Goal: Task Accomplishment & Management: Complete application form

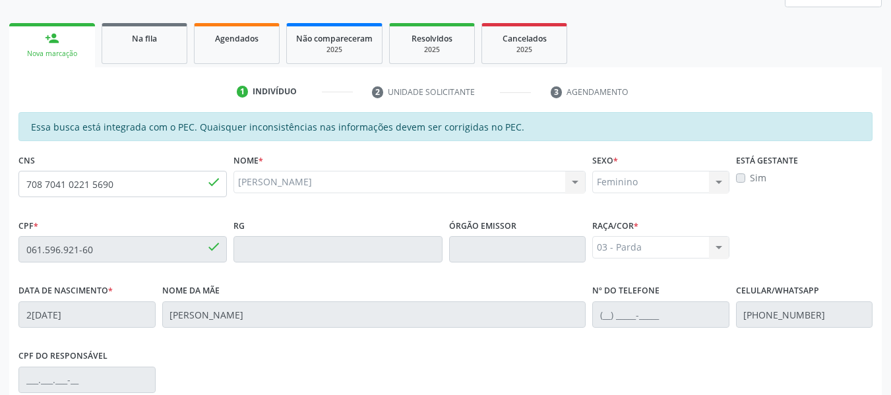
scroll to position [192, 0]
click at [49, 37] on div "person_add" at bounding box center [52, 39] width 15 height 15
click at [148, 40] on span "Na fila" at bounding box center [144, 39] width 25 height 11
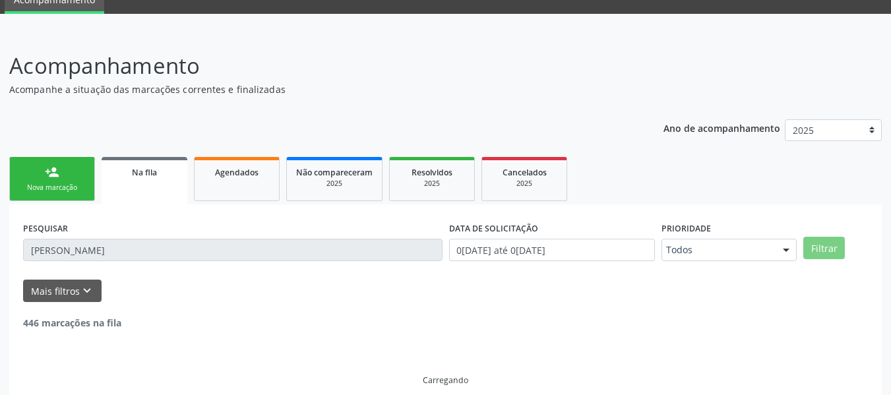
scroll to position [159, 0]
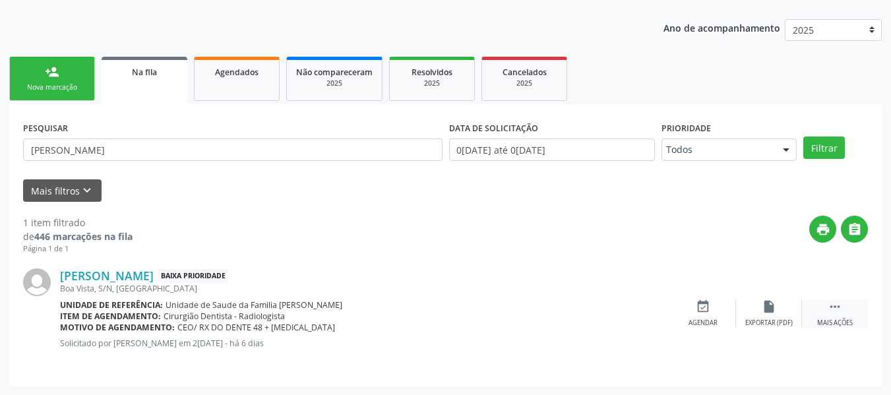
click at [837, 309] on icon "" at bounding box center [835, 307] width 15 height 15
click at [768, 309] on icon "edit" at bounding box center [769, 307] width 15 height 15
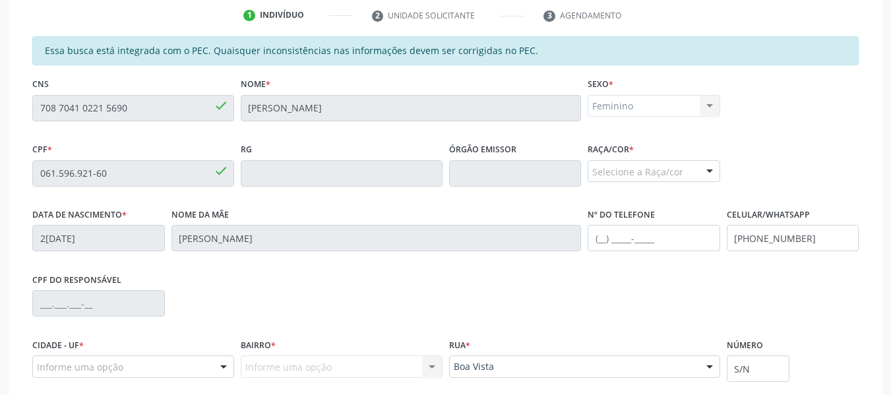
scroll to position [395, 0]
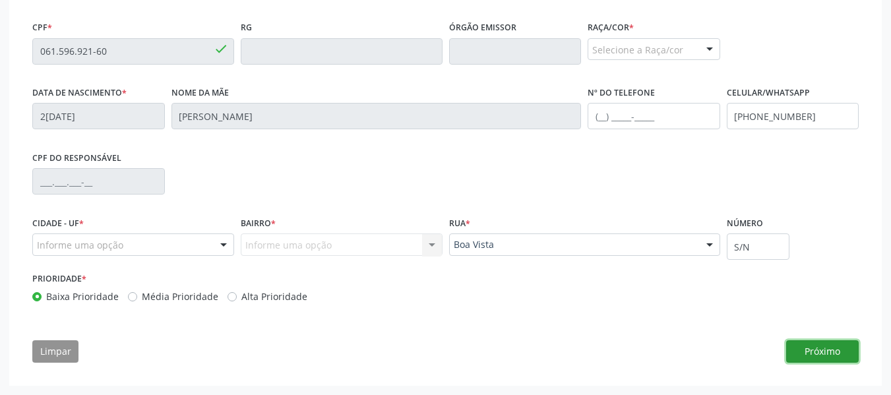
click at [808, 350] on button "Próximo" at bounding box center [823, 351] width 73 height 22
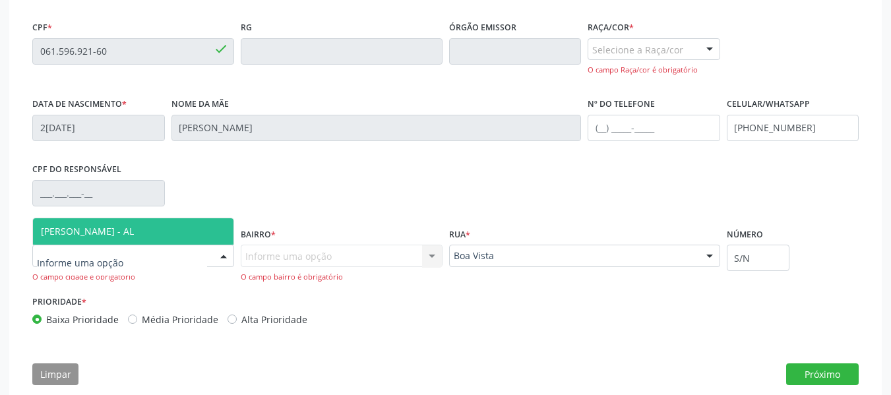
click at [224, 257] on div at bounding box center [224, 256] width 20 height 22
click at [203, 232] on span "[PERSON_NAME] - AL" at bounding box center [133, 231] width 201 height 26
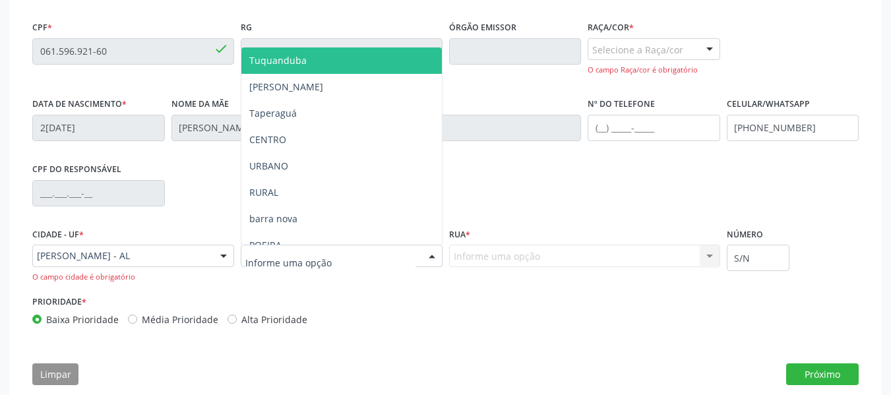
click at [431, 253] on div at bounding box center [432, 256] width 20 height 22
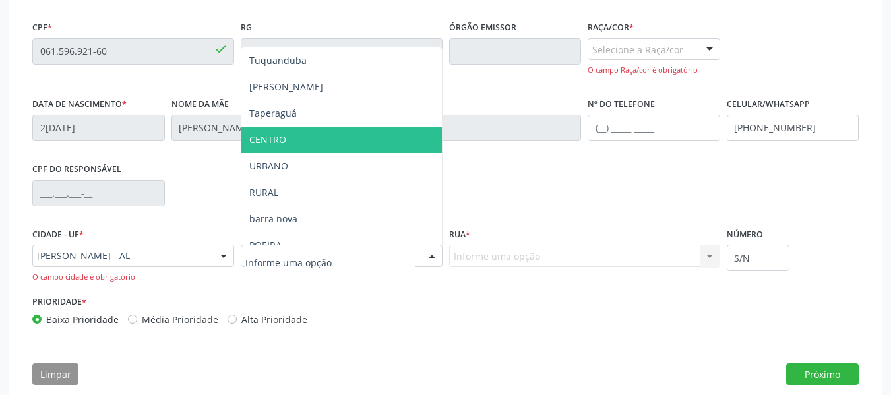
click at [290, 139] on span "CENTRO" at bounding box center [342, 140] width 201 height 26
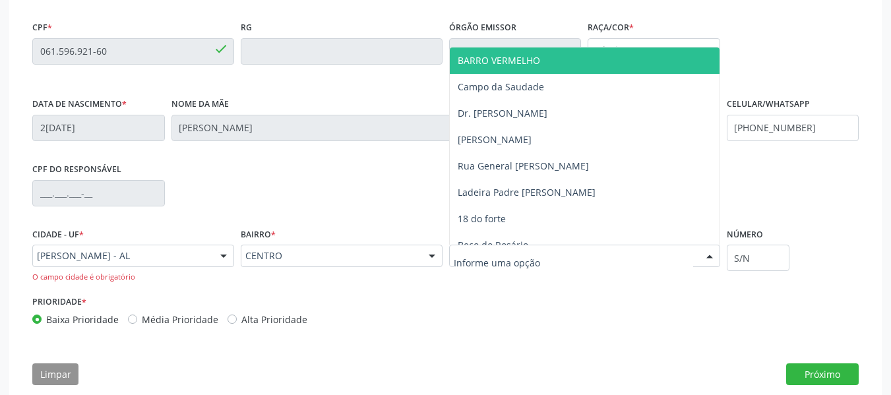
click at [572, 257] on div at bounding box center [584, 256] width 271 height 22
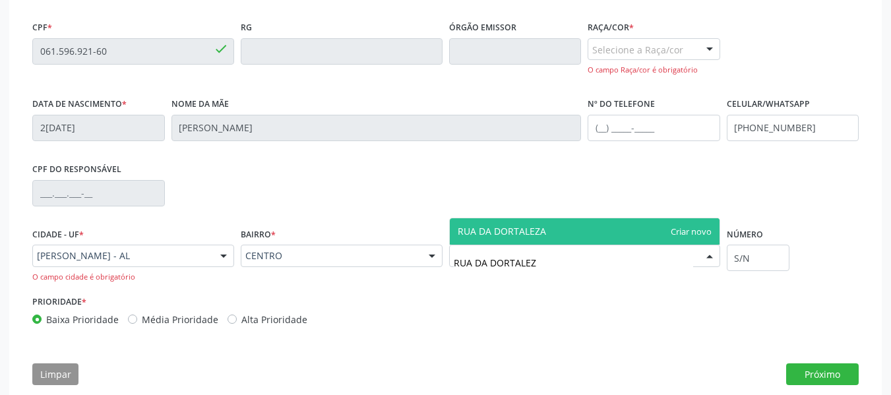
type input "RUA DA DORTALEZA"
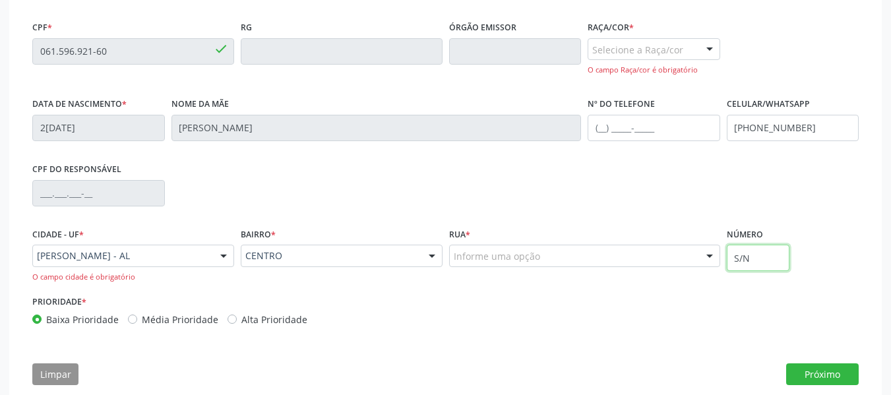
click at [753, 257] on input "S/N" at bounding box center [758, 258] width 63 height 26
type input "S"
type input "181"
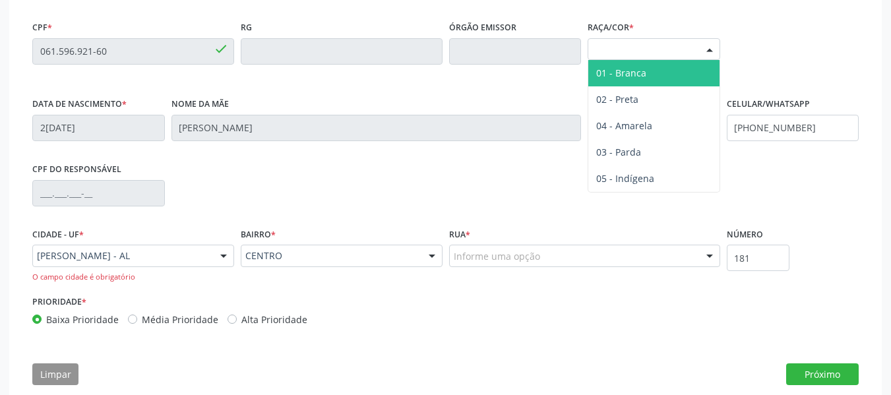
click at [711, 46] on div at bounding box center [710, 50] width 20 height 22
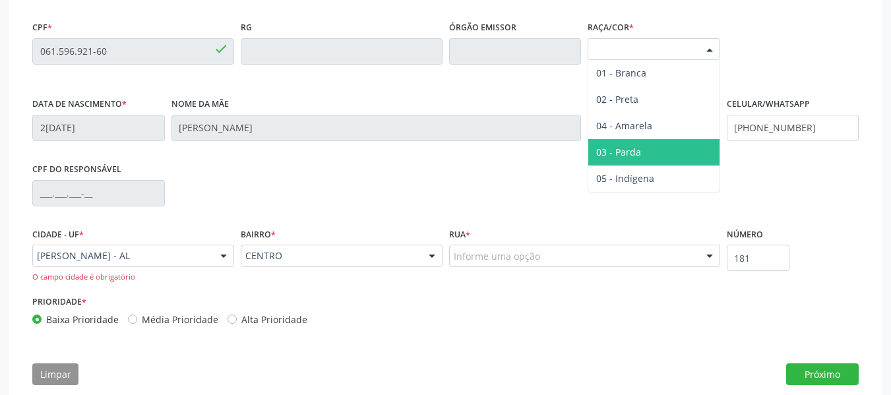
click at [626, 153] on span "03 - Parda" at bounding box center [619, 152] width 45 height 13
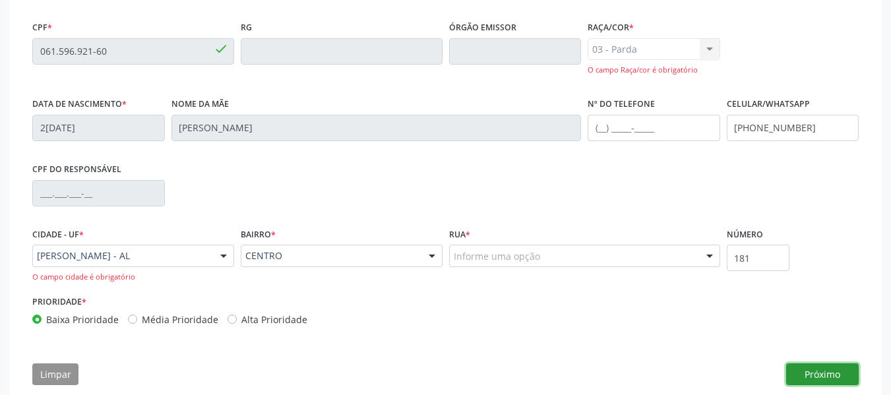
click at [819, 373] on button "Próximo" at bounding box center [823, 375] width 73 height 22
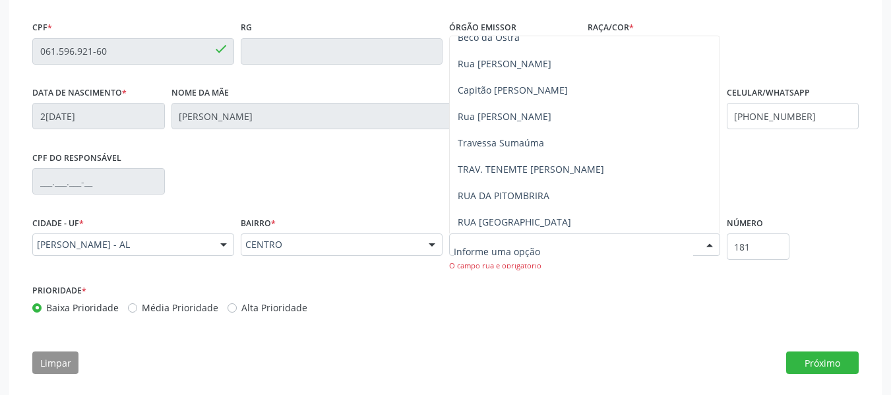
scroll to position [331, 0]
click at [494, 247] on input "text" at bounding box center [574, 251] width 240 height 26
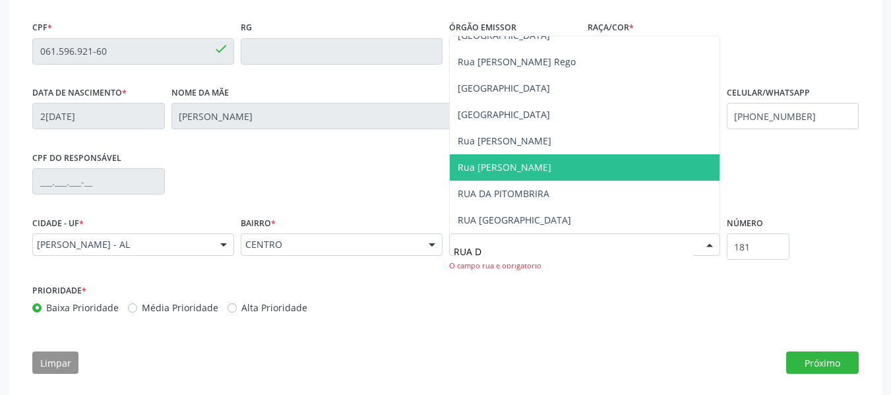
scroll to position [0, 0]
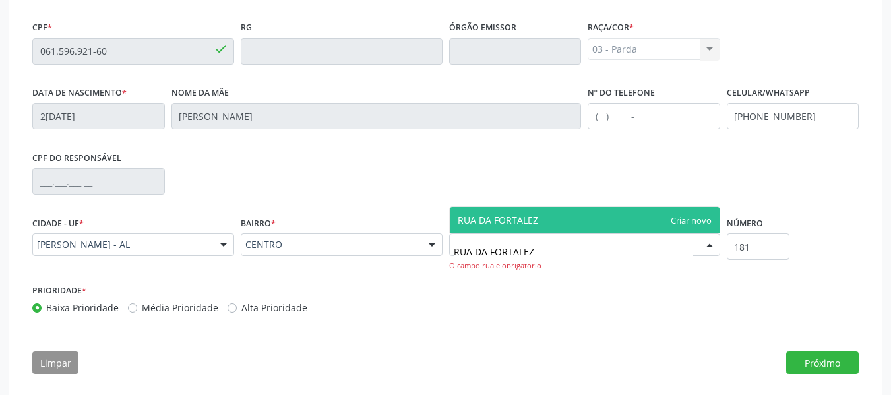
type input "RUA DA FORTALEZA"
click at [684, 218] on span "RUA DA FORTALEZA" at bounding box center [585, 220] width 270 height 26
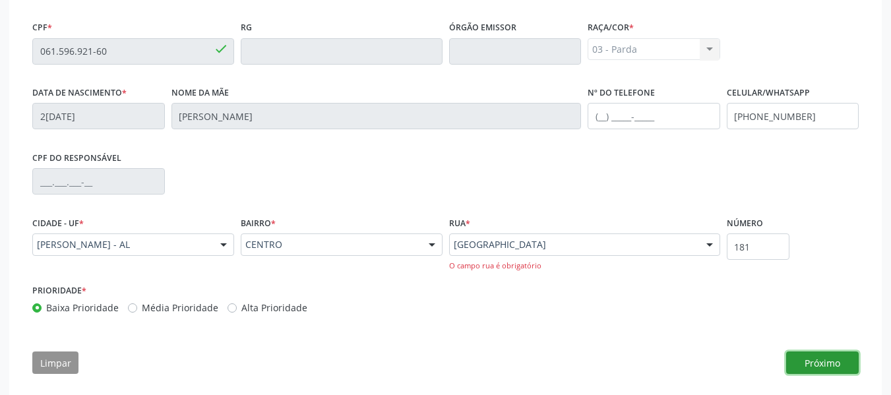
click at [810, 362] on button "Próximo" at bounding box center [823, 363] width 73 height 22
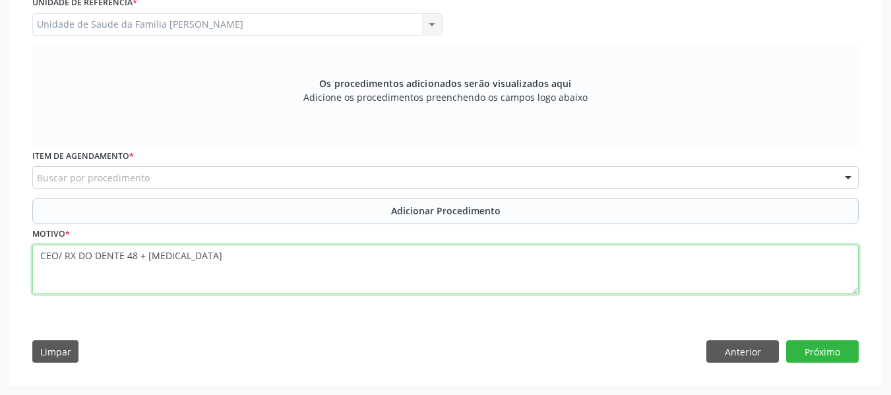
click at [208, 255] on textarea "CEO/ RX DO DENTE 48 + EXODONTIA" at bounding box center [445, 270] width 827 height 50
click at [137, 255] on textarea "CEO/ RX DO DENTE 48 + EXODONTIA" at bounding box center [445, 270] width 827 height 50
click at [137, 255] on textarea "CEO/ RX DO DENTE 48 ; 18 e 28+ EXODONTIA" at bounding box center [445, 270] width 827 height 50
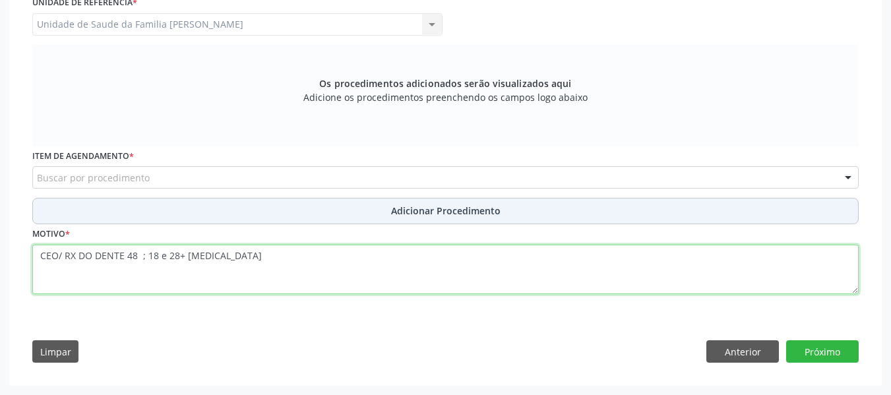
type textarea "CEO/ RX DO DENTE 48 ; 18 e 28+ EXODONTIA"
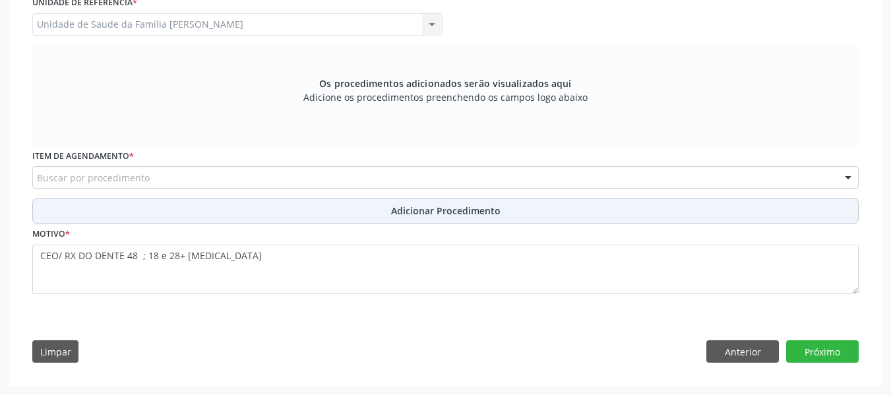
click at [463, 212] on span "Adicionar Procedimento" at bounding box center [446, 211] width 110 height 14
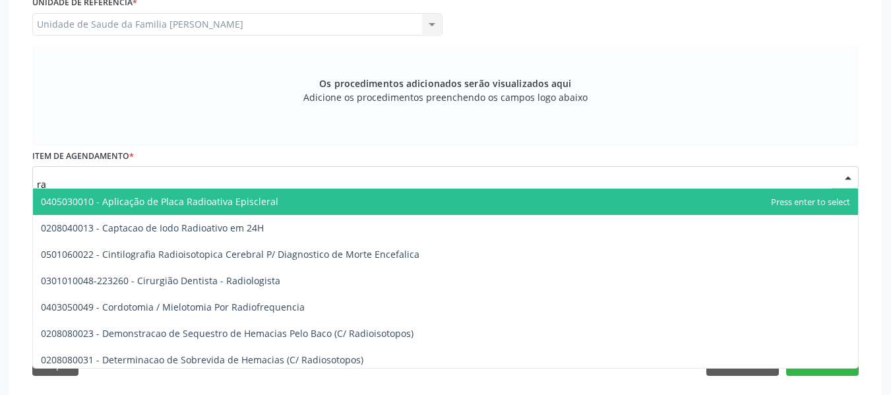
type input "r"
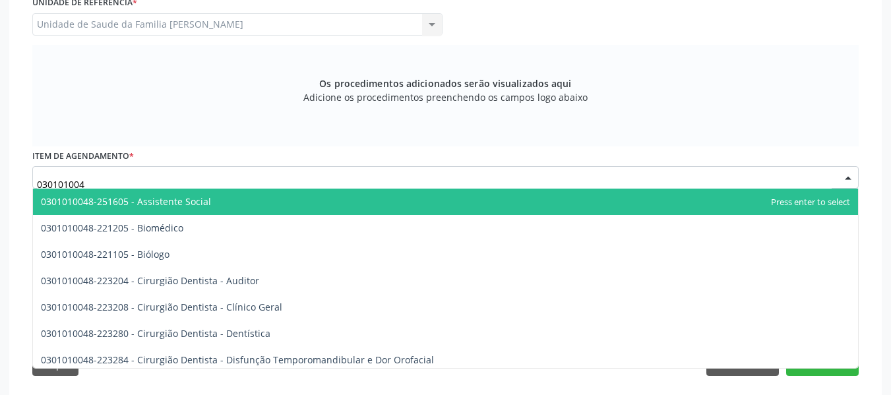
type input "0301010048"
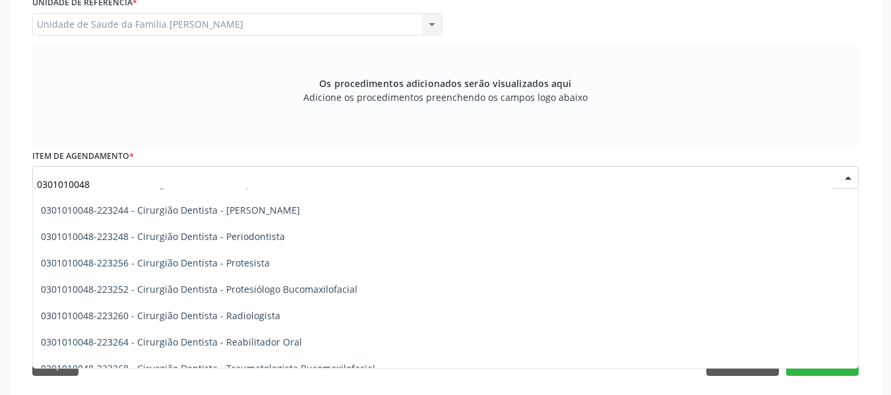
scroll to position [467, 0]
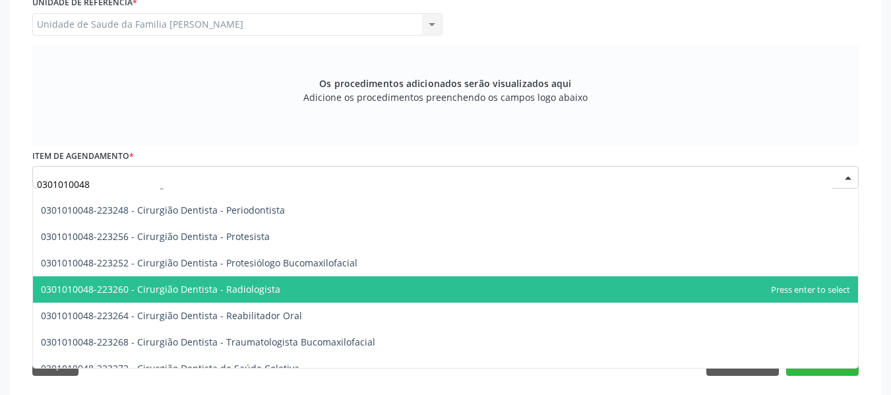
click at [248, 290] on span "0301010048-223260 - Cirurgião Dentista - Radiologista" at bounding box center [161, 289] width 240 height 13
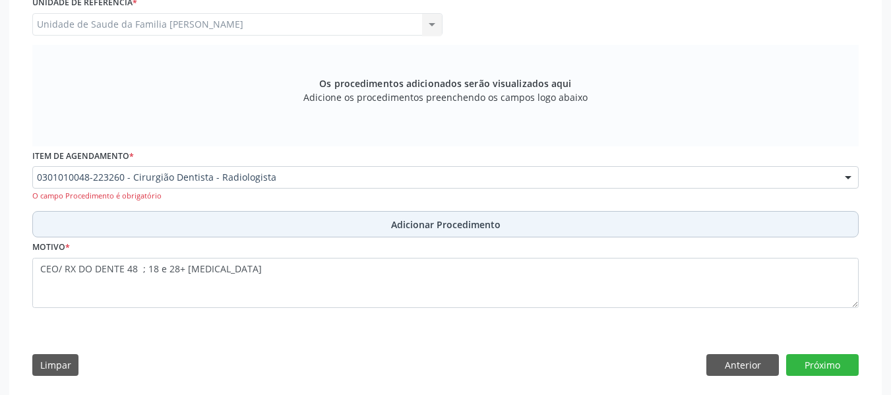
click at [430, 226] on span "Adicionar Procedimento" at bounding box center [446, 225] width 110 height 14
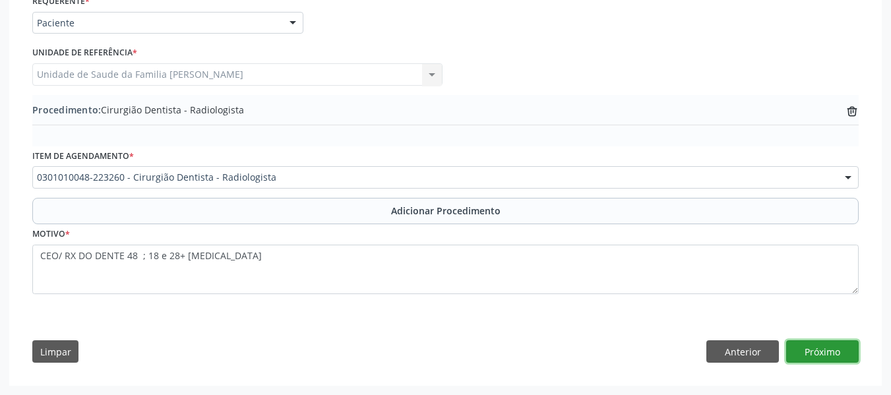
click at [814, 350] on button "Próximo" at bounding box center [823, 351] width 73 height 22
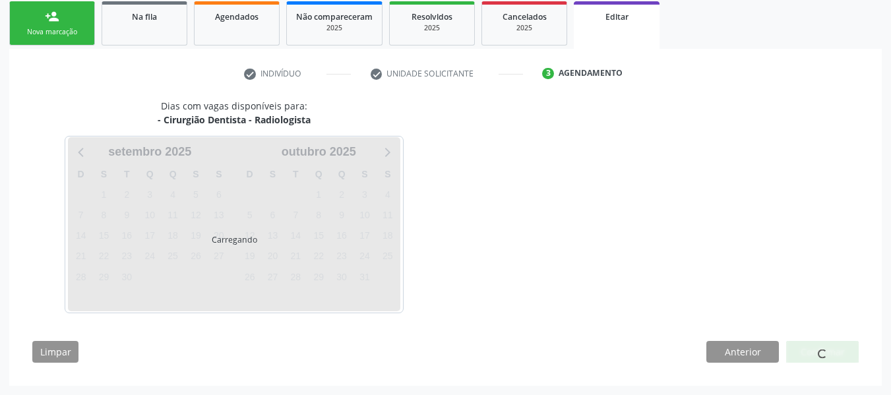
scroll to position [253, 0]
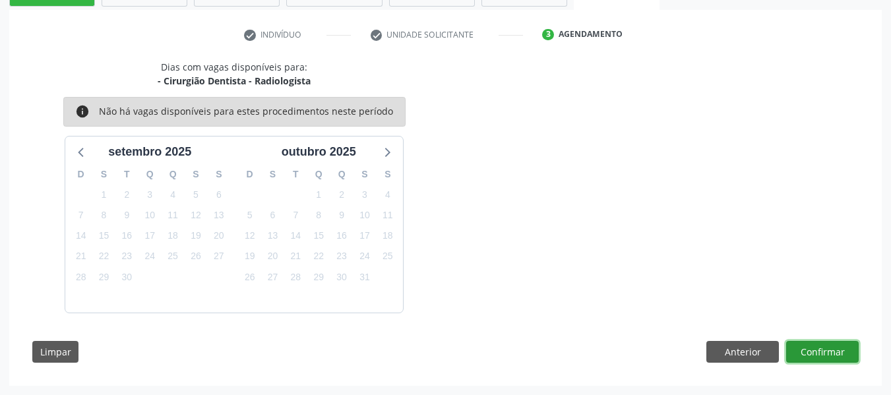
click at [814, 350] on button "Confirmar" at bounding box center [823, 352] width 73 height 22
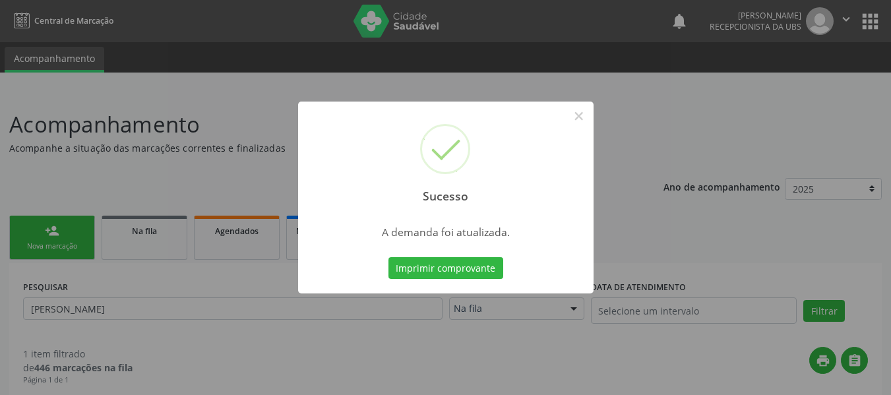
scroll to position [18, 0]
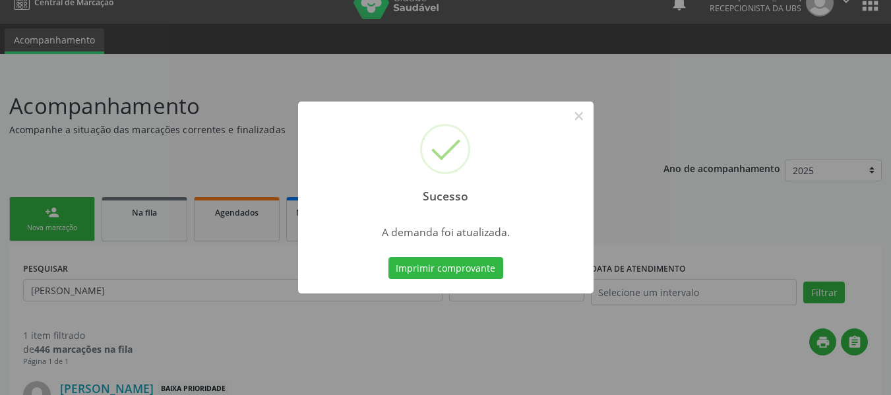
click at [43, 211] on div "Sucesso × A demanda foi atualizada. Imprimir comprovante Cancel" at bounding box center [445, 197] width 891 height 395
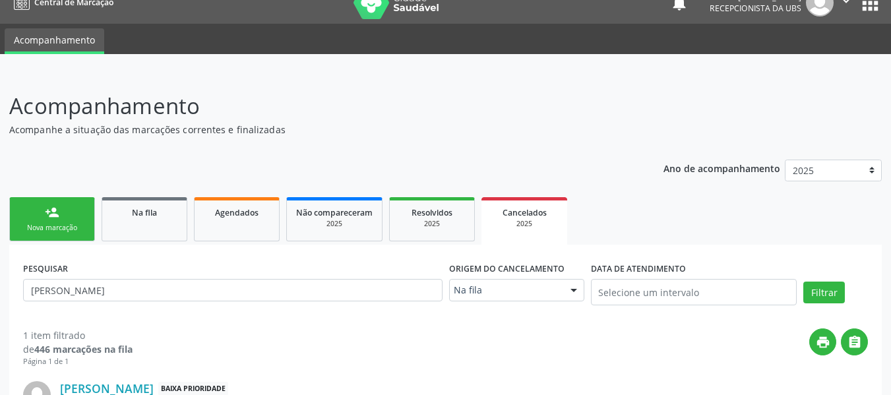
click at [43, 211] on link "person_add Nova marcação" at bounding box center [52, 219] width 86 height 44
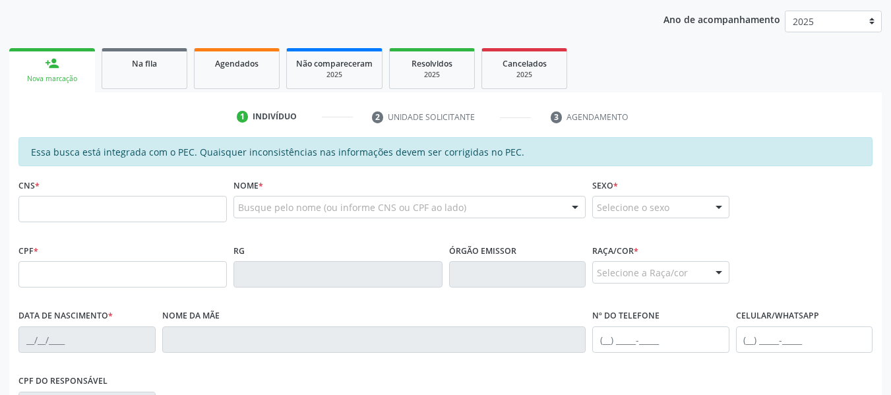
scroll to position [177, 0]
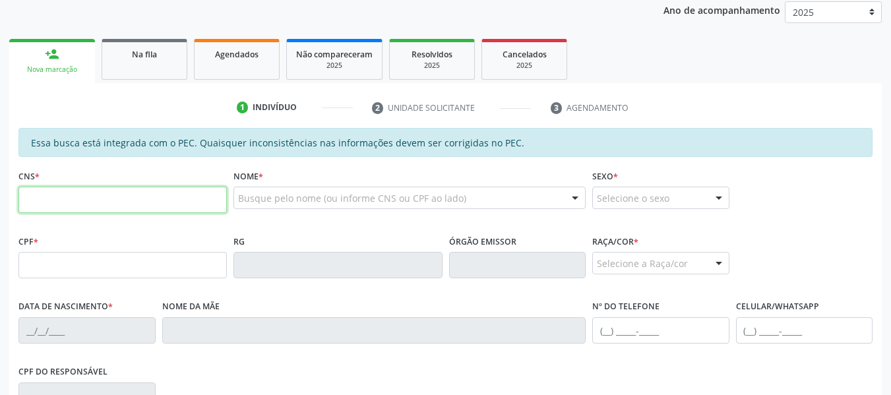
click at [92, 203] on input "text" at bounding box center [122, 200] width 209 height 26
type input "708 7041 0221 5690"
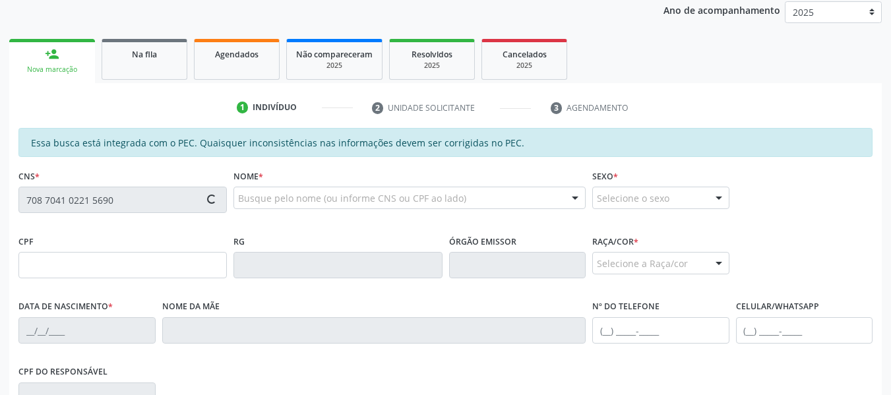
type input "061.596.921-60"
type input "21/12/1997"
type input "Marileide dos Santos"
type input "(82) 99120-0885"
type input "S/N"
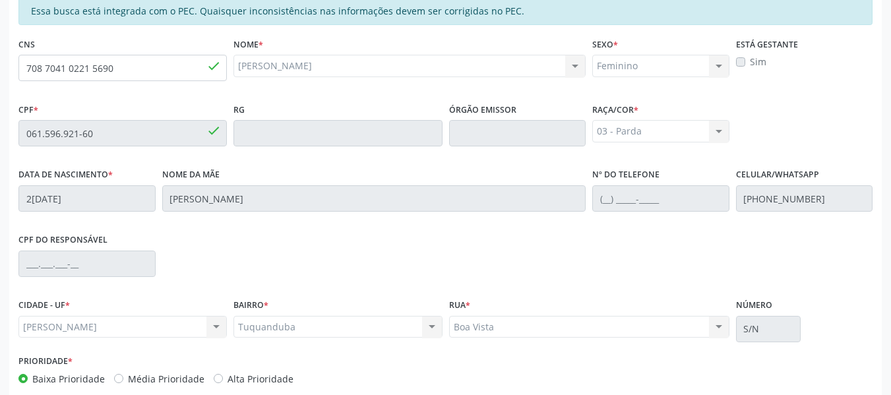
scroll to position [377, 0]
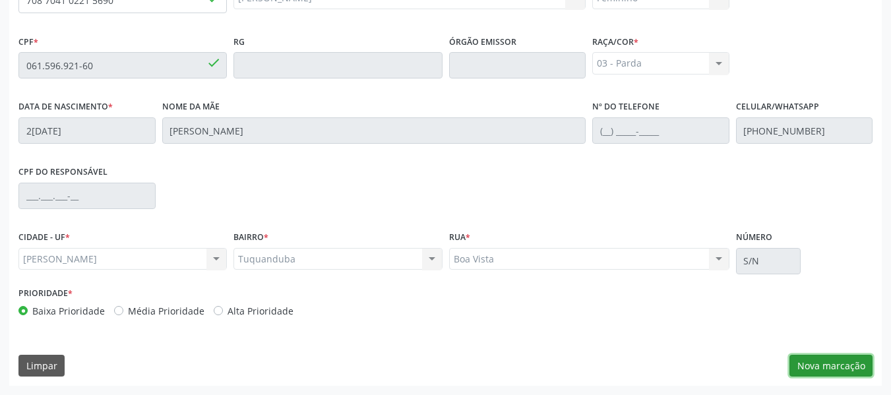
click at [839, 365] on button "Nova marcação" at bounding box center [831, 366] width 83 height 22
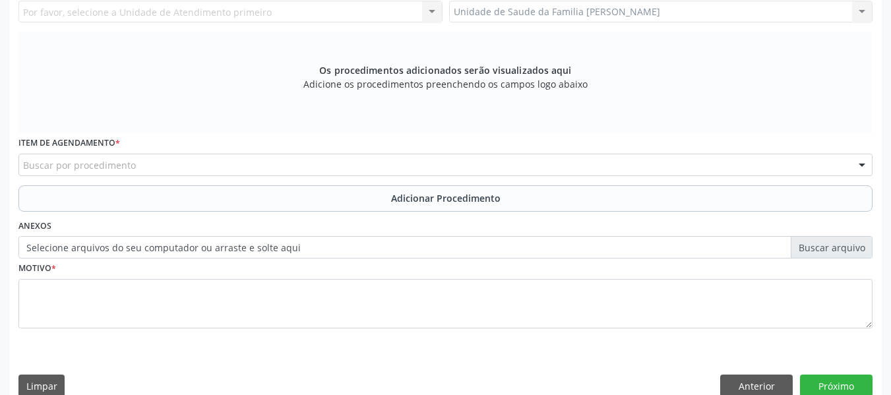
click at [861, 8] on div "Unidade de Saude da Familia Barro Vermelho Unidade de Saude da Familia Barro Ve…" at bounding box center [661, 12] width 424 height 22
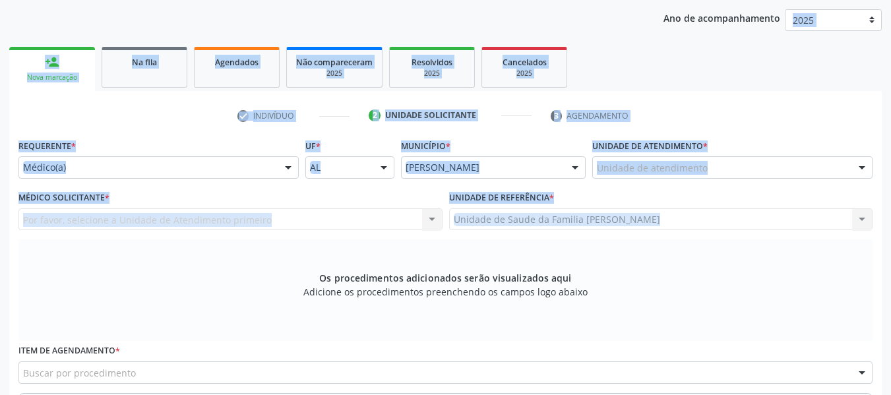
scroll to position [117, 0]
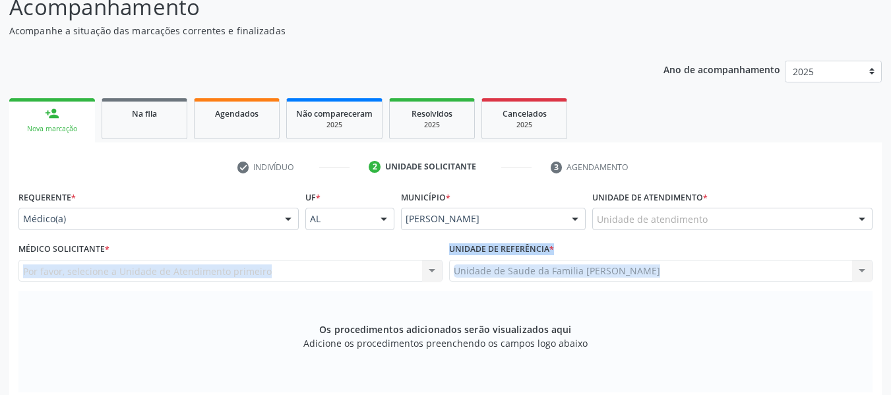
drag, startPoint x: 861, startPoint y: 8, endPoint x: 160, endPoint y: 255, distance: 743.8
click at [160, 255] on div "Médico Solicitante * Por favor, selecione a Unidade de Atendimento primeiro Nen…" at bounding box center [445, 265] width 861 height 51
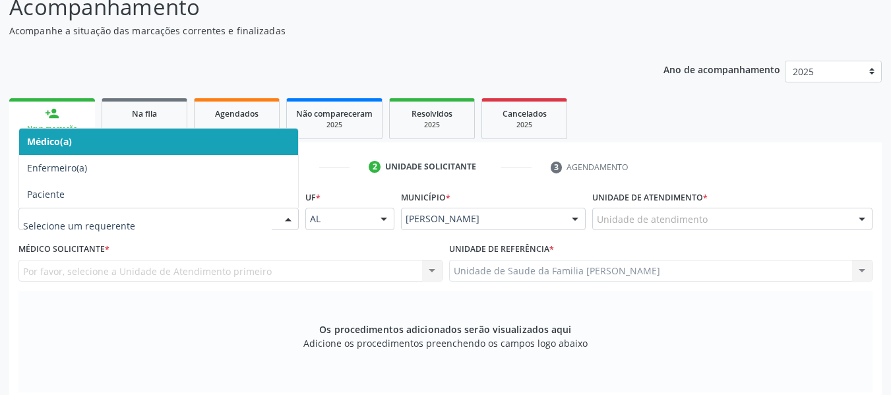
click at [293, 218] on div at bounding box center [288, 220] width 20 height 22
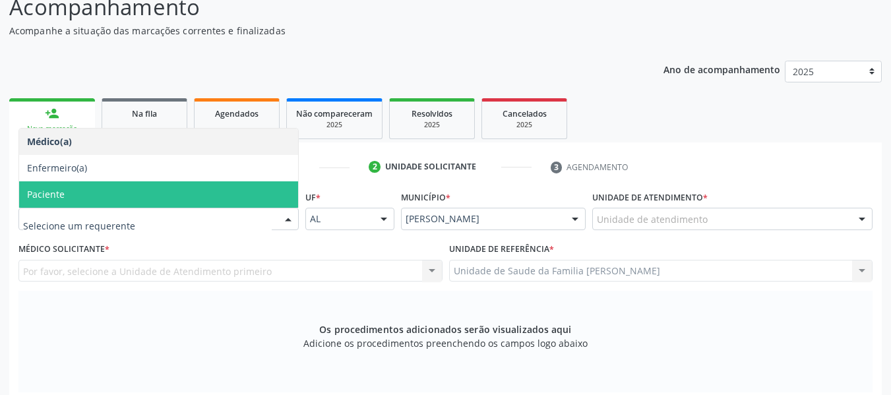
click at [56, 194] on span "Paciente" at bounding box center [46, 194] width 38 height 13
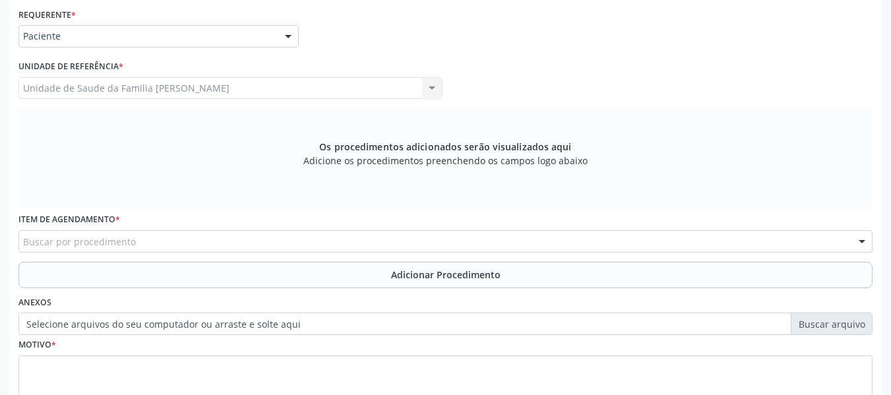
scroll to position [302, 0]
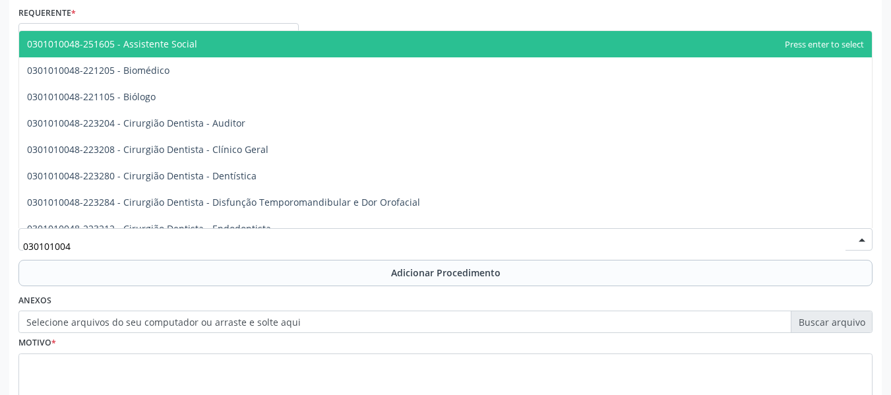
type input "0301010048"
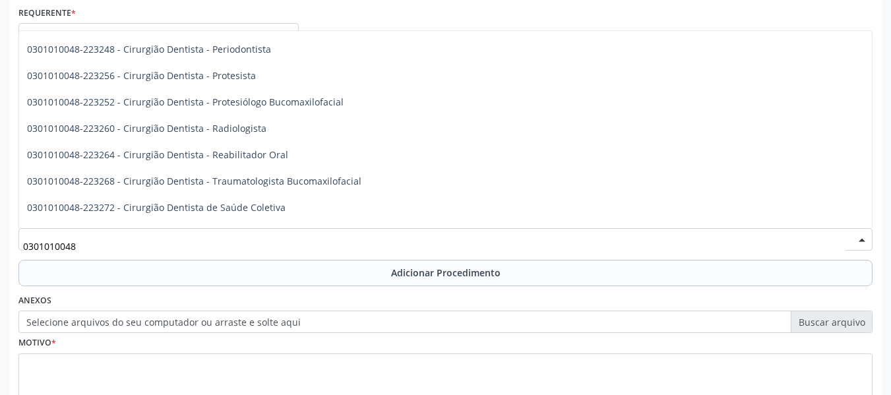
scroll to position [493, 0]
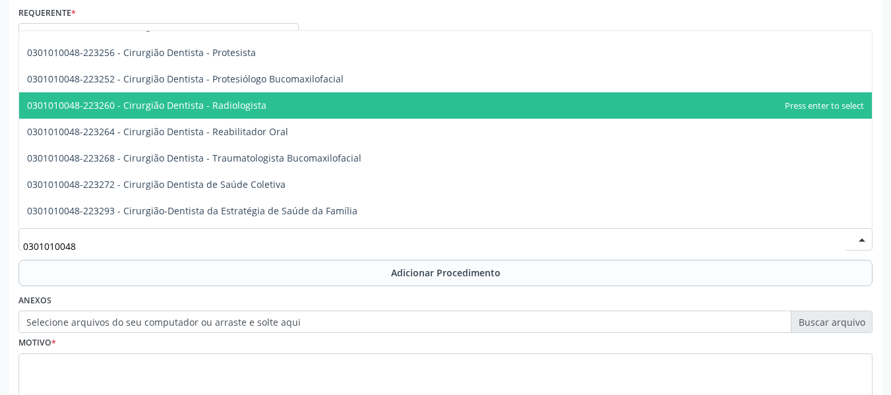
click at [251, 101] on span "0301010048-223260 - Cirurgião Dentista - Radiologista" at bounding box center [147, 105] width 240 height 13
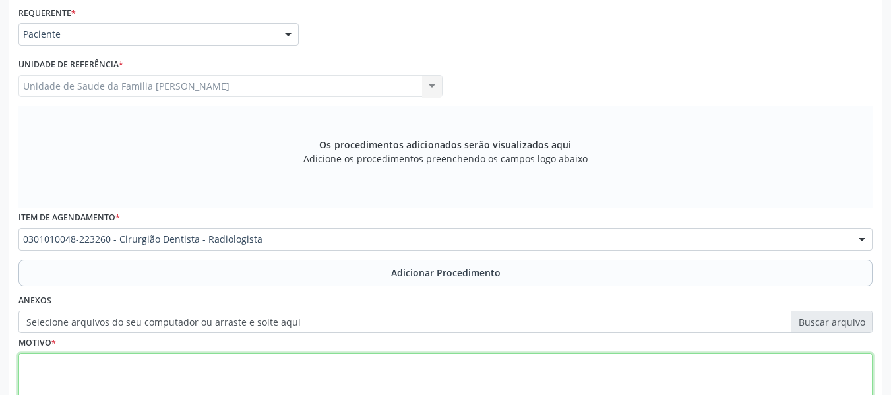
click at [62, 377] on textarea at bounding box center [445, 379] width 855 height 50
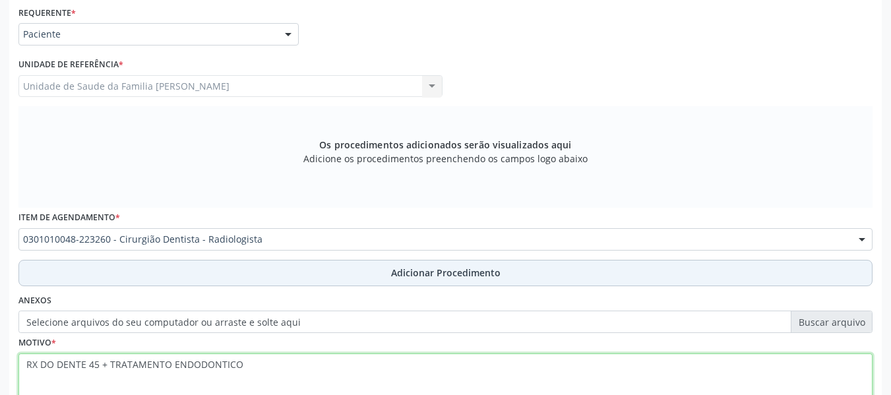
type textarea "RX DO DENTE 45 + TRATAMENTO ENDODONTICO"
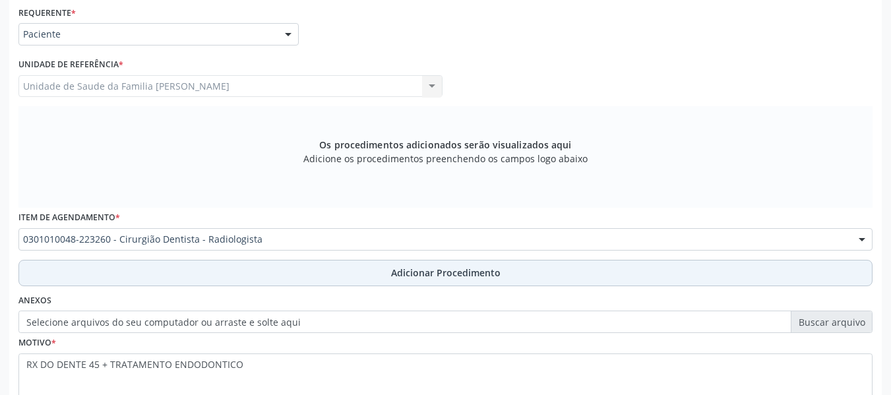
click at [430, 270] on span "Adicionar Procedimento" at bounding box center [446, 273] width 110 height 14
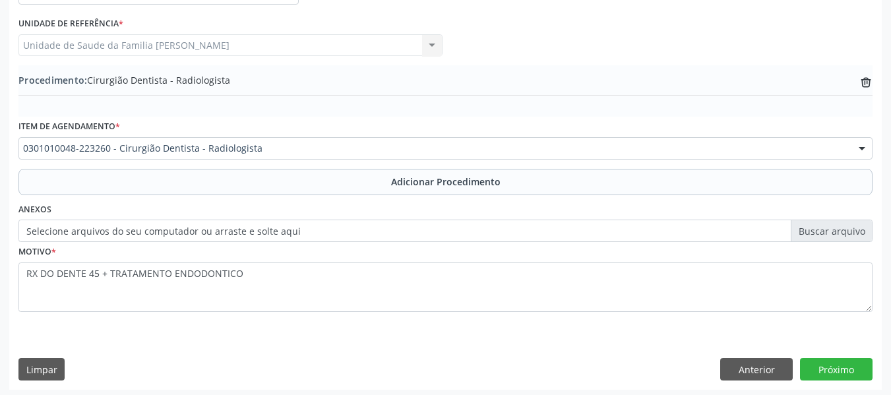
scroll to position [347, 0]
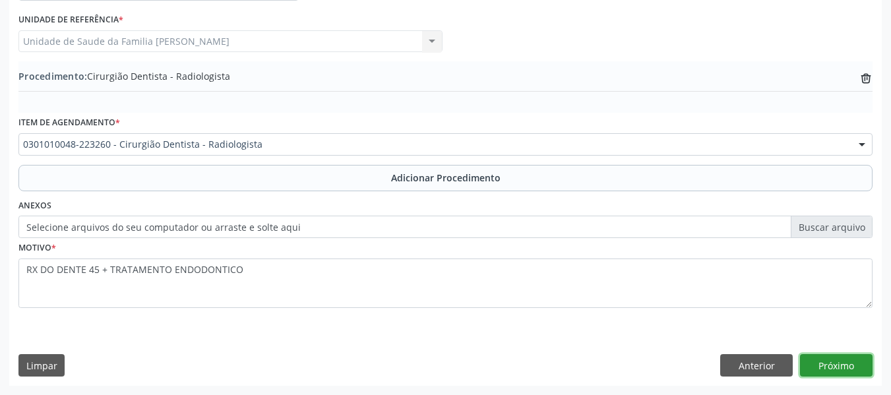
click at [834, 362] on button "Próximo" at bounding box center [836, 365] width 73 height 22
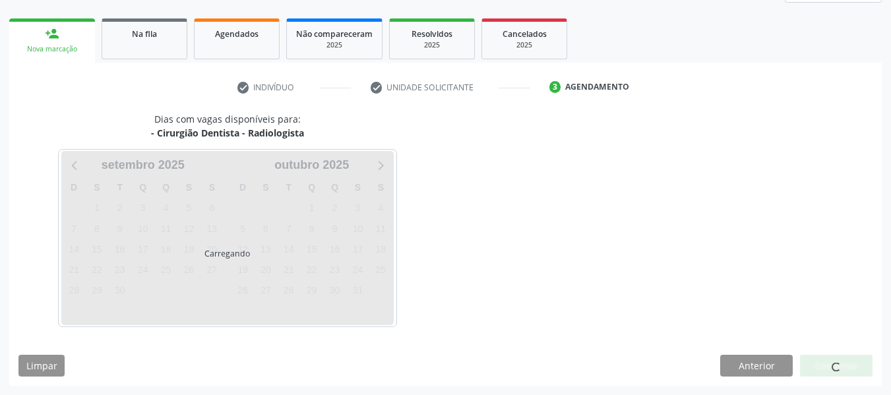
scroll to position [236, 0]
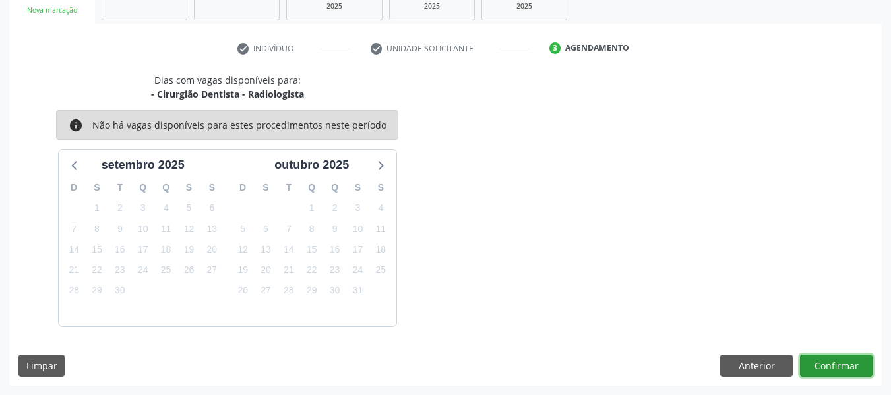
click at [834, 362] on button "Confirmar" at bounding box center [836, 366] width 73 height 22
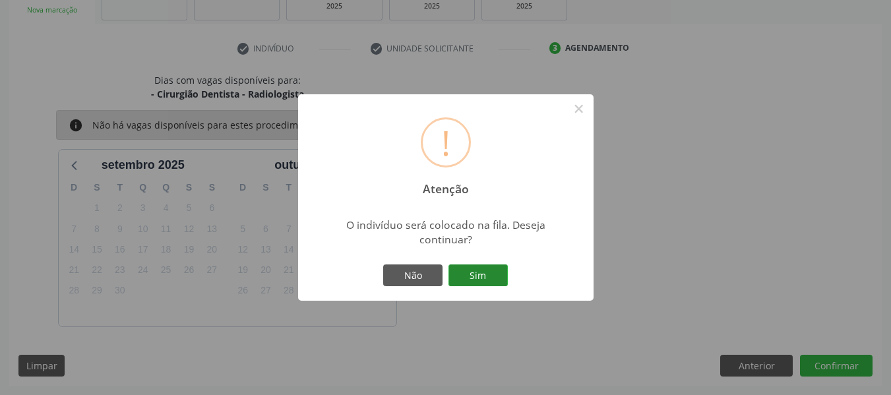
click at [479, 273] on button "Sim" at bounding box center [478, 276] width 59 height 22
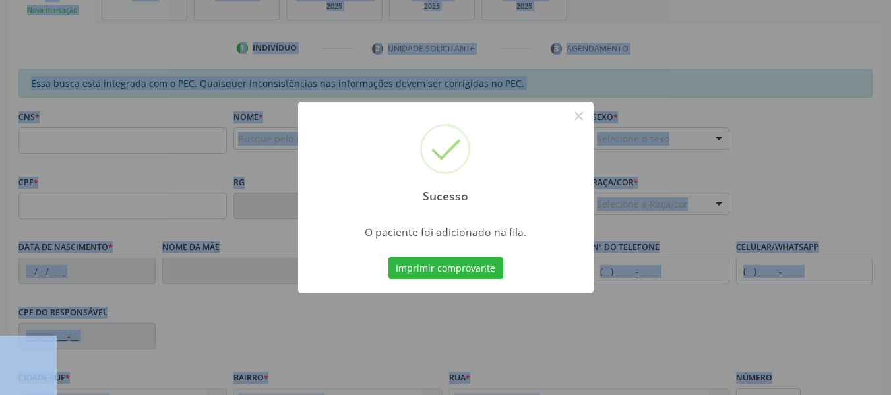
scroll to position [0, 0]
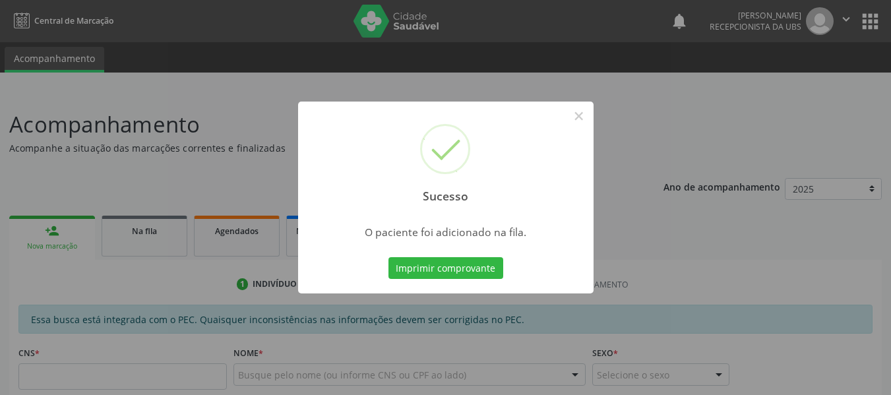
drag, startPoint x: 44, startPoint y: 10, endPoint x: 82, endPoint y: 154, distance: 149.5
click at [82, 154] on div "Sucesso × O paciente foi adicionado na fila. Imprimir comprovante Cancel" at bounding box center [445, 197] width 891 height 395
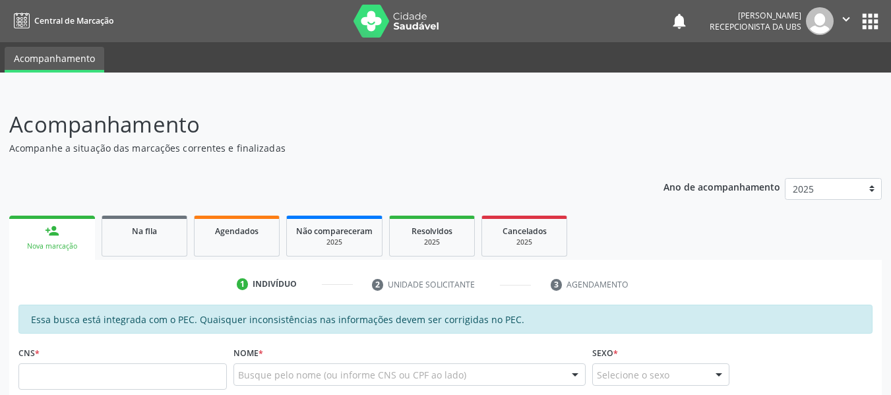
click at [49, 229] on div "person_add" at bounding box center [52, 231] width 15 height 15
click at [57, 244] on div "Nova marcação" at bounding box center [51, 247] width 67 height 10
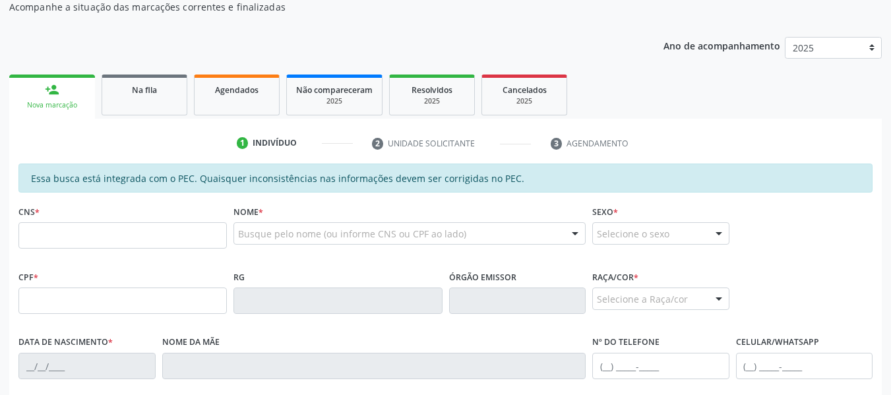
scroll to position [203, 0]
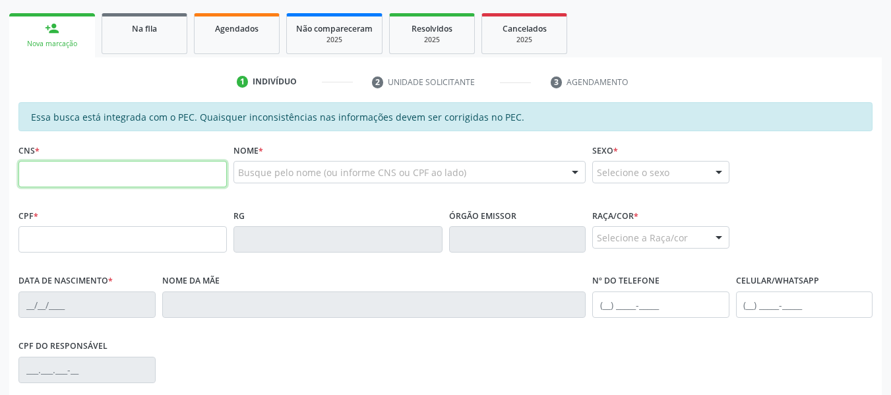
click at [95, 172] on input "text" at bounding box center [122, 174] width 209 height 26
type input "708 0053 6509 5324"
type input "131.970.384-44"
type input "2[DATE]"
type input "[PERSON_NAME]"
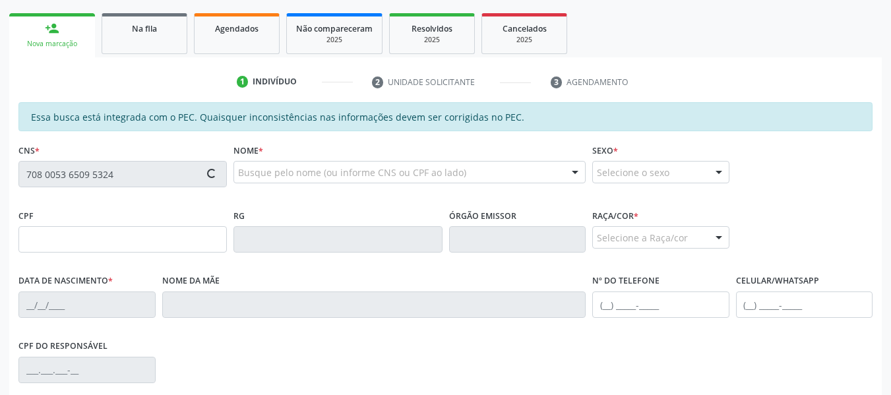
type input "[PHONE_NUMBER]"
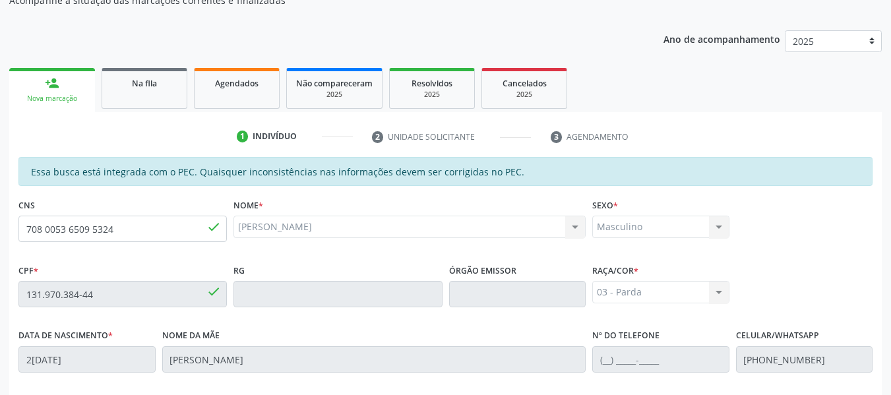
scroll to position [95, 0]
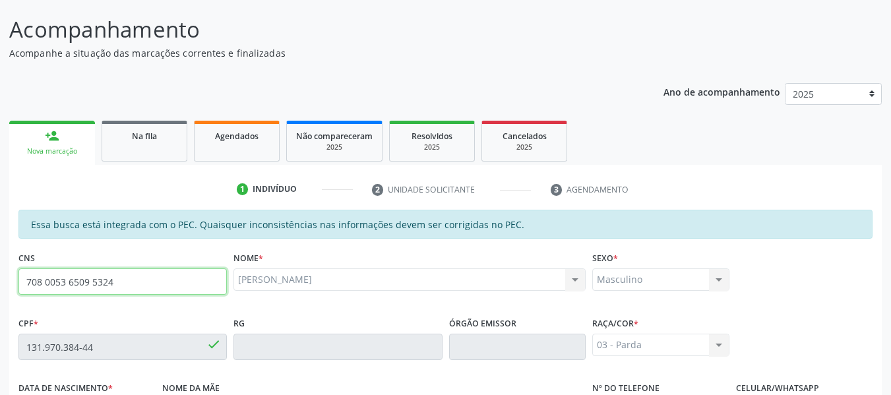
click at [140, 279] on input "708 0053 6509 5324" at bounding box center [122, 282] width 209 height 26
type input "7"
type input "709 6016 5056 1477"
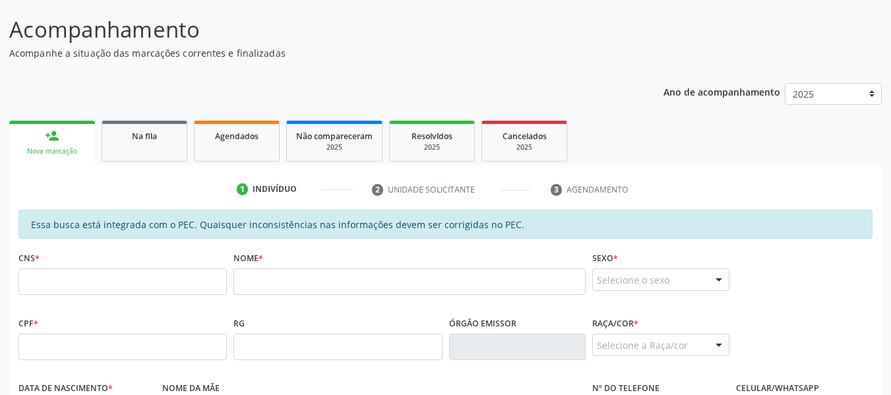
scroll to position [0, 0]
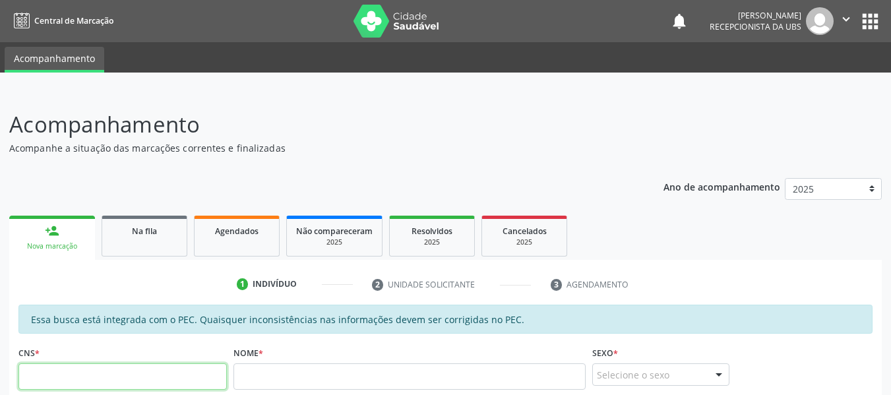
click at [71, 384] on input "text" at bounding box center [122, 377] width 209 height 26
click at [726, 127] on header "Acompanhamento Acompanhe a situação das marcações correntes e finalizadas Relat…" at bounding box center [445, 131] width 873 height 47
click at [70, 379] on input "708" at bounding box center [122, 377] width 209 height 26
type input "708 0053 6509 5324"
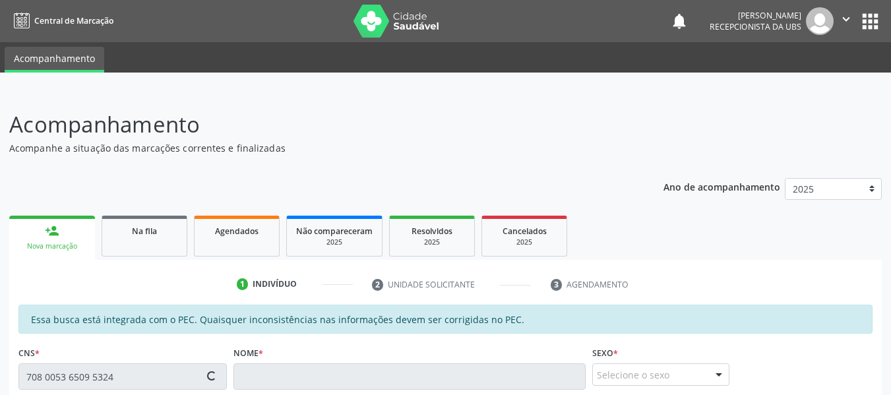
type input "131.970.384-44"
type input "2[DATE]"
type input "[PERSON_NAME]"
type input "[PHONE_NUMBER]"
type input "85"
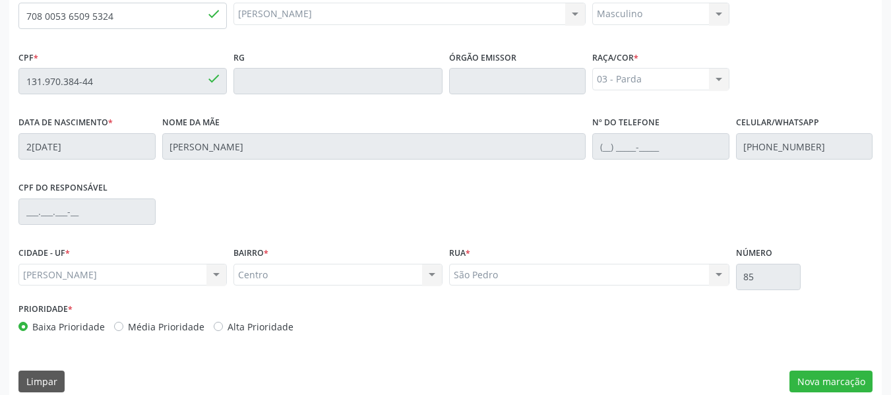
scroll to position [377, 0]
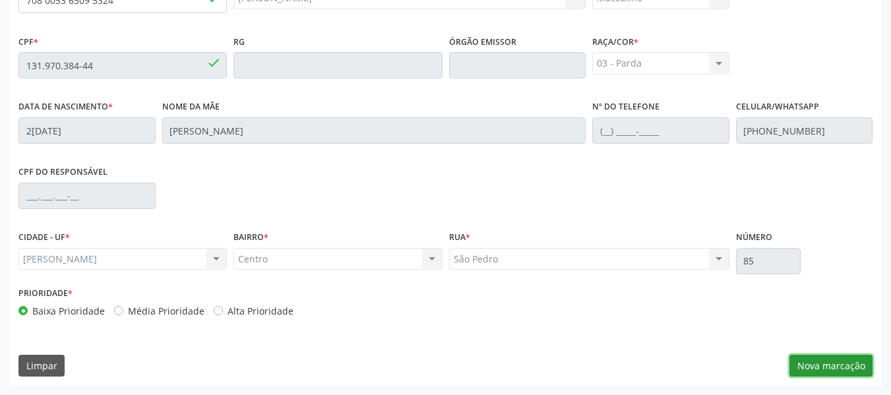
click at [843, 365] on button "Nova marcação" at bounding box center [831, 366] width 83 height 22
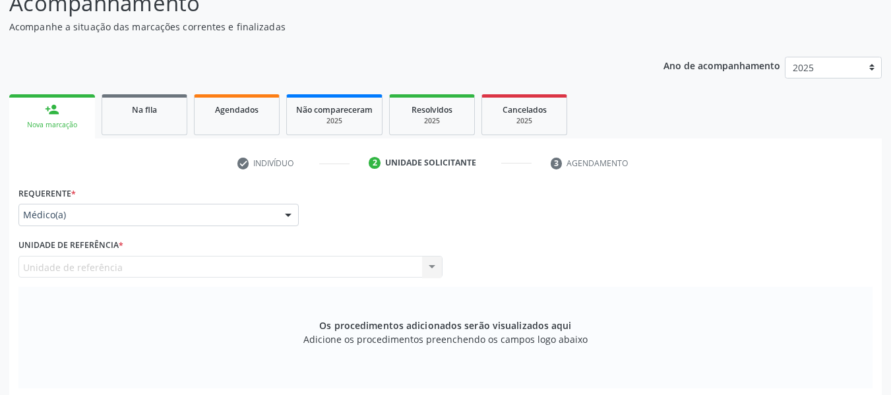
scroll to position [112, 0]
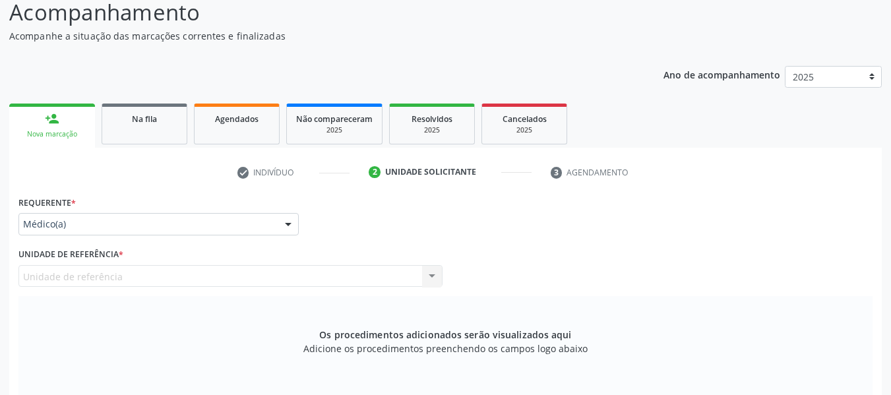
click at [284, 222] on div at bounding box center [288, 225] width 20 height 22
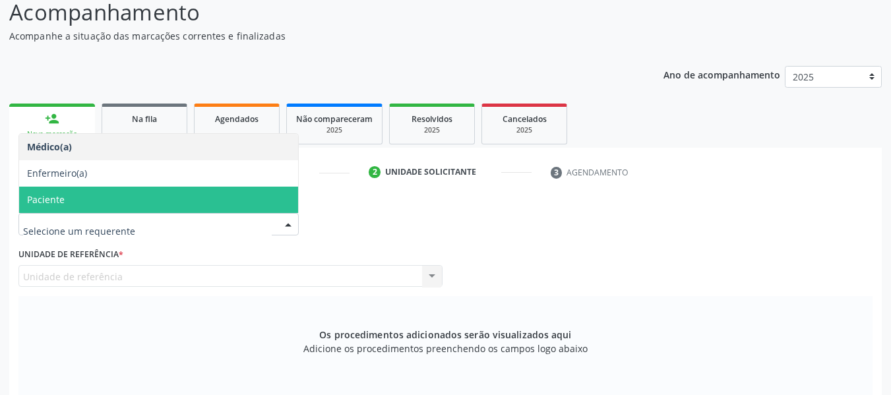
click at [92, 194] on span "Paciente" at bounding box center [158, 200] width 279 height 26
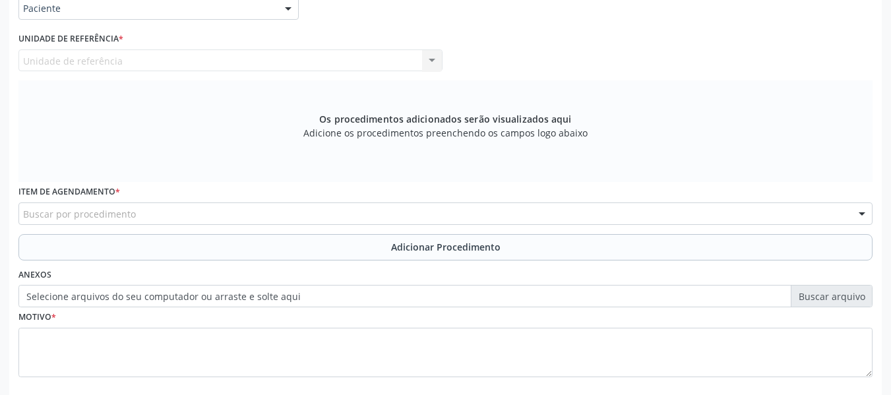
scroll to position [332, 0]
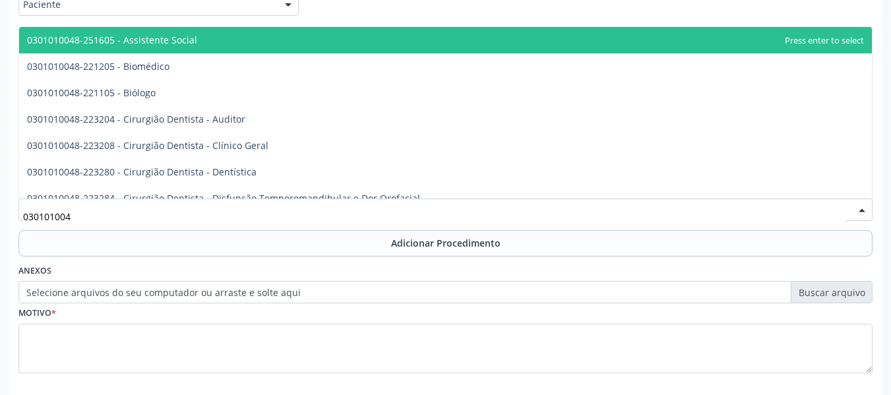
type input "0301010048"
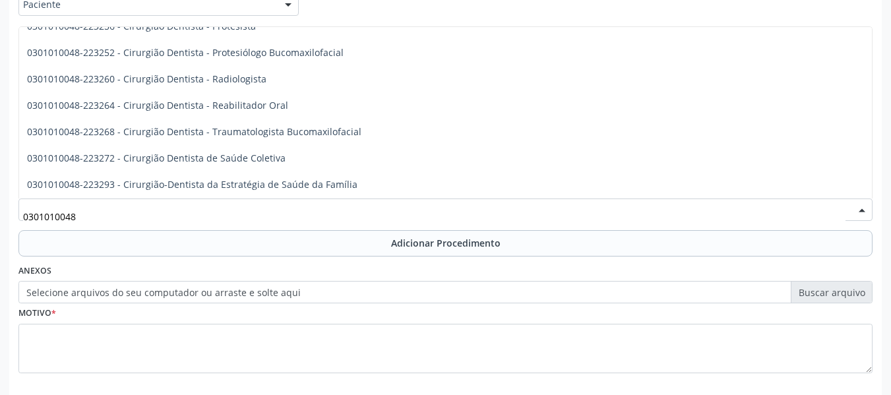
scroll to position [528, 0]
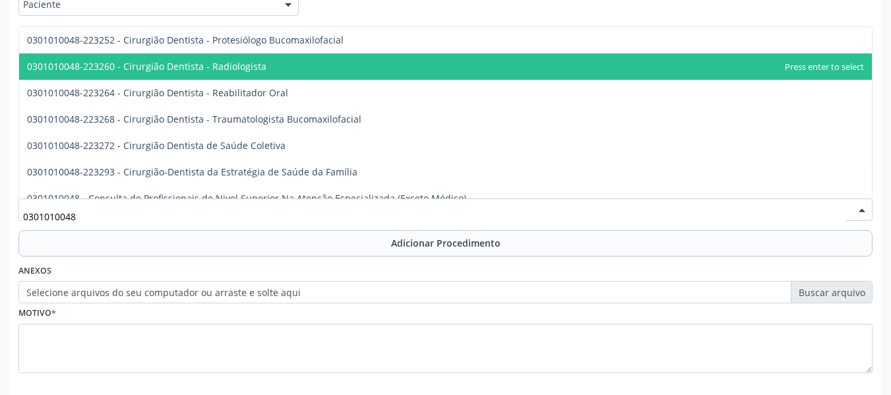
click at [294, 63] on span "0301010048-223260 - Cirurgião Dentista - Radiologista" at bounding box center [445, 66] width 853 height 26
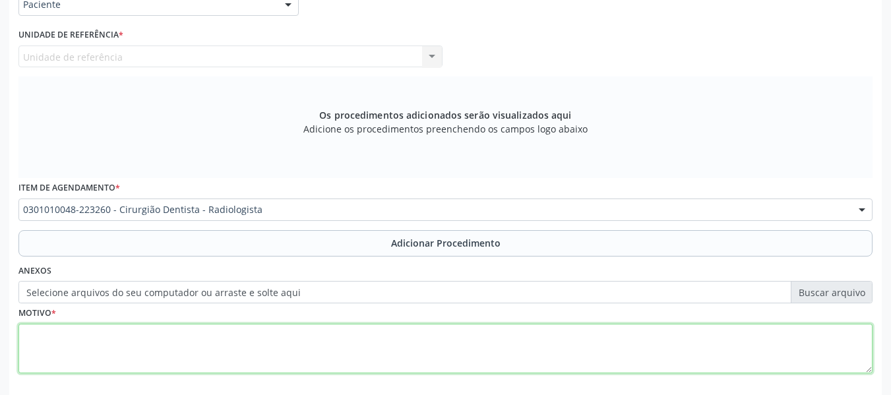
click at [69, 338] on textarea at bounding box center [445, 349] width 855 height 50
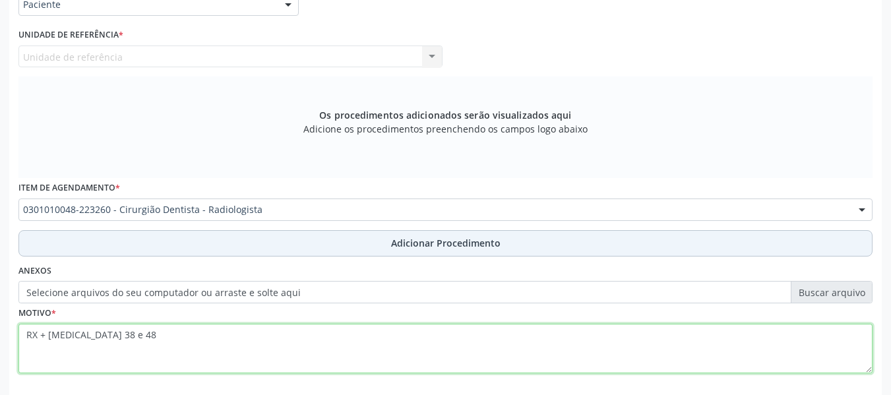
type textarea "RX + exodontia 38 e 48"
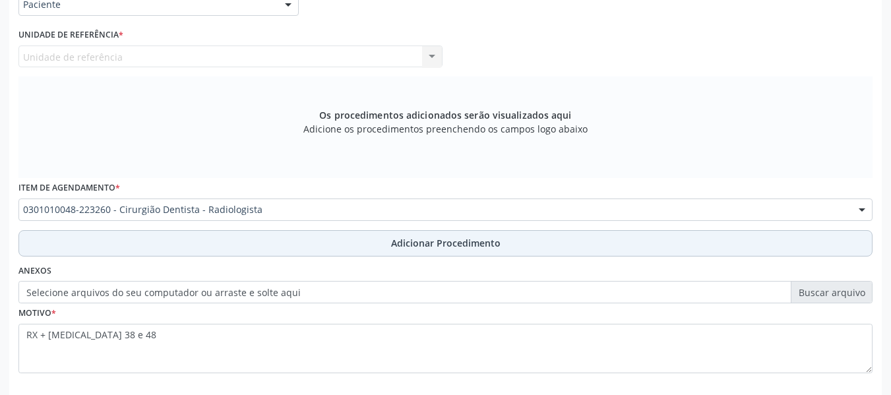
click at [456, 242] on span "Adicionar Procedimento" at bounding box center [446, 243] width 110 height 14
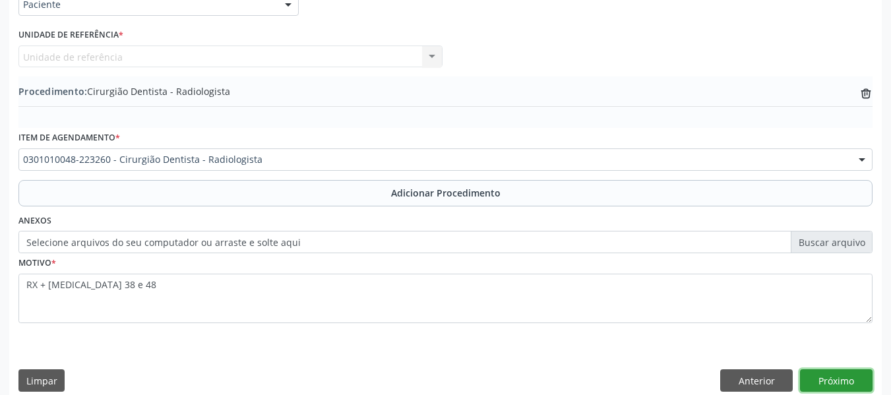
click at [831, 373] on button "Próximo" at bounding box center [836, 381] width 73 height 22
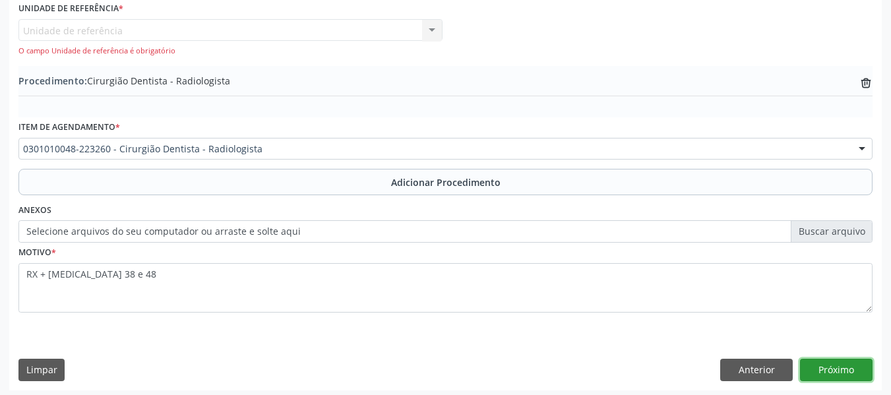
scroll to position [363, 0]
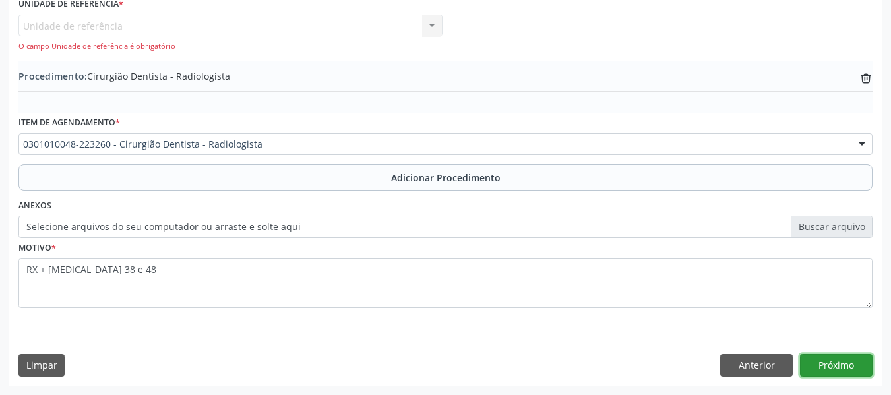
click at [839, 366] on button "Próximo" at bounding box center [836, 365] width 73 height 22
click at [833, 363] on button "Próximo" at bounding box center [836, 365] width 73 height 22
click at [833, 360] on button "Próximo" at bounding box center [836, 365] width 73 height 22
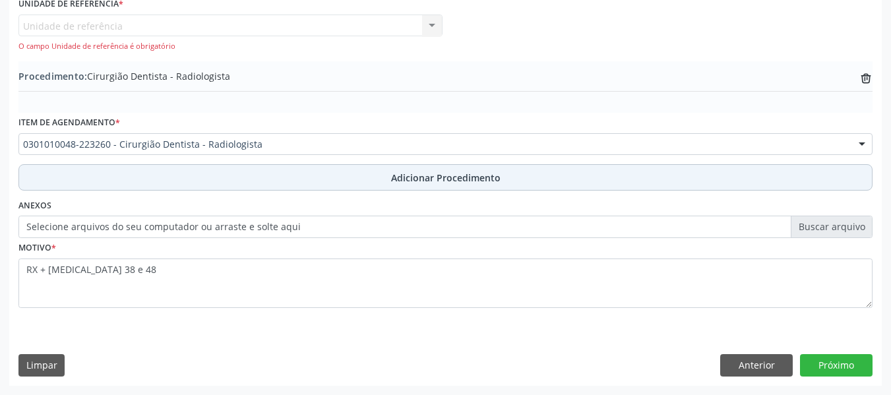
click at [437, 178] on span "Adicionar Procedimento" at bounding box center [446, 178] width 110 height 14
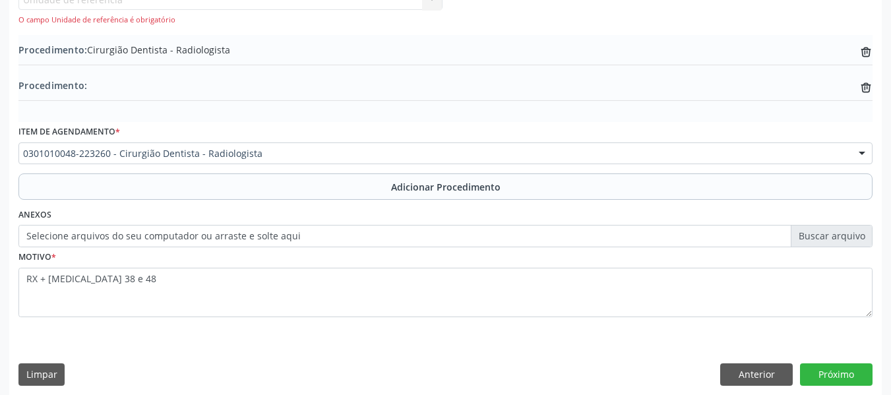
scroll to position [399, 0]
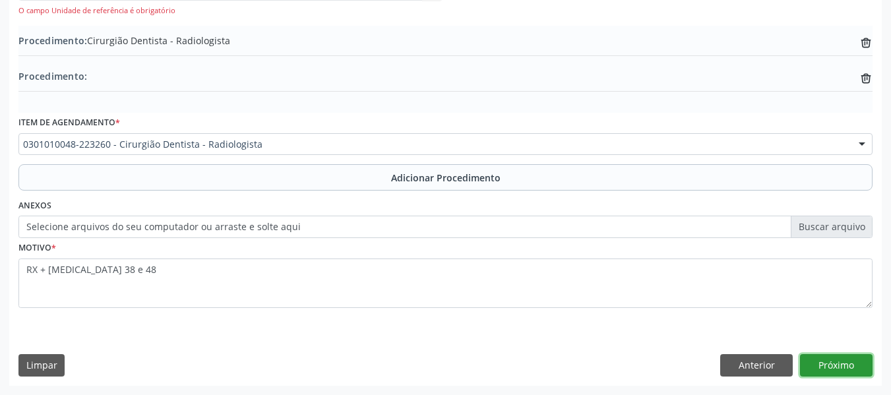
click at [844, 366] on button "Próximo" at bounding box center [836, 365] width 73 height 22
click at [820, 363] on button "Próximo" at bounding box center [836, 365] width 73 height 22
click at [826, 364] on button "Próximo" at bounding box center [836, 365] width 73 height 22
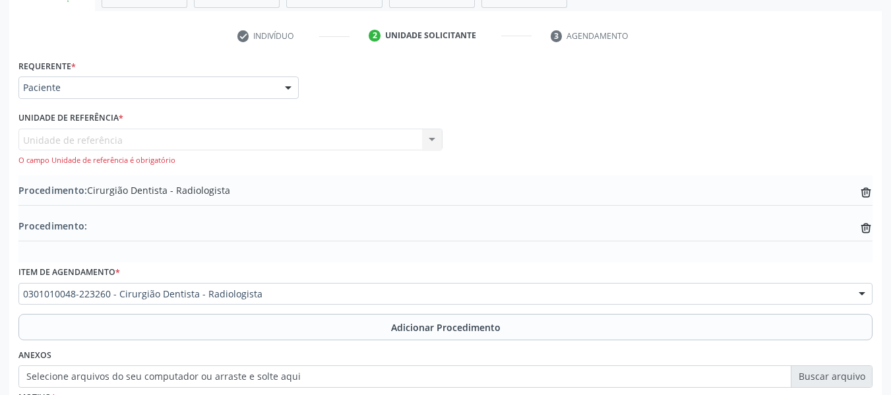
scroll to position [205, 0]
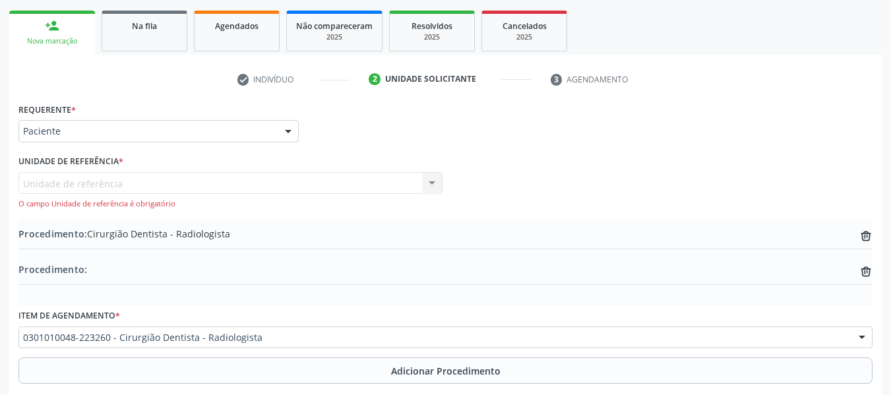
click at [432, 182] on div "Unidade de referência Unidade de Saude da Familia Barro Vermelho Nenhum resulta…" at bounding box center [230, 191] width 424 height 38
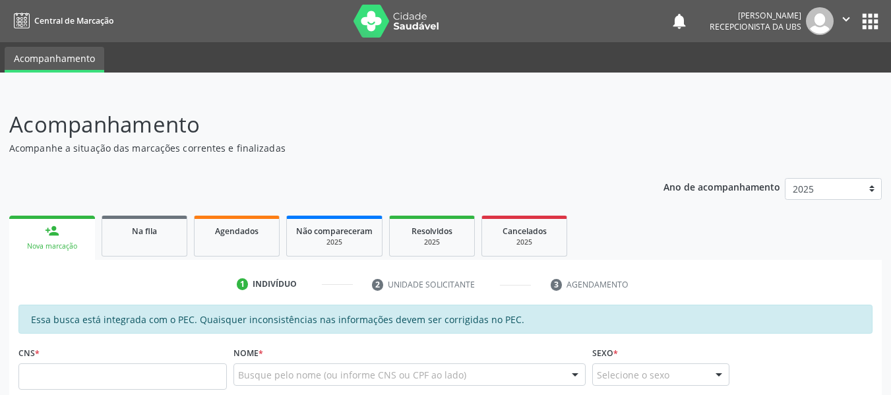
click at [112, 378] on input "text" at bounding box center [122, 377] width 209 height 26
type input "708 0053 6509 5324"
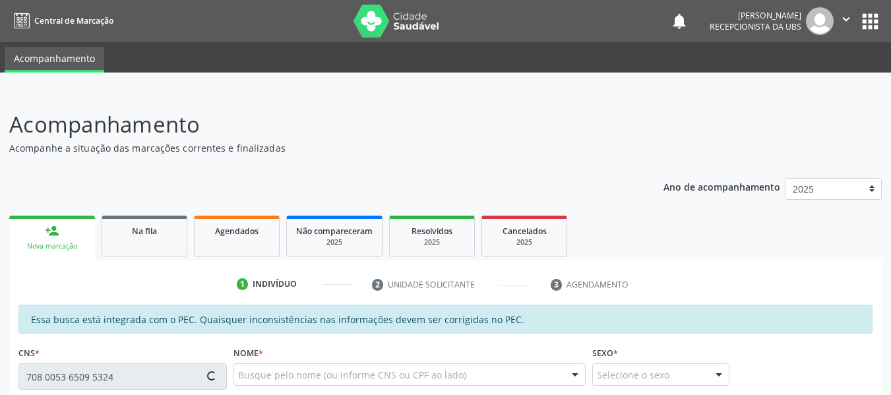
type input "131.970.384-44"
type input "2[DATE]"
type input "[PERSON_NAME]"
type input "[PHONE_NUMBER]"
type input "85"
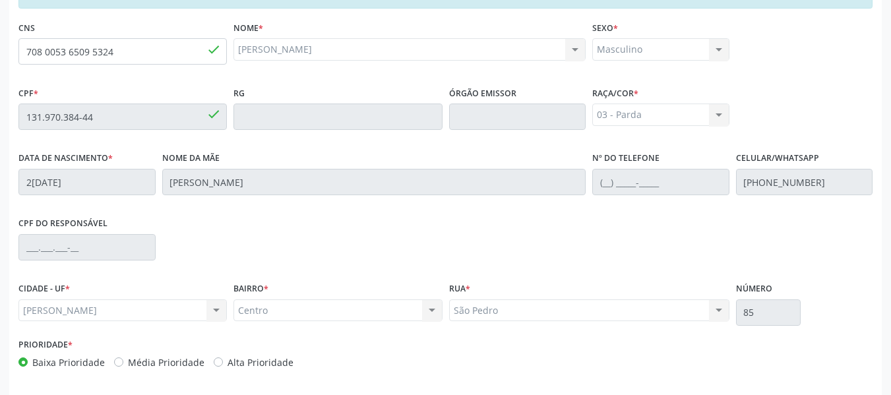
scroll to position [377, 0]
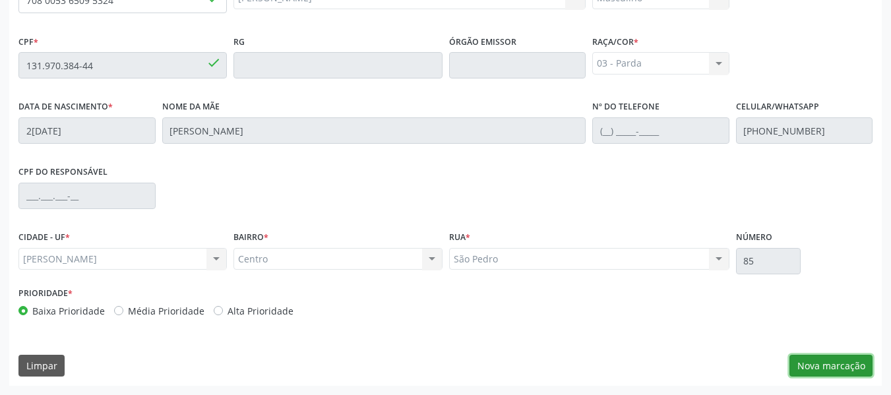
click at [837, 368] on button "Nova marcação" at bounding box center [831, 366] width 83 height 22
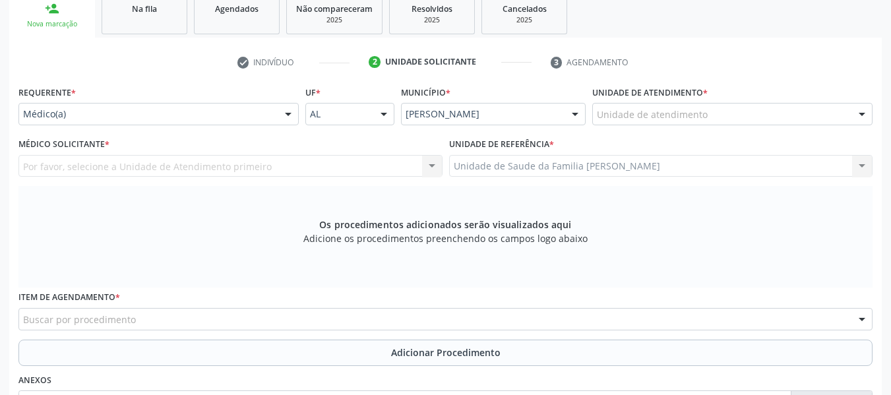
scroll to position [218, 0]
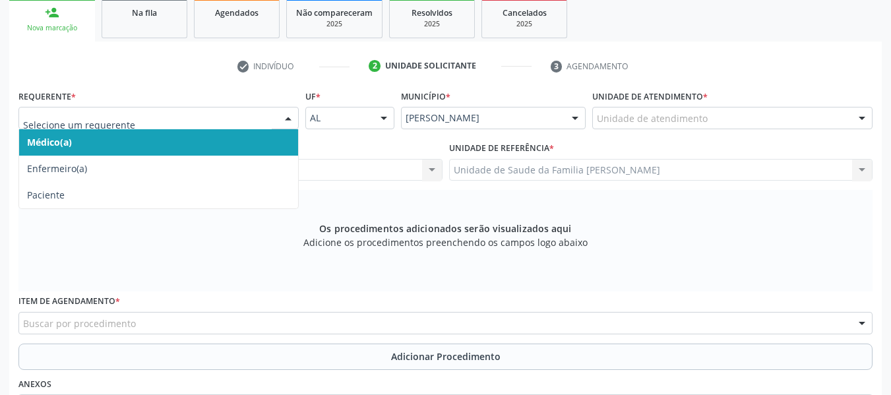
click at [291, 118] on div at bounding box center [288, 119] width 20 height 22
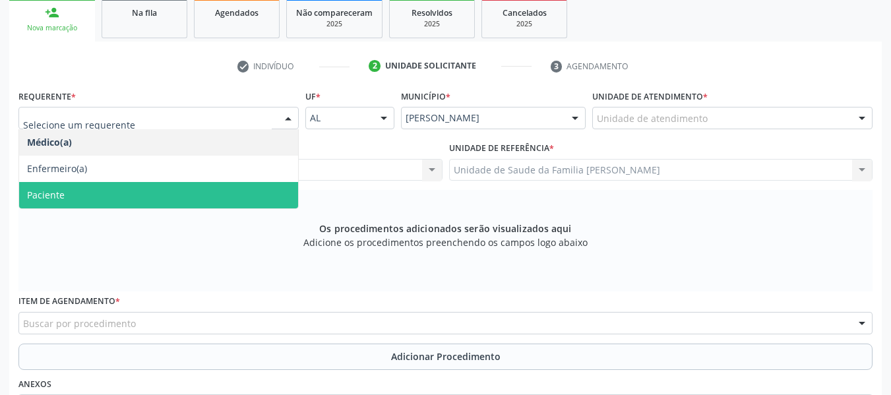
click at [44, 195] on span "Paciente" at bounding box center [46, 195] width 38 height 13
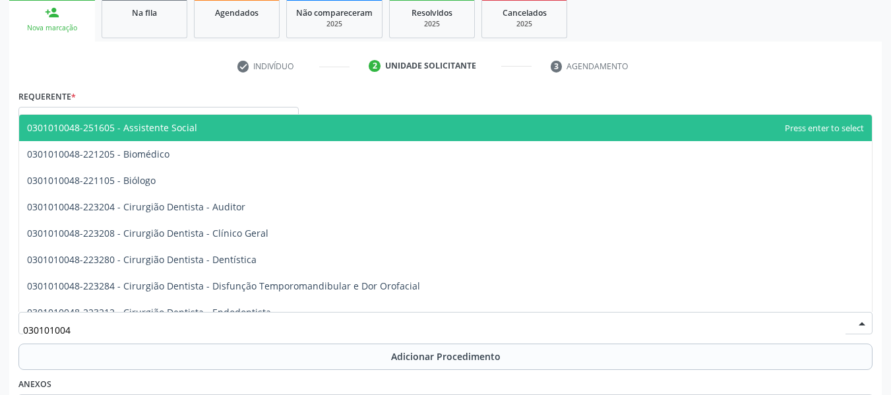
type input "0301010048"
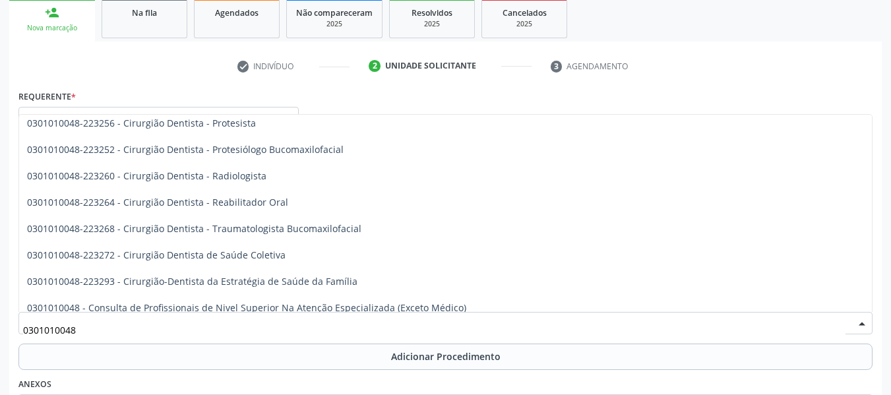
scroll to position [511, 0]
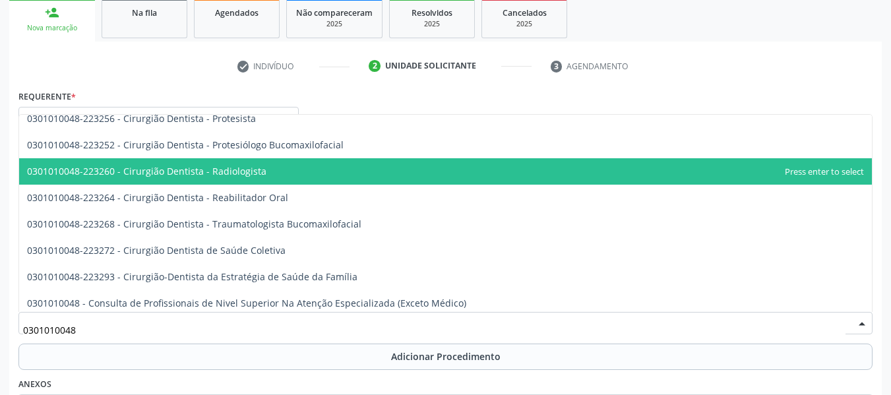
click at [236, 164] on span "0301010048-223260 - Cirurgião Dentista - Radiologista" at bounding box center [445, 171] width 853 height 26
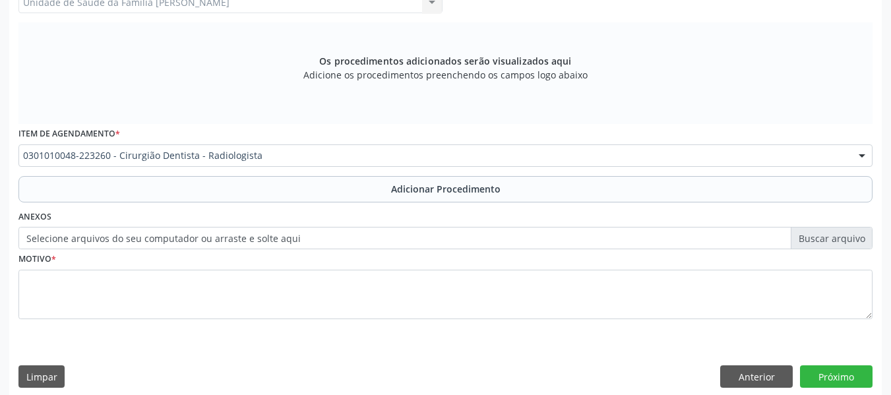
scroll to position [397, 0]
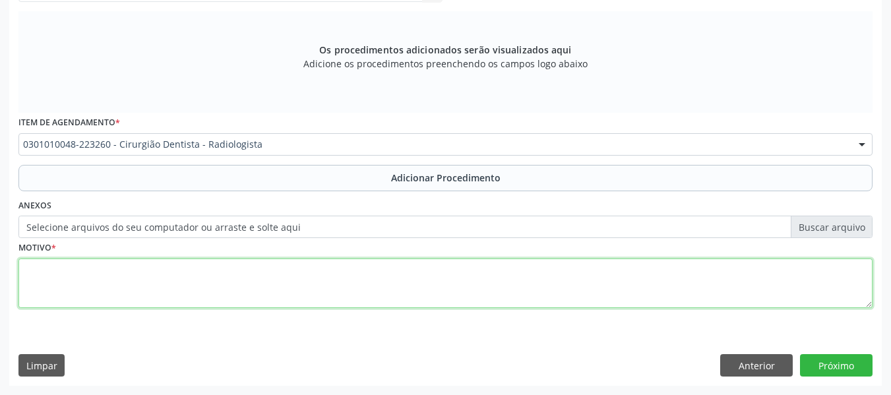
click at [70, 282] on textarea at bounding box center [445, 284] width 855 height 50
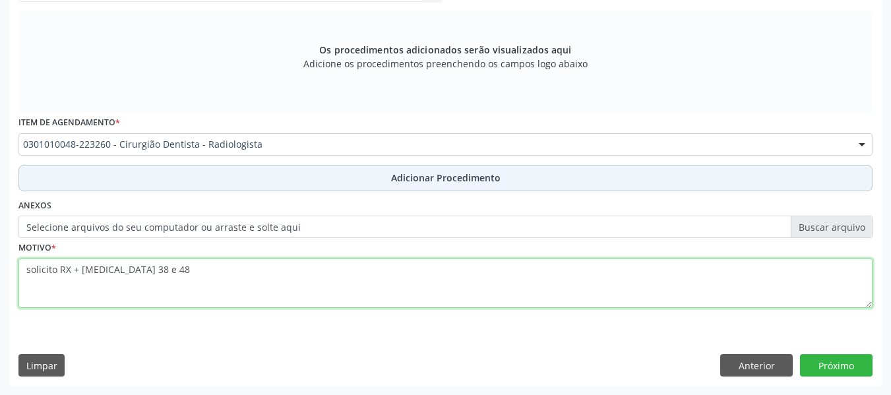
type textarea "solicito RX + [MEDICAL_DATA] 38 e 48"
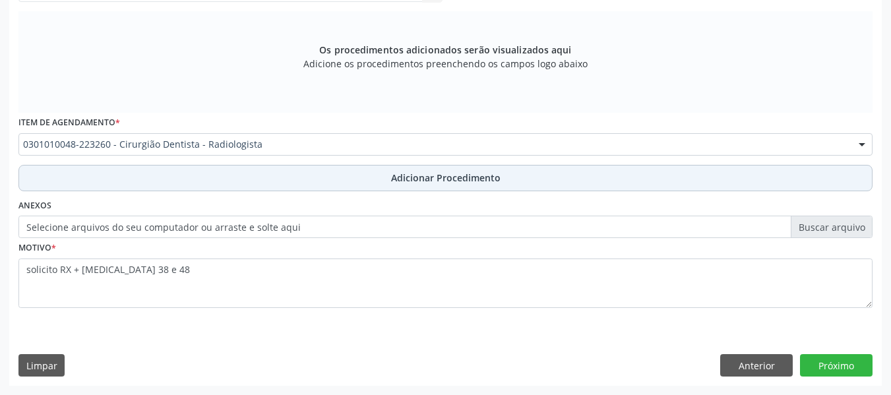
click at [467, 176] on span "Adicionar Procedimento" at bounding box center [446, 178] width 110 height 14
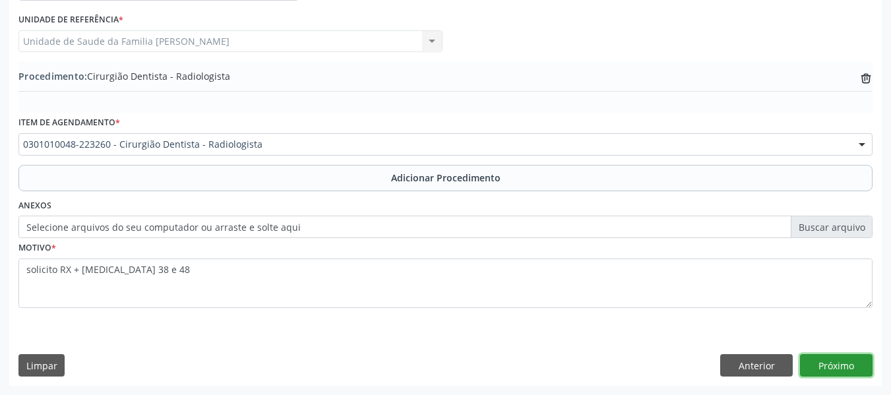
click at [840, 362] on button "Próximo" at bounding box center [836, 365] width 73 height 22
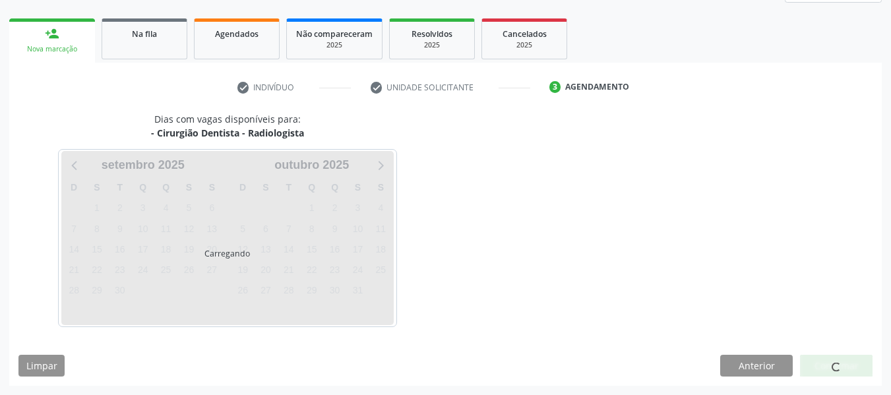
scroll to position [236, 0]
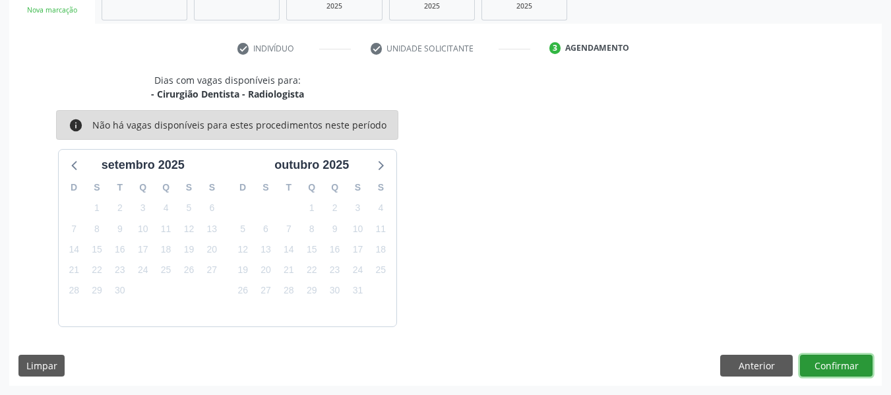
click at [840, 362] on button "Confirmar" at bounding box center [836, 366] width 73 height 22
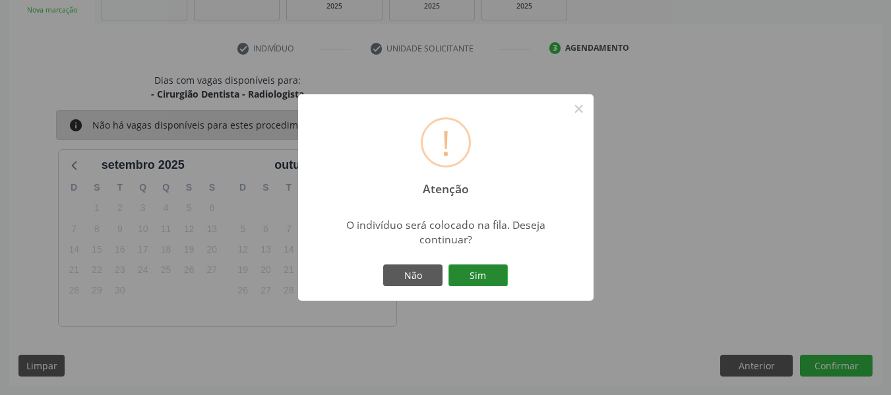
click at [472, 276] on button "Sim" at bounding box center [478, 276] width 59 height 22
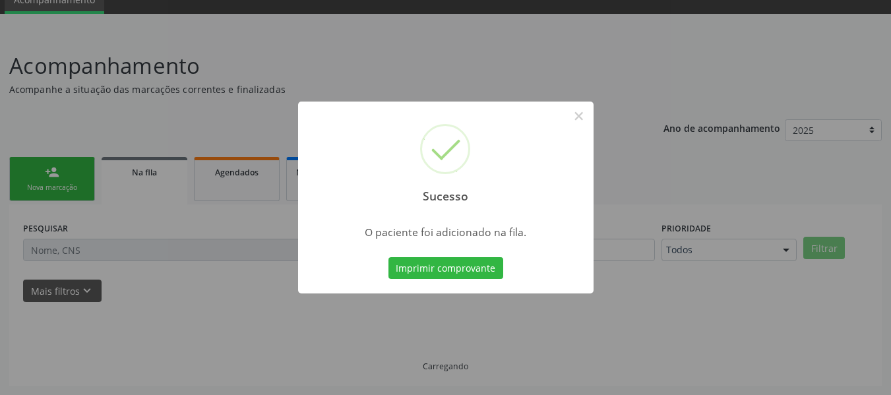
scroll to position [59, 0]
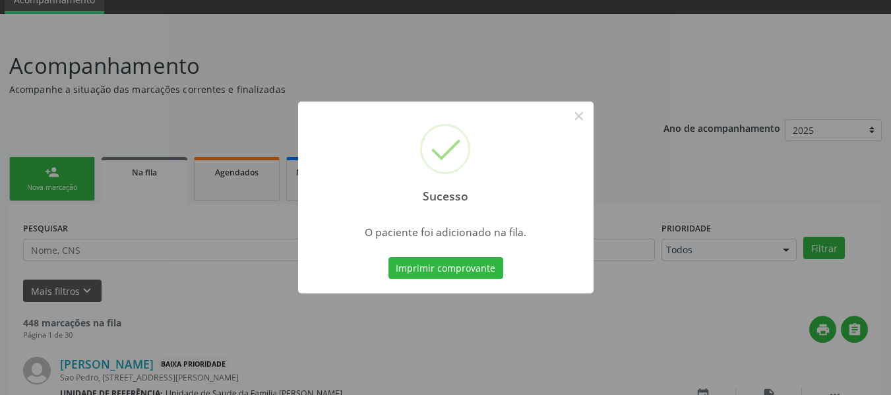
click at [25, 172] on div "Sucesso × O paciente foi adicionado na fila. Imprimir comprovante Cancel" at bounding box center [445, 197] width 891 height 395
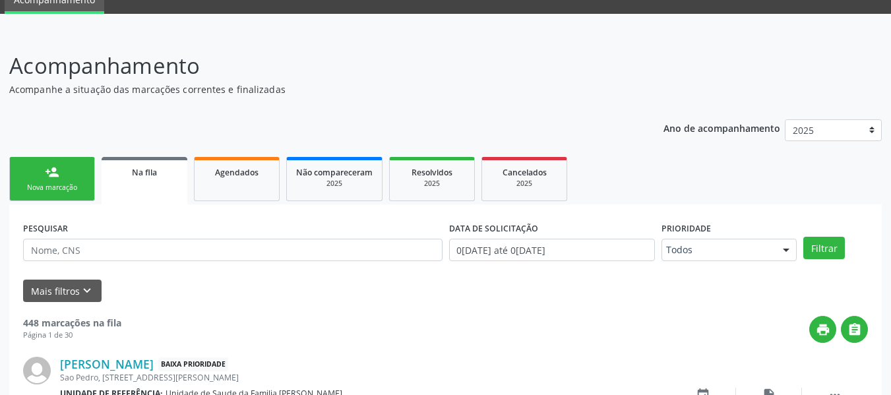
click at [46, 169] on div "person_add" at bounding box center [52, 172] width 15 height 15
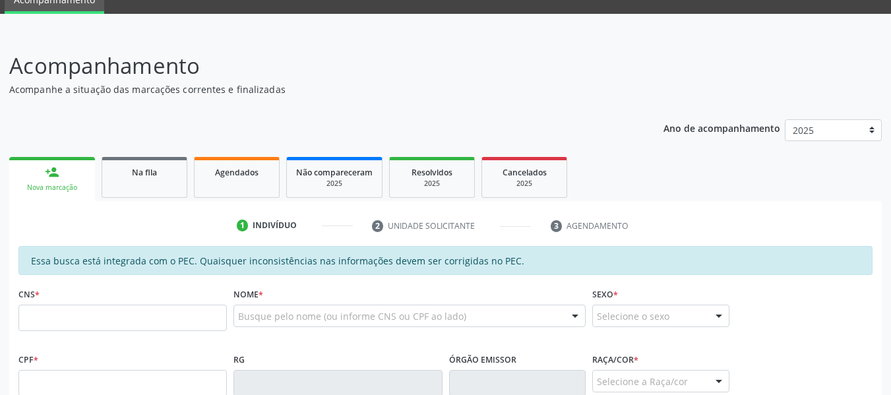
click at [46, 169] on div "person_add" at bounding box center [52, 172] width 15 height 15
click at [110, 321] on input "text" at bounding box center [122, 318] width 209 height 26
type input "709 6956 8833 5370"
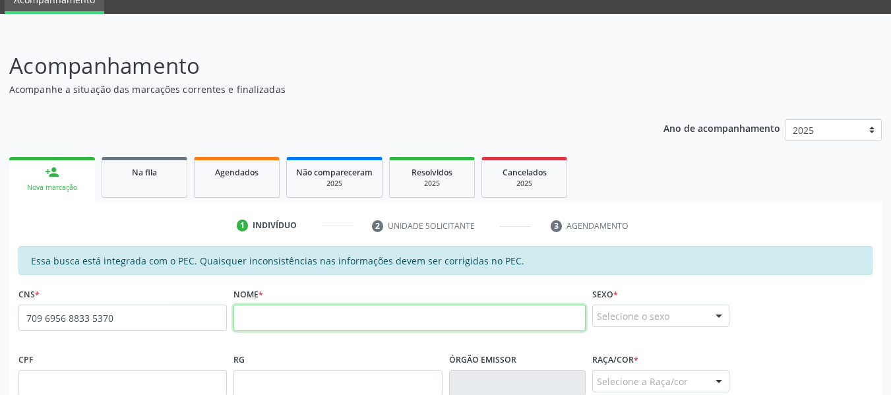
click at [300, 319] on input "text" at bounding box center [410, 318] width 352 height 26
type input "j"
type input "[PERSON_NAME]"
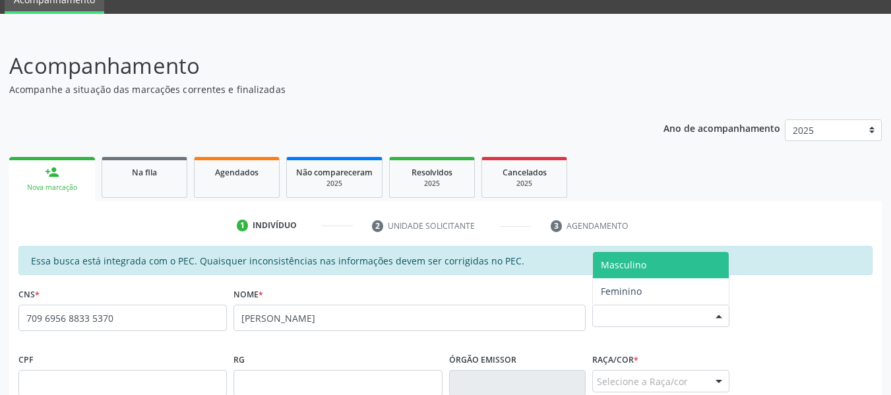
click at [717, 316] on div at bounding box center [719, 317] width 20 height 22
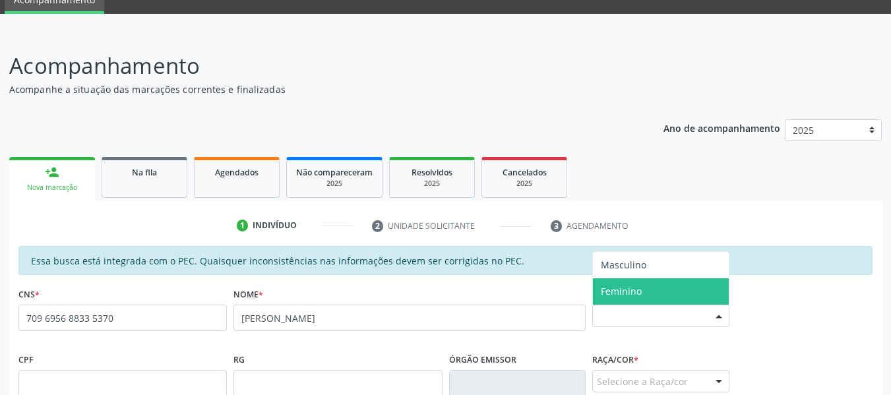
click at [644, 294] on span "Feminino" at bounding box center [661, 291] width 136 height 26
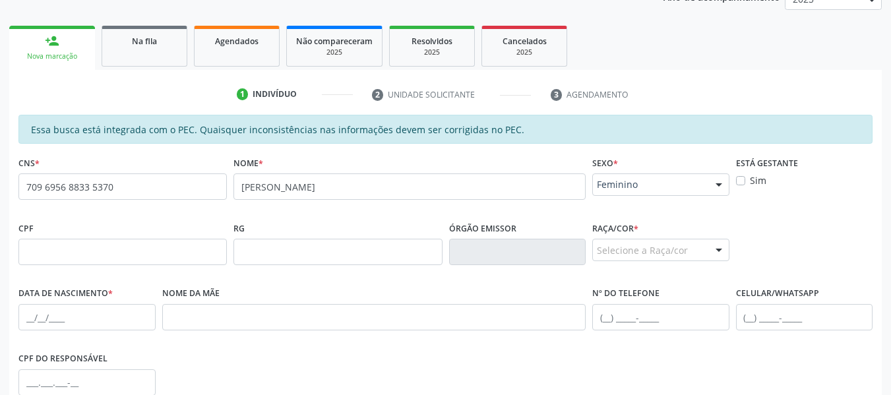
scroll to position [191, 0]
click at [55, 256] on input "text" at bounding box center [122, 251] width 209 height 26
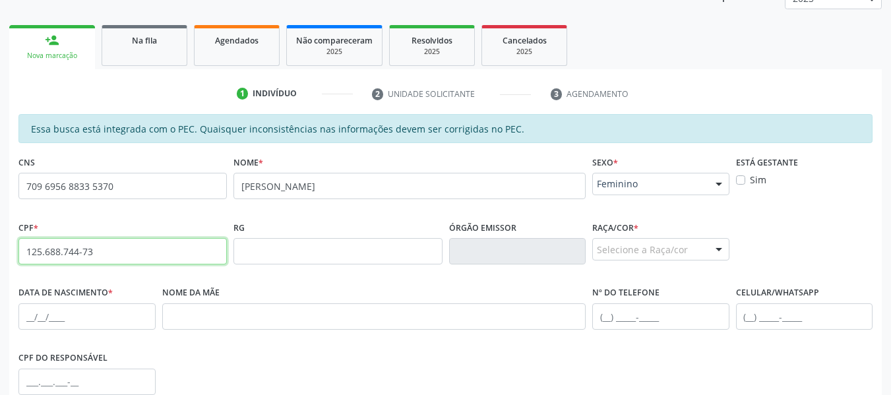
type input "125.688.744-73"
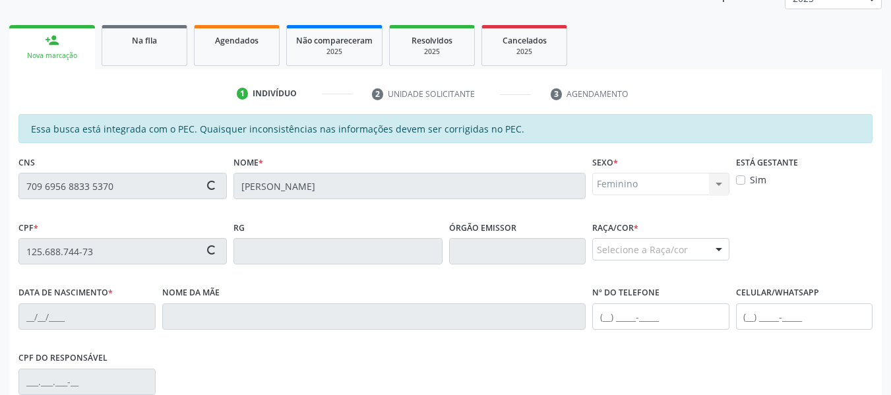
type input "709 6056 8833 5370"
type input "[DATE]"
type input "[PERSON_NAME]"
type input "[PHONE_NUMBER]"
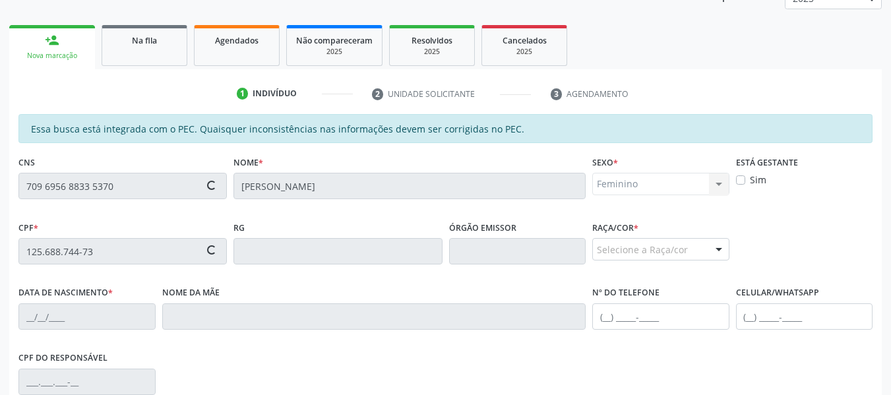
type input "22134"
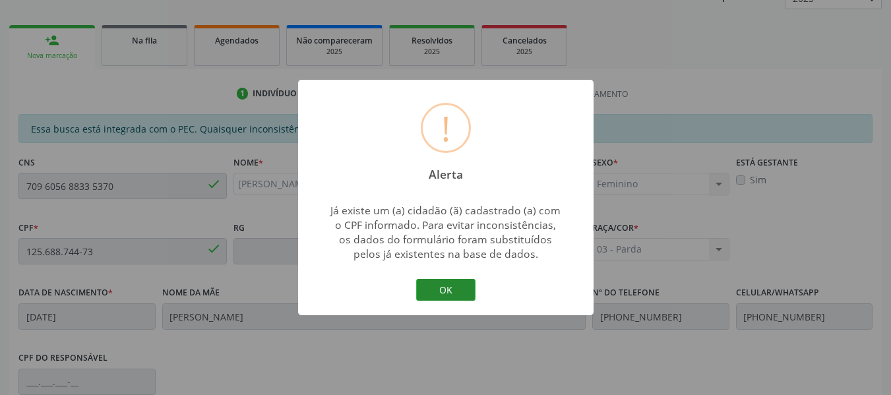
click at [440, 287] on button "OK" at bounding box center [445, 290] width 59 height 22
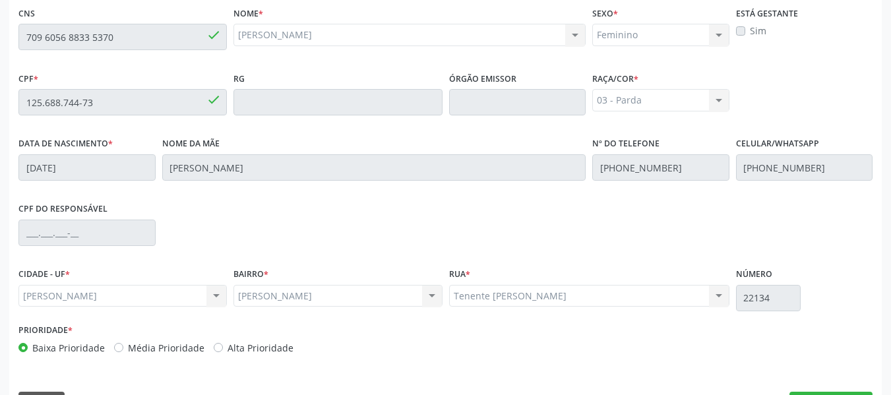
scroll to position [377, 0]
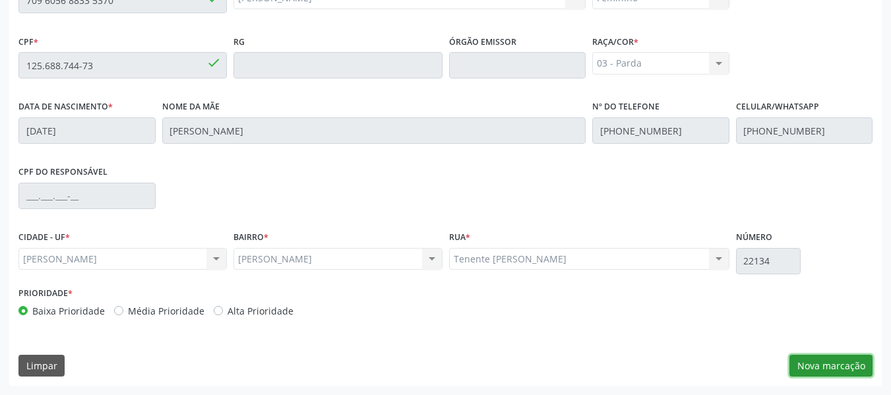
click at [817, 367] on button "Nova marcação" at bounding box center [831, 366] width 83 height 22
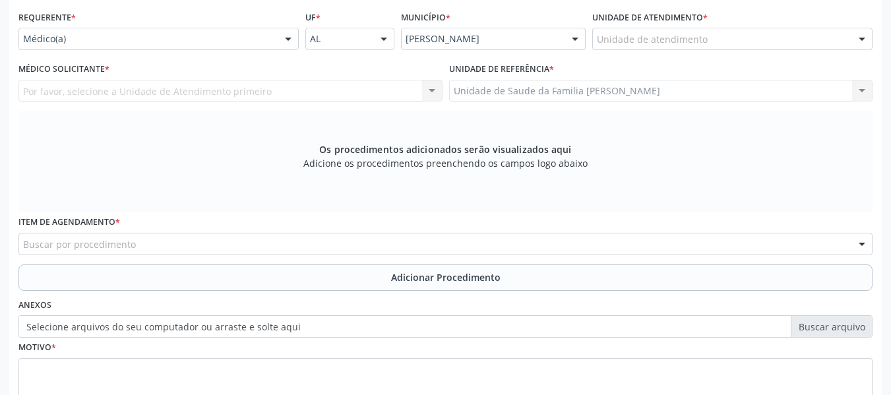
scroll to position [271, 0]
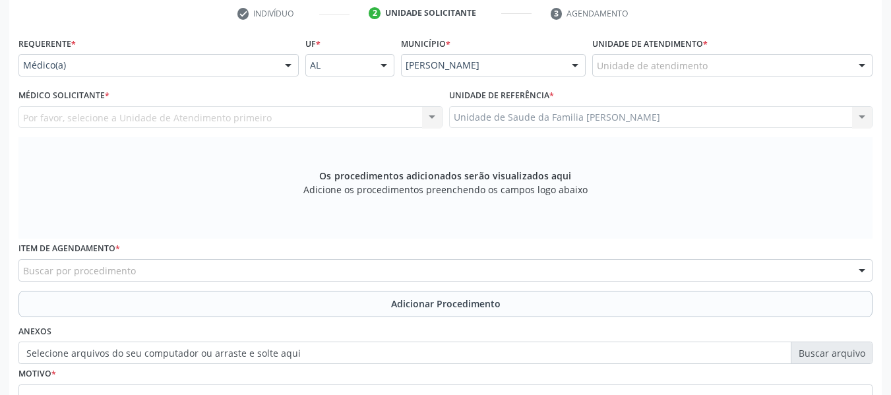
click at [292, 67] on div at bounding box center [288, 66] width 20 height 22
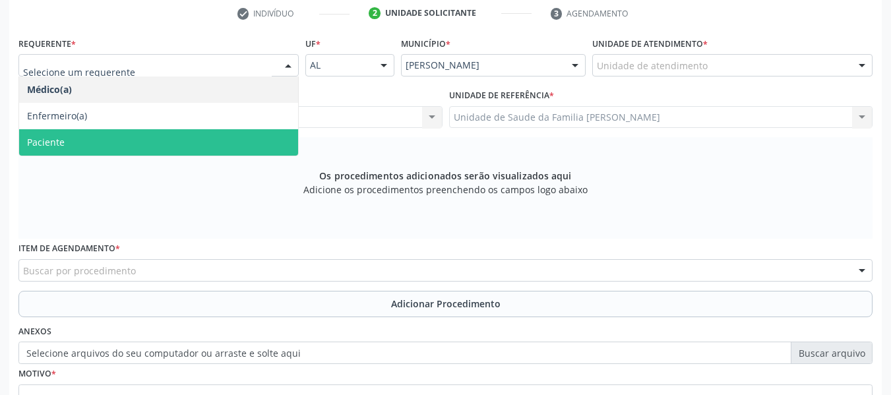
click at [61, 145] on span "Paciente" at bounding box center [46, 142] width 38 height 13
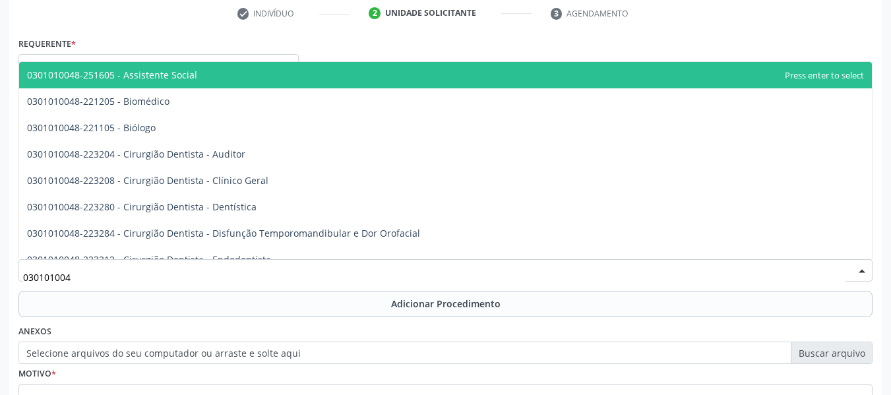
type input "0301010048"
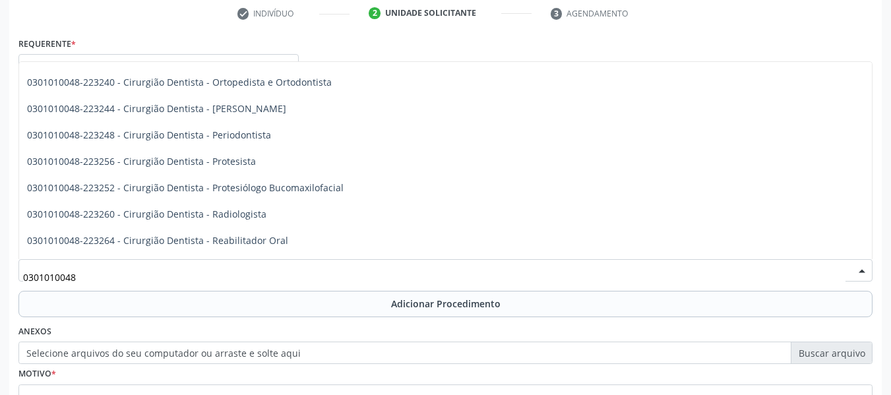
scroll to position [422, 0]
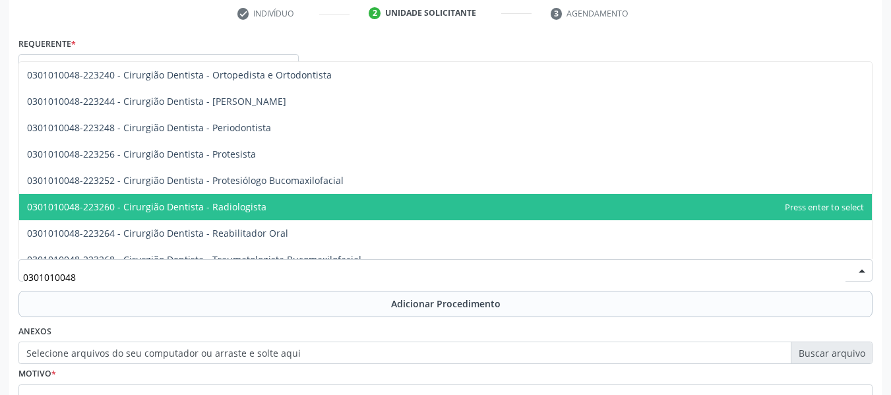
click at [217, 207] on span "0301010048-223260 - Cirurgião Dentista - Radiologista" at bounding box center [147, 207] width 240 height 13
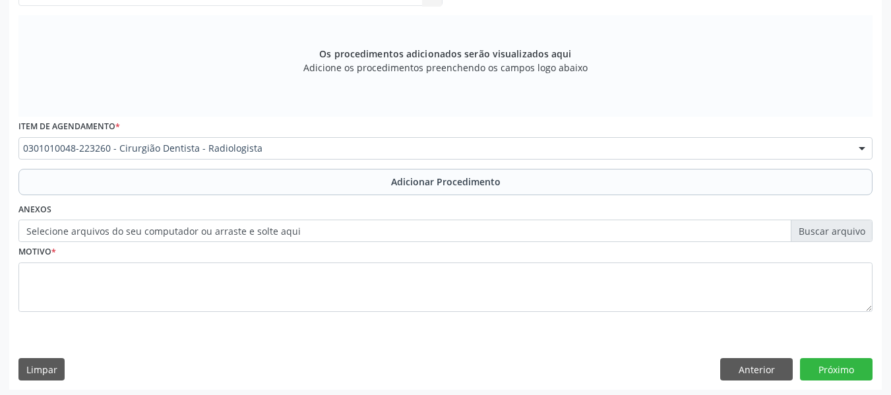
scroll to position [397, 0]
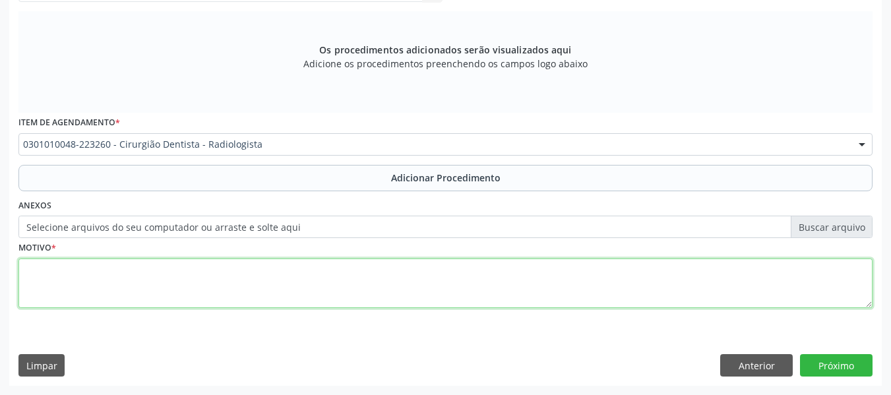
click at [46, 275] on textarea at bounding box center [445, 284] width 855 height 50
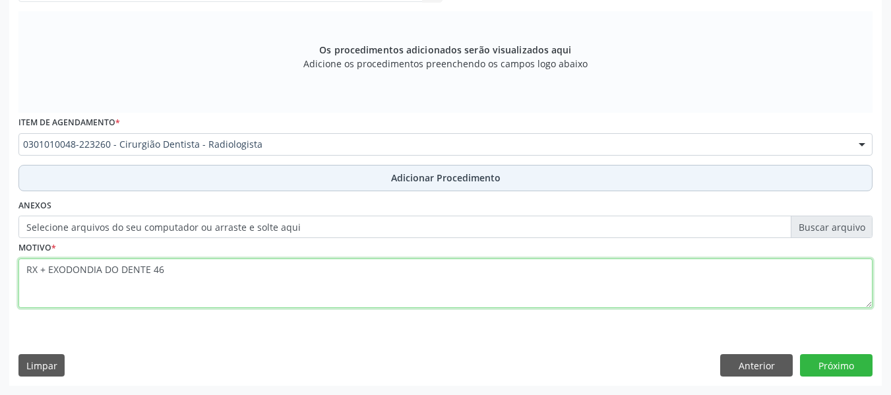
type textarea "RX + EXODONDIA DO DENTE 46"
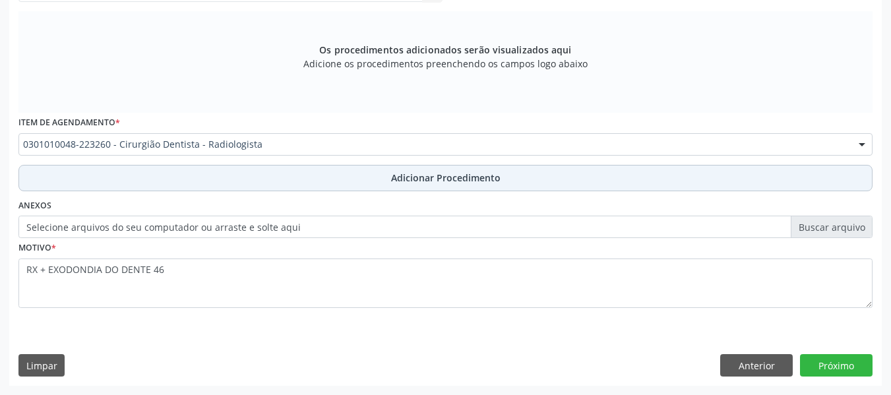
click at [444, 178] on span "Adicionar Procedimento" at bounding box center [446, 178] width 110 height 14
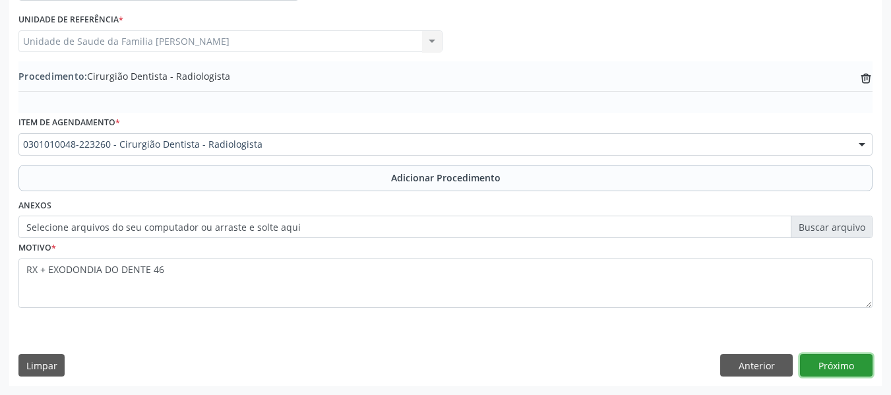
click at [831, 368] on button "Próximo" at bounding box center [836, 365] width 73 height 22
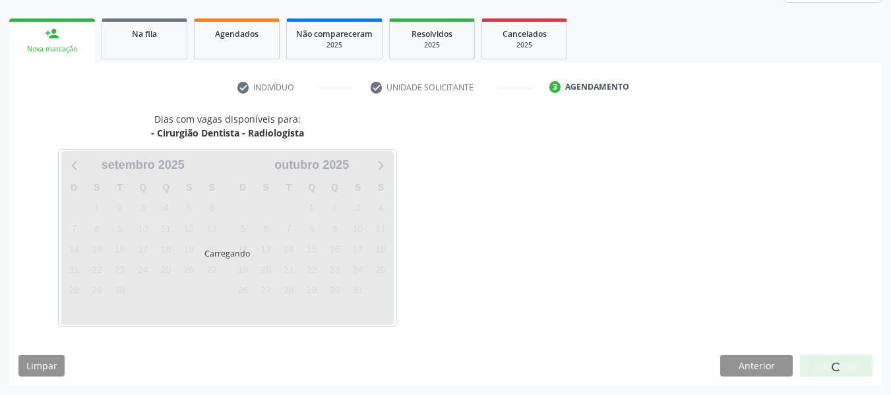
scroll to position [236, 0]
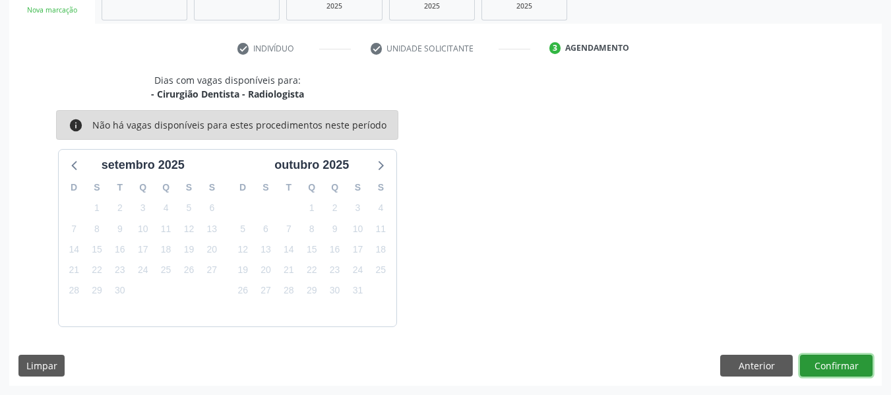
click at [831, 368] on button "Confirmar" at bounding box center [836, 366] width 73 height 22
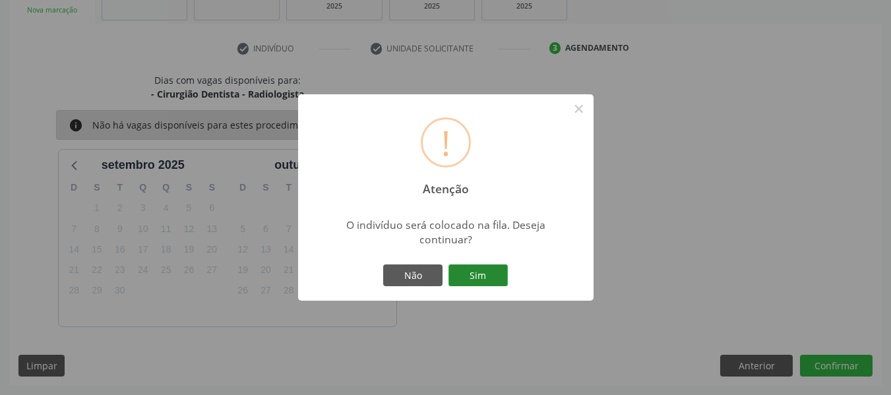
click at [474, 269] on button "Sim" at bounding box center [478, 276] width 59 height 22
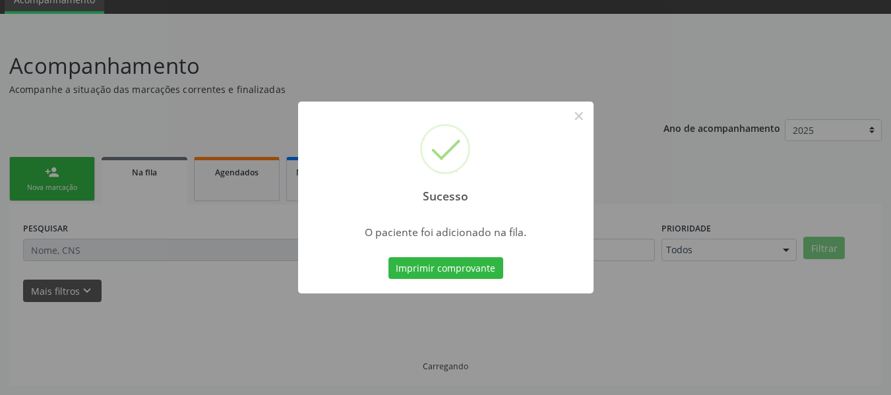
scroll to position [59, 0]
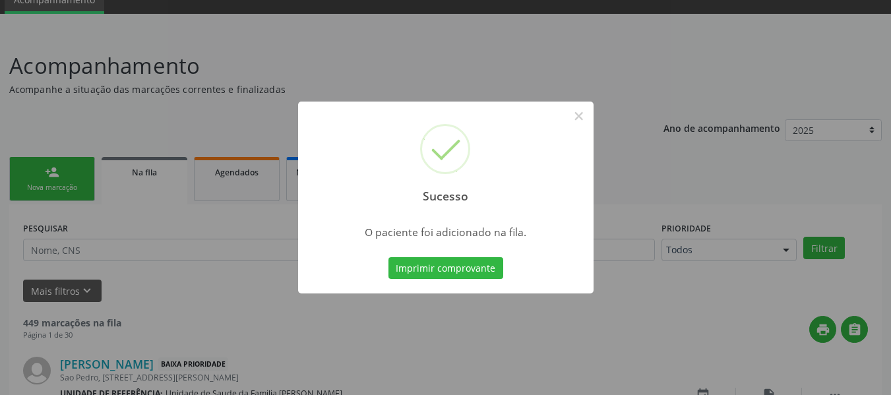
click at [40, 172] on div "Sucesso × O paciente foi adicionado na fila. Imprimir comprovante Cancel" at bounding box center [445, 197] width 891 height 395
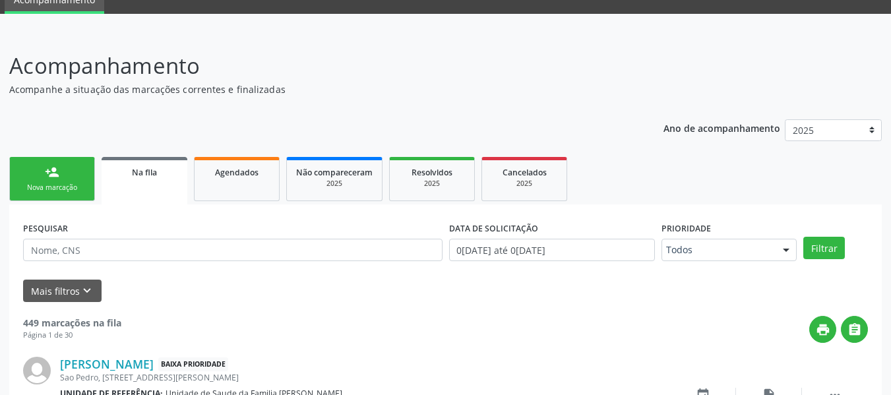
click at [40, 172] on link "person_add Nova marcação" at bounding box center [52, 179] width 86 height 44
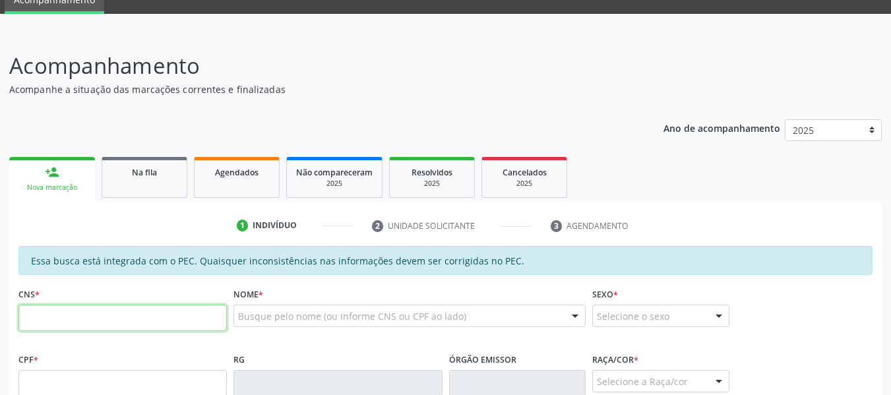
click at [48, 319] on input "text" at bounding box center [122, 318] width 209 height 26
type input "705 0090 7862 9458"
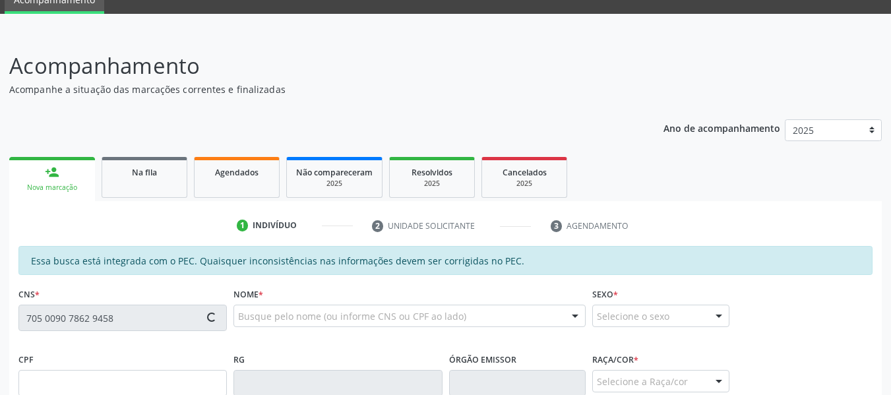
type input "155.261.984-21"
type input "2[DATE]"
type input "[PERSON_NAME]"
type input "[PHONE_NUMBER]"
type input "143"
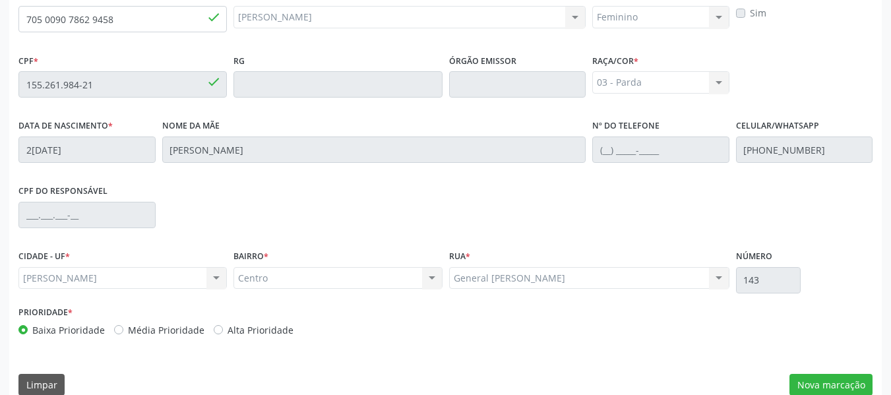
scroll to position [377, 0]
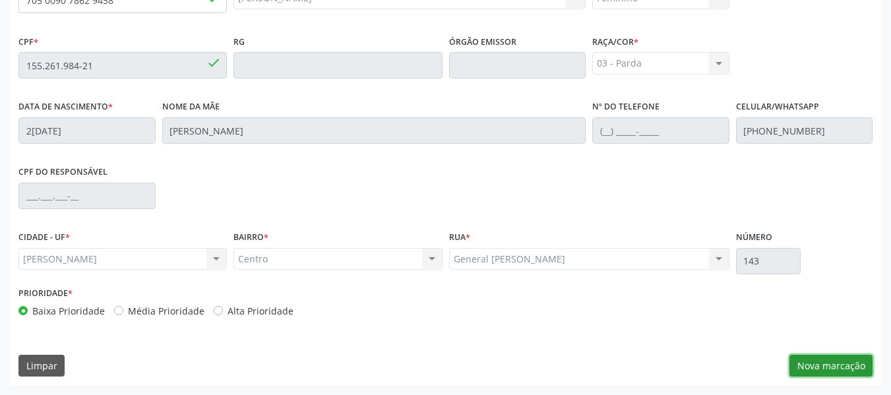
click at [838, 366] on button "Nova marcação" at bounding box center [831, 366] width 83 height 22
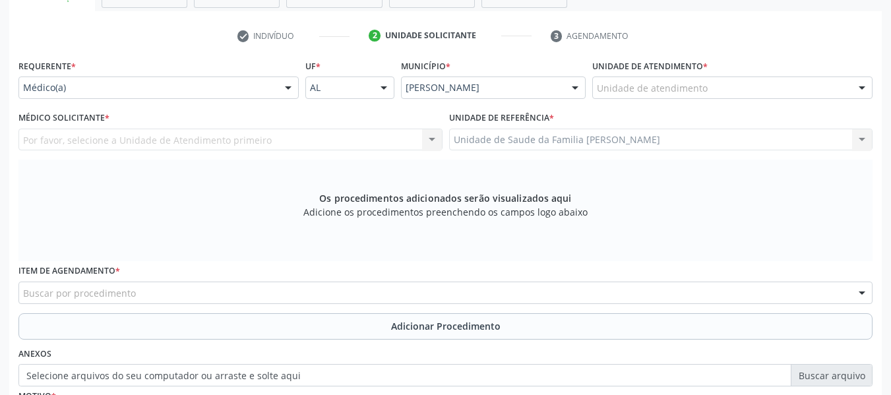
scroll to position [245, 0]
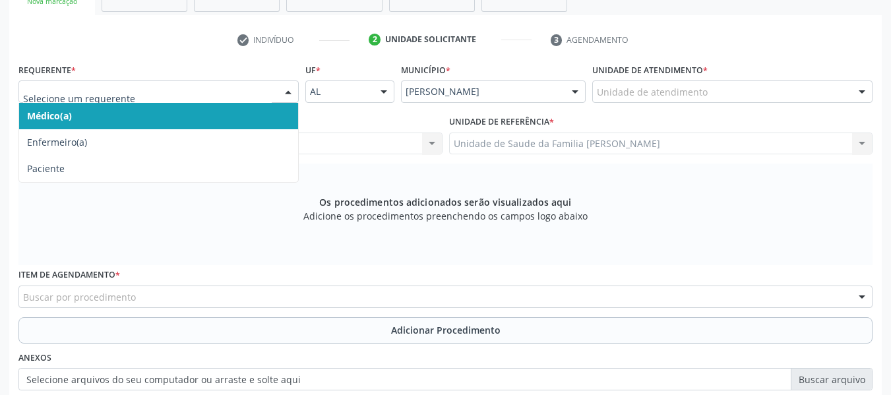
click at [291, 91] on div at bounding box center [288, 92] width 20 height 22
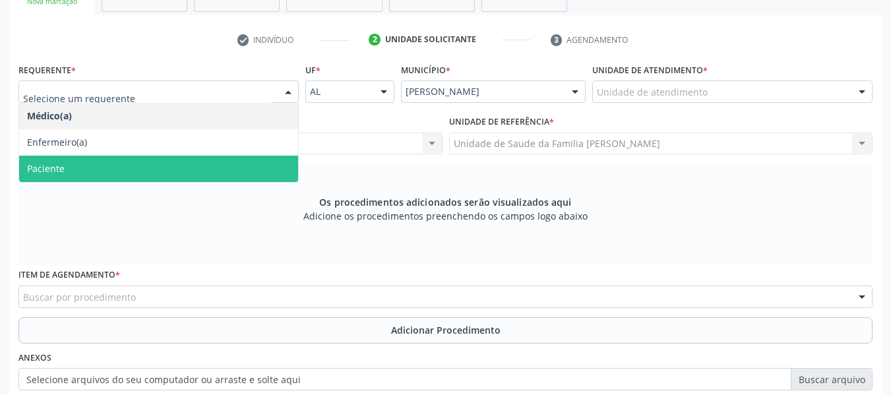
click at [71, 167] on span "Paciente" at bounding box center [158, 169] width 279 height 26
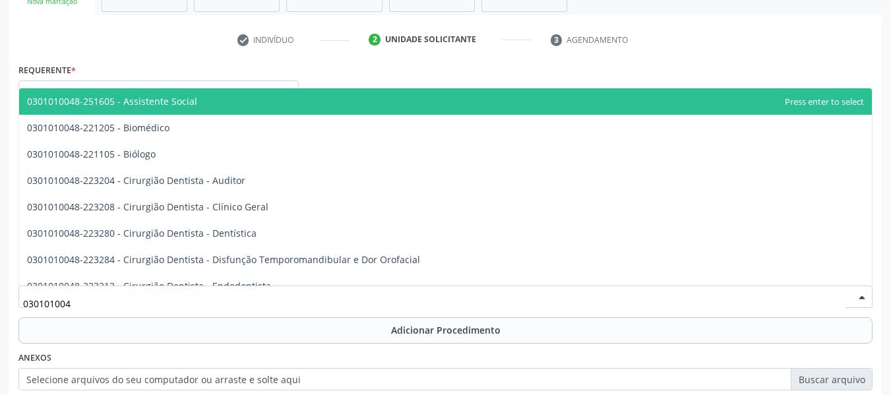
type input "0301010048"
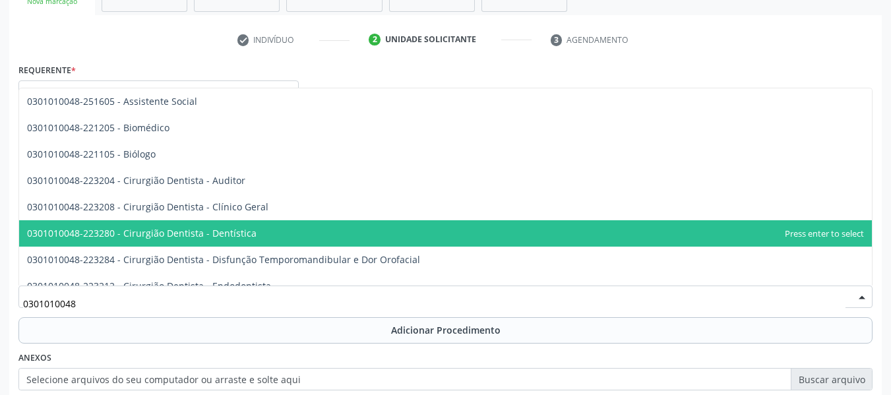
click at [244, 230] on span "0301010048-223280 - Cirurgião Dentista - Dentística" at bounding box center [142, 233] width 230 height 13
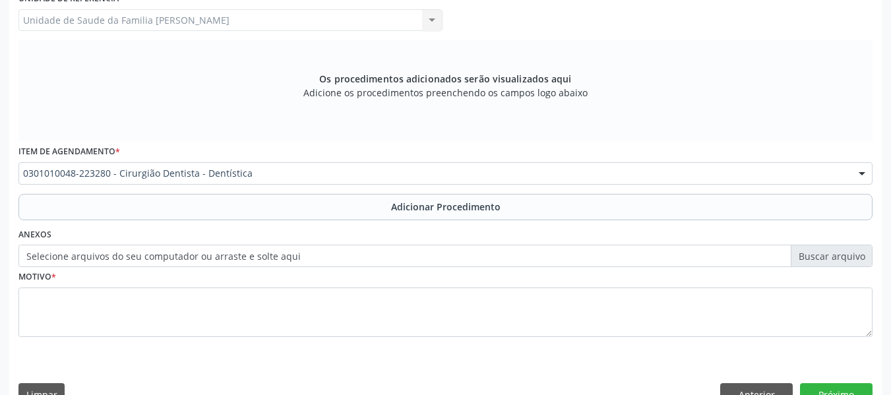
scroll to position [397, 0]
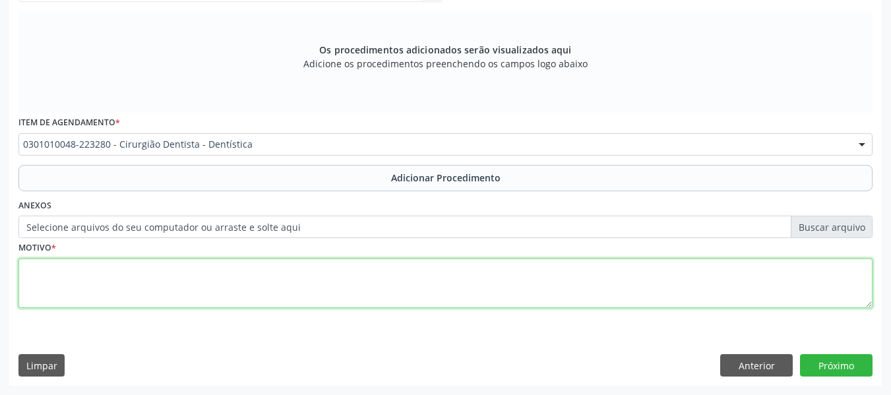
click at [97, 287] on textarea at bounding box center [445, 284] width 855 height 50
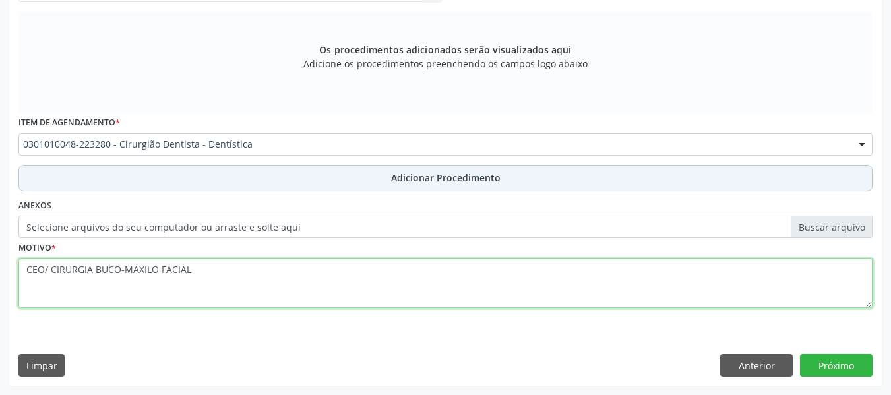
type textarea "CEO/ CIRURGIA BUCO-MAXILO FACIAL"
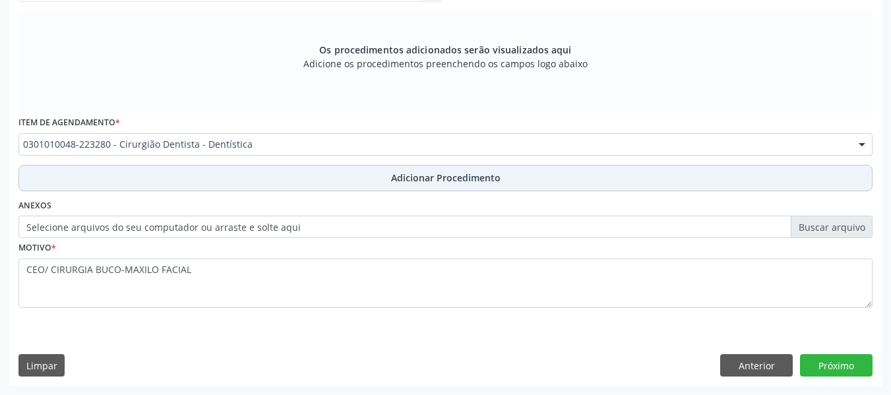
click at [465, 178] on span "Adicionar Procedimento" at bounding box center [446, 178] width 110 height 14
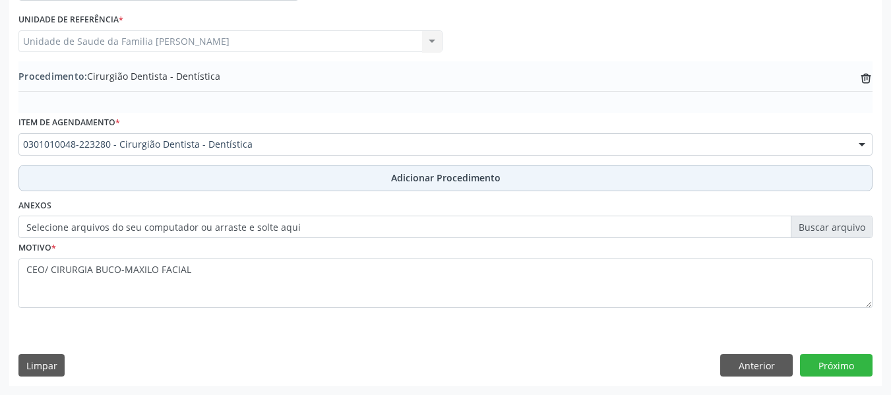
scroll to position [347, 0]
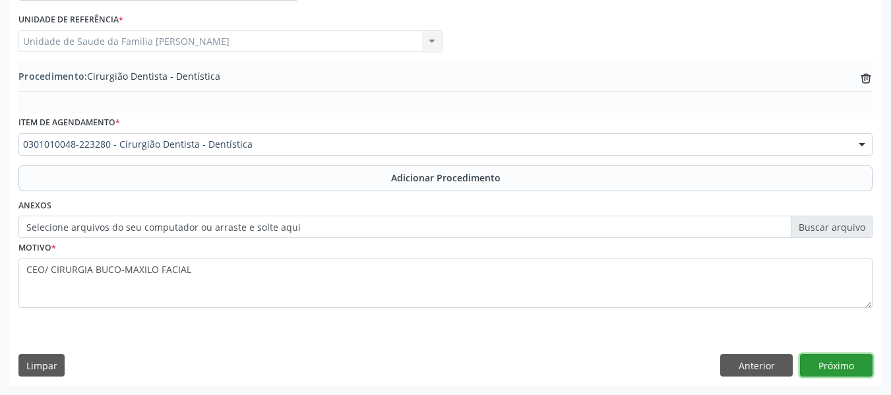
click at [840, 363] on button "Próximo" at bounding box center [836, 365] width 73 height 22
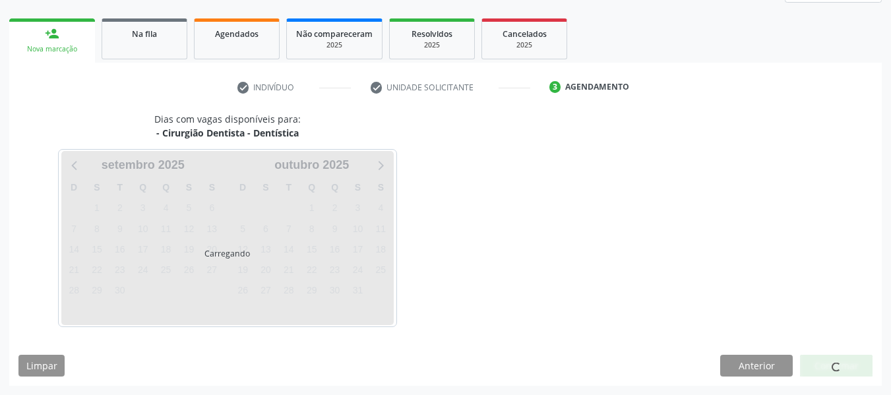
scroll to position [236, 0]
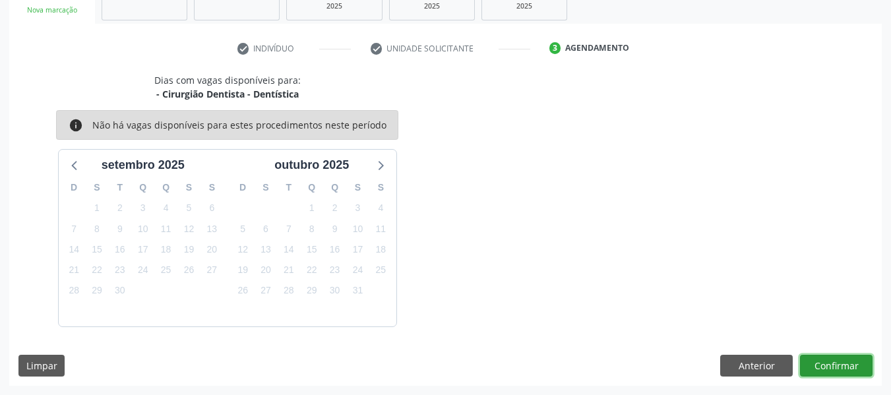
click at [840, 363] on button "Confirmar" at bounding box center [836, 366] width 73 height 22
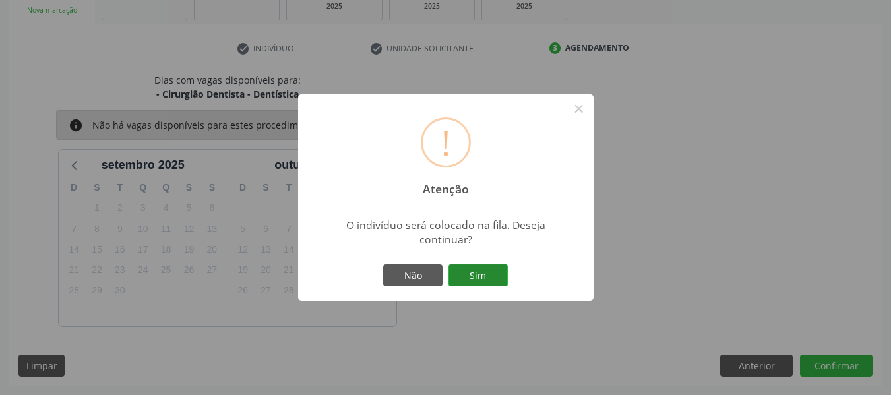
click at [480, 275] on button "Sim" at bounding box center [478, 276] width 59 height 22
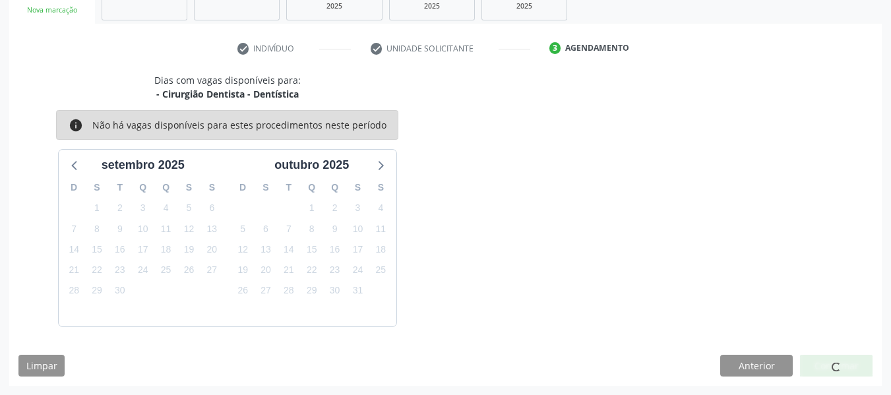
scroll to position [59, 0]
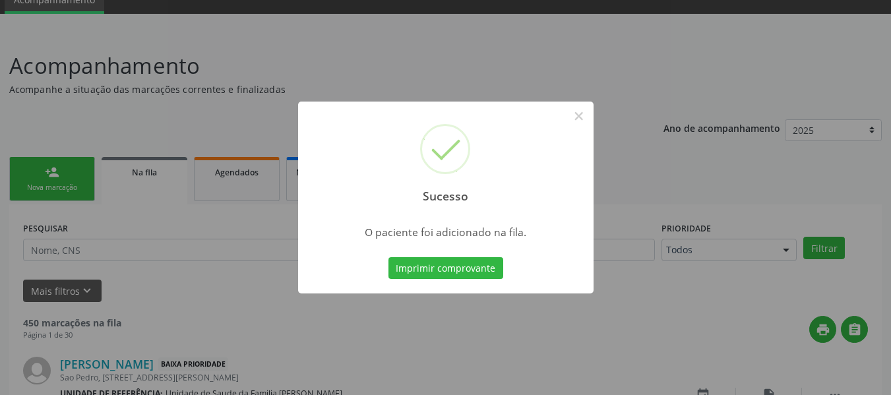
click at [50, 170] on div "Sucesso × O paciente foi adicionado na fila. Imprimir comprovante Cancel" at bounding box center [445, 197] width 891 height 395
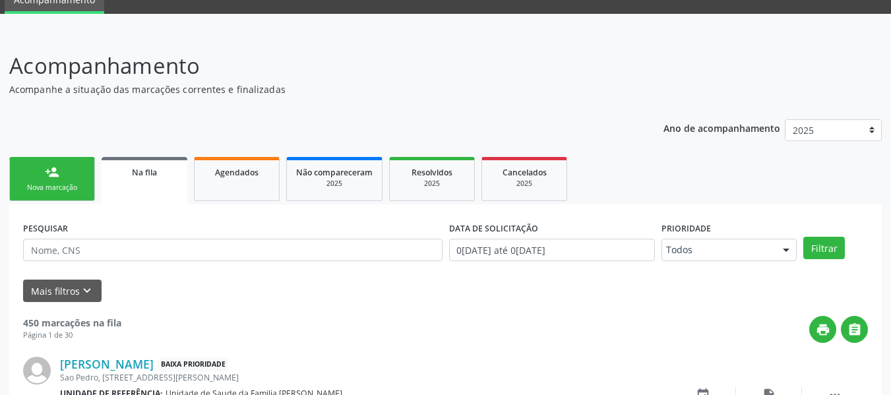
click at [44, 168] on link "person_add Nova marcação" at bounding box center [52, 179] width 86 height 44
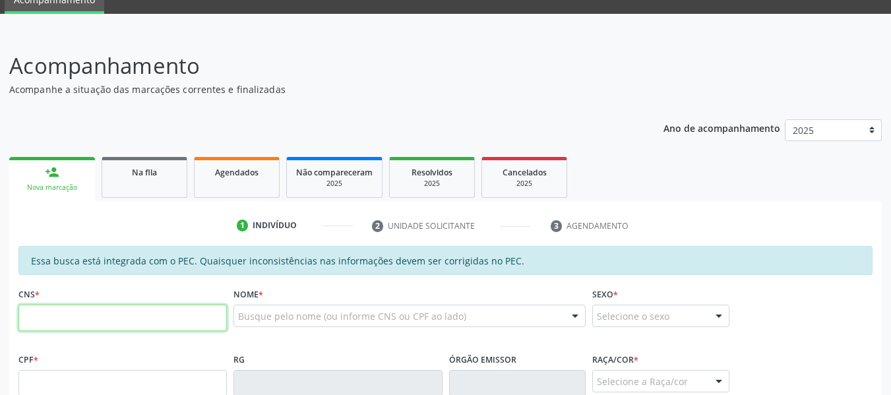
click at [48, 320] on input "text" at bounding box center [122, 318] width 209 height 26
type input "709 6016 5056 1477"
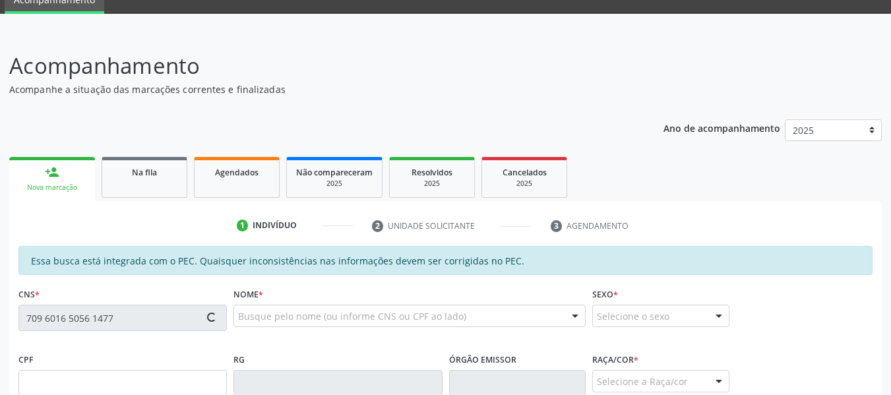
type input "003.978.123-29"
type input "[DATE]"
type input "[PERSON_NAME]"
type input "[PHONE_NUMBER]"
type input "41"
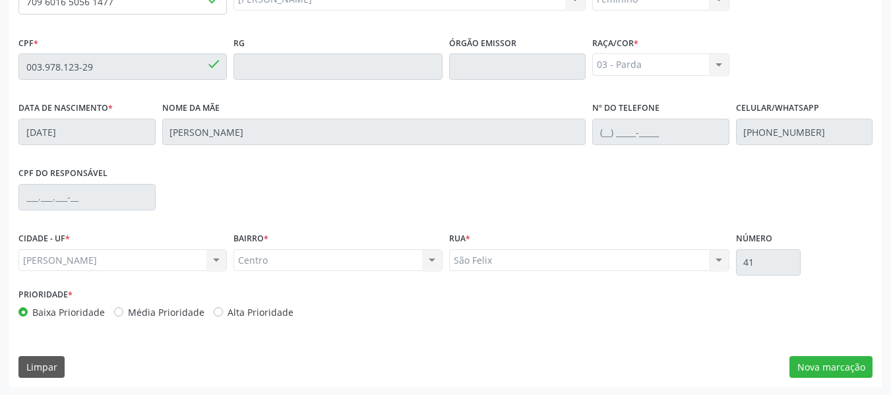
scroll to position [377, 0]
click at [844, 365] on button "Nova marcação" at bounding box center [831, 366] width 83 height 22
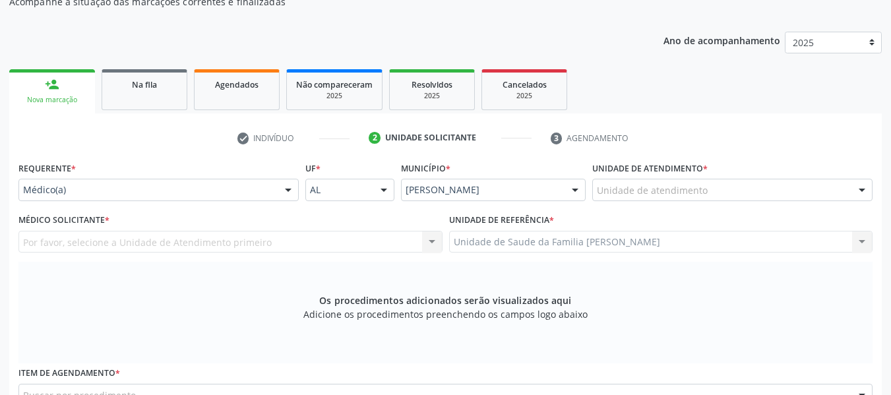
scroll to position [139, 0]
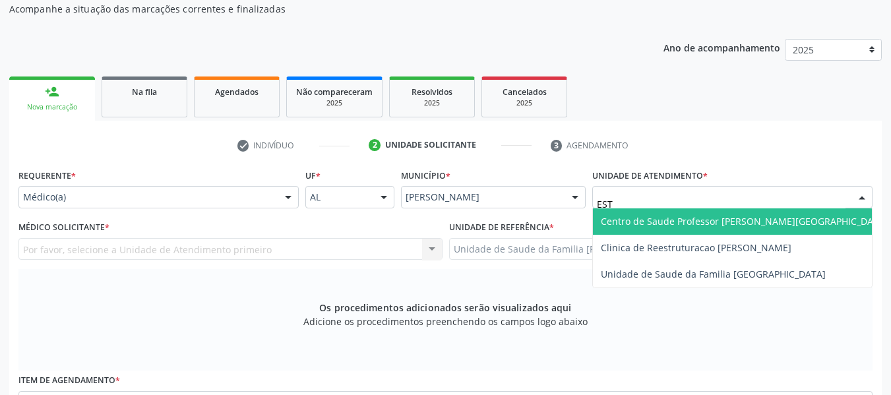
type input "ESTA"
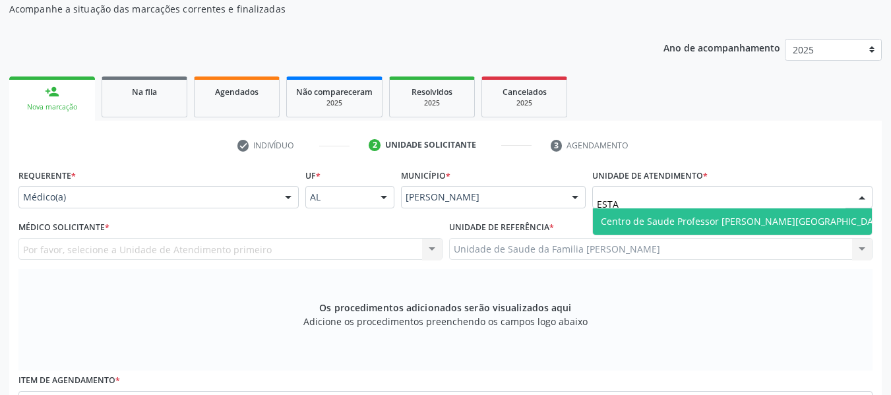
click at [662, 221] on span "Centro de Saude Professor [PERSON_NAME][GEOGRAPHIC_DATA]" at bounding box center [744, 221] width 287 height 13
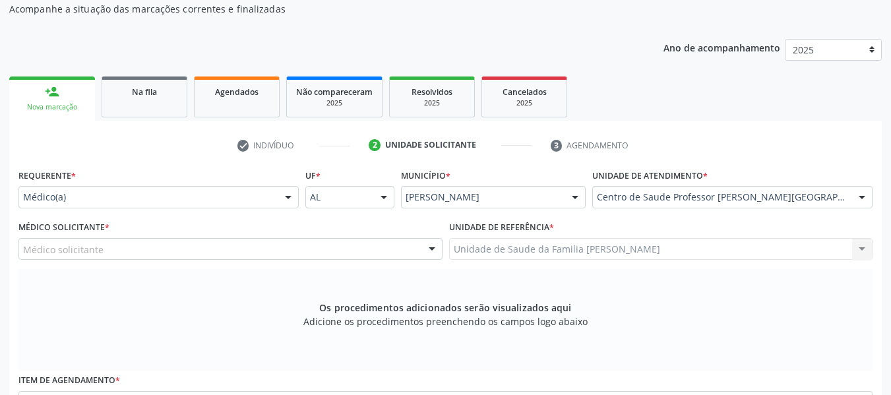
click at [431, 247] on div at bounding box center [432, 250] width 20 height 22
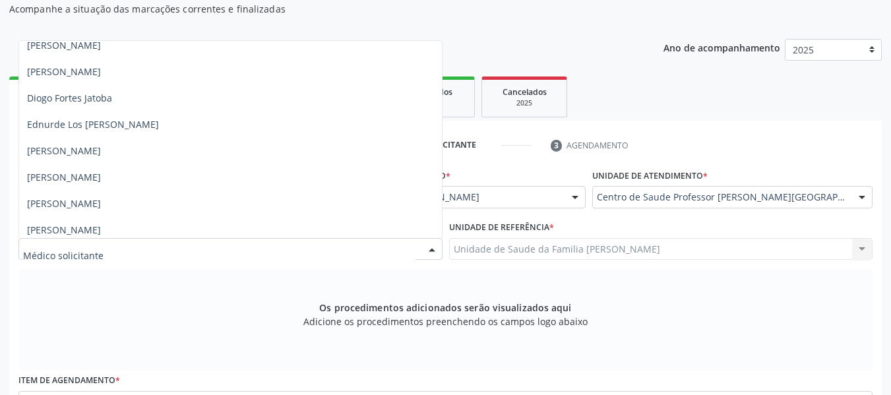
scroll to position [325, 0]
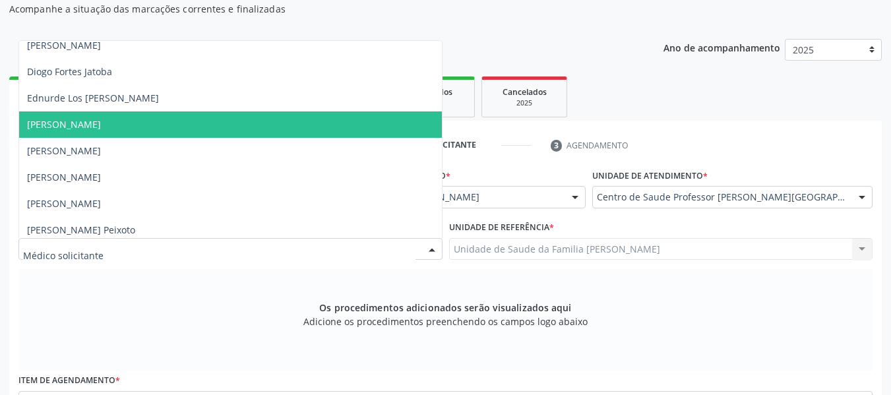
click at [101, 129] on span "[PERSON_NAME]" at bounding box center [64, 124] width 74 height 13
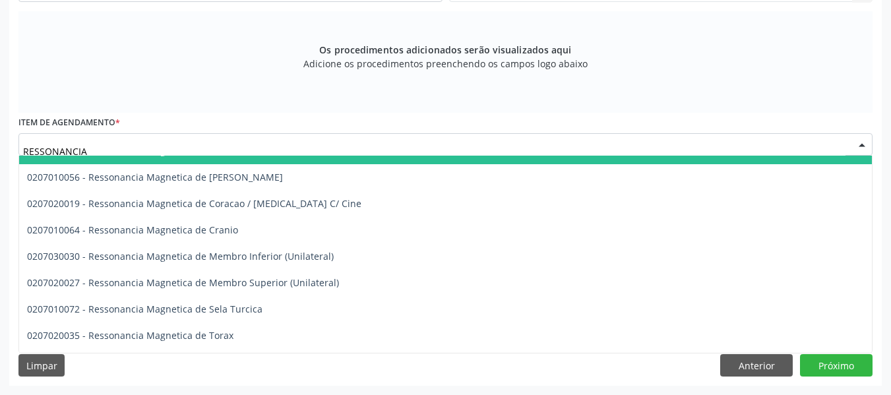
scroll to position [172, 0]
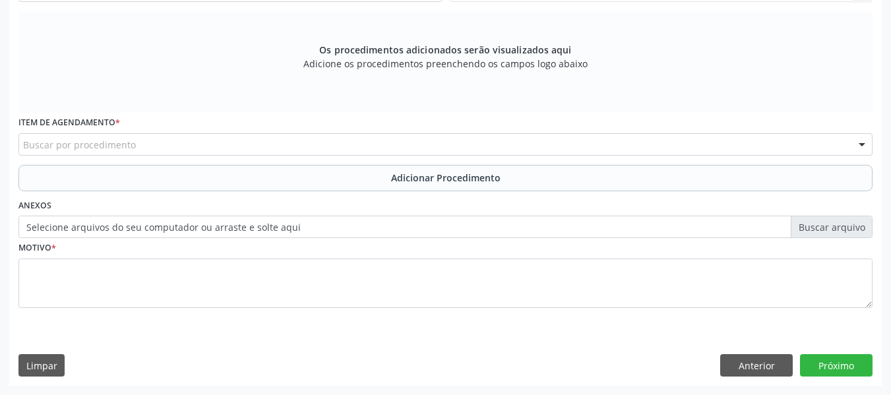
click at [864, 143] on div at bounding box center [863, 145] width 20 height 22
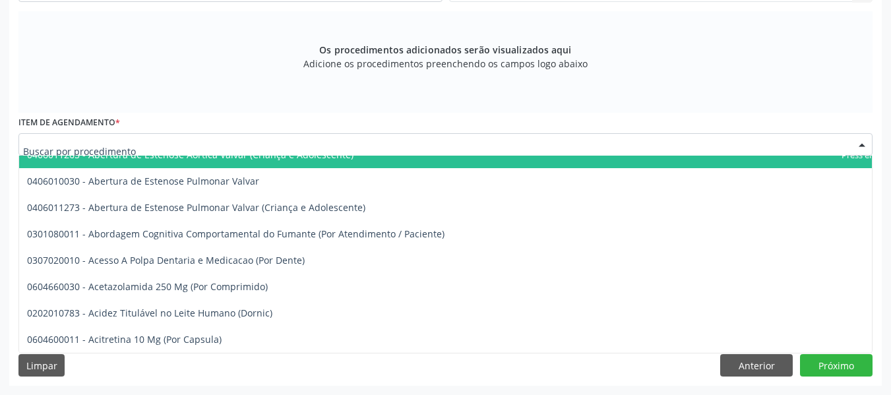
click at [864, 143] on div at bounding box center [863, 145] width 20 height 22
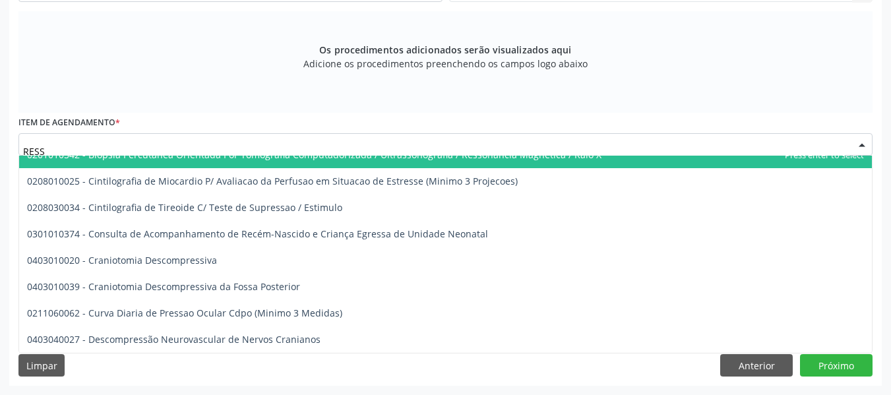
type input "RESSO"
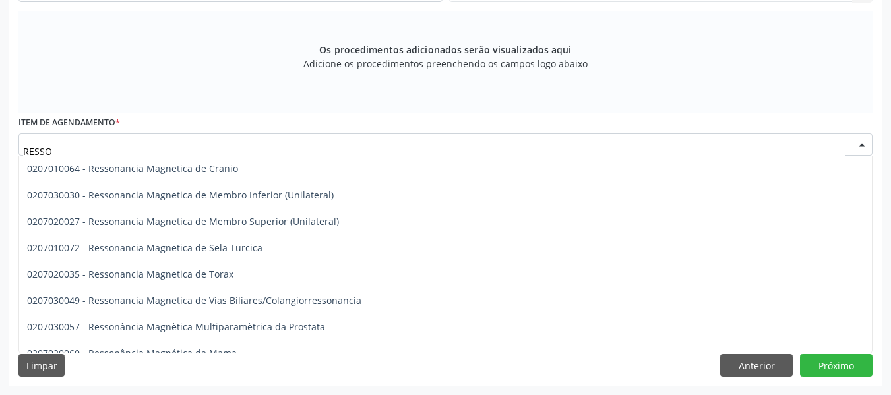
scroll to position [278, 0]
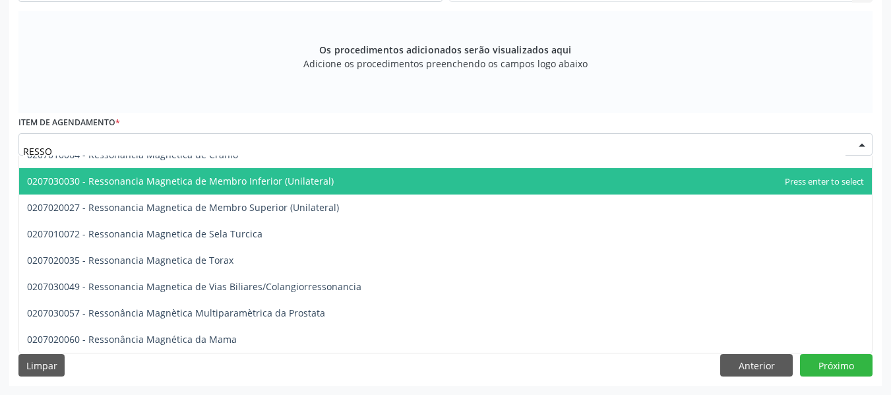
click at [352, 178] on span "0207030030 - Ressonancia Magnetica de Membro Inferior (Unilateral)" at bounding box center [445, 181] width 853 height 26
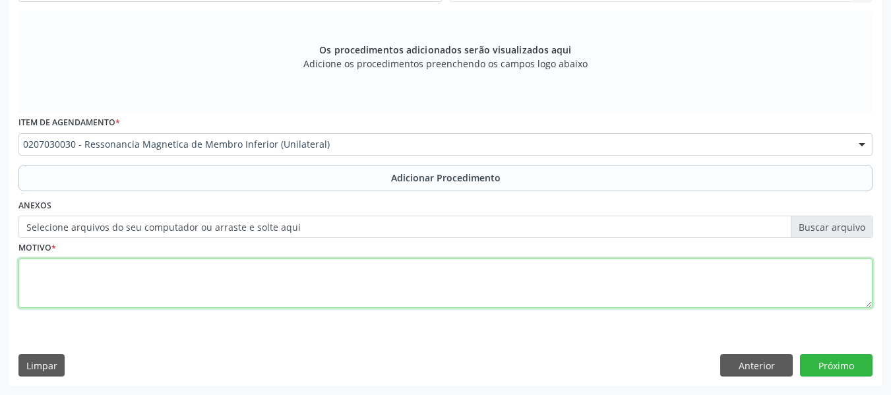
click at [113, 282] on textarea at bounding box center [445, 284] width 855 height 50
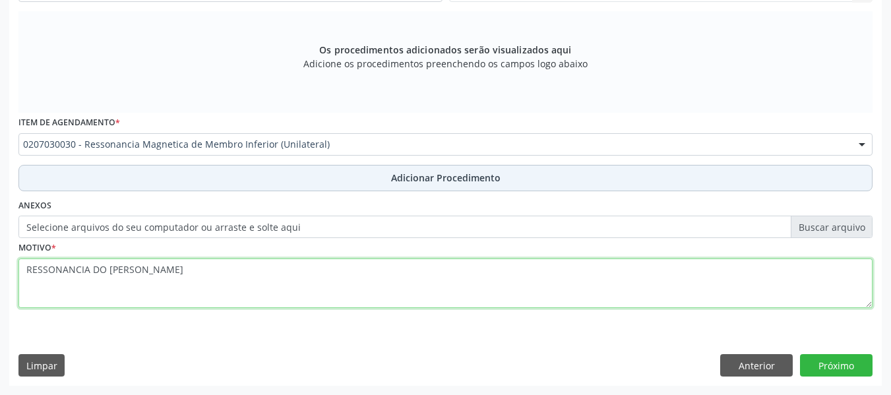
type textarea "RESSONANCIA DO [PERSON_NAME]"
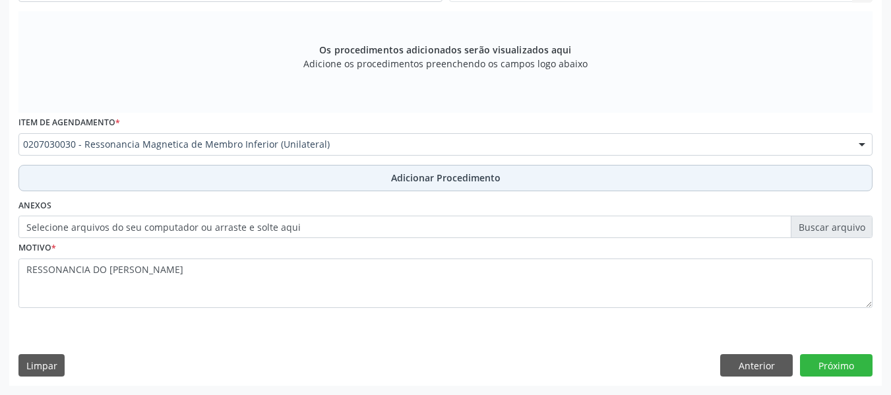
click at [469, 172] on span "Adicionar Procedimento" at bounding box center [446, 178] width 110 height 14
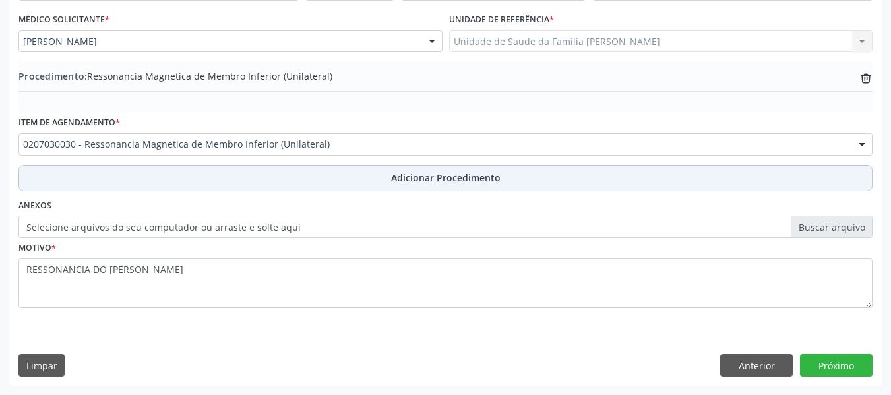
scroll to position [347, 0]
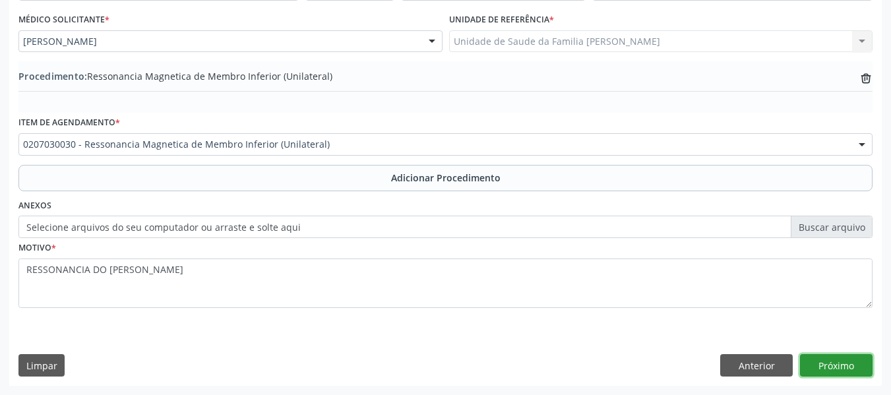
click at [836, 364] on button "Próximo" at bounding box center [836, 365] width 73 height 22
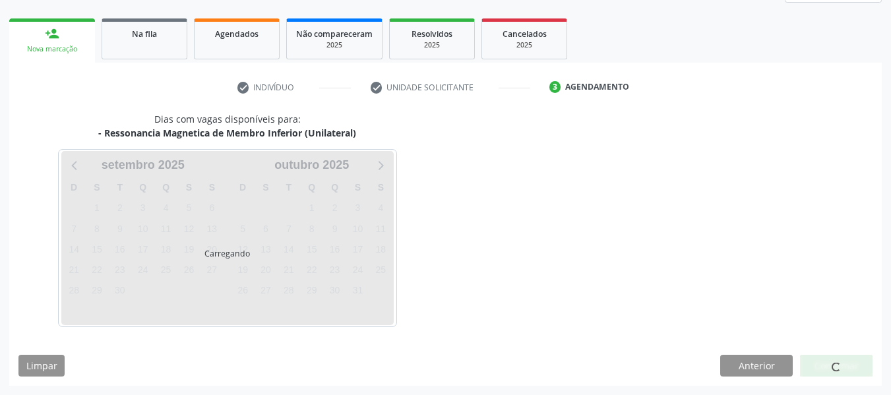
scroll to position [236, 0]
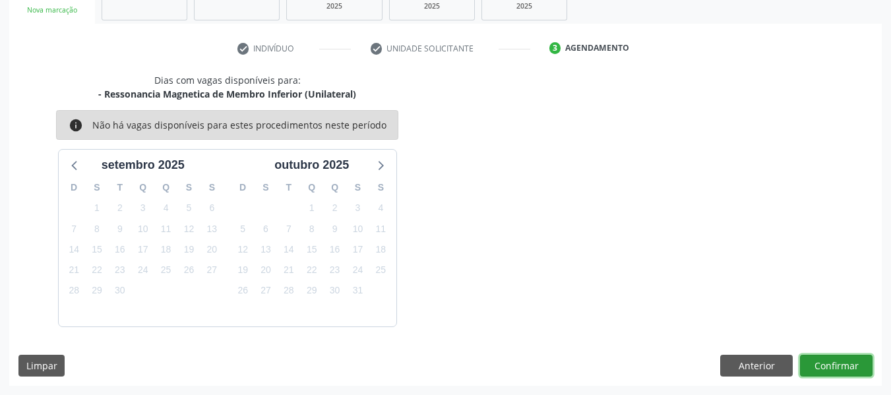
click at [836, 364] on button "Confirmar" at bounding box center [836, 366] width 73 height 22
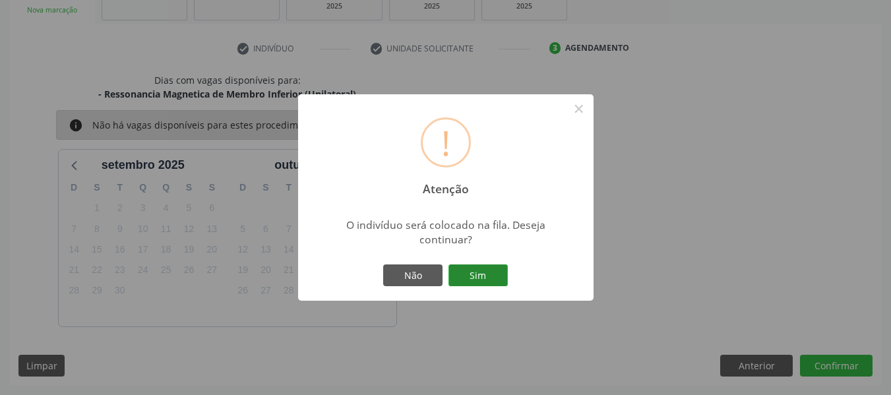
click at [486, 269] on button "Sim" at bounding box center [478, 276] width 59 height 22
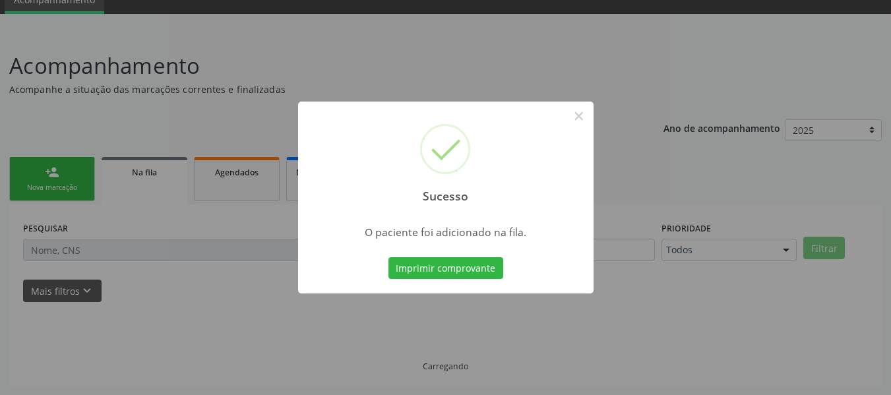
scroll to position [59, 0]
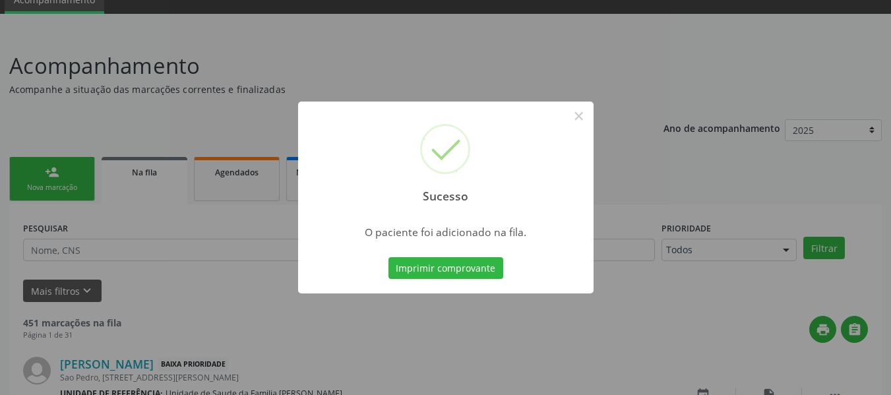
click at [40, 170] on div "Sucesso × O paciente foi adicionado na fila. Imprimir comprovante Cancel" at bounding box center [445, 197] width 891 height 395
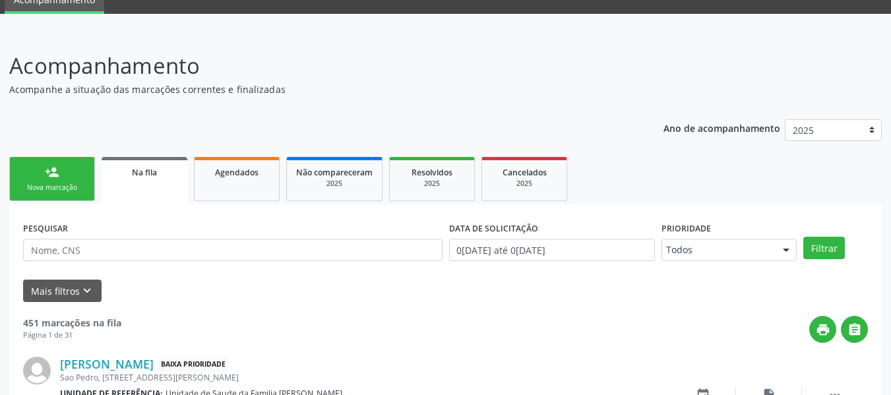
click at [40, 170] on link "person_add Nova marcação" at bounding box center [52, 179] width 86 height 44
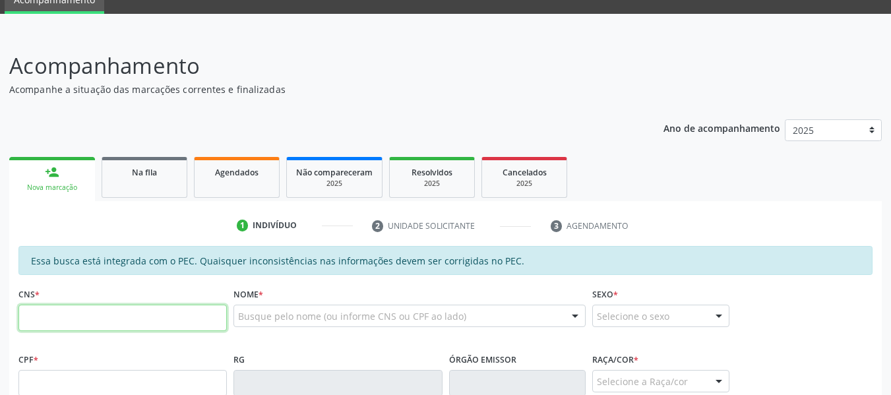
click at [40, 321] on input "text" at bounding box center [122, 318] width 209 height 26
type input "705 0094 1507 6157"
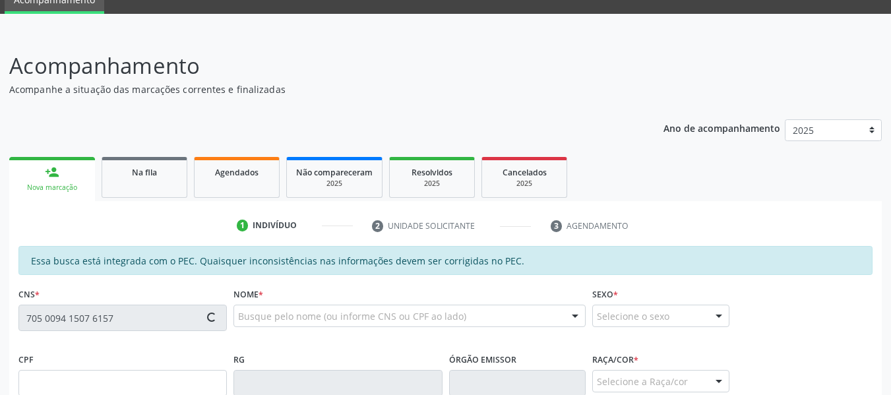
type input "164.874.194-00"
type input "[DATE]"
type input "[PERSON_NAME]"
type input "[PHONE_NUMBER]"
type input "38"
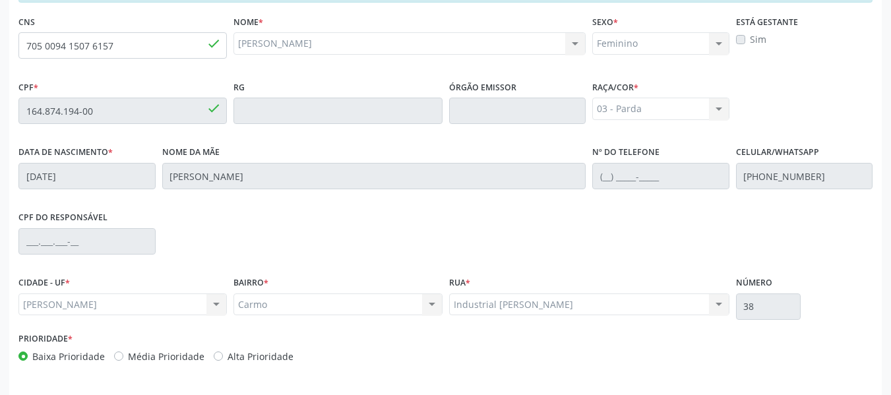
scroll to position [377, 0]
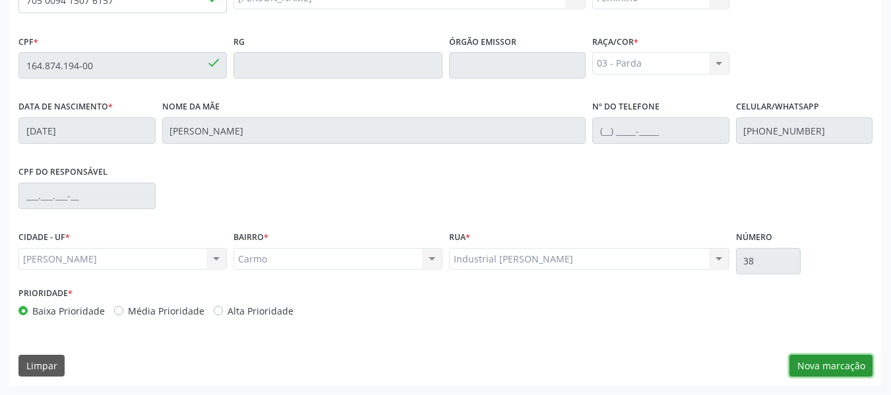
click at [833, 368] on button "Nova marcação" at bounding box center [831, 366] width 83 height 22
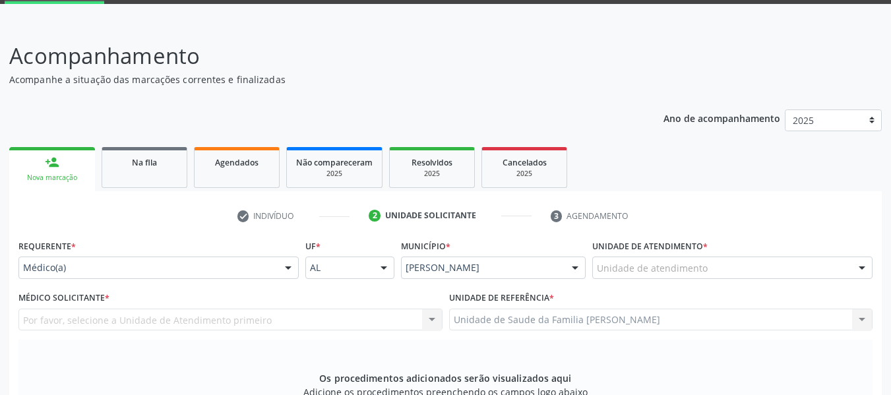
scroll to position [24, 0]
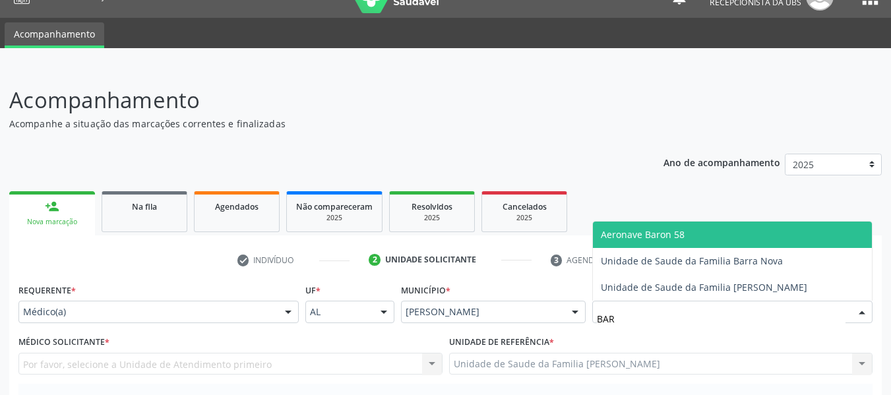
type input "BARR"
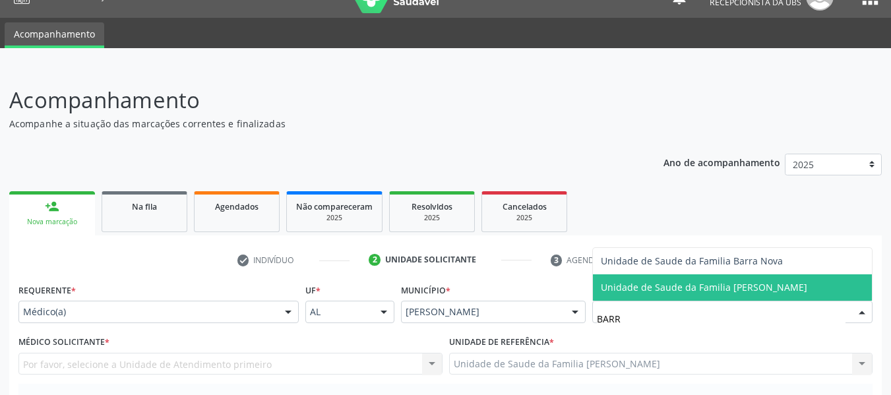
click at [667, 287] on span "Unidade de Saude da Familia [PERSON_NAME]" at bounding box center [704, 287] width 207 height 13
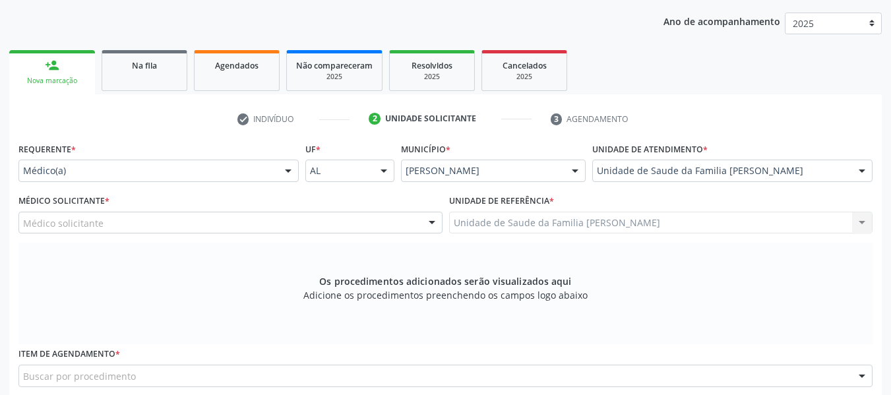
scroll to position [288, 0]
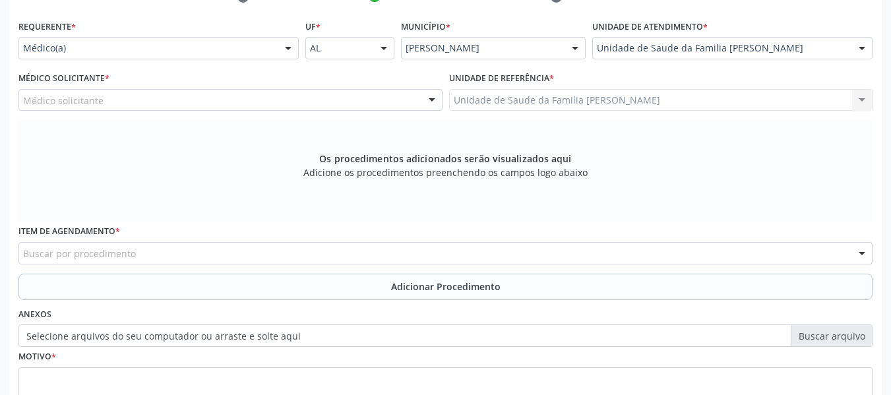
click at [431, 102] on div at bounding box center [432, 101] width 20 height 22
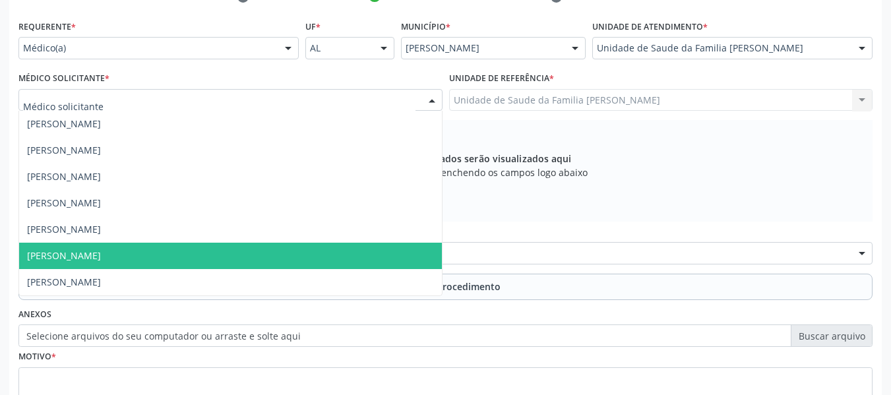
click at [139, 251] on span "[PERSON_NAME]" at bounding box center [230, 256] width 423 height 26
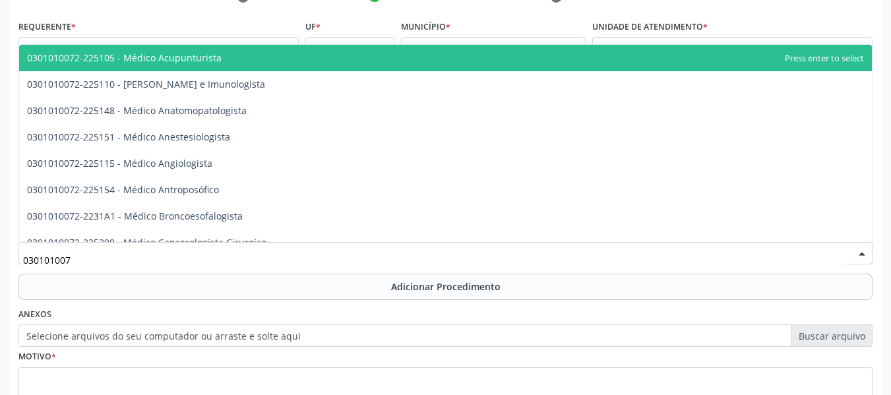
type input "0301010072"
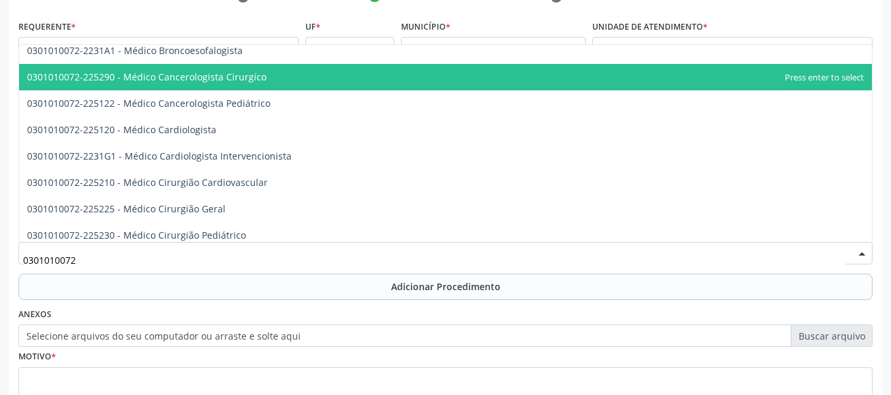
scroll to position [185, 0]
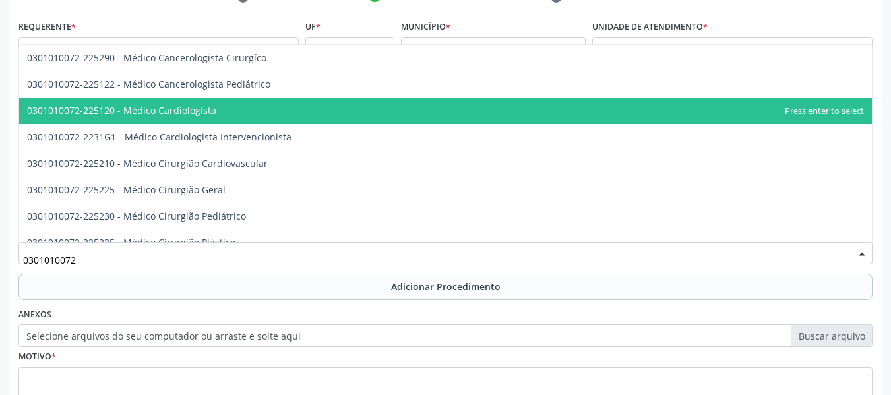
click at [202, 112] on span "0301010072-225120 - Médico Cardiologista" at bounding box center [121, 110] width 189 height 13
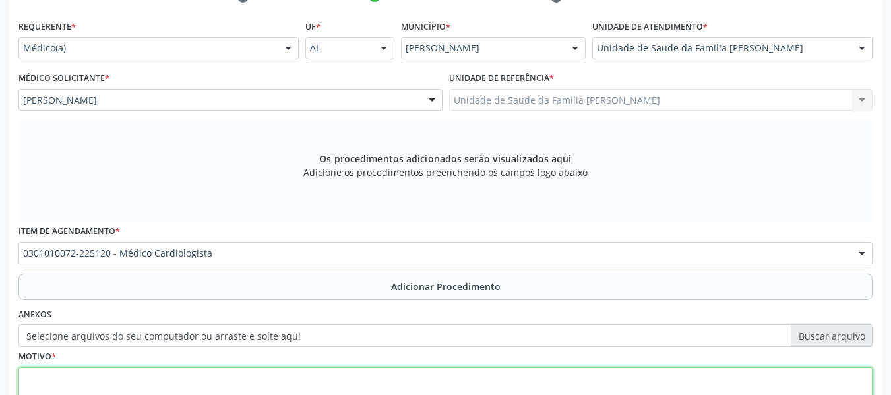
click at [107, 385] on textarea at bounding box center [445, 393] width 855 height 50
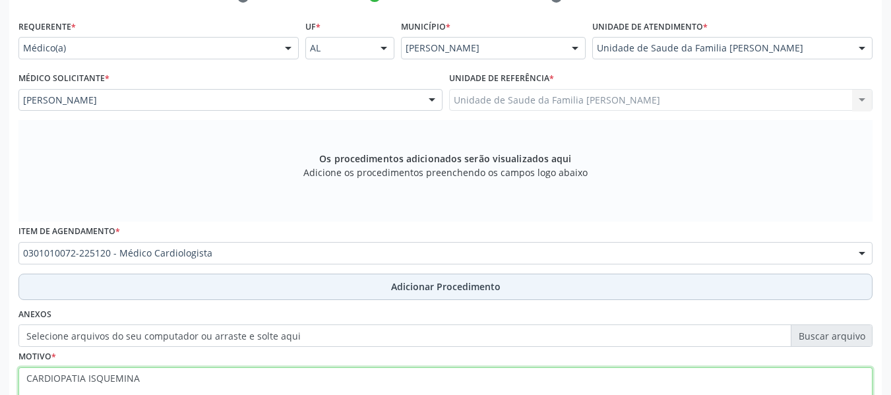
type textarea "CARDIOPATIA ISQUEMINA"
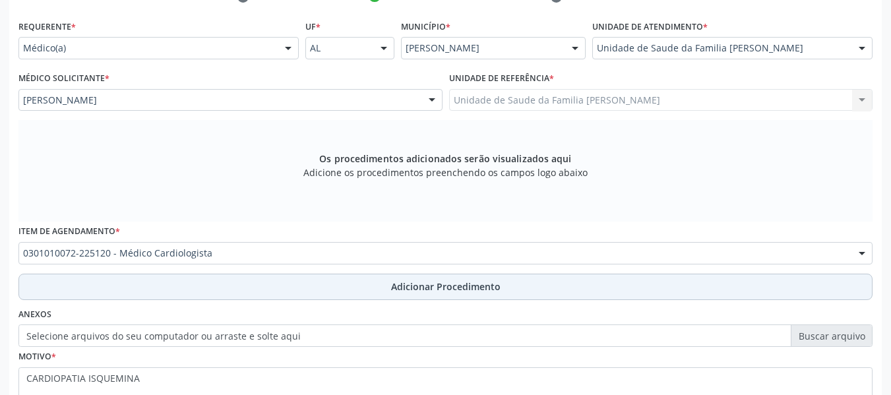
click at [443, 287] on span "Adicionar Procedimento" at bounding box center [446, 287] width 110 height 14
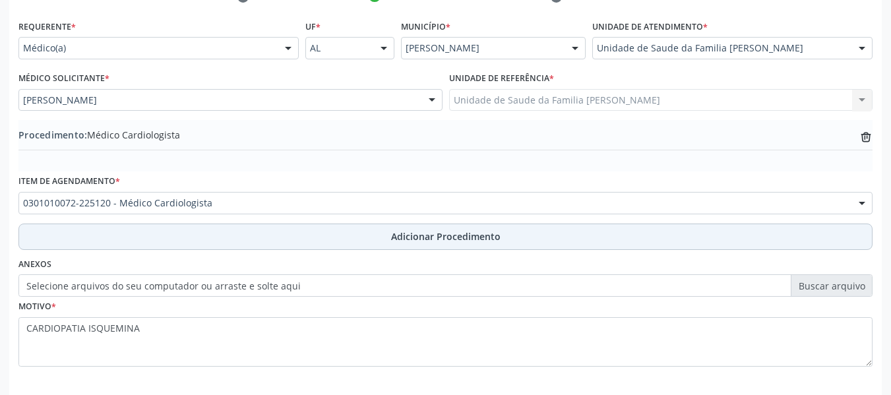
click at [432, 234] on span "Adicionar Procedimento" at bounding box center [446, 237] width 110 height 14
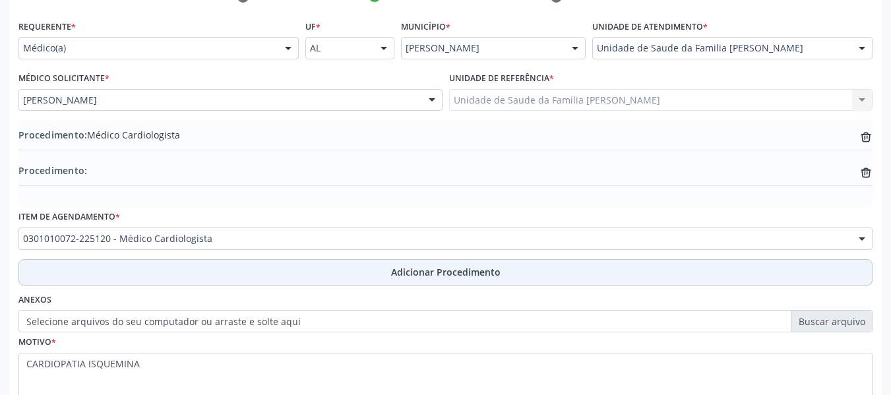
click at [442, 272] on span "Adicionar Procedimento" at bounding box center [446, 272] width 110 height 14
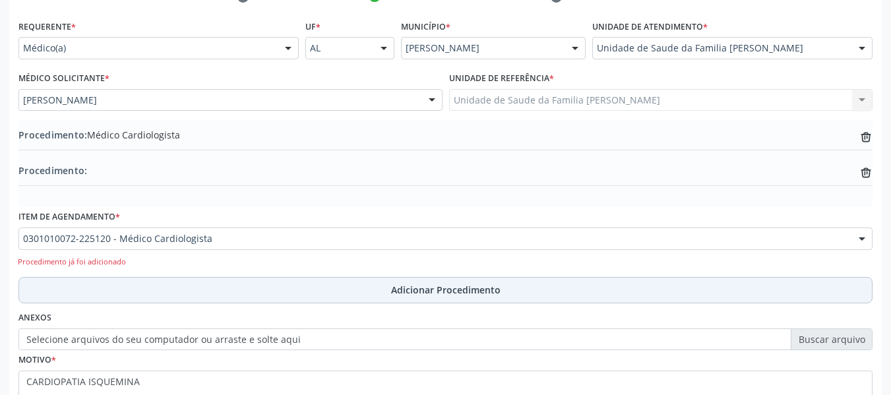
click at [497, 288] on span "Adicionar Procedimento" at bounding box center [446, 290] width 110 height 14
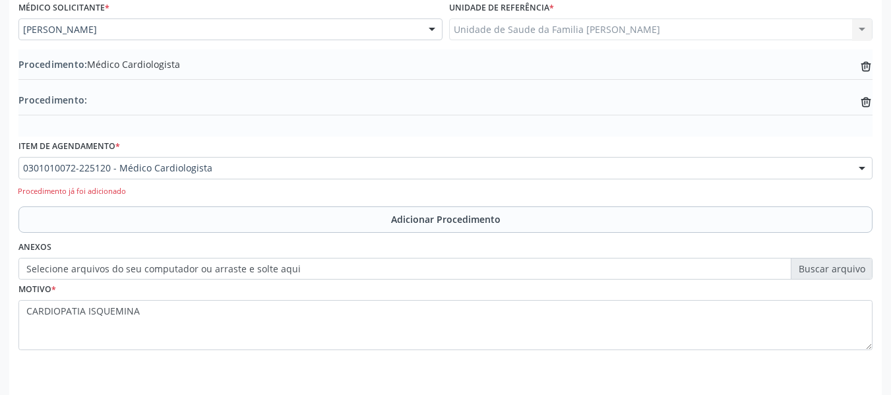
scroll to position [401, 0]
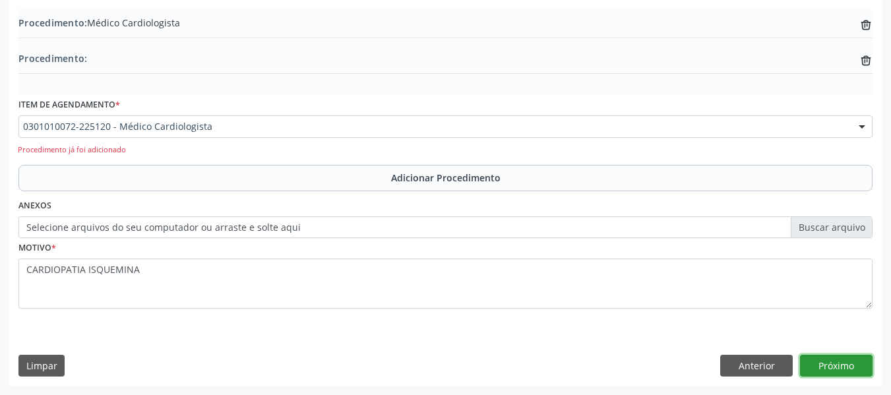
click at [841, 364] on button "Próximo" at bounding box center [836, 366] width 73 height 22
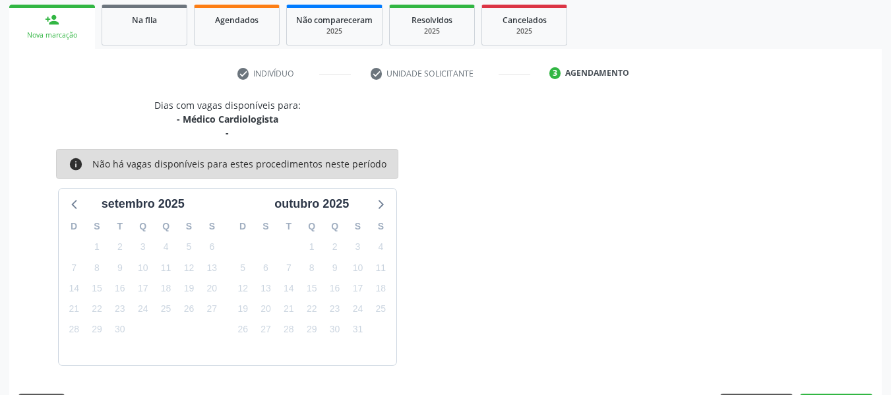
scroll to position [250, 0]
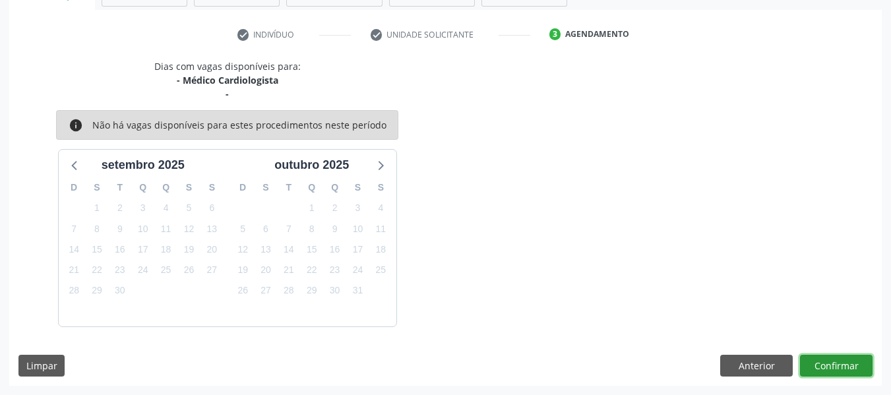
click at [841, 364] on button "Confirmar" at bounding box center [836, 366] width 73 height 22
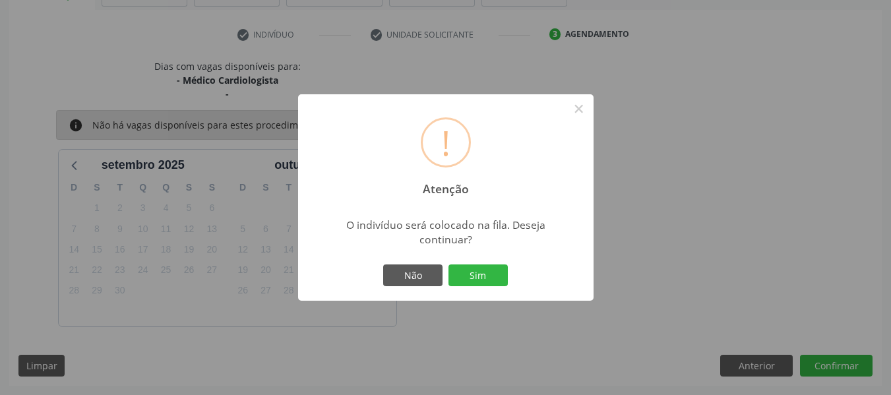
click at [841, 364] on div "! Atenção × O indivíduo será colocado na fila. Deseja continuar? Não Sim" at bounding box center [445, 197] width 891 height 395
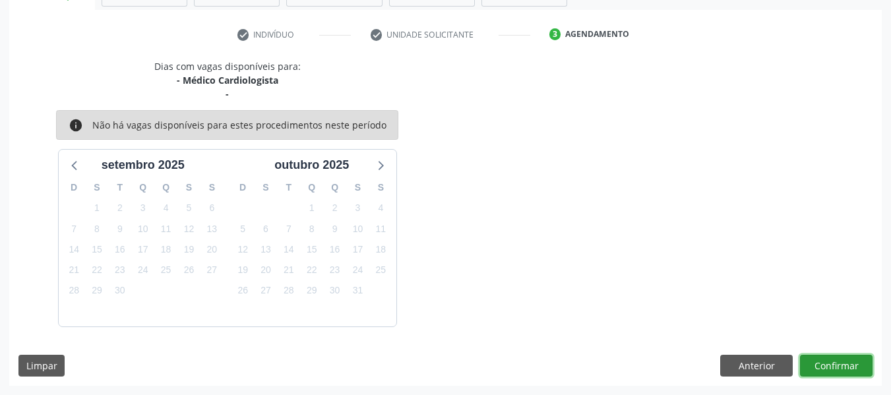
click at [826, 360] on button "Confirmar" at bounding box center [836, 366] width 73 height 22
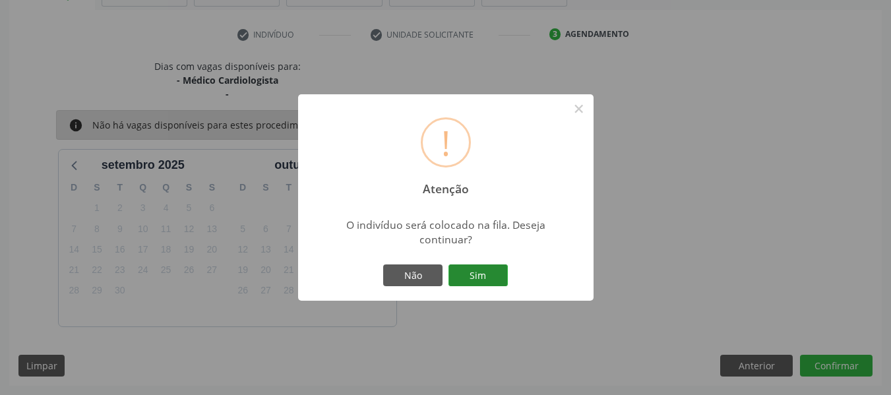
click at [487, 271] on button "Sim" at bounding box center [478, 276] width 59 height 22
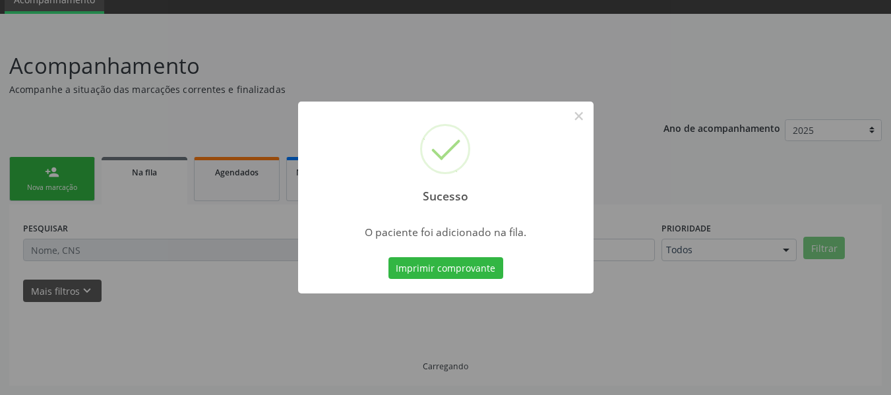
scroll to position [59, 0]
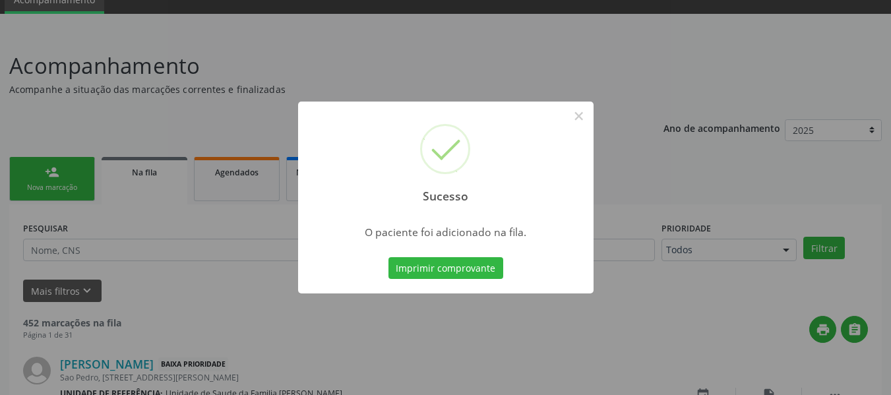
click at [51, 172] on div "Sucesso × O paciente foi adicionado na fila. Imprimir comprovante Cancel" at bounding box center [445, 197] width 891 height 395
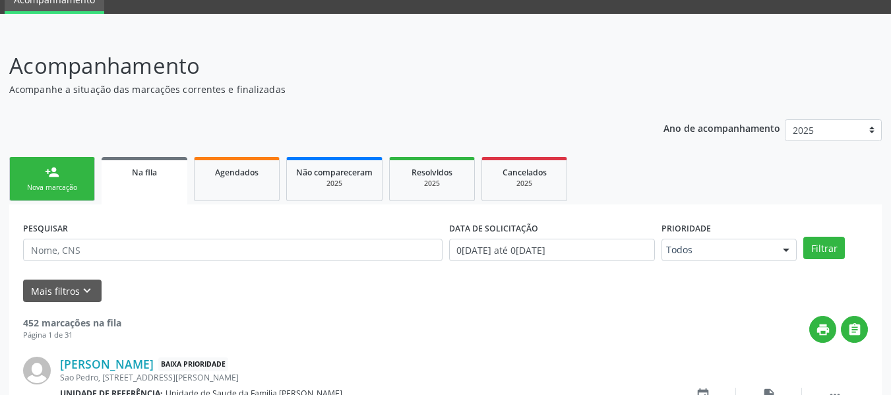
click at [30, 169] on link "person_add Nova marcação" at bounding box center [52, 179] width 86 height 44
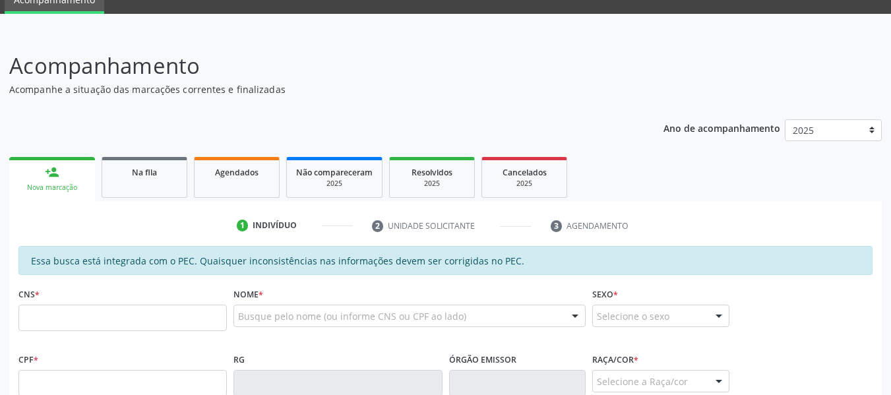
click at [30, 169] on link "person_add Nova marcação" at bounding box center [52, 179] width 86 height 44
click at [70, 319] on input "text" at bounding box center [122, 318] width 209 height 26
type input "706 2017 8384 0570"
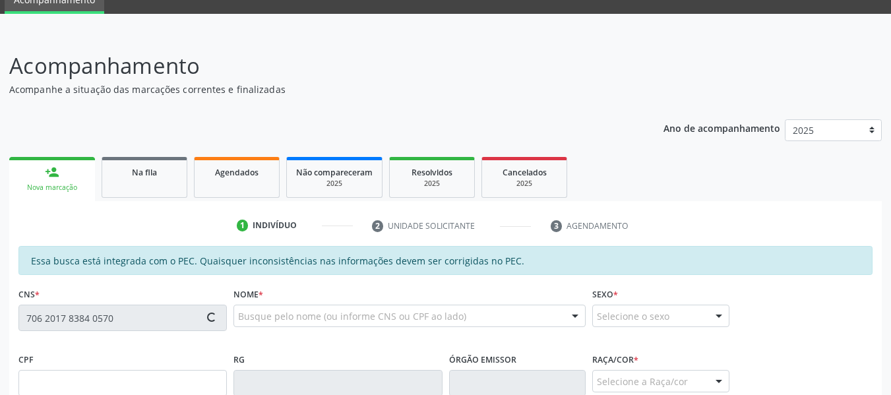
type input "745.056.964-72"
type input "1[DATE]"
type input "[PERSON_NAME]"
type input "[PHONE_NUMBER]"
type input "211"
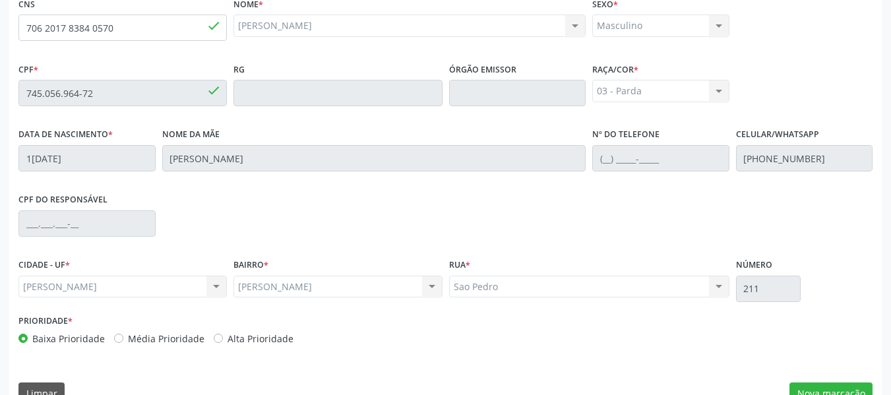
scroll to position [377, 0]
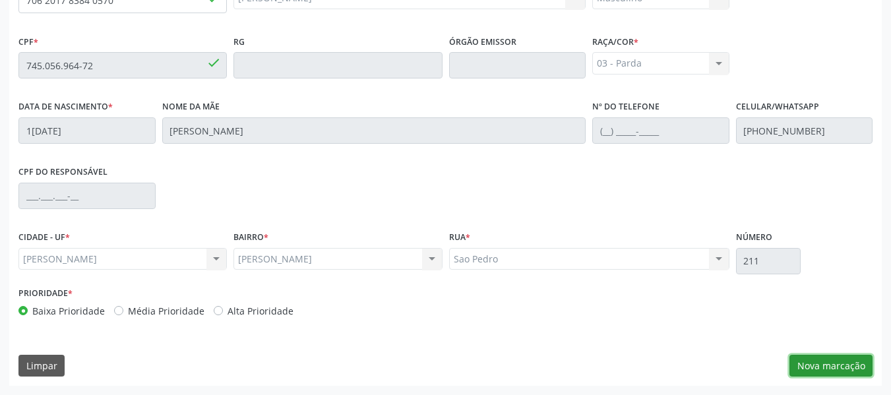
click at [836, 368] on button "Nova marcação" at bounding box center [831, 366] width 83 height 22
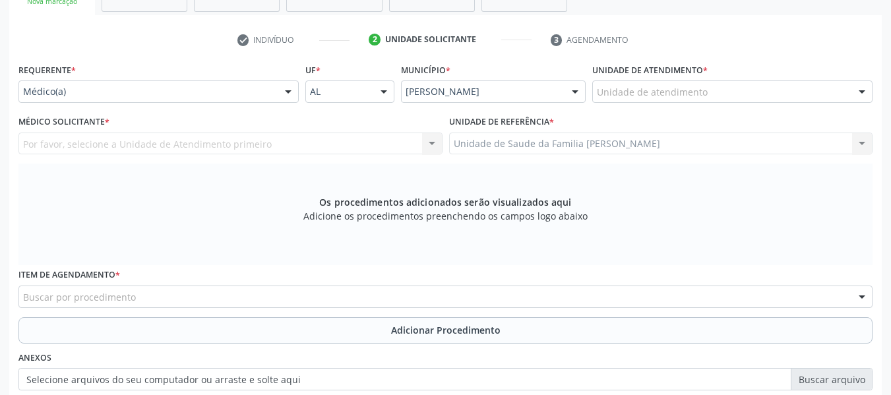
scroll to position [218, 0]
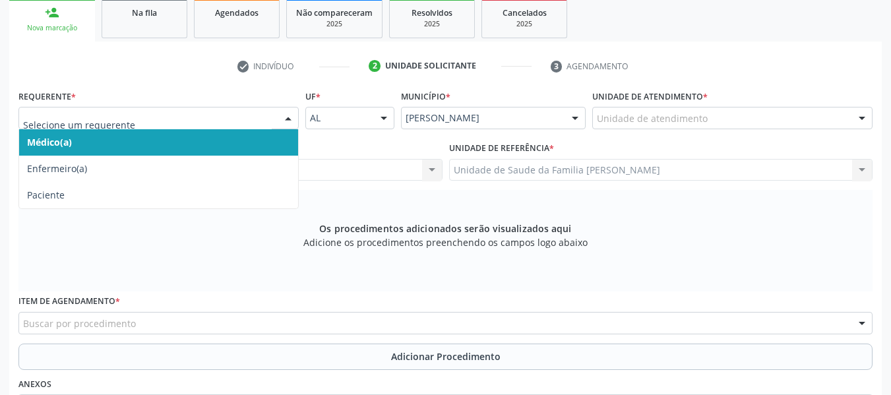
click at [293, 115] on div at bounding box center [288, 119] width 20 height 22
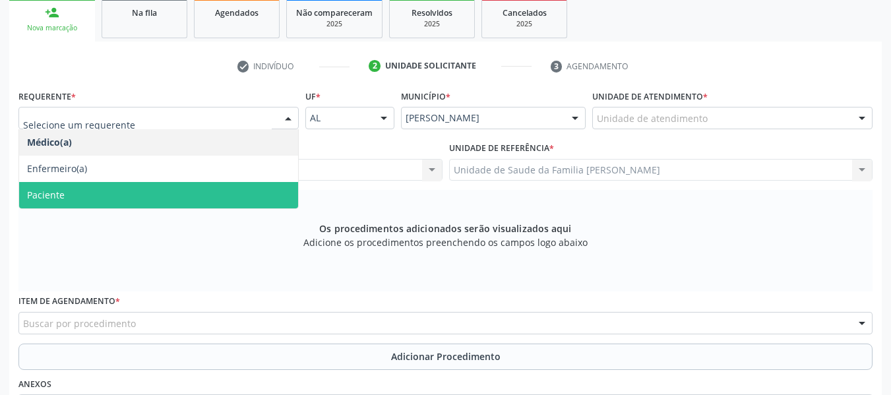
click at [57, 197] on span "Paciente" at bounding box center [46, 195] width 38 height 13
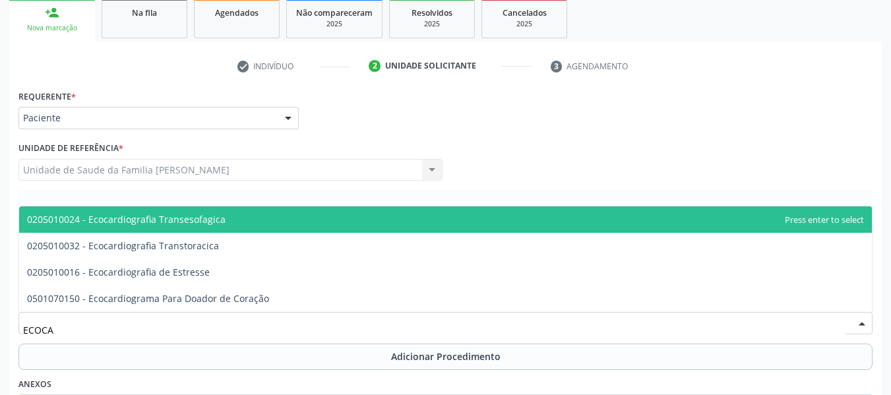
type input "ECOCAR"
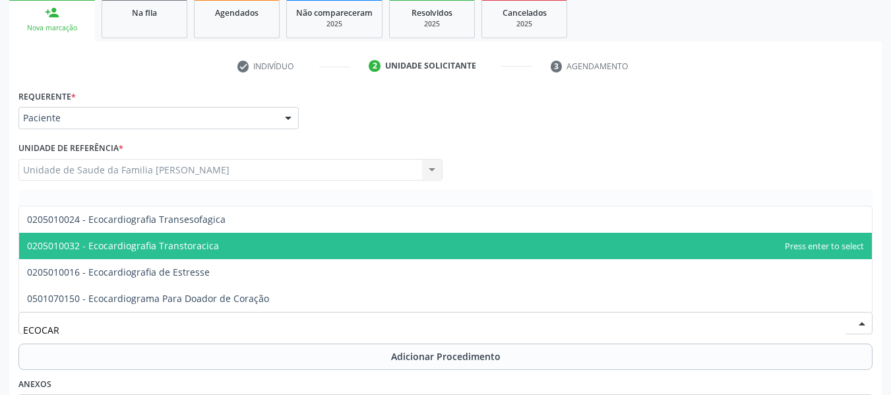
click at [166, 246] on span "0205010032 - Ecocardiografia Transtoracica" at bounding box center [123, 246] width 192 height 13
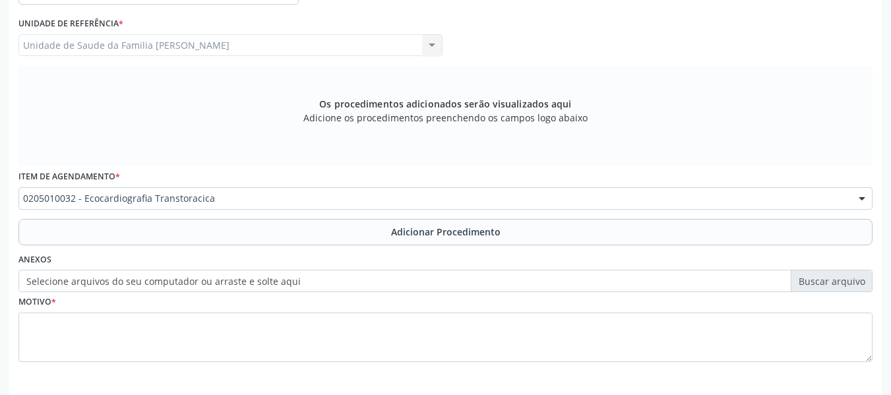
scroll to position [350, 0]
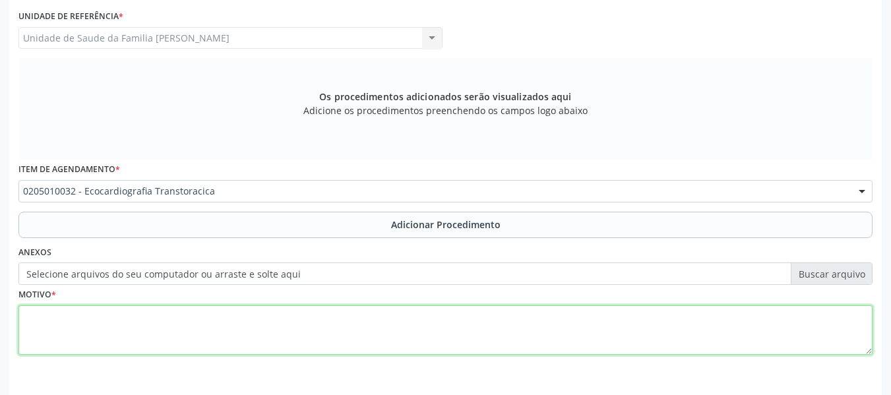
click at [85, 331] on textarea at bounding box center [445, 331] width 855 height 50
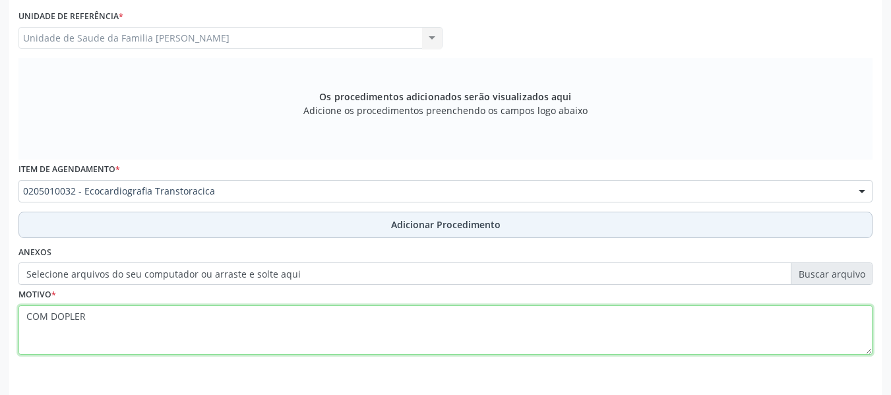
type textarea "COM DOPLER"
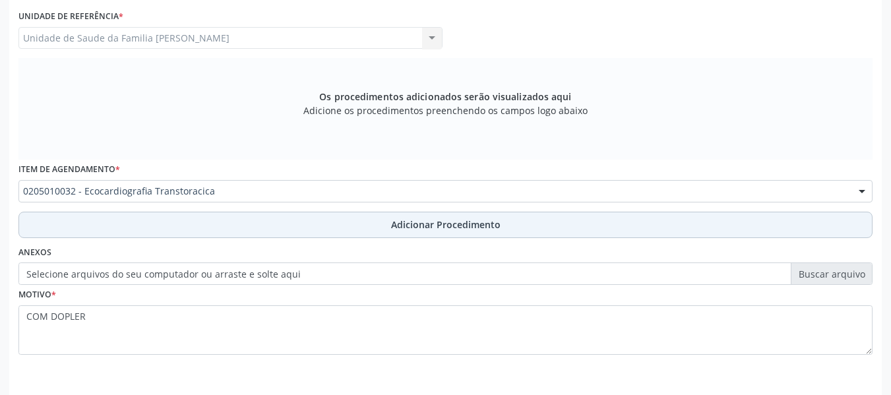
click at [410, 220] on span "Adicionar Procedimento" at bounding box center [446, 225] width 110 height 14
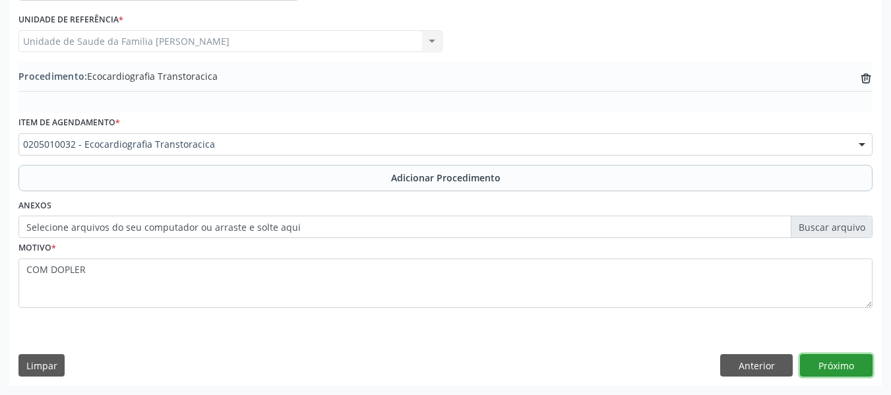
click at [839, 363] on button "Próximo" at bounding box center [836, 365] width 73 height 22
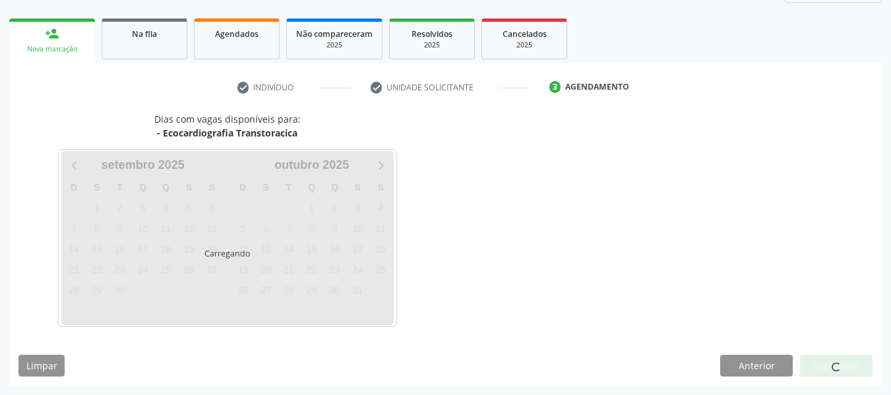
scroll to position [236, 0]
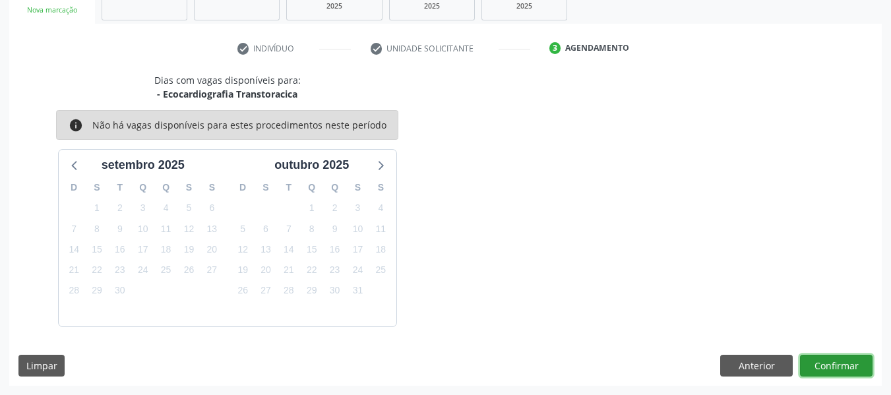
click at [839, 363] on button "Confirmar" at bounding box center [836, 366] width 73 height 22
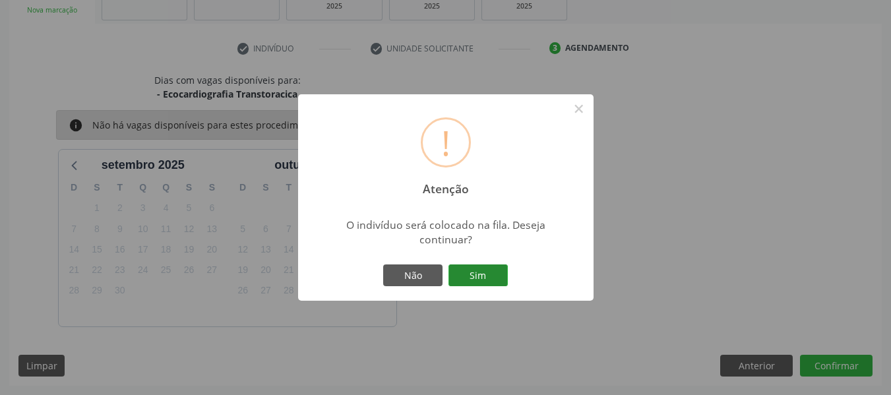
click at [479, 276] on button "Sim" at bounding box center [478, 276] width 59 height 22
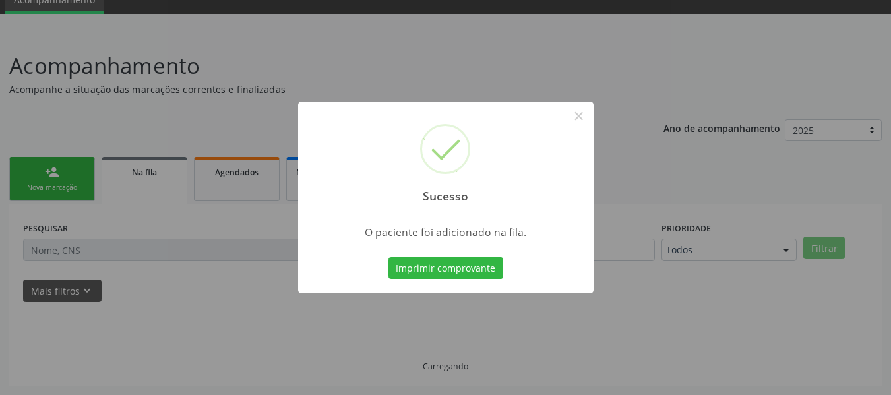
scroll to position [59, 0]
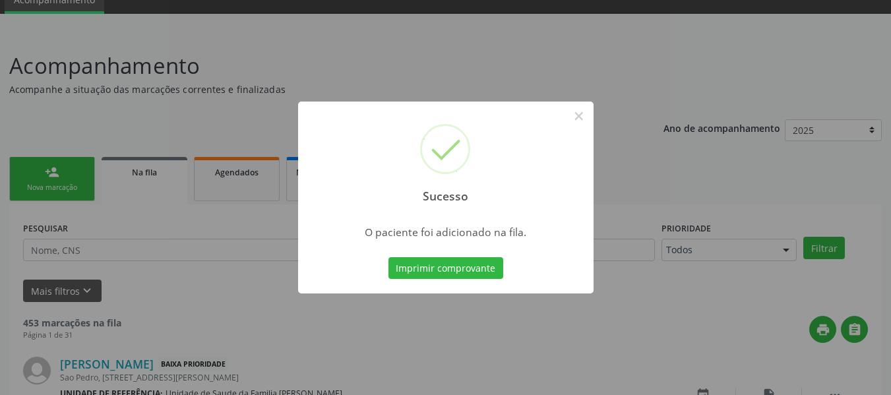
click at [36, 172] on div "Sucesso × O paciente foi adicionado na fila. Imprimir comprovante Cancel" at bounding box center [445, 197] width 891 height 395
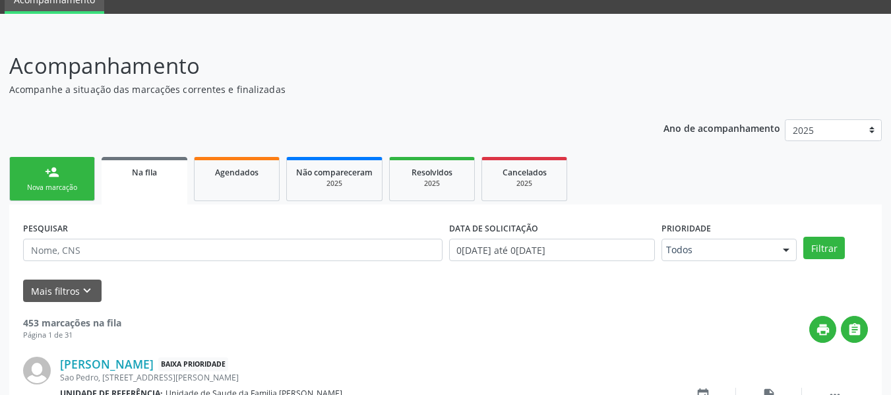
click at [43, 176] on link "person_add Nova marcação" at bounding box center [52, 179] width 86 height 44
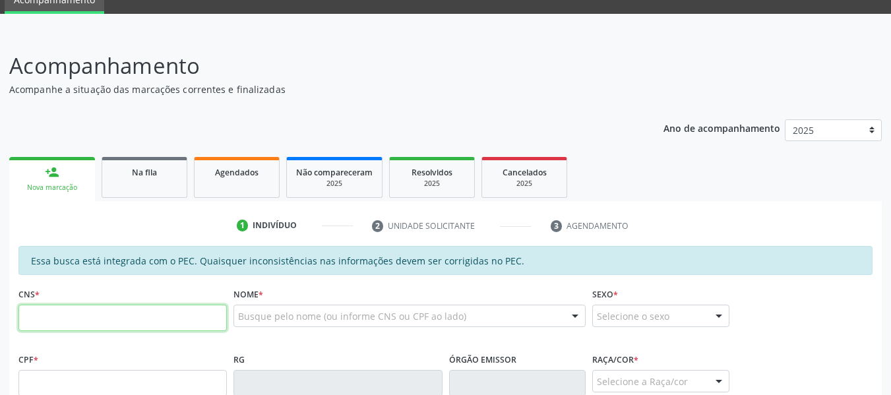
click at [73, 314] on input "text" at bounding box center [122, 318] width 209 height 26
type input "706 2017 8384 0570"
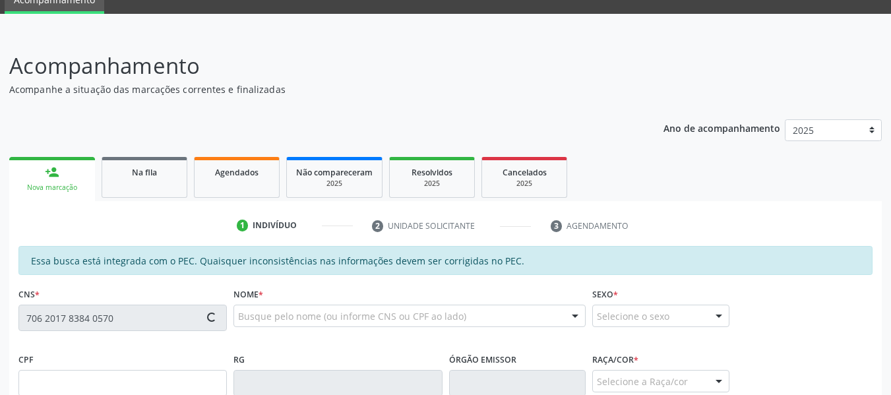
type input "745.056.964-72"
type input "1[DATE]"
type input "[PERSON_NAME]"
type input "[PHONE_NUMBER]"
type input "211"
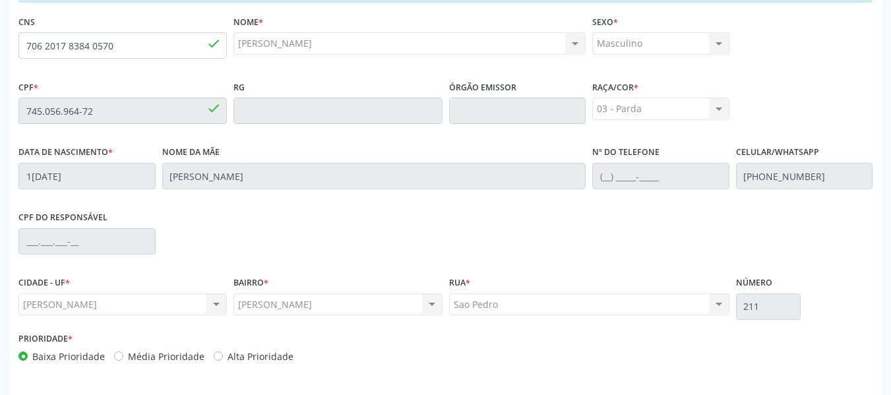
scroll to position [377, 0]
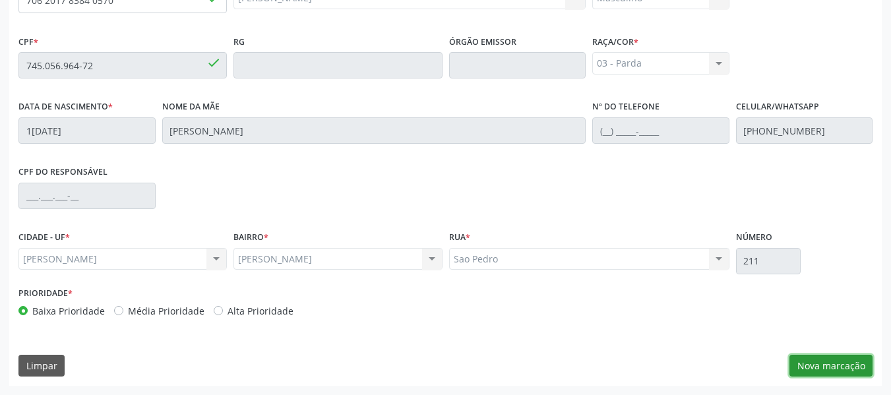
click at [845, 369] on button "Nova marcação" at bounding box center [831, 366] width 83 height 22
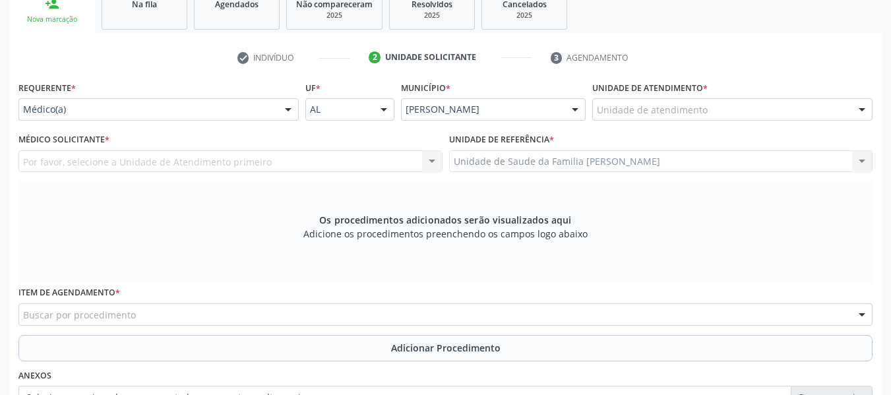
scroll to position [174, 0]
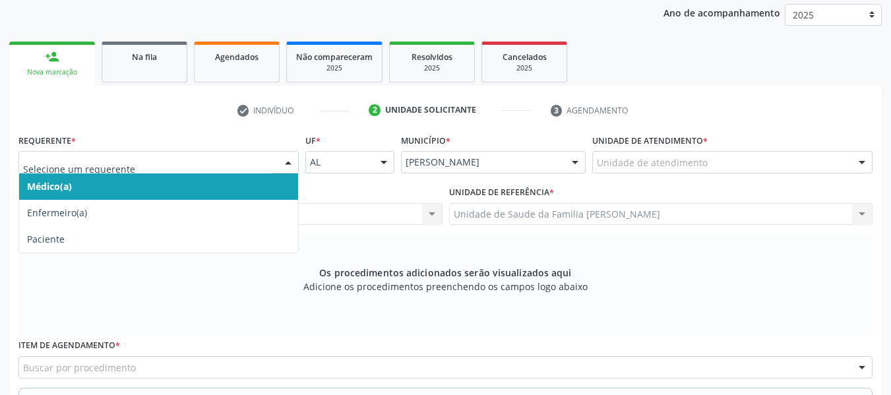
click at [280, 162] on div at bounding box center [288, 163] width 20 height 22
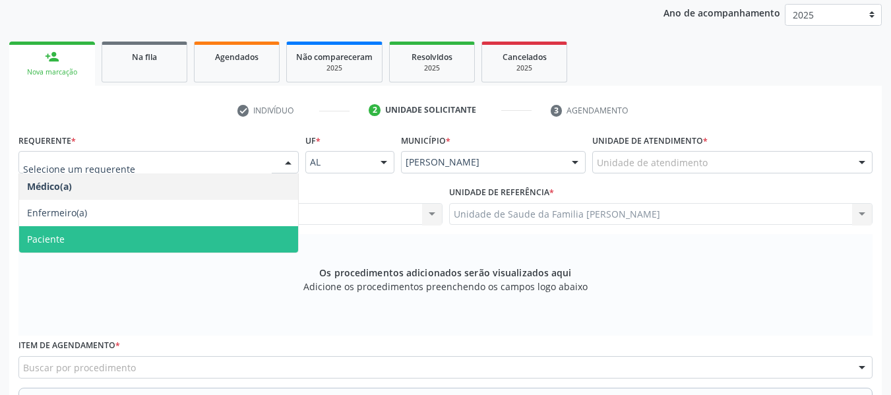
click at [137, 235] on span "Paciente" at bounding box center [158, 239] width 279 height 26
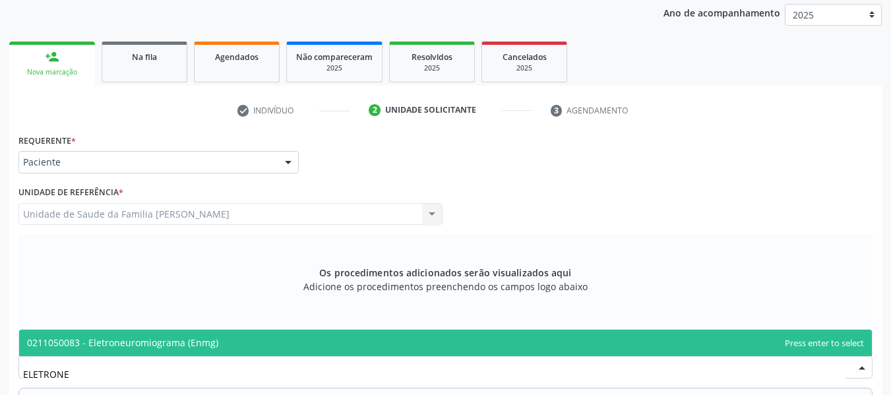
type input "ELETRONEU"
click at [133, 346] on span "0211050083 - Eletroneuromiograma (Enmg)" at bounding box center [122, 343] width 191 height 13
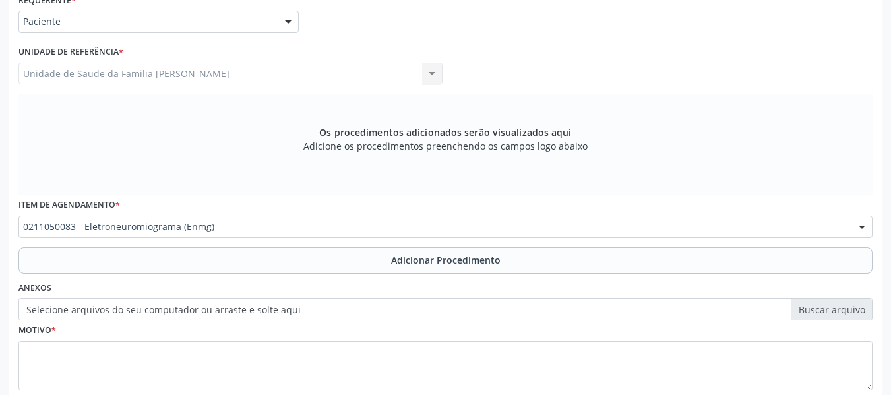
scroll to position [397, 0]
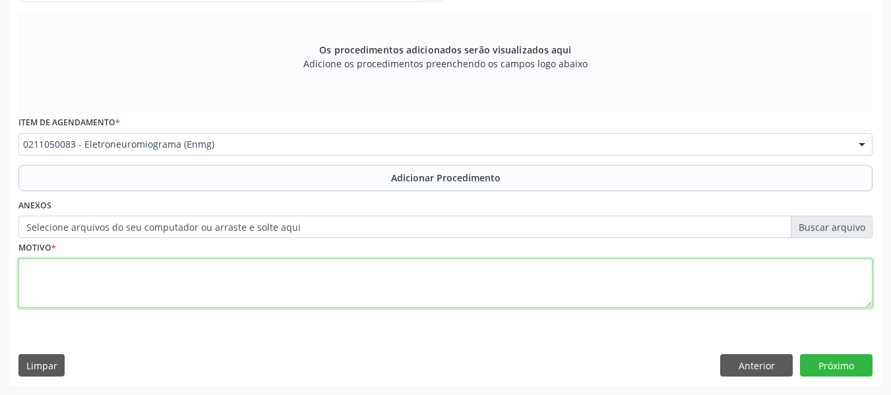
click at [73, 269] on textarea at bounding box center [445, 284] width 855 height 50
click at [156, 271] on textarea "DOS 04 MEMBROS. POLINEURIPATIA" at bounding box center [445, 284] width 855 height 50
click at [158, 269] on textarea "DOS 04 MEMBROS. POLINEURIPATIA" at bounding box center [445, 284] width 855 height 50
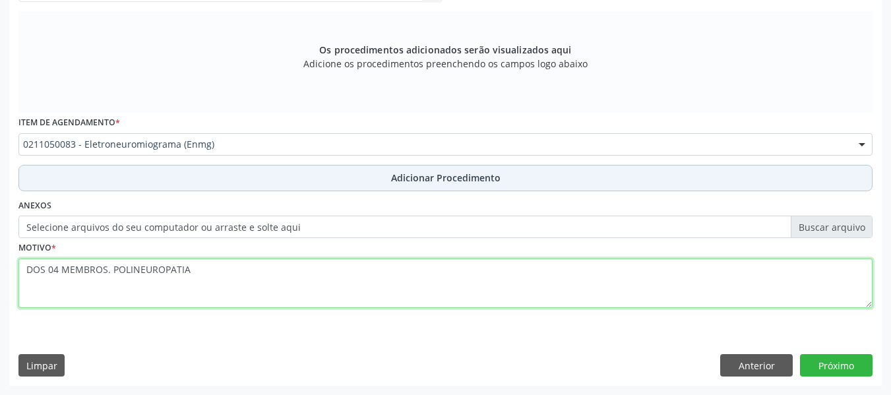
type textarea "DOS 04 MEMBROS. POLINEUROPATIA"
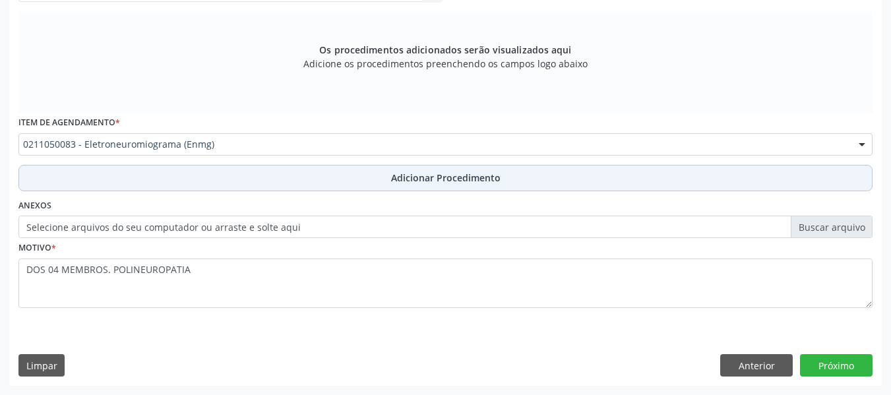
click at [430, 178] on span "Adicionar Procedimento" at bounding box center [446, 178] width 110 height 14
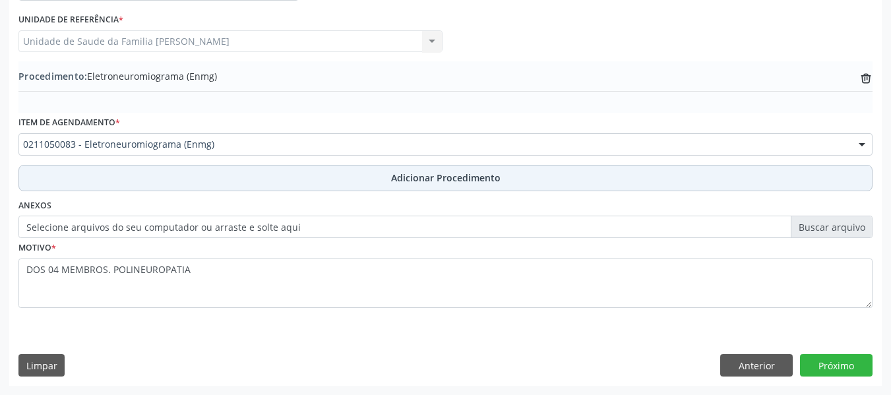
scroll to position [347, 0]
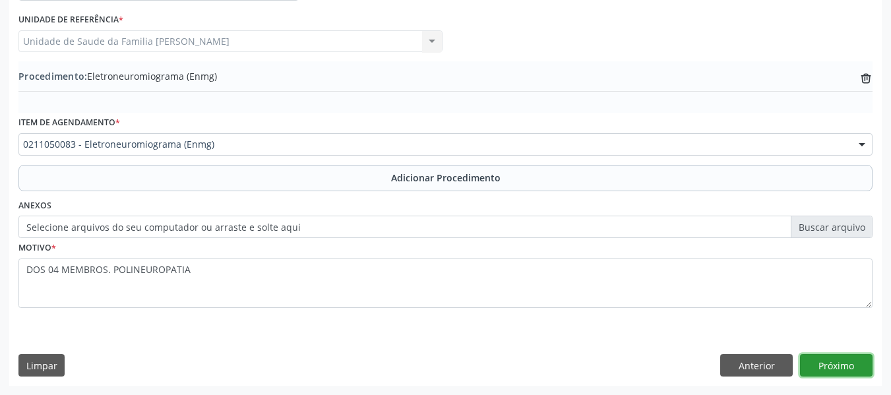
click at [827, 364] on button "Próximo" at bounding box center [836, 365] width 73 height 22
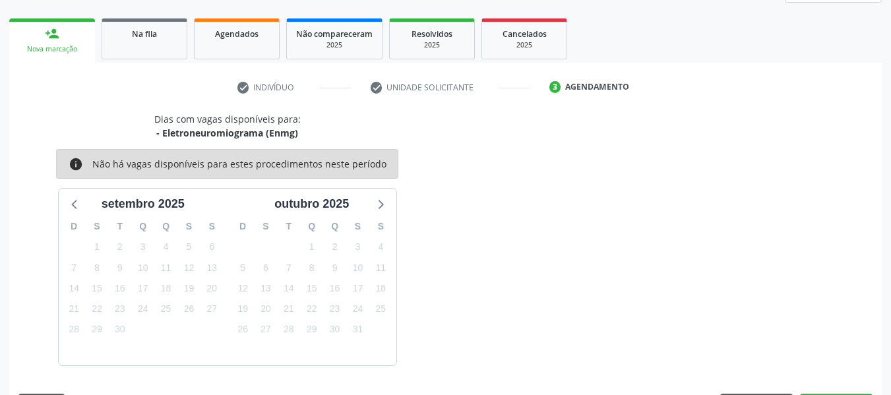
scroll to position [236, 0]
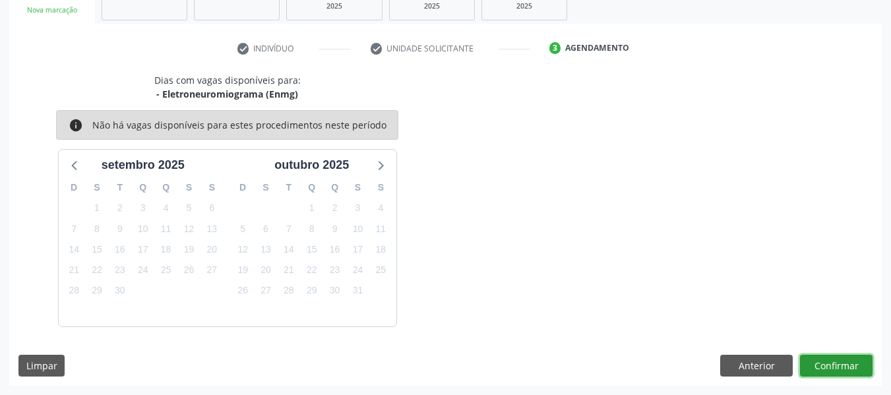
click at [841, 362] on button "Confirmar" at bounding box center [836, 366] width 73 height 22
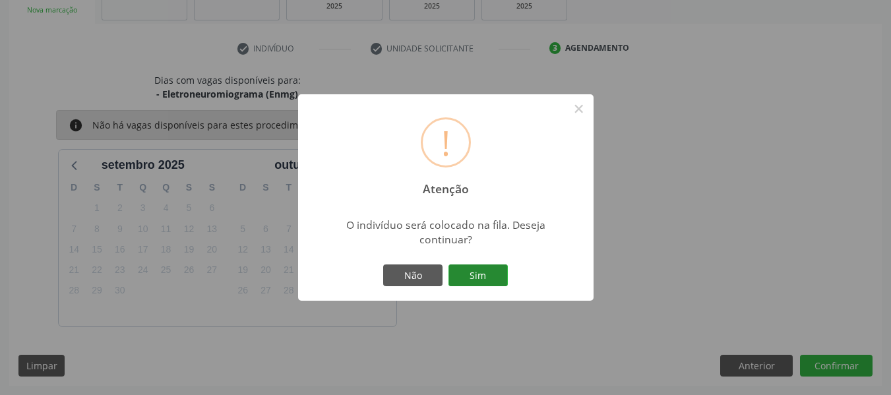
click at [486, 274] on button "Sim" at bounding box center [478, 276] width 59 height 22
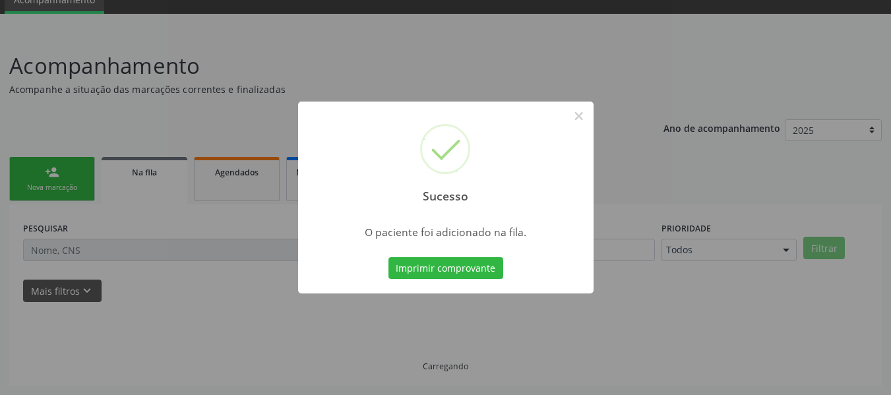
scroll to position [59, 0]
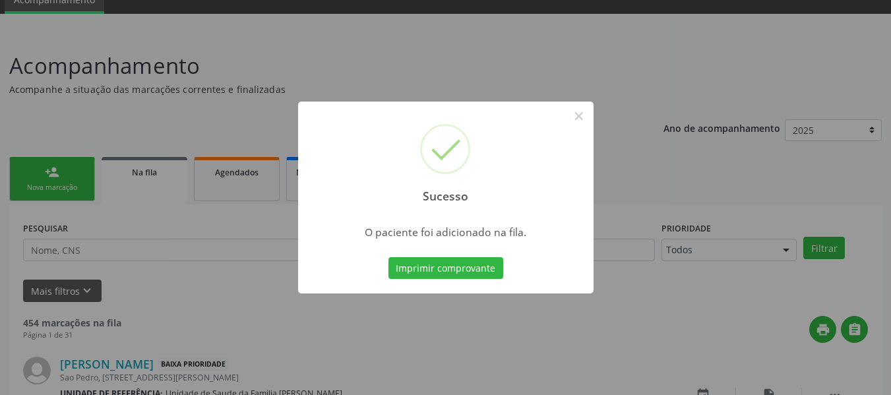
click at [34, 171] on div "Sucesso × O paciente foi adicionado na fila. Imprimir comprovante Cancel" at bounding box center [445, 197] width 891 height 395
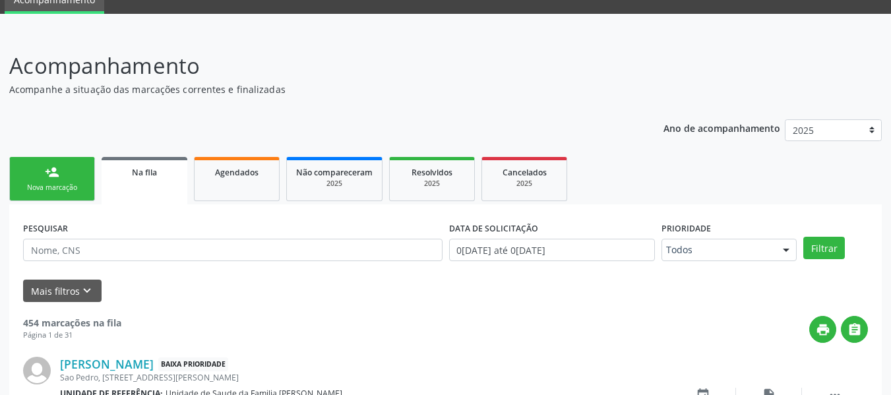
click at [49, 164] on link "person_add Nova marcação" at bounding box center [52, 179] width 86 height 44
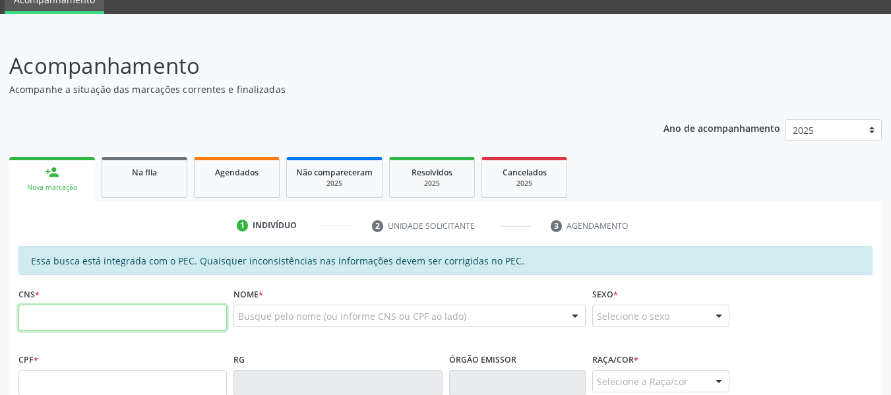
click at [41, 323] on input "text" at bounding box center [122, 318] width 209 height 26
type input "707 6042 2877 6090"
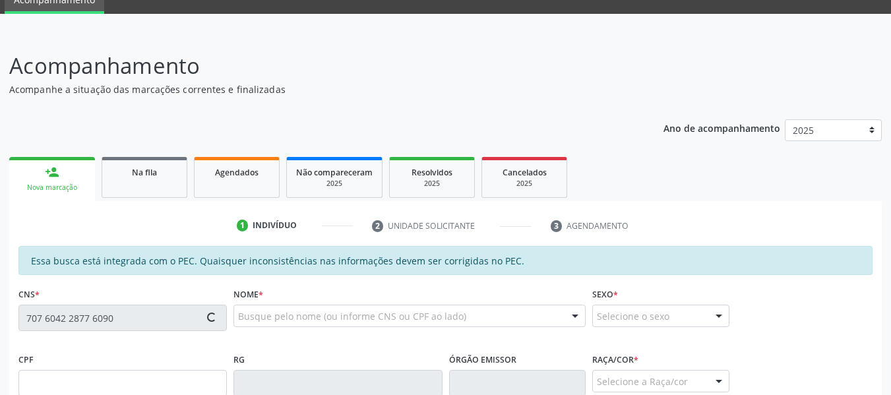
type input "741.318.694-20"
type input "0[DATE]"
type input "Olindina Conceição"
type input "[PHONE_NUMBER]"
type input "179"
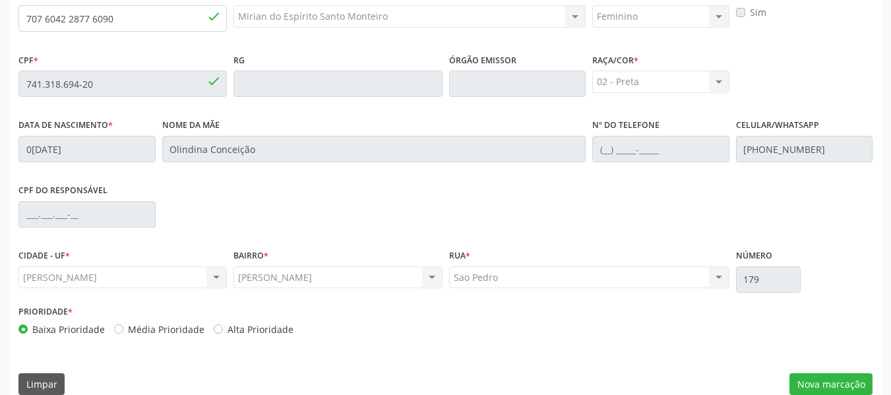
scroll to position [377, 0]
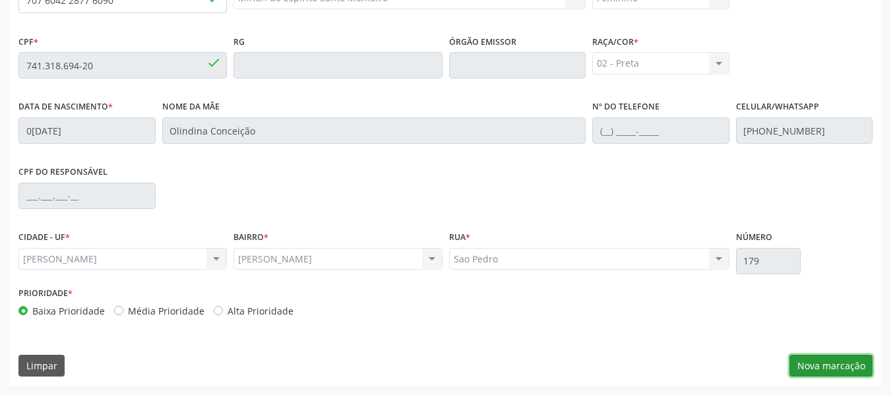
click at [835, 368] on button "Nova marcação" at bounding box center [831, 366] width 83 height 22
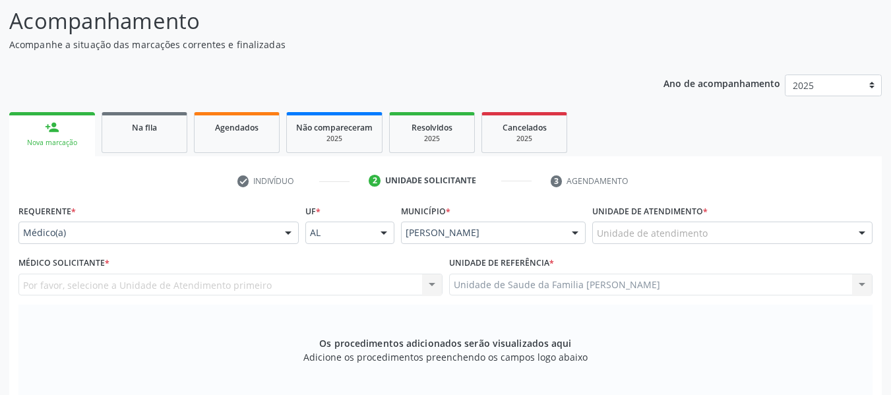
scroll to position [51, 0]
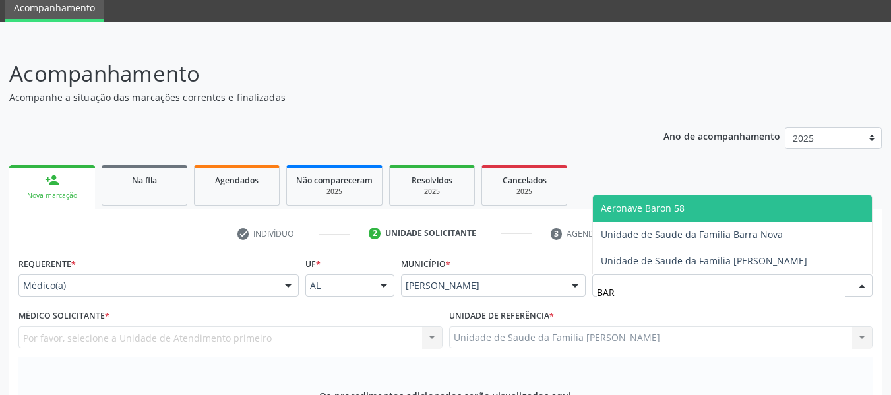
type input "BARR"
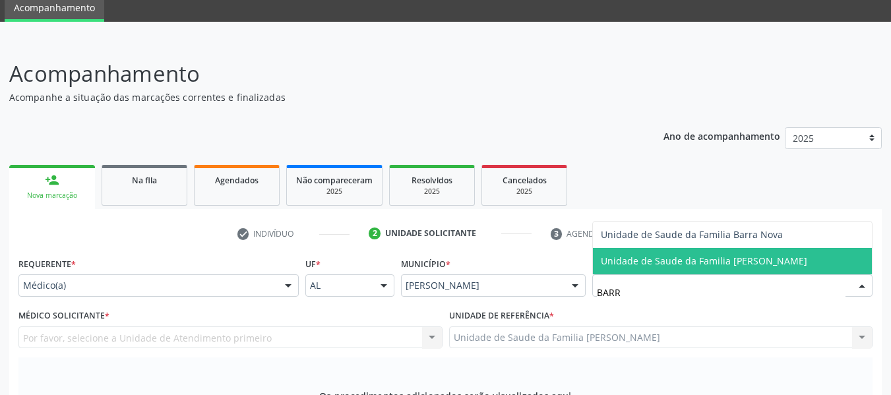
click at [676, 253] on span "Unidade de Saude da Familia [PERSON_NAME]" at bounding box center [732, 261] width 279 height 26
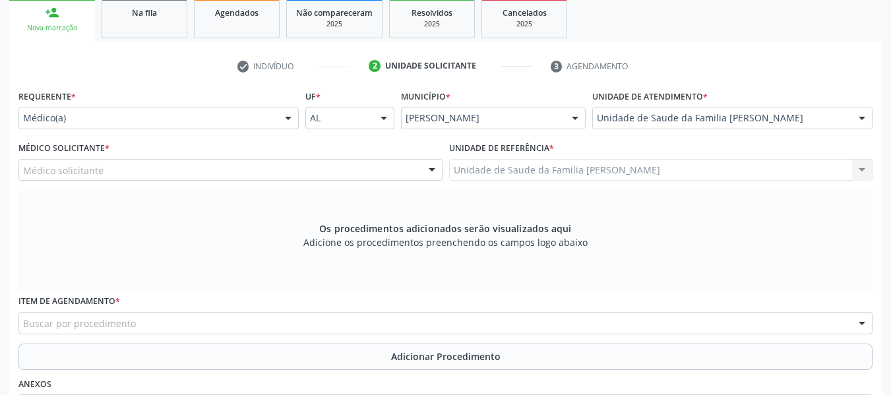
scroll to position [315, 0]
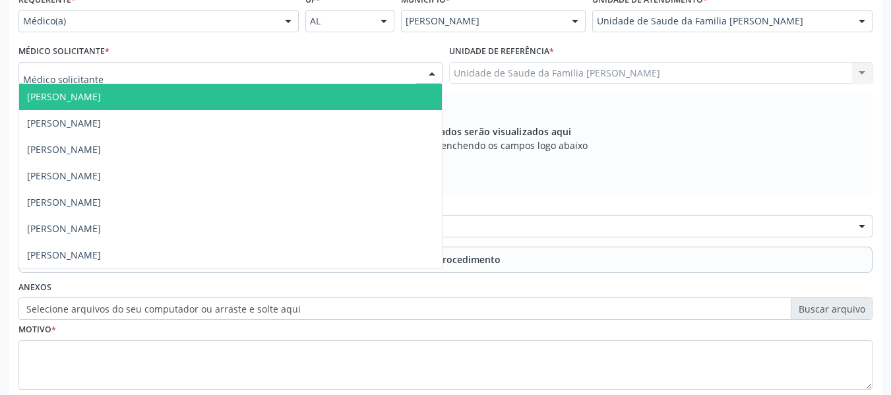
click at [434, 71] on div at bounding box center [432, 74] width 20 height 22
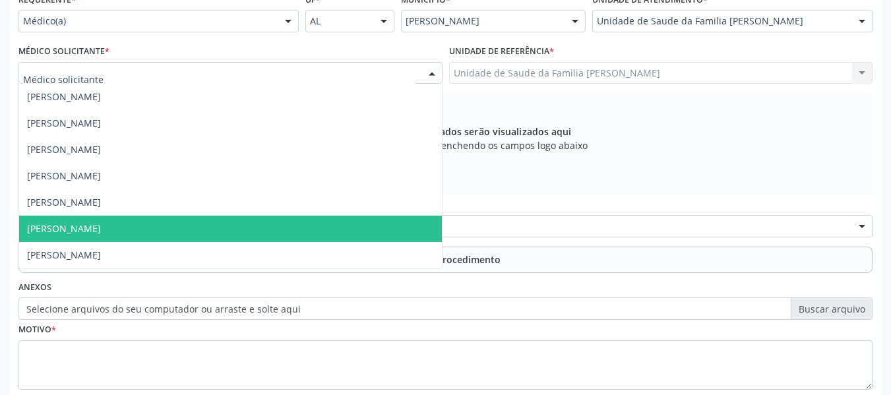
click at [164, 227] on span "[PERSON_NAME]" at bounding box center [230, 229] width 423 height 26
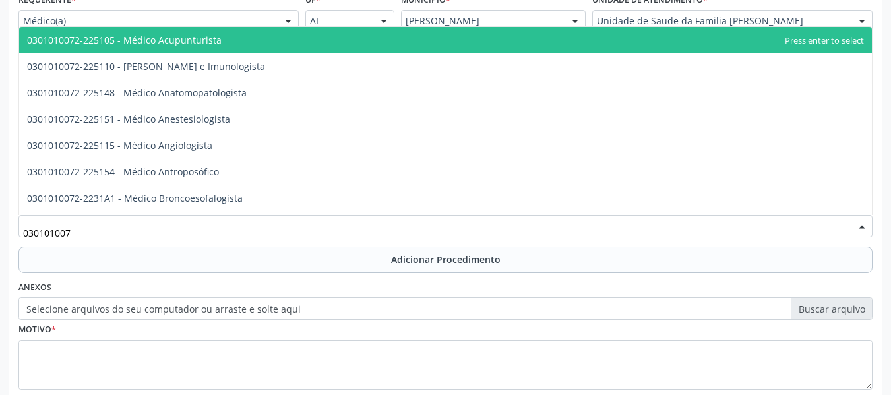
type input "0301010072"
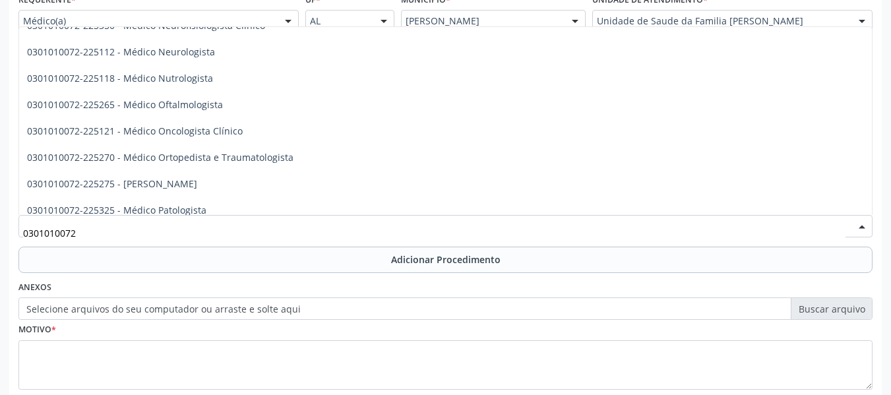
scroll to position [1048, 0]
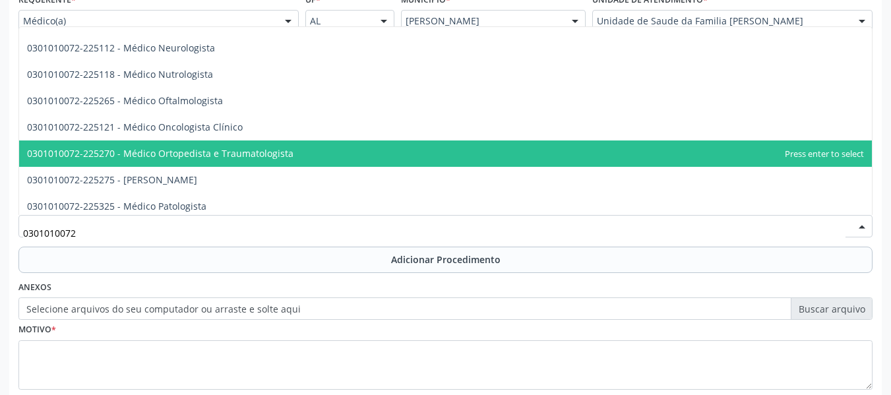
click at [317, 154] on span "0301010072-225270 - Médico Ortopedista e Traumatologista" at bounding box center [445, 154] width 853 height 26
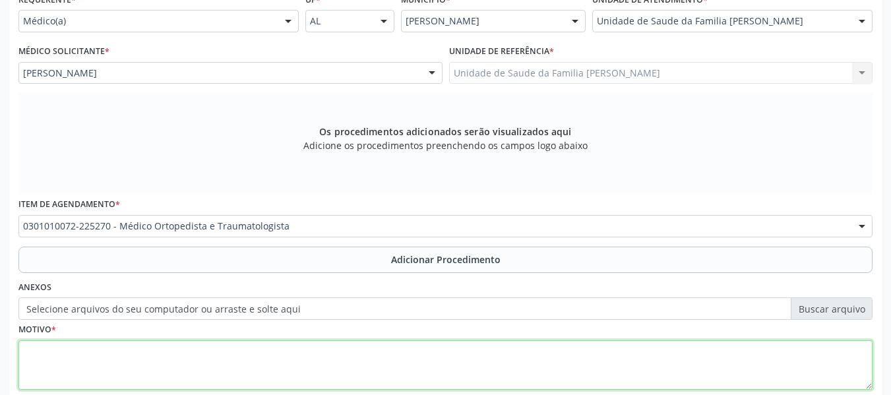
click at [98, 364] on textarea at bounding box center [445, 365] width 855 height 50
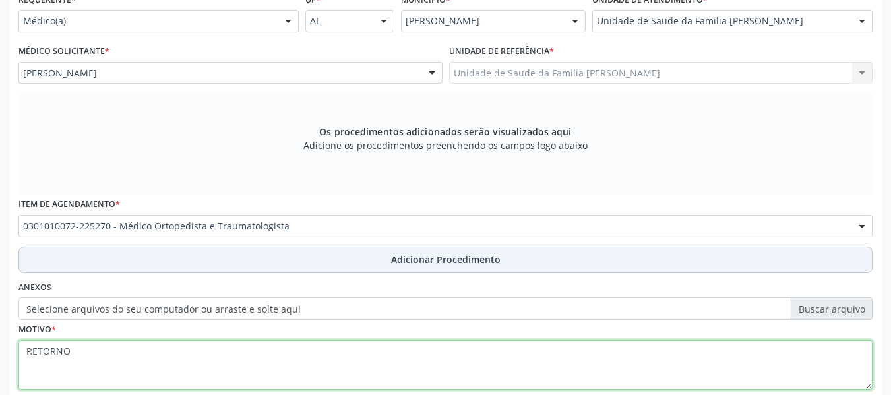
type textarea "RETORNO"
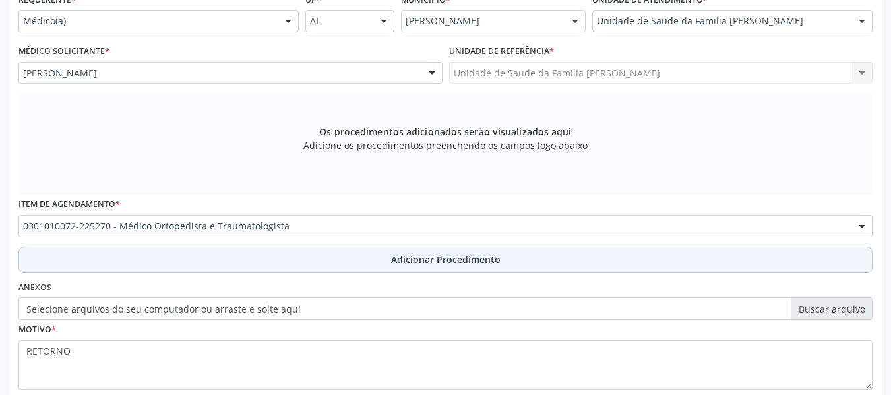
click at [428, 259] on span "Adicionar Procedimento" at bounding box center [446, 260] width 110 height 14
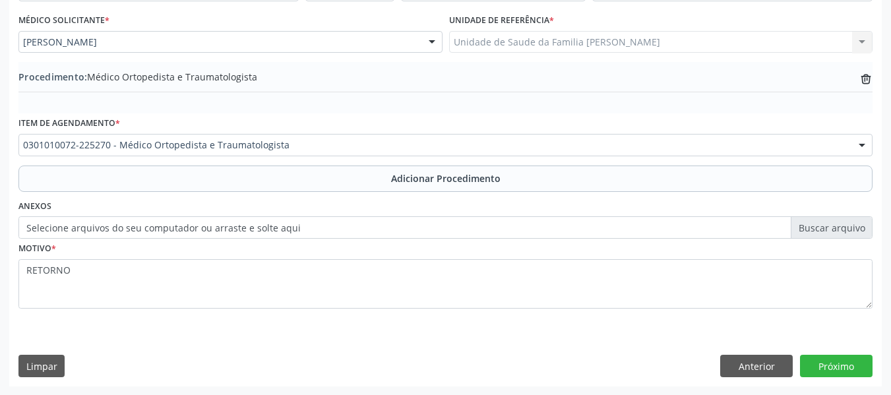
scroll to position [347, 0]
click at [847, 360] on button "Próximo" at bounding box center [836, 365] width 73 height 22
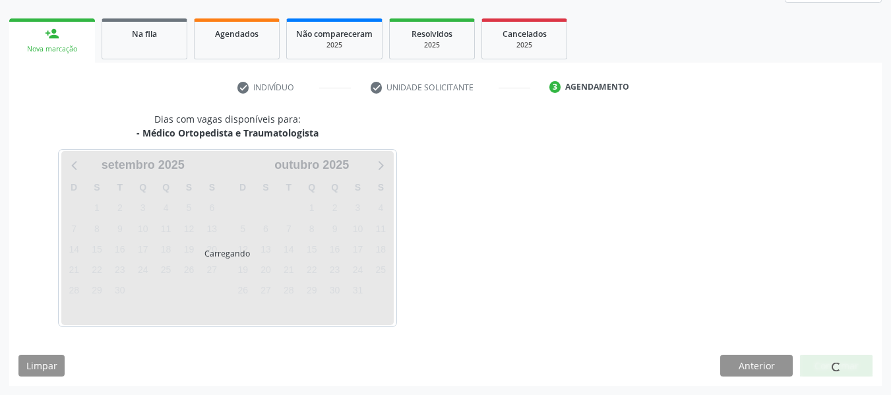
scroll to position [236, 0]
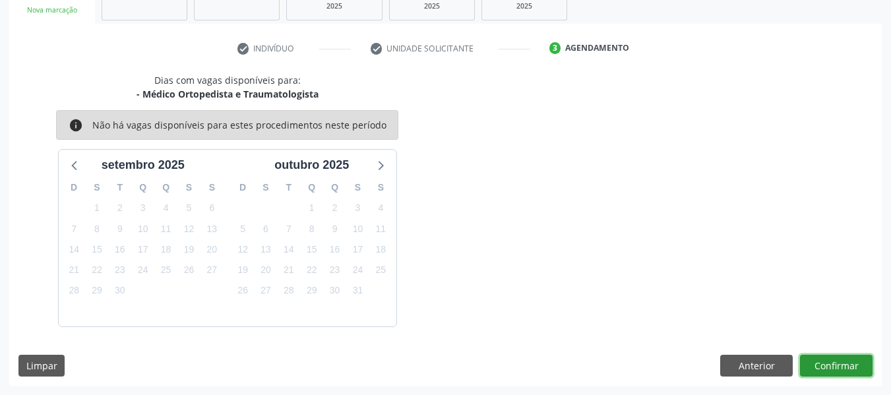
click at [847, 360] on button "Confirmar" at bounding box center [836, 366] width 73 height 22
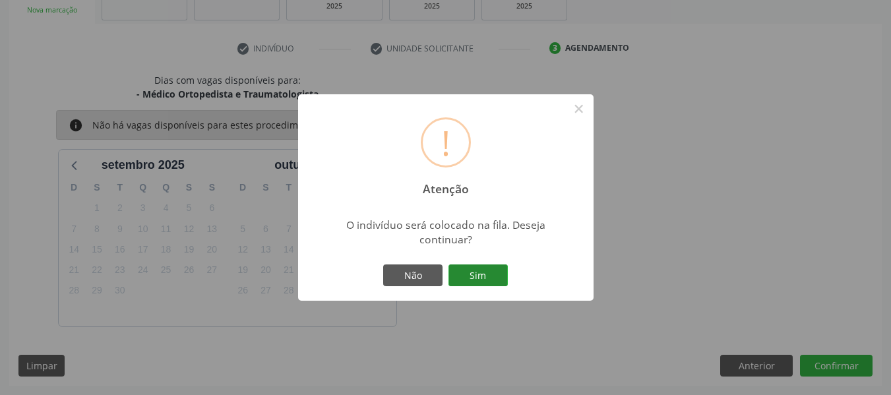
click at [490, 275] on button "Sim" at bounding box center [478, 276] width 59 height 22
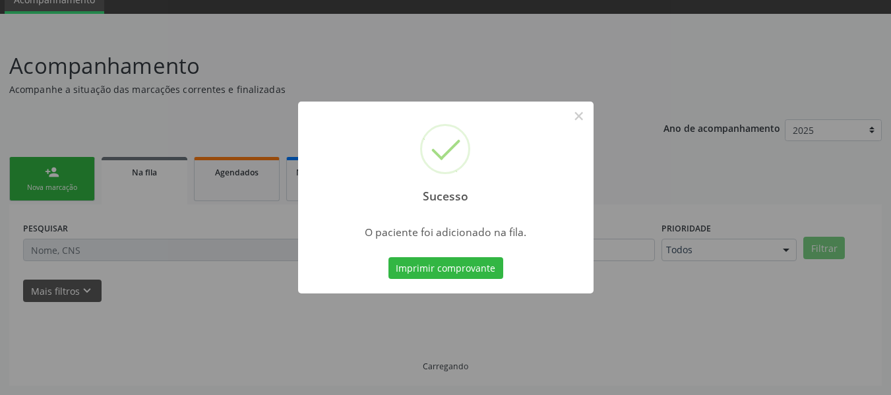
scroll to position [59, 0]
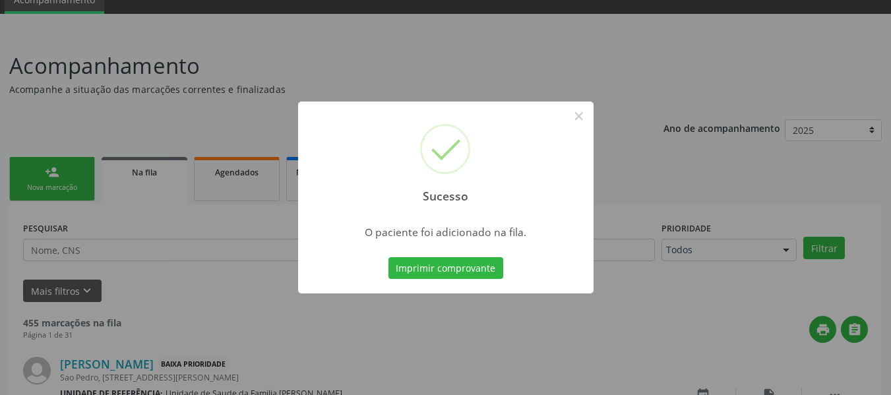
click at [49, 170] on div "Sucesso × O paciente foi adicionado na fila. Imprimir comprovante Cancel" at bounding box center [445, 197] width 891 height 395
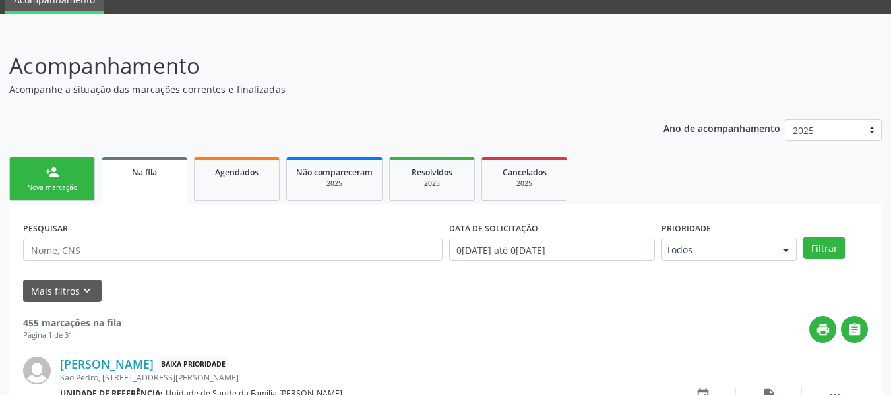
click at [77, 178] on link "person_add Nova marcação" at bounding box center [52, 179] width 86 height 44
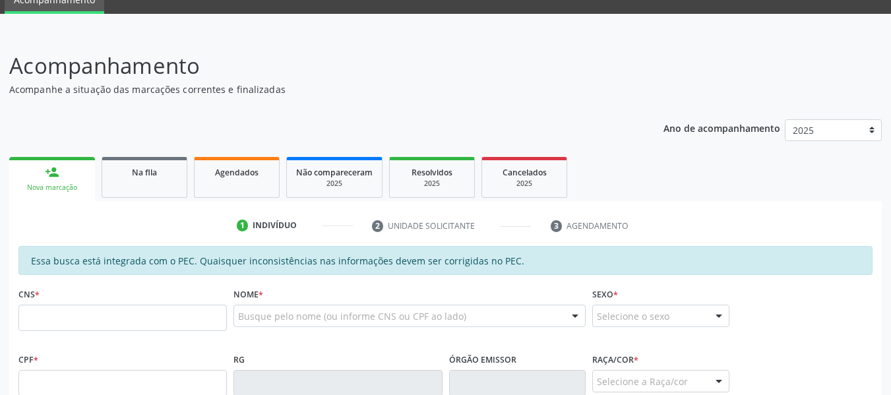
click at [77, 178] on link "person_add Nova marcação" at bounding box center [52, 179] width 86 height 44
click at [45, 326] on input "text" at bounding box center [122, 318] width 209 height 26
type input "701 2060 0704 3410"
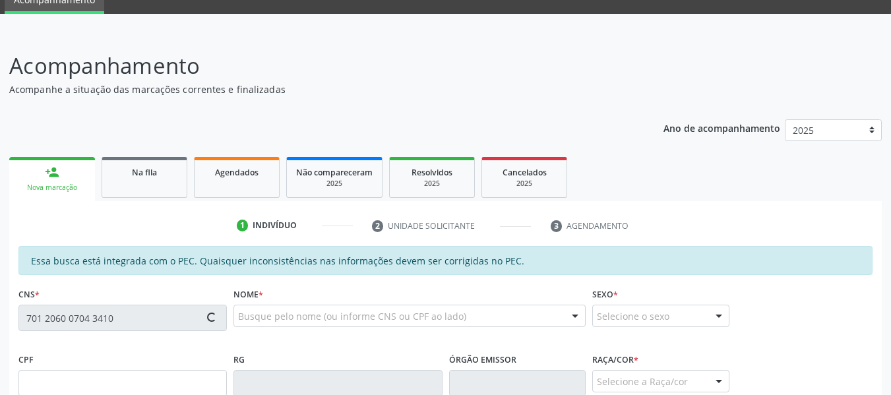
type input "788.123.644-20"
type input "[DATE]"
type input "[PERSON_NAME]"
type input "[PHONE_NUMBER]"
type input "155"
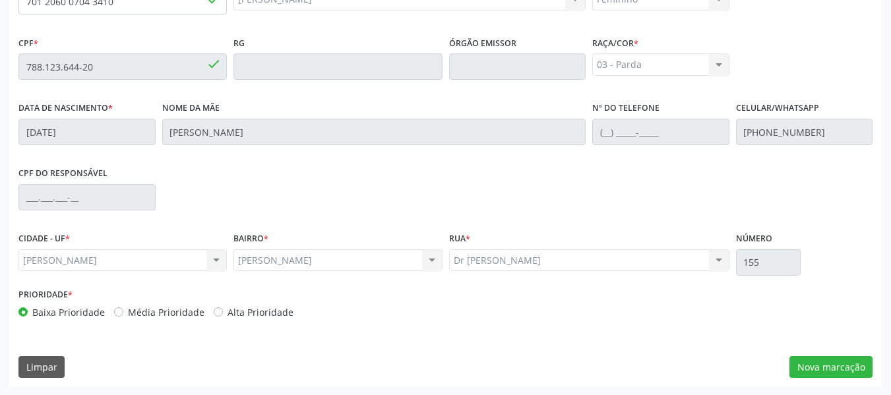
scroll to position [377, 0]
click at [830, 368] on button "Nova marcação" at bounding box center [831, 366] width 83 height 22
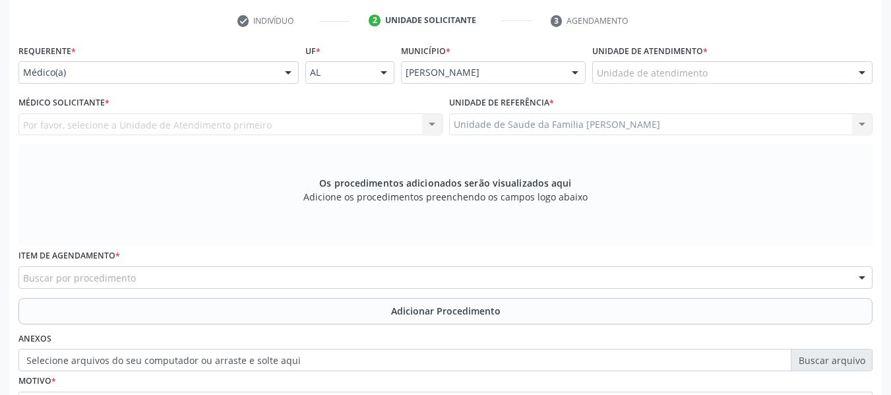
scroll to position [245, 0]
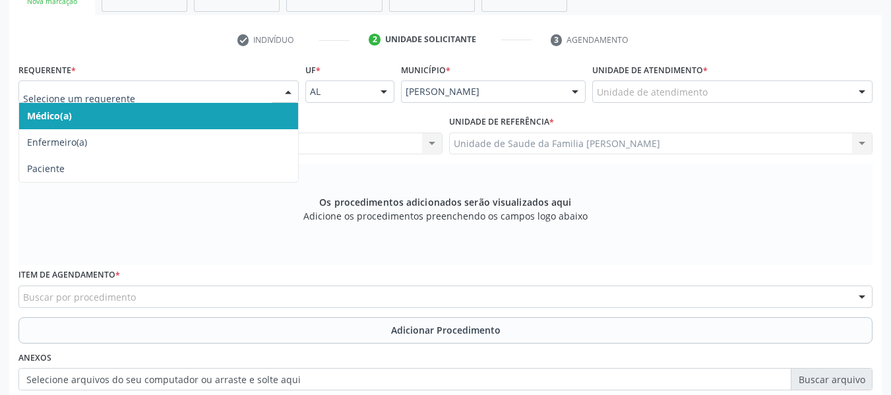
click at [287, 93] on div at bounding box center [288, 92] width 20 height 22
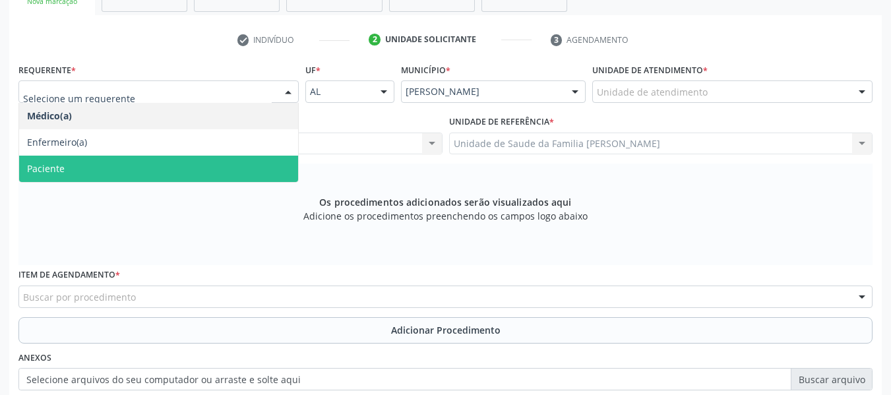
click at [59, 167] on span "Paciente" at bounding box center [46, 168] width 38 height 13
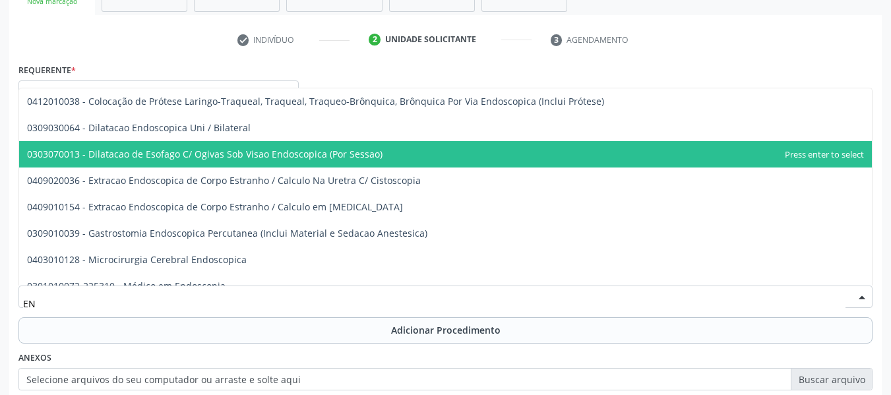
type input "E"
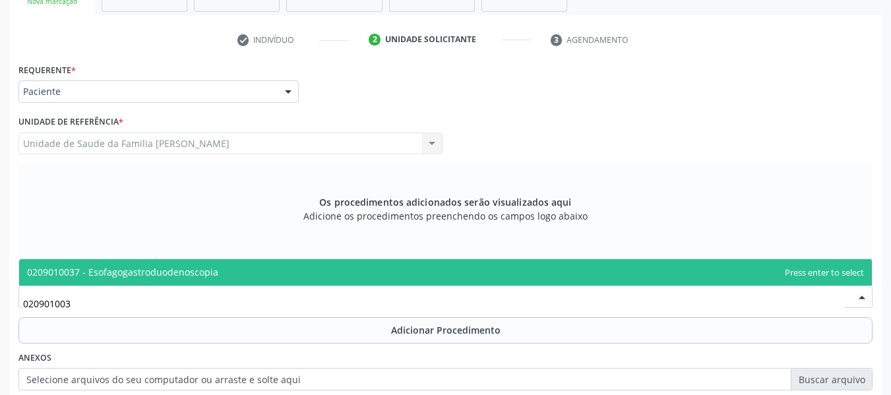
type input "0209010037"
click at [137, 276] on span "0209010037 - Esofagogastroduodenoscopia" at bounding box center [122, 272] width 191 height 13
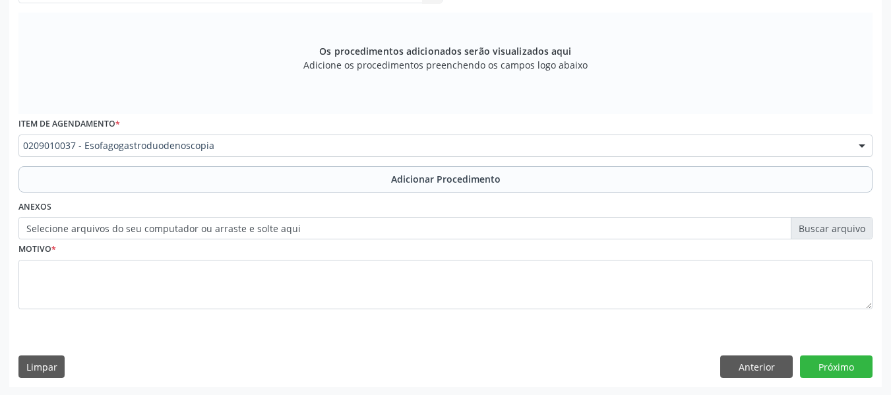
scroll to position [397, 0]
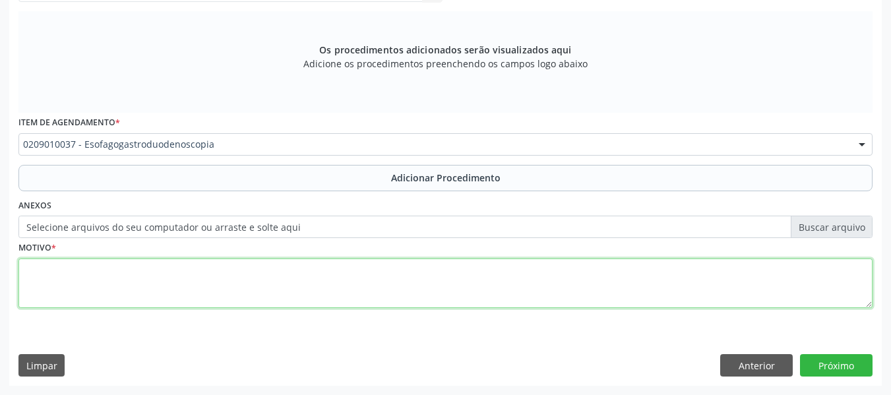
click at [82, 279] on textarea at bounding box center [445, 284] width 855 height 50
click at [171, 268] on textarea "INVESTIGAÇÃO DE DOENÇA CELPIACA" at bounding box center [445, 284] width 855 height 50
type textarea "INVESTIGAÇÃO DE DOENÇA CELÍACA"
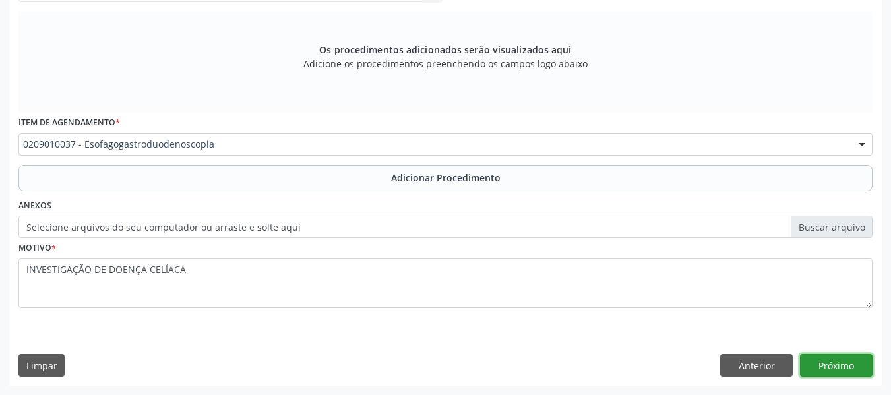
click at [829, 364] on button "Próximo" at bounding box center [836, 365] width 73 height 22
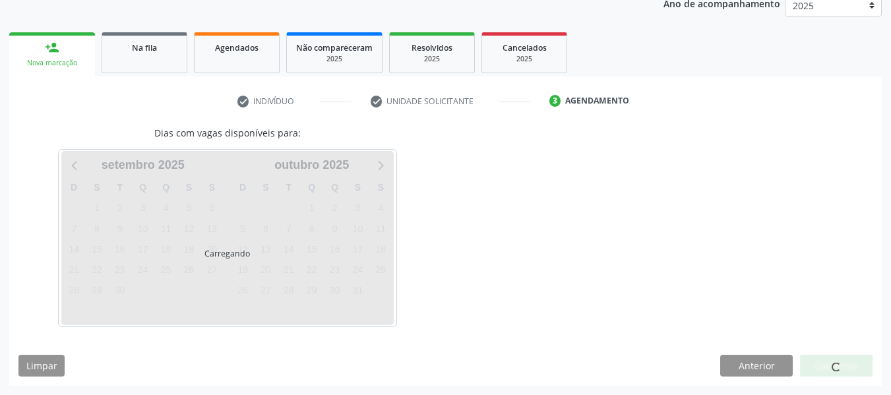
scroll to position [222, 0]
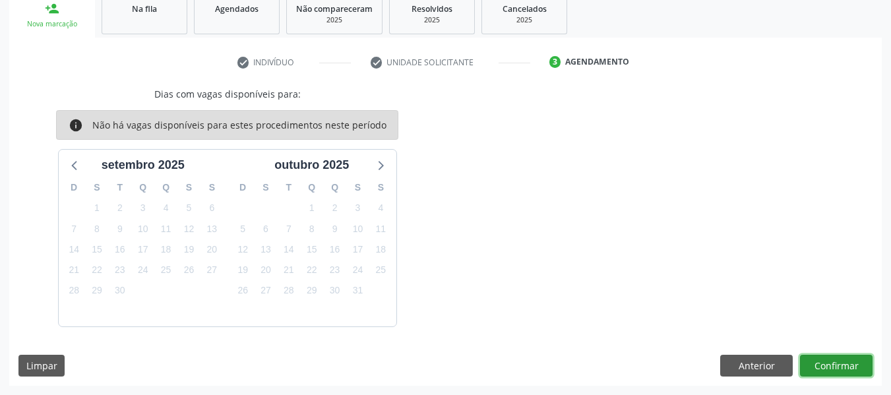
click at [829, 364] on button "Confirmar" at bounding box center [836, 366] width 73 height 22
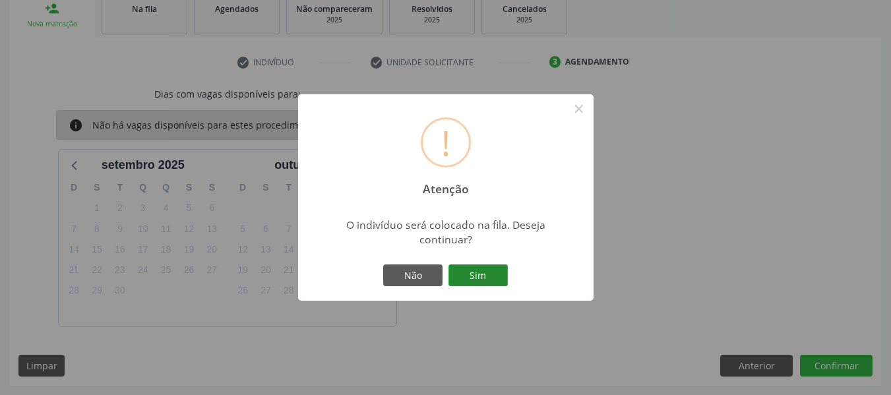
click at [476, 280] on button "Sim" at bounding box center [478, 276] width 59 height 22
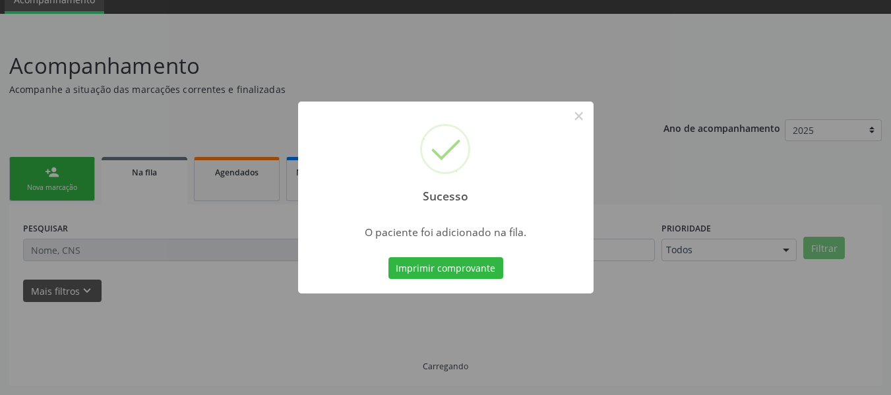
scroll to position [59, 0]
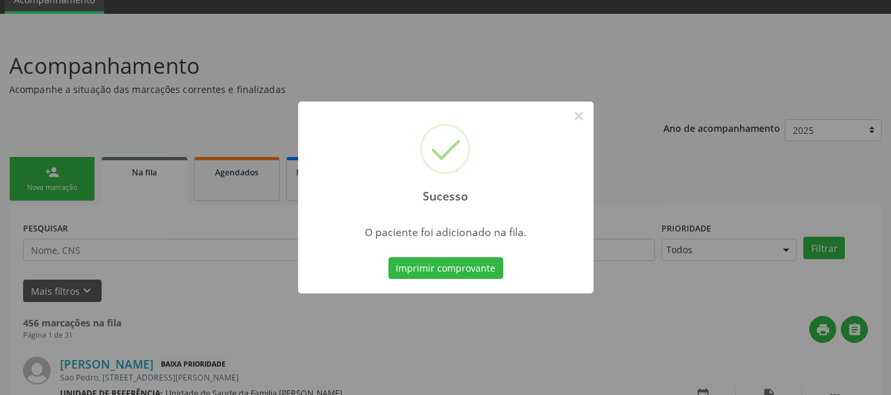
click at [44, 164] on div "Sucesso × O paciente foi adicionado na fila. Imprimir comprovante Cancel" at bounding box center [445, 197] width 891 height 395
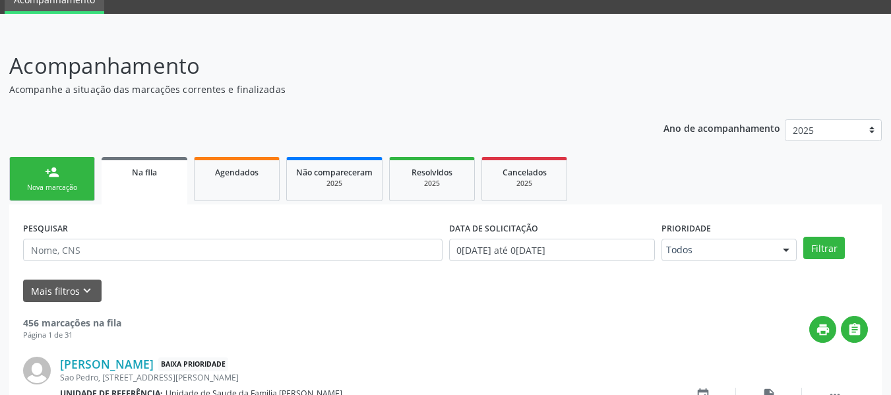
click at [44, 164] on link "person_add Nova marcação" at bounding box center [52, 179] width 86 height 44
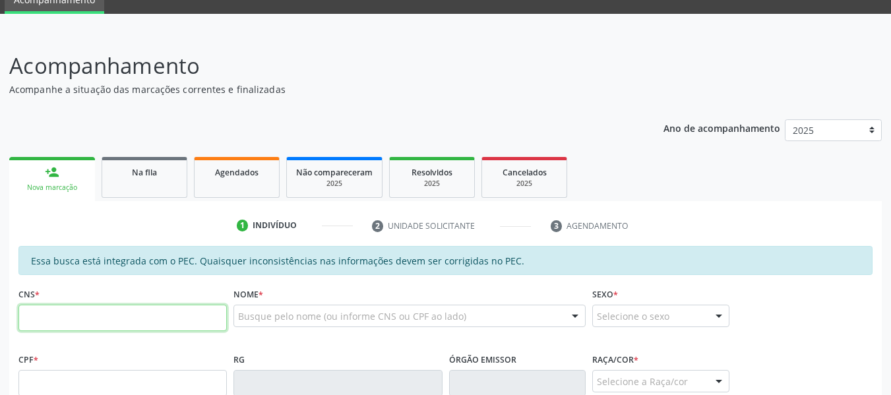
click at [53, 321] on input "text" at bounding box center [122, 318] width 209 height 26
type input "702 5022 4280 4940"
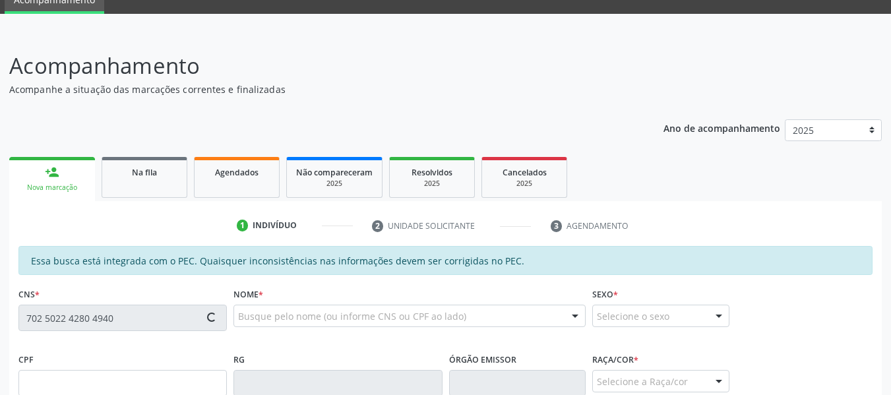
type input "453.425.124-68"
type input "1[DATE]"
type input "[PERSON_NAME]"
type input "[PHONE_NUMBER]"
type input "124"
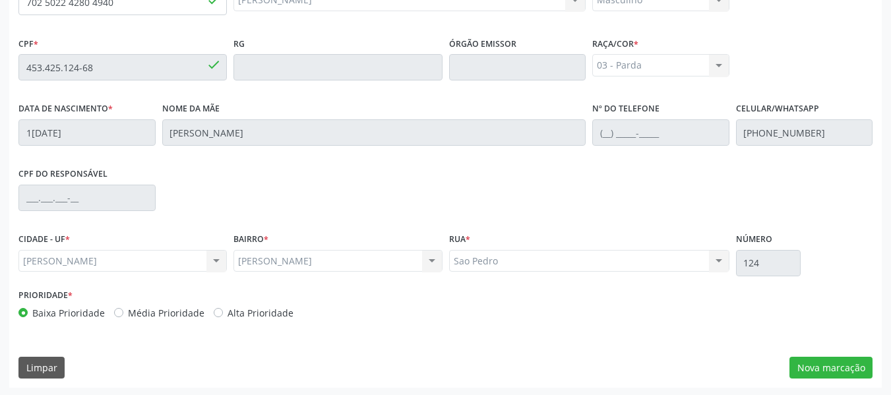
scroll to position [377, 0]
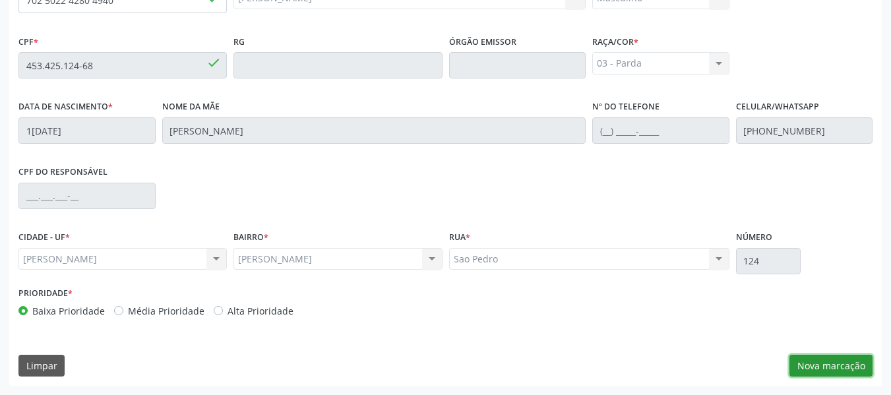
click at [846, 368] on button "Nova marcação" at bounding box center [831, 366] width 83 height 22
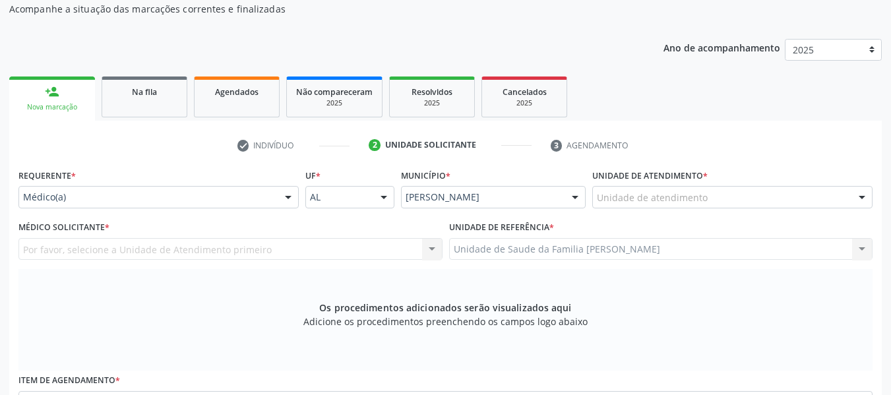
scroll to position [78, 0]
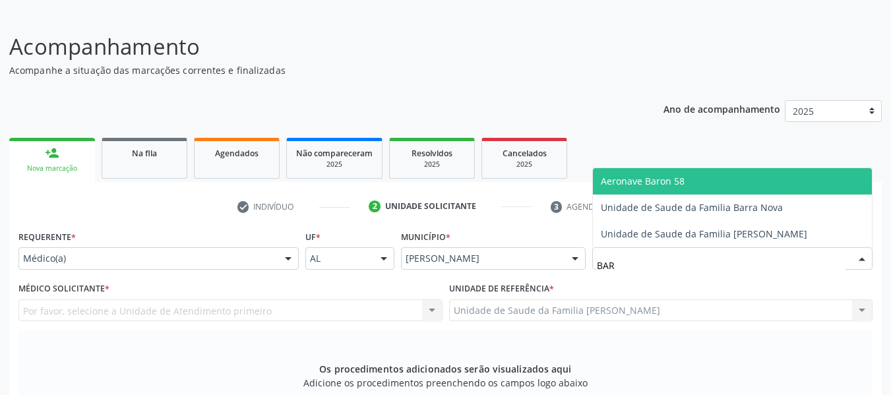
type input "BARR"
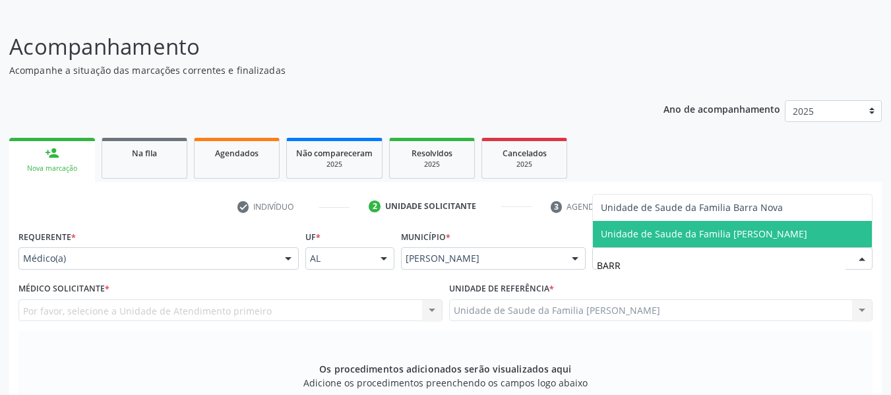
click at [633, 234] on span "Unidade de Saude da Familia [PERSON_NAME]" at bounding box center [704, 234] width 207 height 13
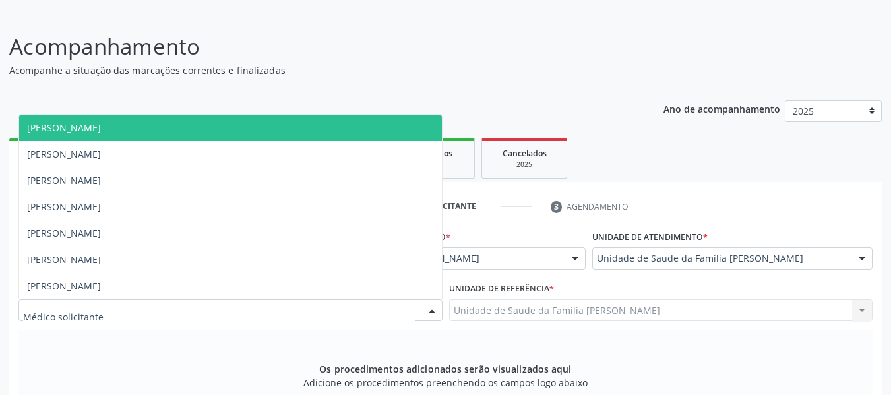
click at [434, 311] on div at bounding box center [432, 311] width 20 height 22
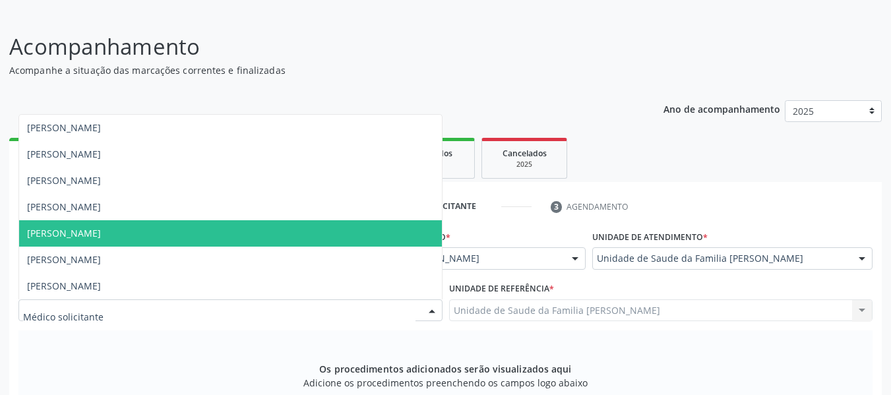
click at [101, 230] on span "[PERSON_NAME]" at bounding box center [64, 233] width 74 height 13
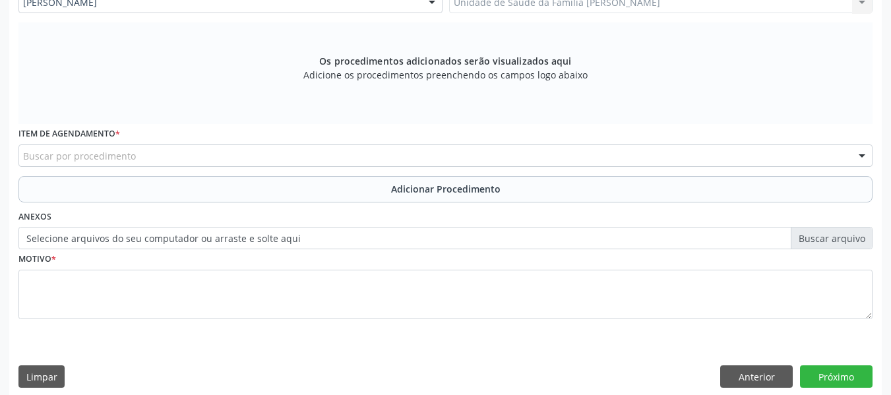
scroll to position [397, 0]
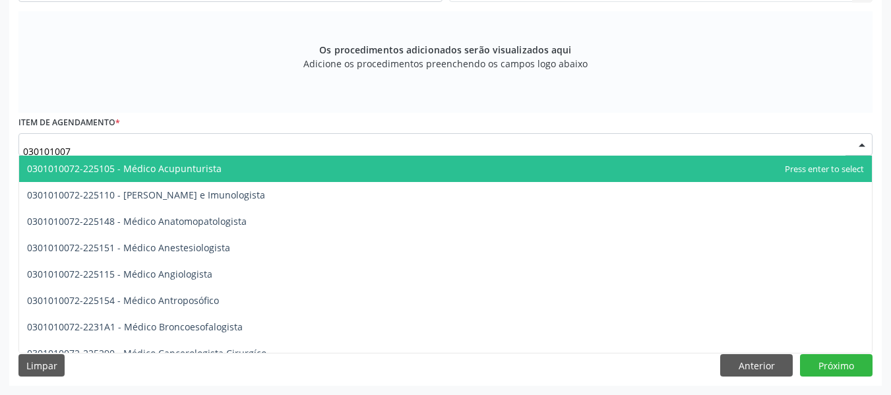
type input "0301010072"
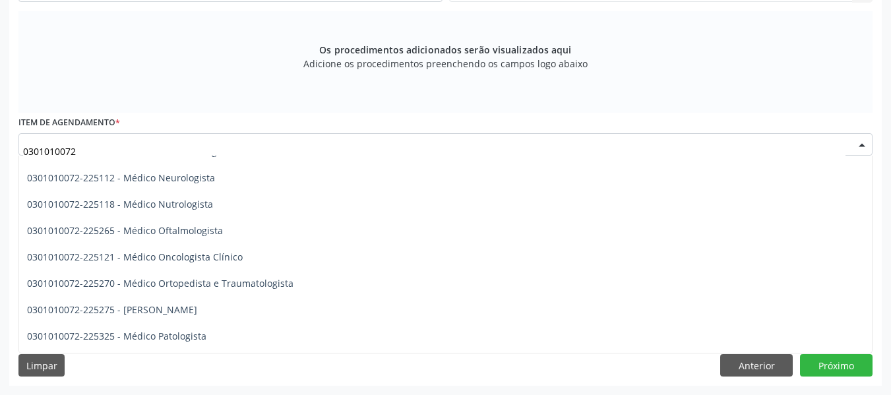
scroll to position [1056, 0]
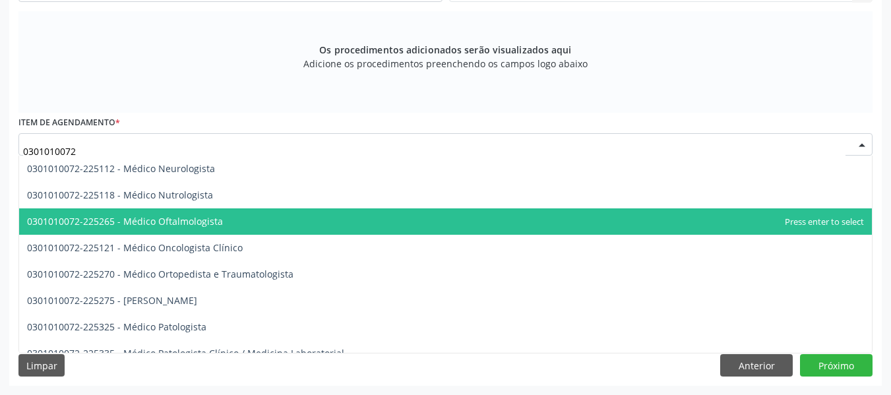
click at [160, 221] on span "0301010072-225265 - Médico Oftalmologista" at bounding box center [125, 221] width 196 height 13
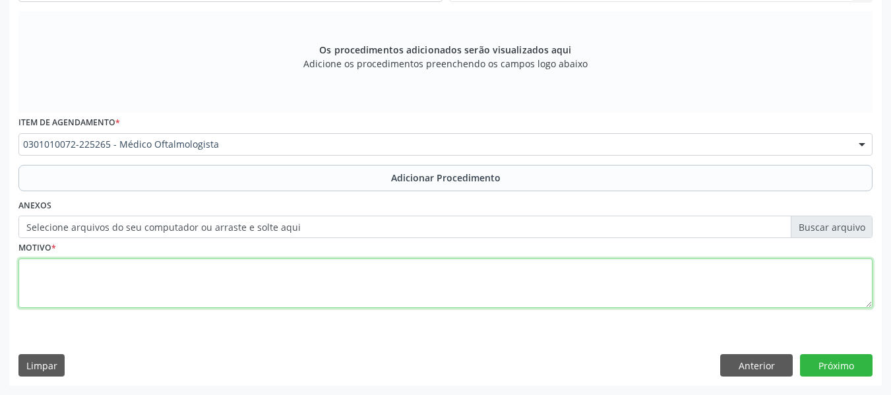
click at [51, 283] on textarea at bounding box center [445, 284] width 855 height 50
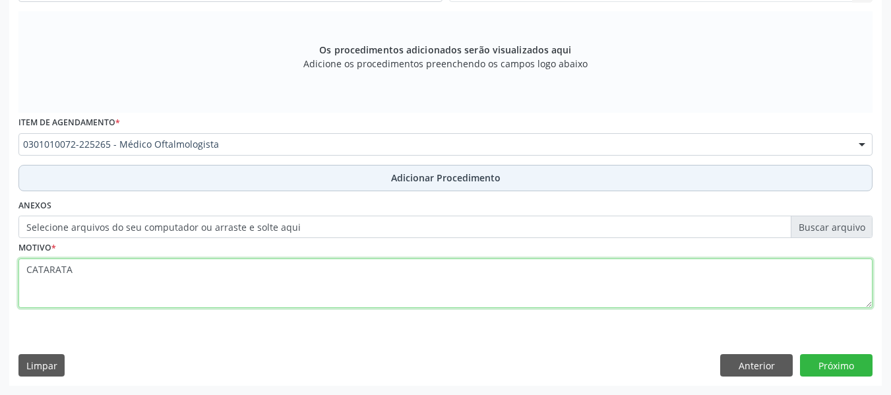
type textarea "CATARATA"
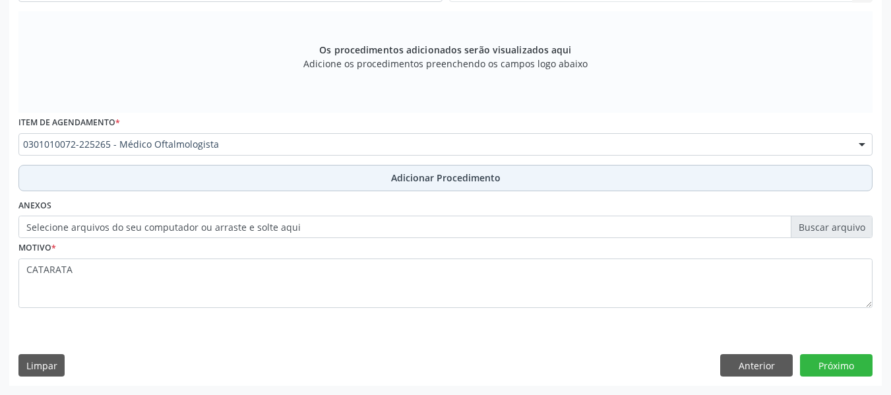
click at [428, 179] on span "Adicionar Procedimento" at bounding box center [446, 178] width 110 height 14
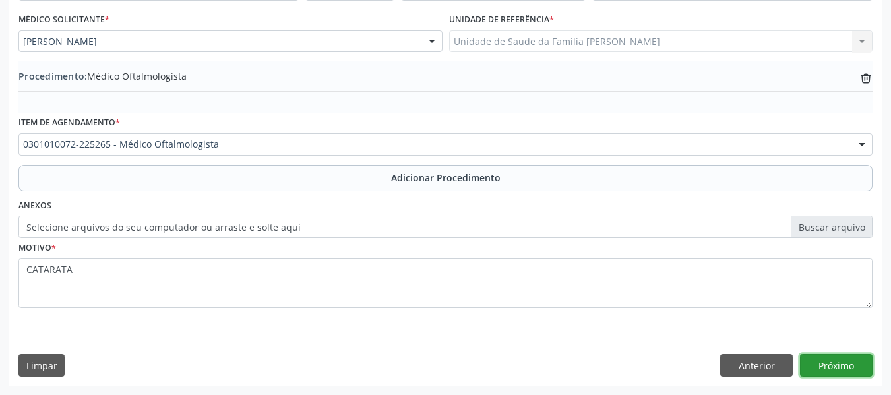
click at [837, 368] on button "Próximo" at bounding box center [836, 365] width 73 height 22
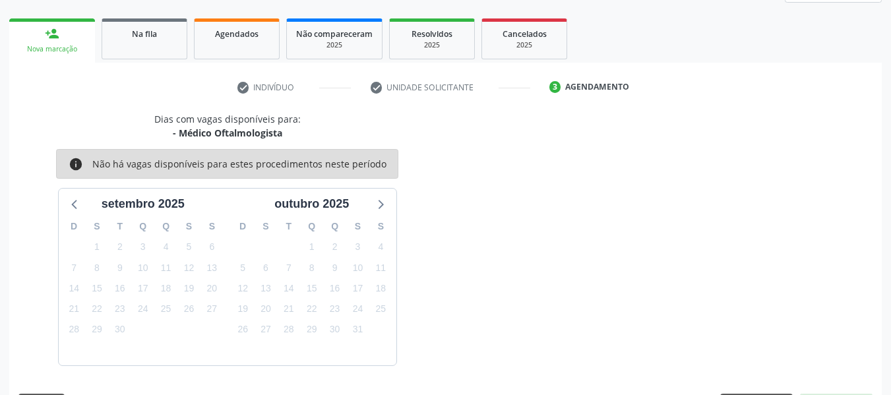
scroll to position [236, 0]
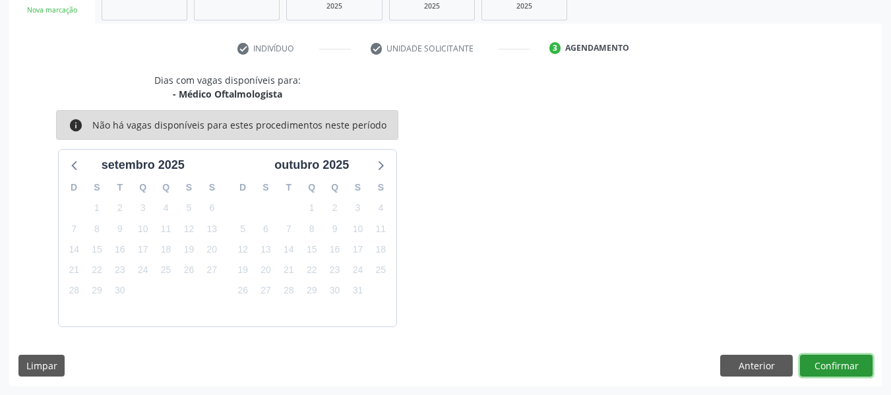
click at [837, 367] on button "Confirmar" at bounding box center [836, 366] width 73 height 22
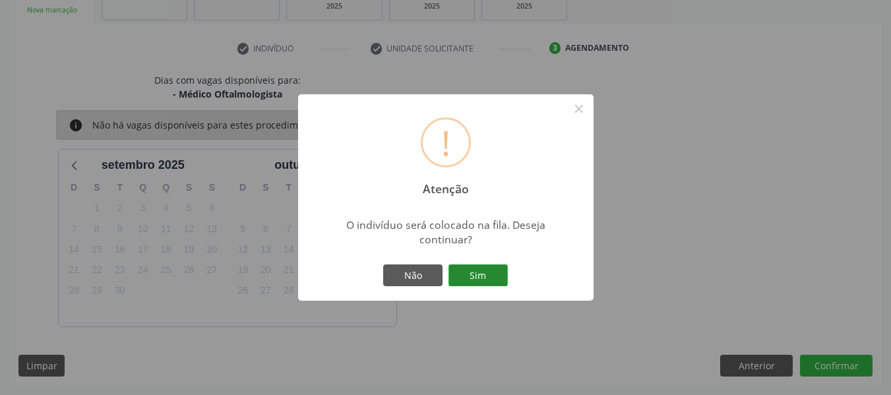
click at [486, 273] on button "Sim" at bounding box center [478, 276] width 59 height 22
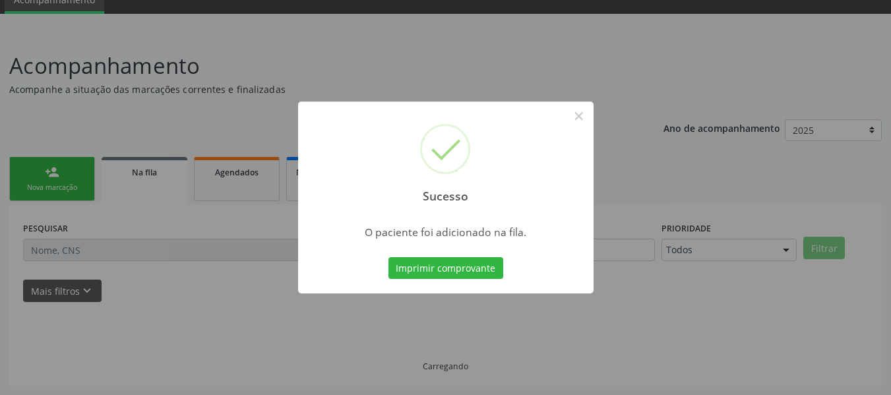
scroll to position [59, 0]
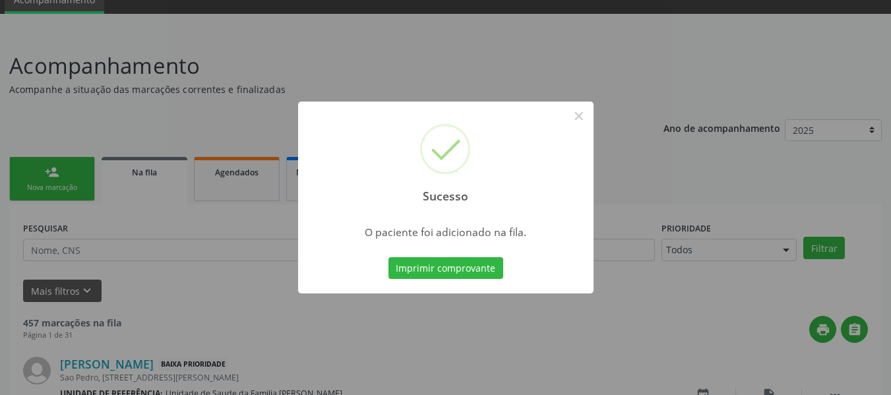
click at [55, 174] on div "Sucesso × O paciente foi adicionado na fila. Imprimir comprovante Cancel" at bounding box center [445, 197] width 891 height 395
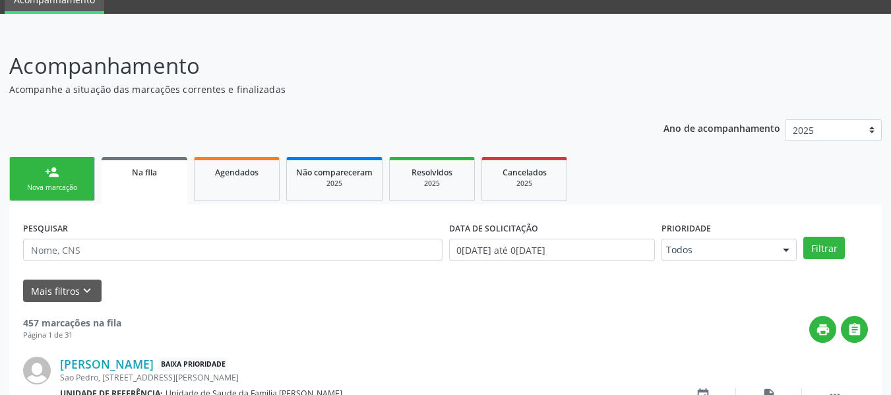
click at [55, 174] on div "person_add" at bounding box center [52, 172] width 15 height 15
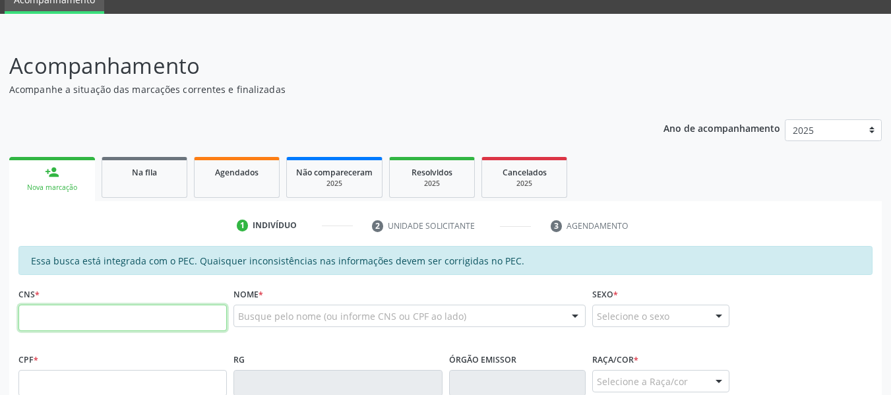
click at [76, 319] on input "text" at bounding box center [122, 318] width 209 height 26
type input "702 5022 4280 4940"
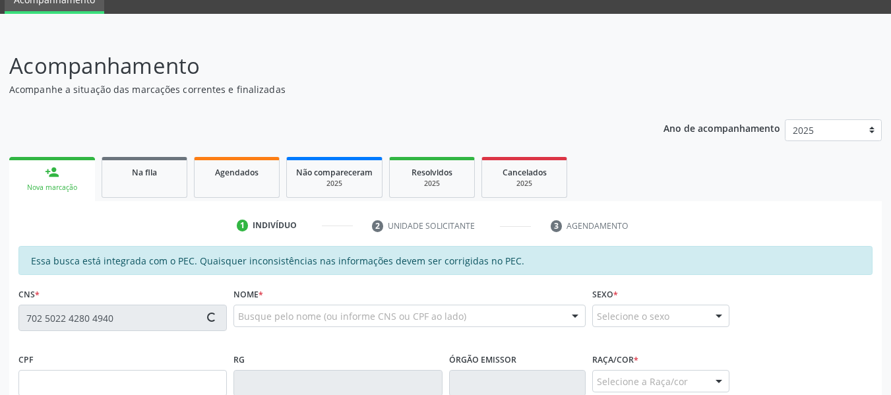
type input "453.425.124-68"
type input "1[DATE]"
type input "[PERSON_NAME]"
type input "[PHONE_NUMBER]"
type input "124"
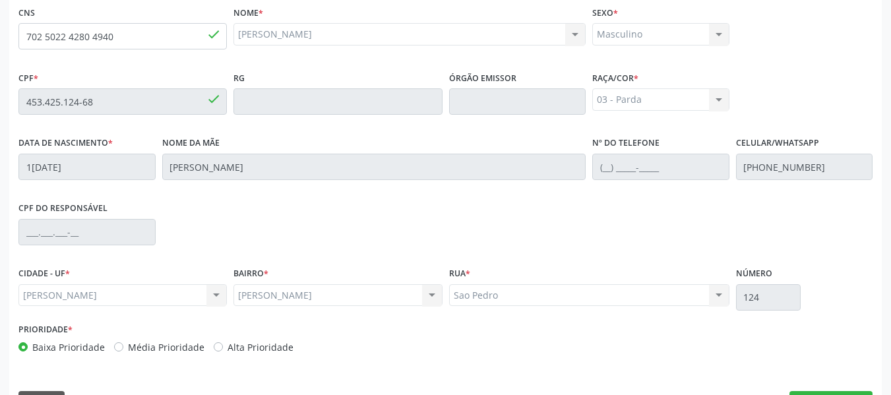
scroll to position [377, 0]
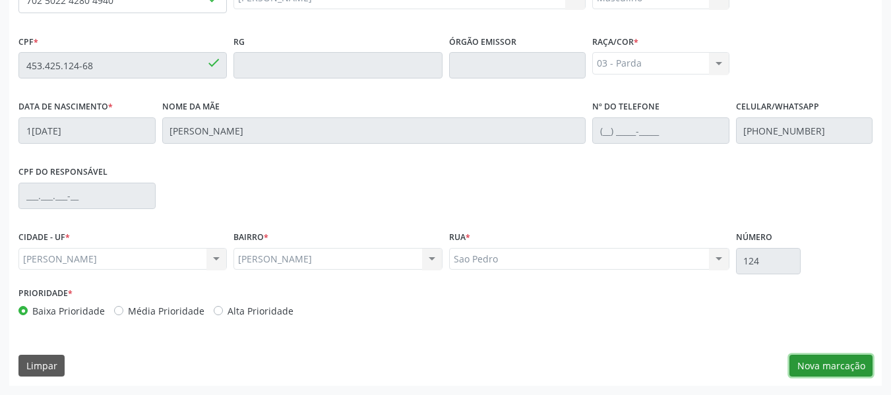
click at [846, 364] on button "Nova marcação" at bounding box center [831, 366] width 83 height 22
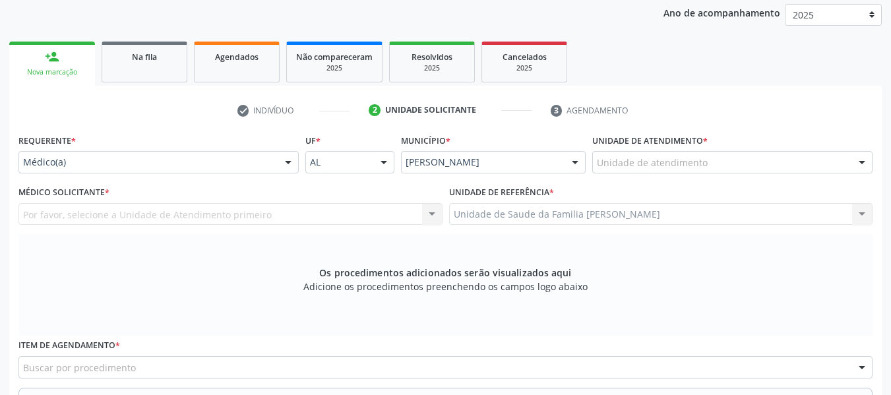
scroll to position [131, 0]
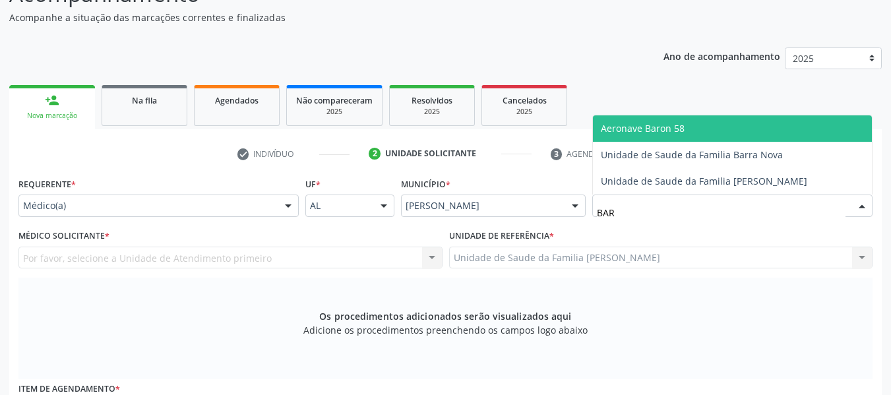
type input "BARR"
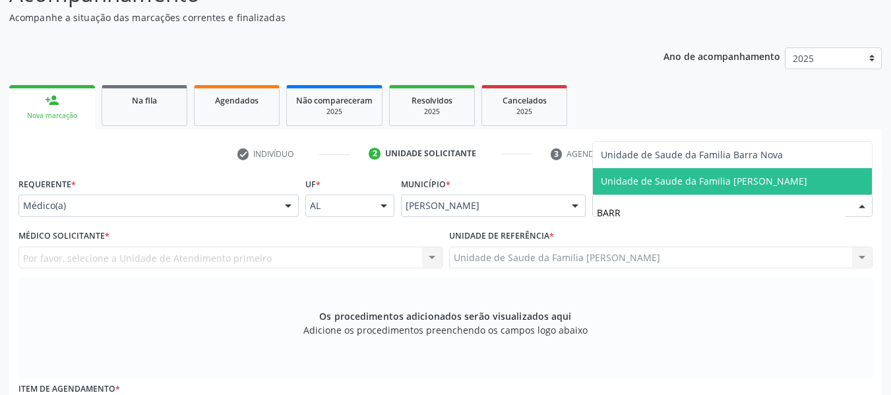
click at [644, 181] on span "Unidade de Saude da Familia [PERSON_NAME]" at bounding box center [704, 181] width 207 height 13
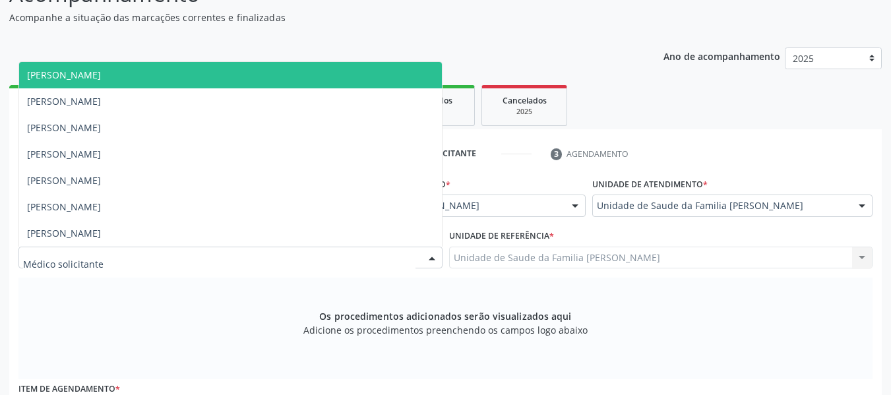
click at [432, 258] on div at bounding box center [432, 258] width 20 height 22
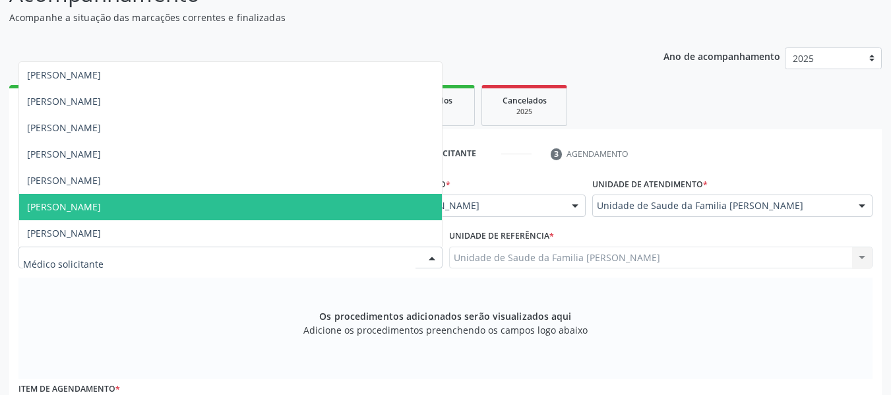
click at [101, 205] on span "[PERSON_NAME]" at bounding box center [64, 207] width 74 height 13
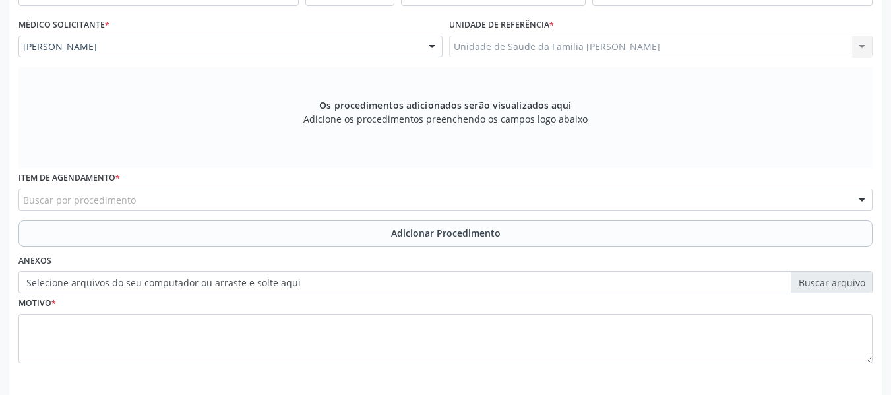
scroll to position [397, 0]
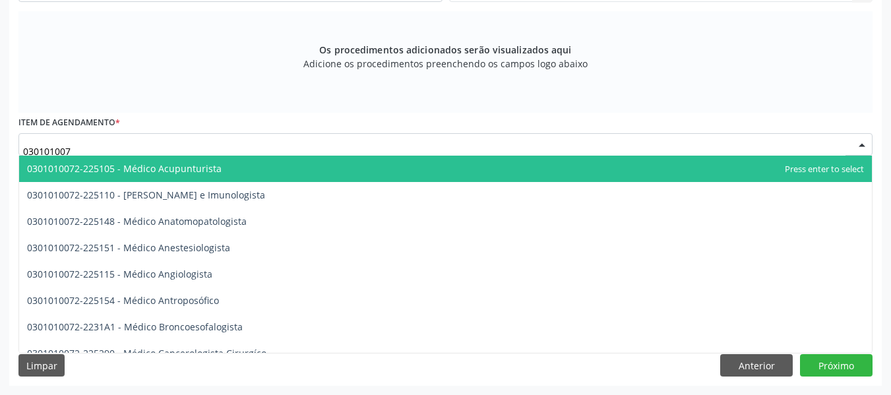
type input "0301010072"
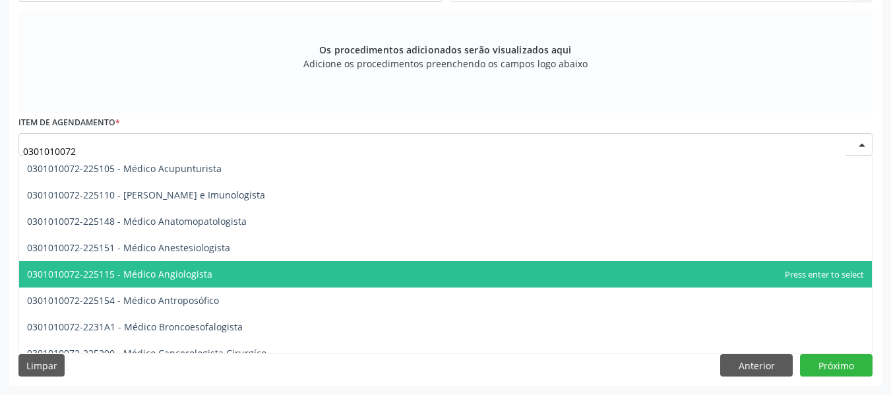
click at [196, 270] on span "0301010072-225115 - Médico Angiologista" at bounding box center [119, 274] width 185 height 13
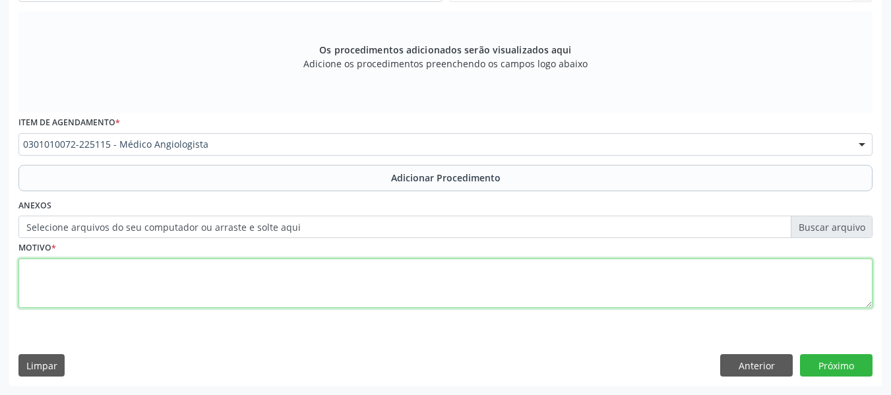
click at [178, 284] on textarea at bounding box center [445, 284] width 855 height 50
type textarea "HAS + [MEDICAL_DATA] + SEQUELAS DE AVC"
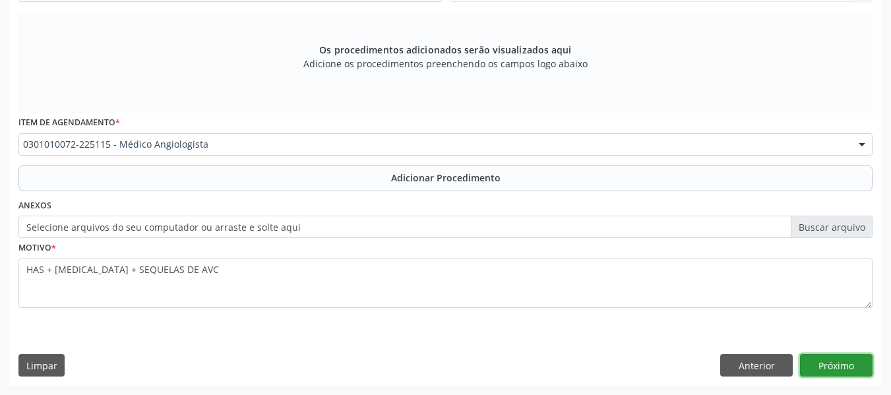
click at [833, 362] on button "Próximo" at bounding box center [836, 365] width 73 height 22
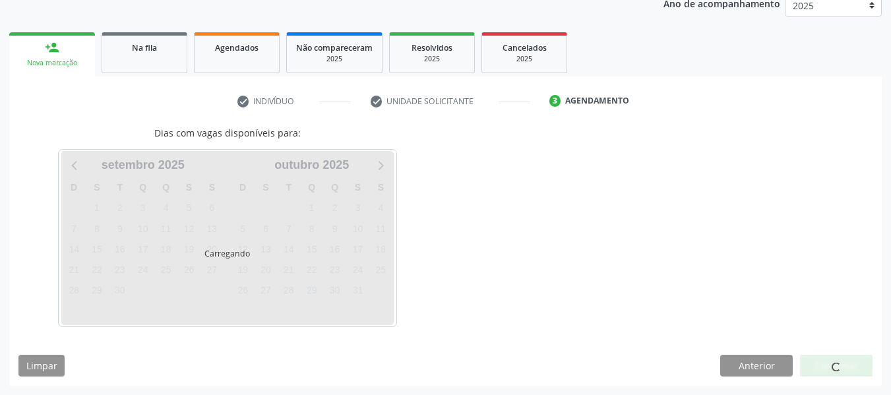
scroll to position [222, 0]
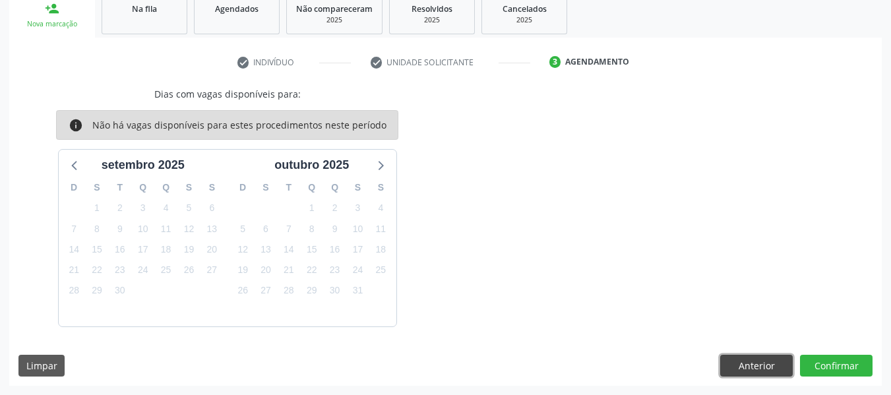
click at [747, 362] on button "Anterior" at bounding box center [757, 366] width 73 height 22
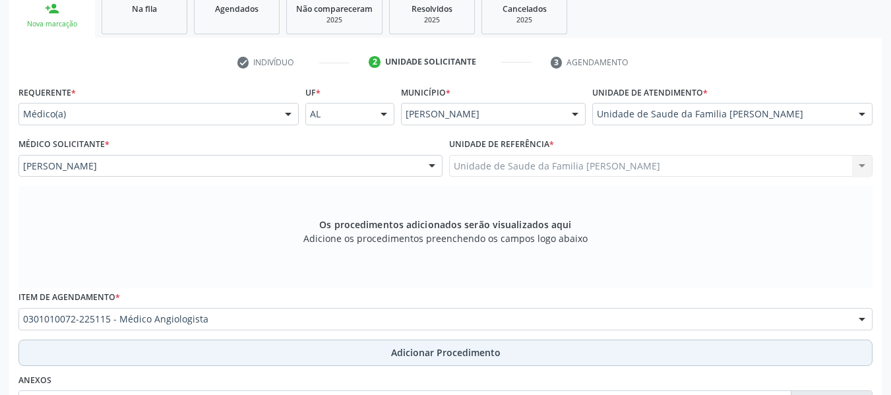
click at [463, 354] on span "Adicionar Procedimento" at bounding box center [446, 353] width 110 height 14
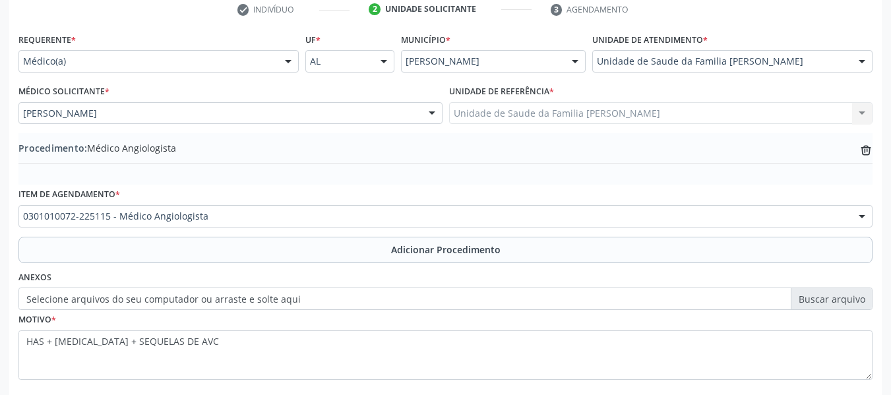
scroll to position [347, 0]
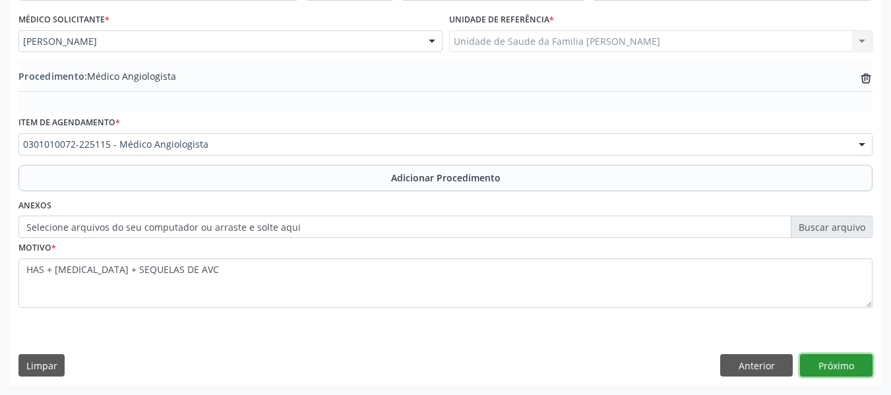
click at [841, 362] on button "Próximo" at bounding box center [836, 365] width 73 height 22
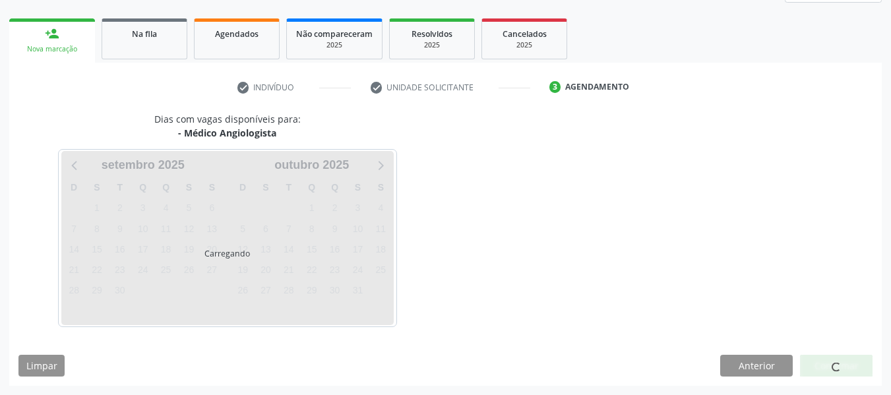
scroll to position [236, 0]
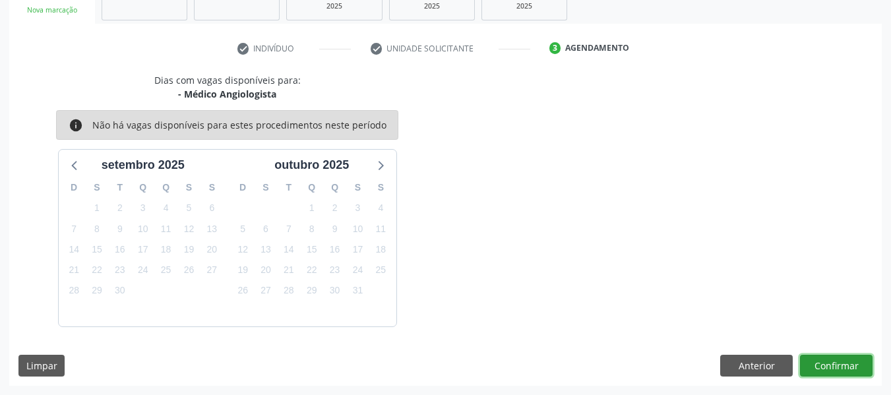
click at [830, 362] on button "Confirmar" at bounding box center [836, 366] width 73 height 22
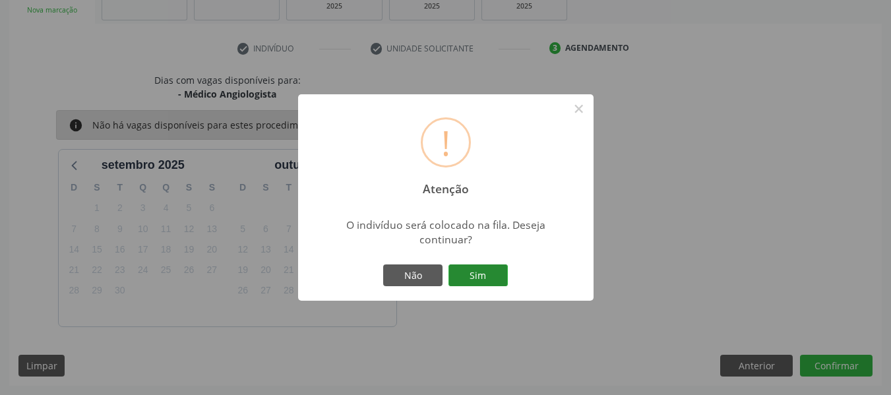
click at [483, 274] on button "Sim" at bounding box center [478, 276] width 59 height 22
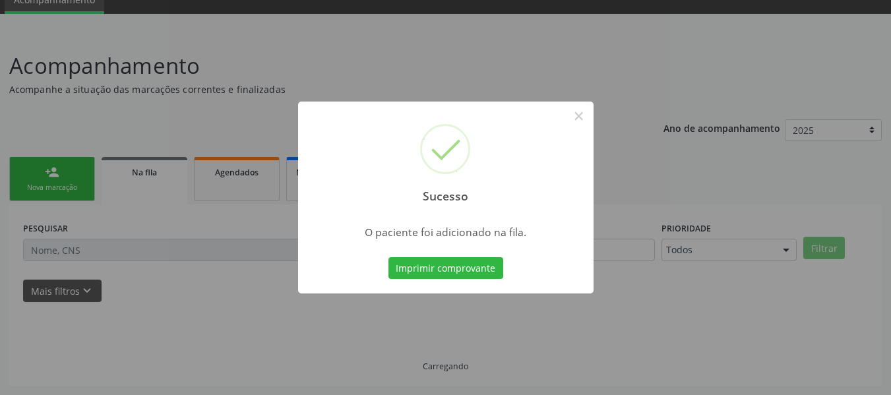
scroll to position [59, 0]
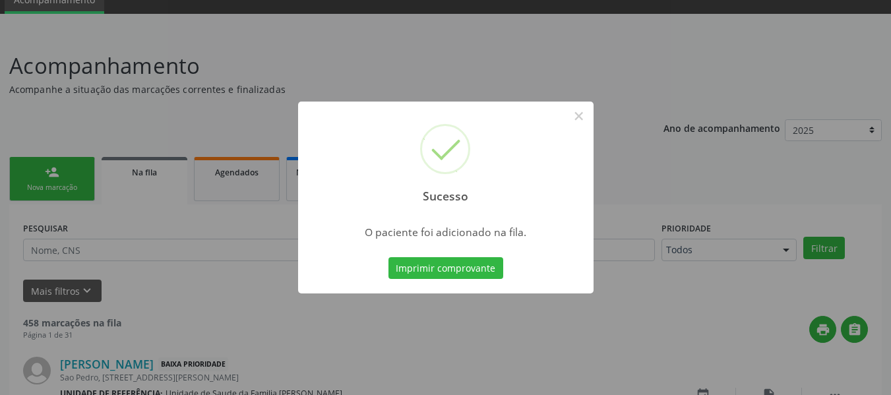
click at [38, 179] on div "Sucesso × O paciente foi adicionado na fila. Imprimir comprovante Cancel" at bounding box center [445, 197] width 891 height 395
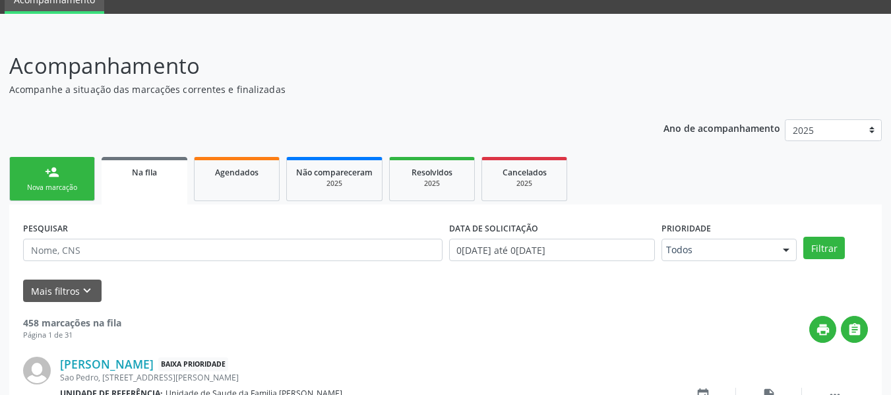
click at [38, 179] on link "person_add Nova marcação" at bounding box center [52, 179] width 86 height 44
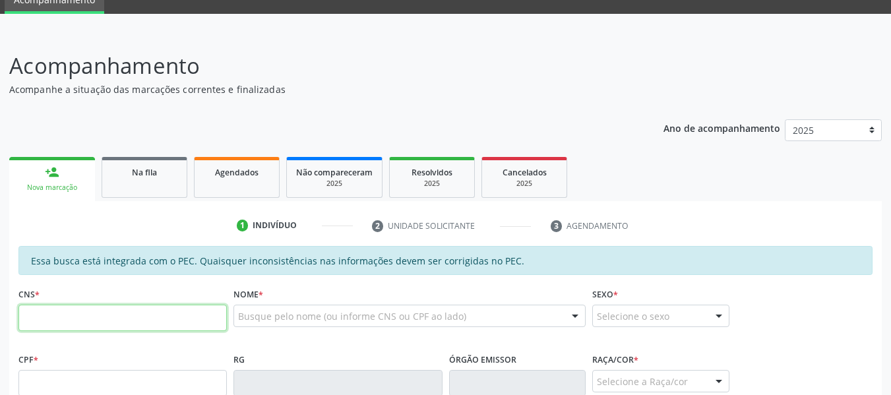
click at [67, 322] on input "text" at bounding box center [122, 318] width 209 height 26
type input "700 4044 7025 0946"
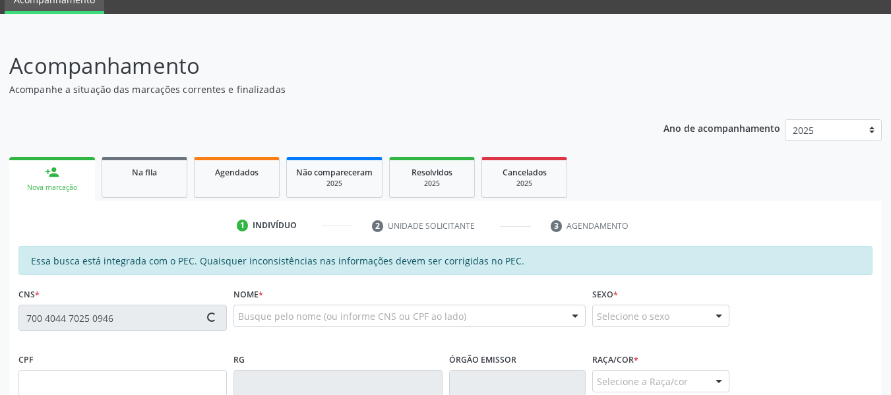
type input "049.550.134-49"
type input "[DATE]"
type input "[PERSON_NAME]"
type input "[PHONE_NUMBER]"
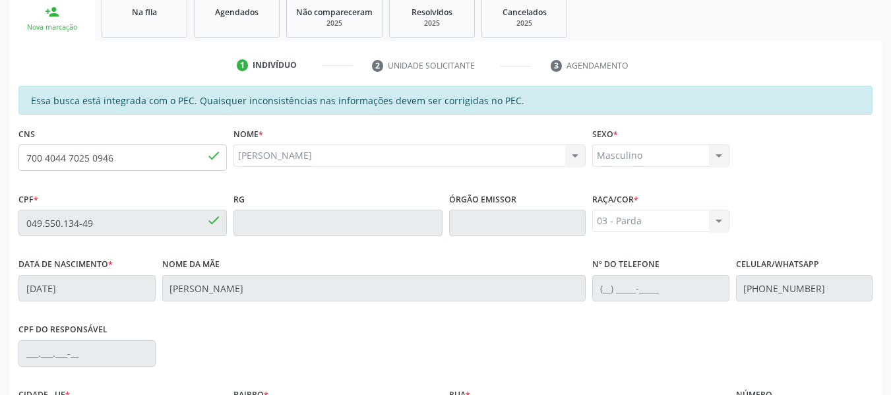
scroll to position [227, 0]
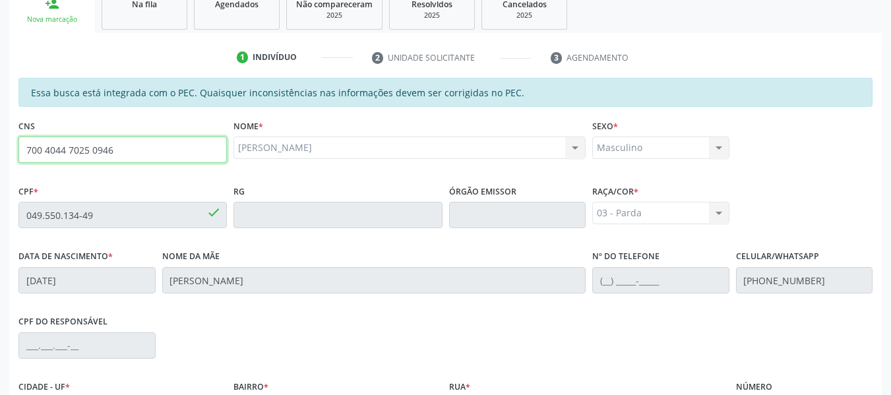
click at [129, 150] on input "700 4044 7025 0946" at bounding box center [122, 150] width 209 height 26
type input "7"
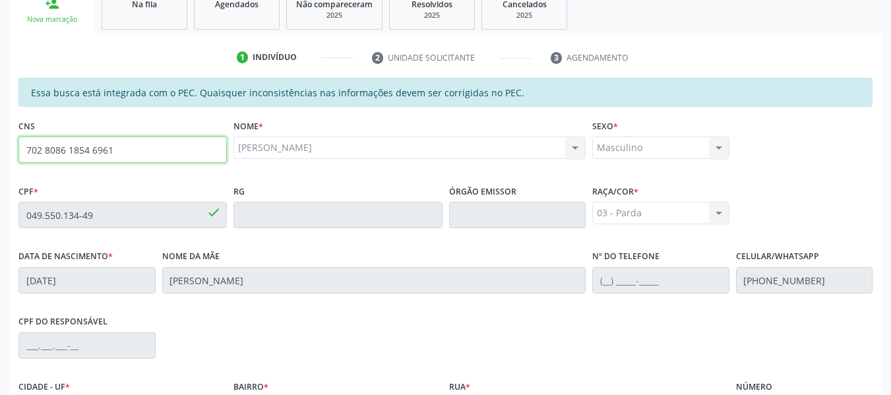
type input "702 8086 1854 6961"
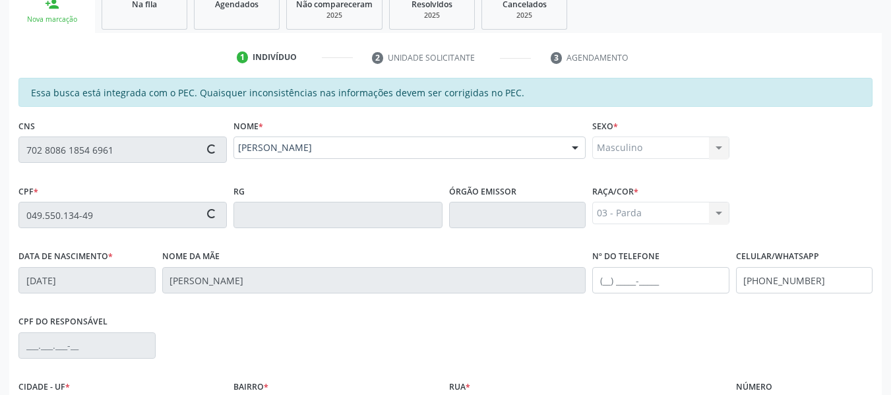
type input "019.411.854-10"
type input "2[DATE]"
type input "[PERSON_NAME]"
type input "[PHONE_NUMBER]"
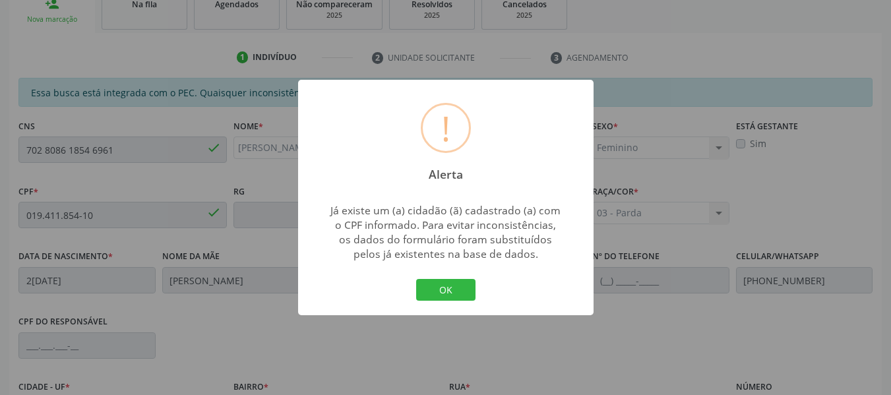
click at [129, 150] on div "! Alerta × Já existe um (a) cidadão (ã) cadastrado (a) com o CPF informado. Par…" at bounding box center [445, 197] width 891 height 395
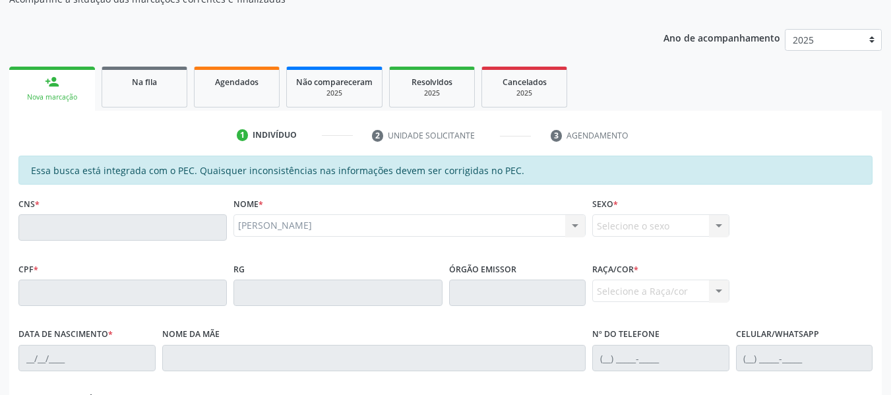
scroll to position [212, 0]
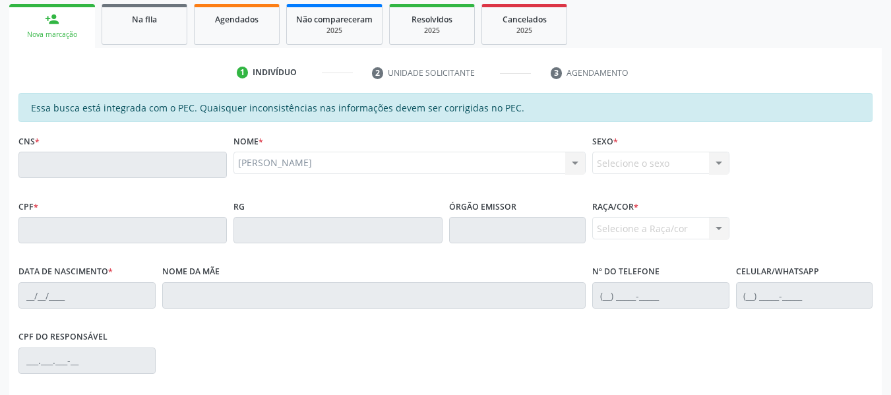
click at [337, 164] on div "[PERSON_NAME] [PERSON_NAME] CNS: 702 8086 1854 6961 CPF: 019.411.854-10 Nascime…" at bounding box center [410, 163] width 352 height 22
click at [48, 17] on div "person_add" at bounding box center [52, 19] width 15 height 15
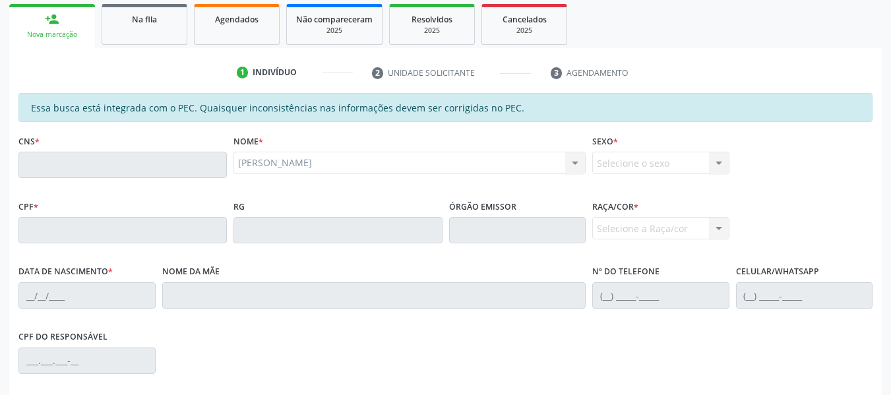
click at [53, 16] on div "person_add" at bounding box center [52, 19] width 15 height 15
drag, startPoint x: 53, startPoint y: 16, endPoint x: 46, endPoint y: 188, distance: 172.4
click at [46, 188] on div "person_add Nova marcação Na fila Agendados Não compareceram 2025 Resolvidos 202…" at bounding box center [445, 276] width 873 height 550
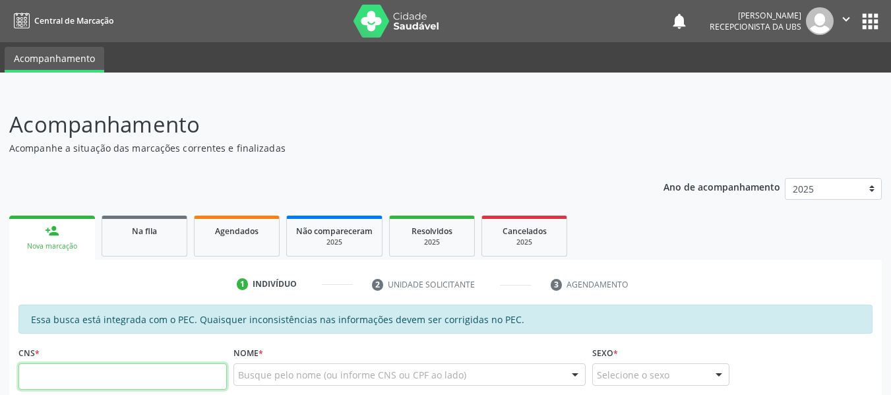
click at [67, 377] on input "text" at bounding box center [122, 377] width 209 height 26
type input "700 4044 7025 0946"
type input "049.550.134-49"
type input "[DATE]"
type input "[PERSON_NAME]"
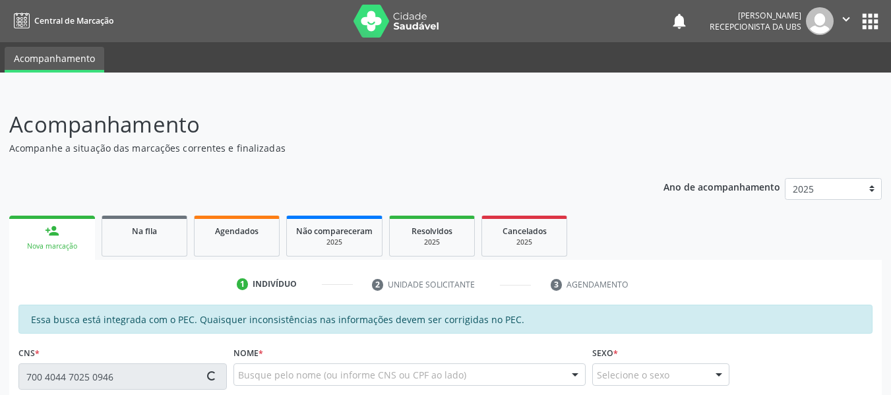
type input "[PHONE_NUMBER]"
type input "S/N"
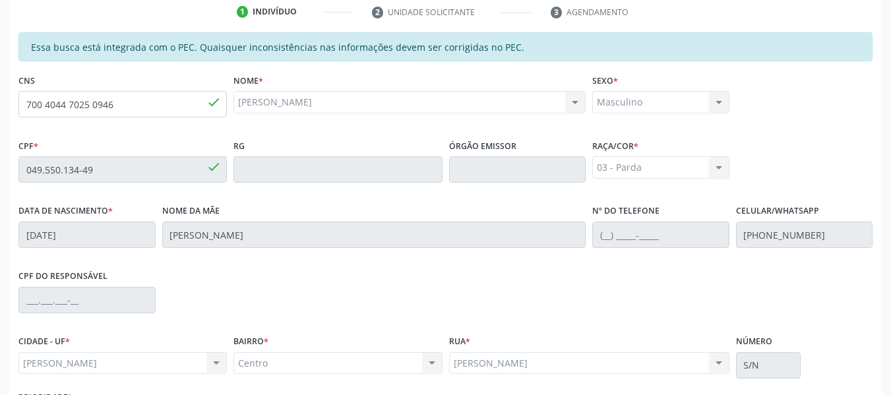
scroll to position [377, 0]
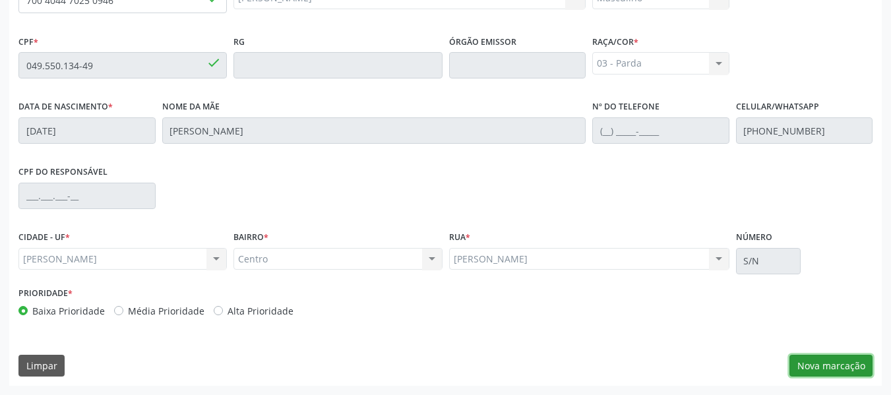
click at [839, 359] on button "Nova marcação" at bounding box center [831, 366] width 83 height 22
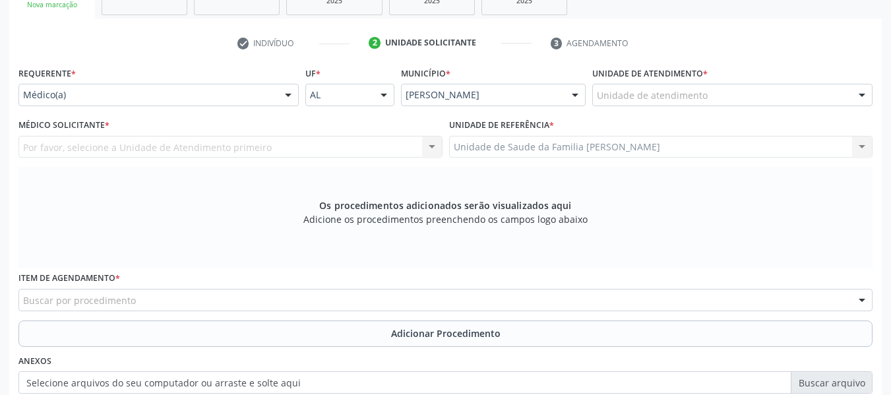
scroll to position [218, 0]
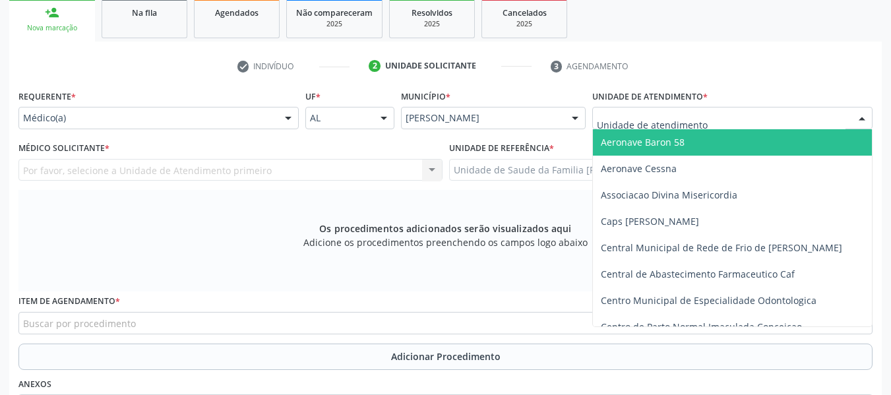
click at [862, 117] on div at bounding box center [863, 119] width 20 height 22
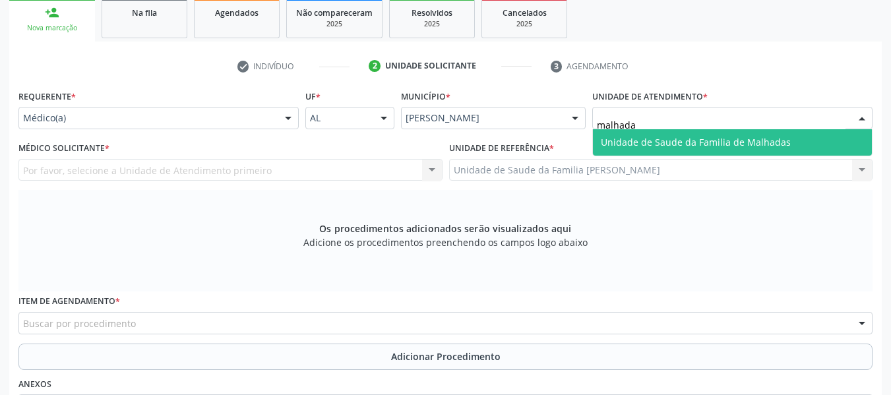
type input "malhadas"
click at [722, 139] on span "Unidade de Saude da Familia de Malhadas" at bounding box center [696, 142] width 190 height 13
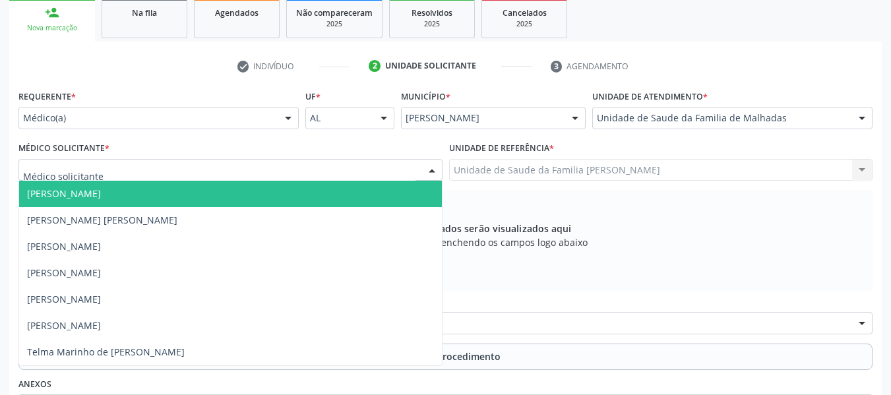
click at [434, 170] on div at bounding box center [432, 171] width 20 height 22
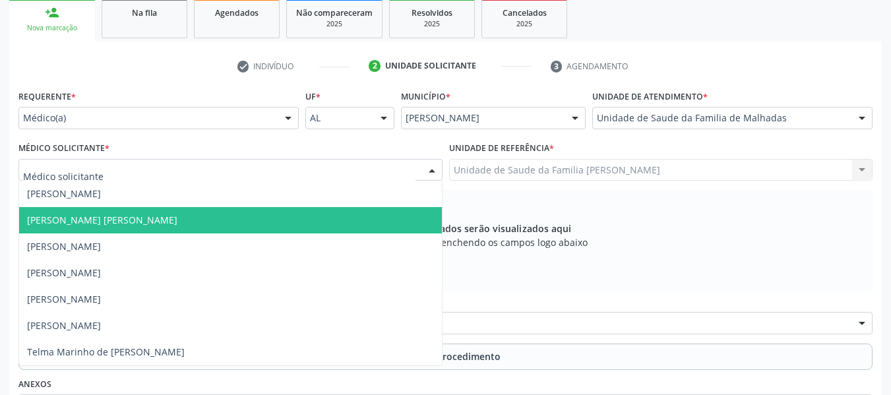
click at [156, 217] on span "Dan Reuter Ferraz de Araujo" at bounding box center [230, 220] width 423 height 26
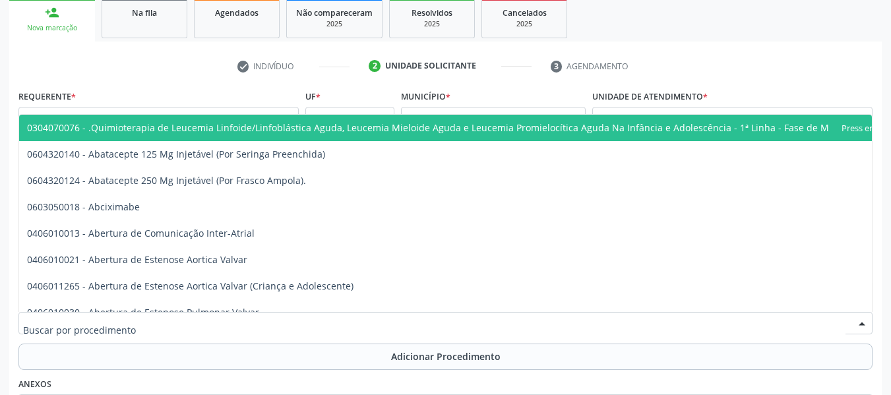
click at [164, 322] on div at bounding box center [445, 323] width 855 height 22
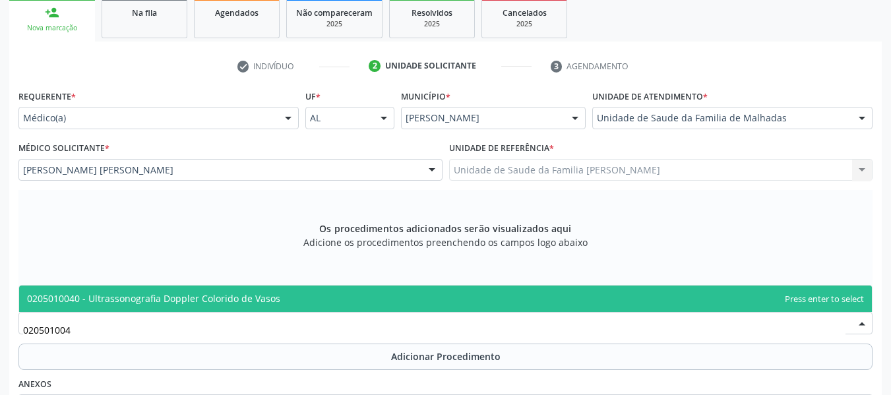
type input "0205010040"
click at [202, 297] on span "0205010040 - Ultrassonografia Doppler Colorido de Vasos" at bounding box center [153, 298] width 253 height 13
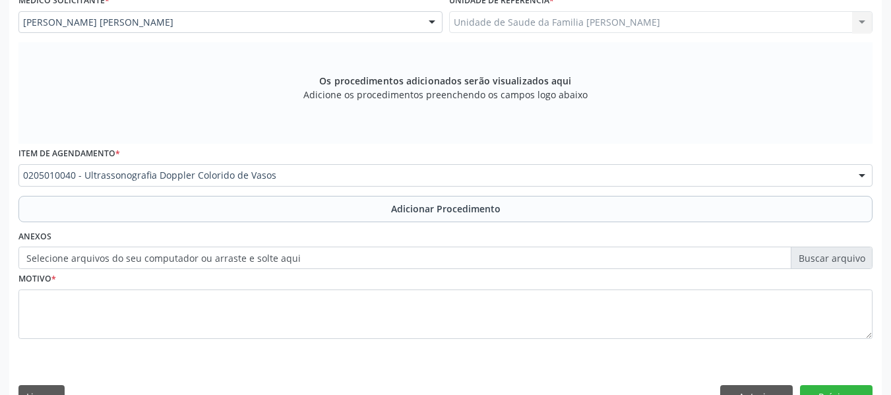
scroll to position [368, 0]
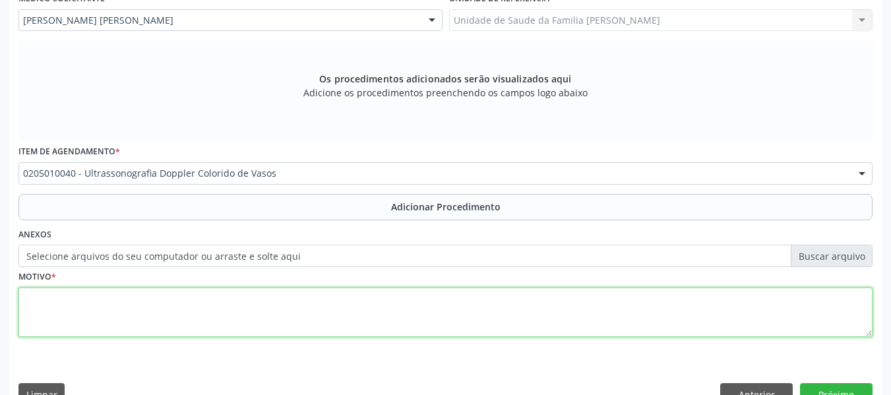
click at [50, 309] on textarea at bounding box center [445, 313] width 855 height 50
type textarea "u"
click at [108, 299] on textarea "USG MMII- insufici~encia venosa grave" at bounding box center [445, 313] width 855 height 50
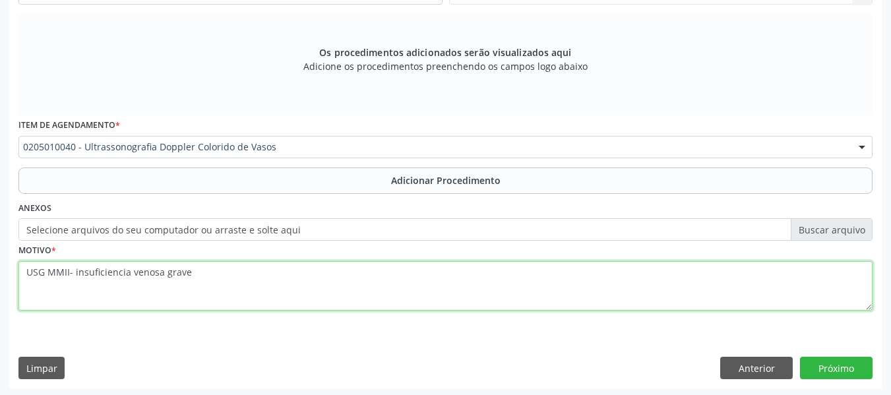
scroll to position [397, 0]
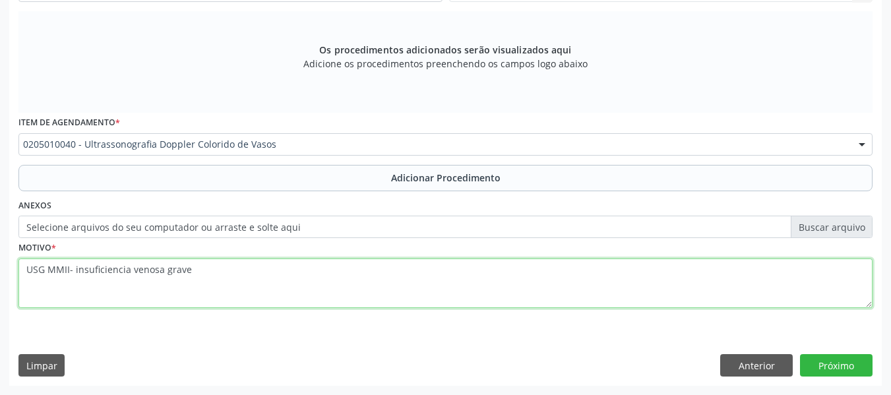
click at [107, 269] on textarea "USG MMII- insuficiencia venosa grave" at bounding box center [445, 284] width 855 height 50
click at [110, 270] on textarea "USG MMII- insuficiencia venosa grave" at bounding box center [445, 284] width 855 height 50
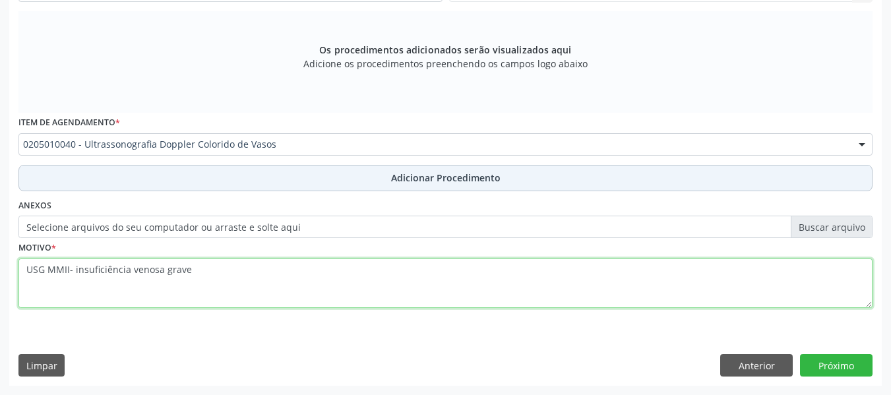
type textarea "USG MMII- insuficiência venosa grave"
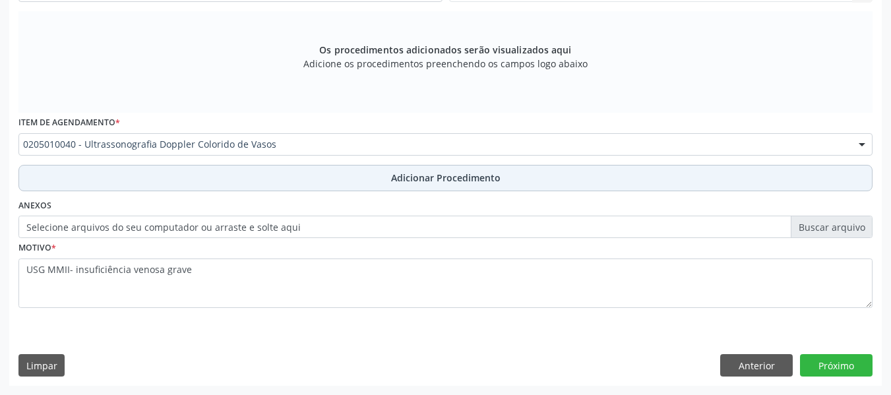
click at [448, 178] on span "Adicionar Procedimento" at bounding box center [446, 178] width 110 height 14
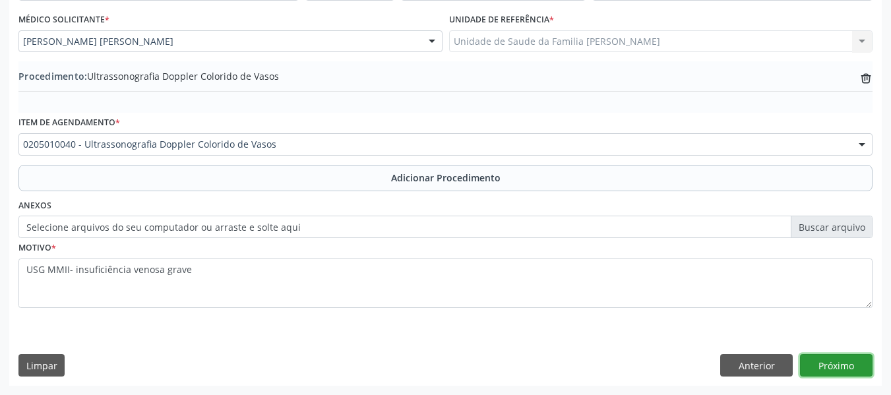
click at [826, 367] on button "Próximo" at bounding box center [836, 365] width 73 height 22
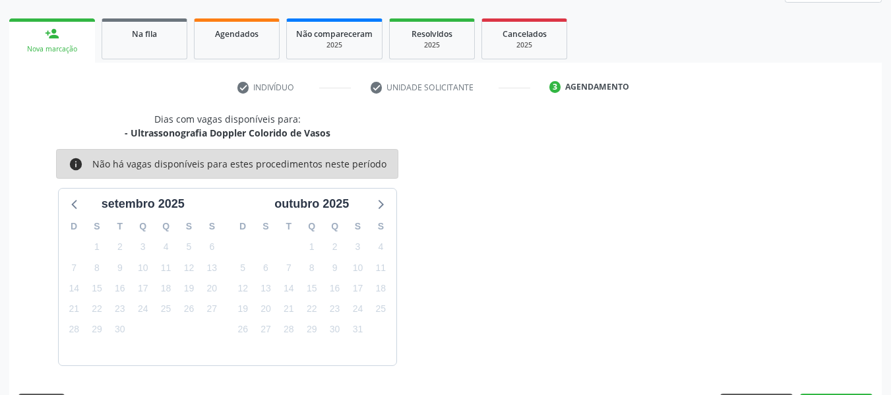
scroll to position [236, 0]
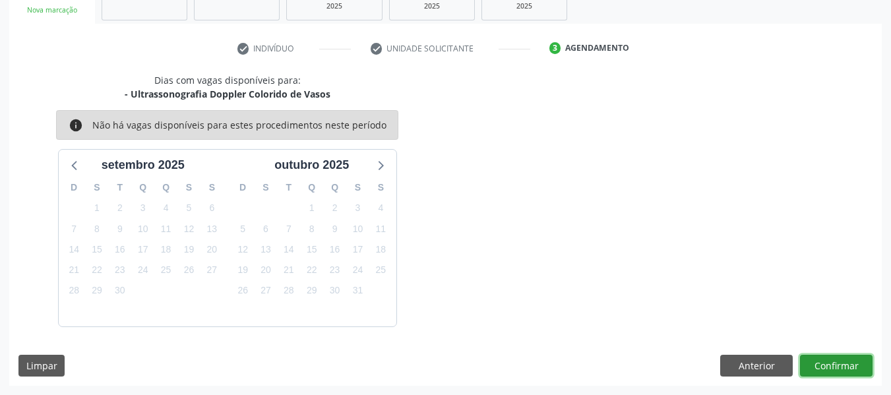
click at [826, 367] on button "Confirmar" at bounding box center [836, 366] width 73 height 22
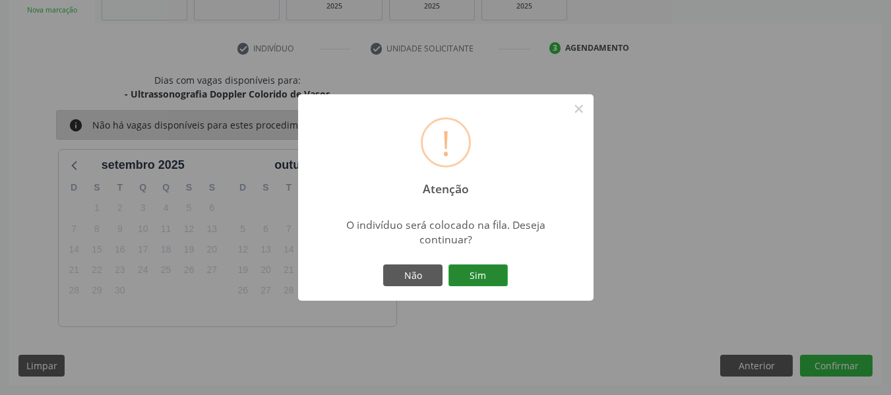
click at [475, 277] on button "Sim" at bounding box center [478, 276] width 59 height 22
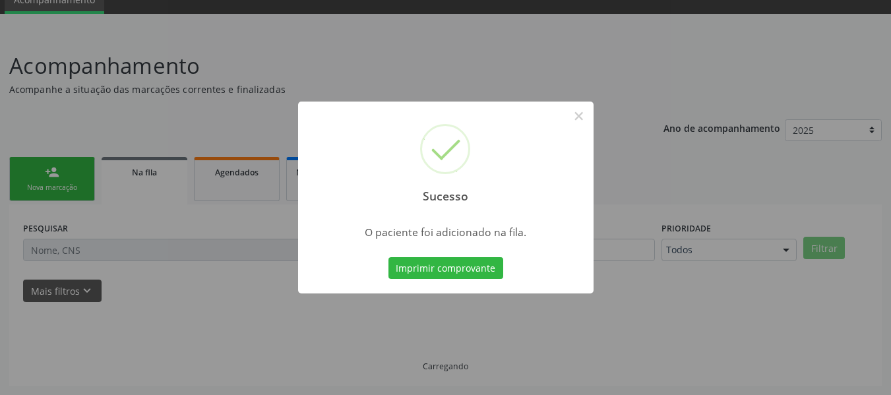
scroll to position [59, 0]
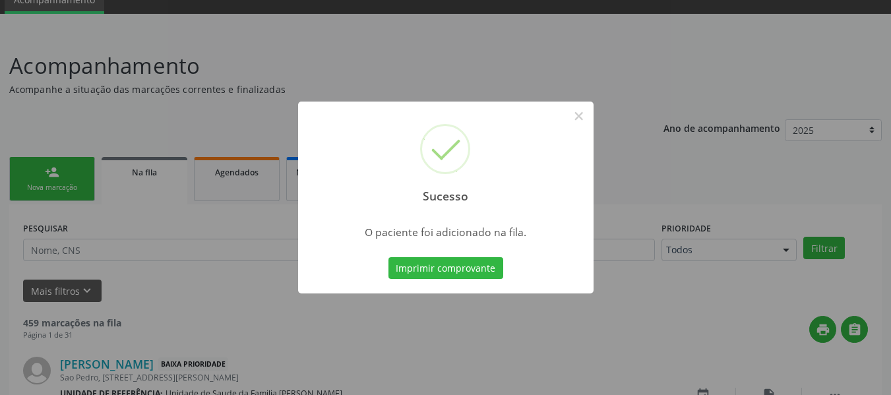
click at [43, 170] on div "Sucesso × O paciente foi adicionado na fila. Imprimir comprovante Cancel" at bounding box center [445, 197] width 891 height 395
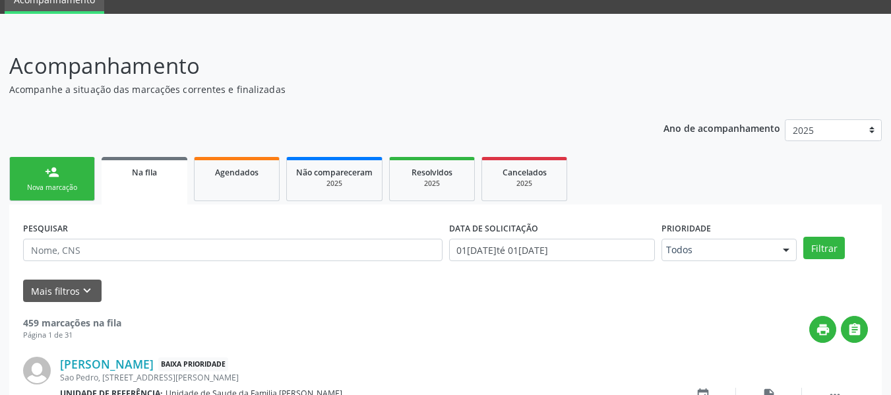
click at [43, 170] on link "person_add Nova marcação" at bounding box center [52, 179] width 86 height 44
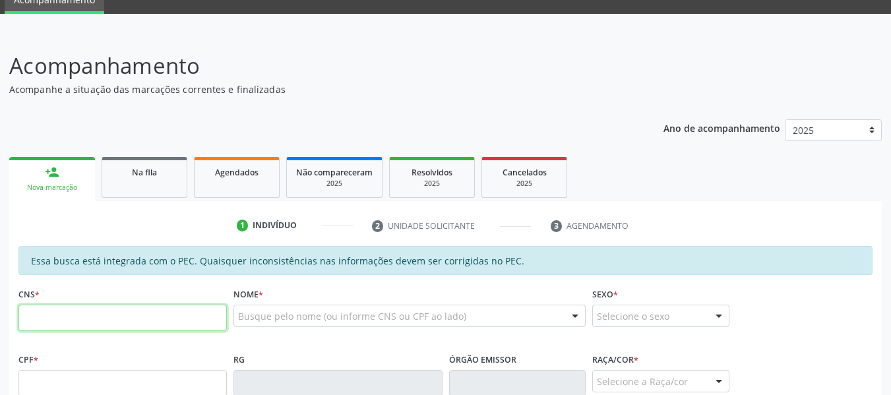
click at [64, 313] on input "text" at bounding box center [122, 318] width 209 height 26
type input "700 4044 7025 0946"
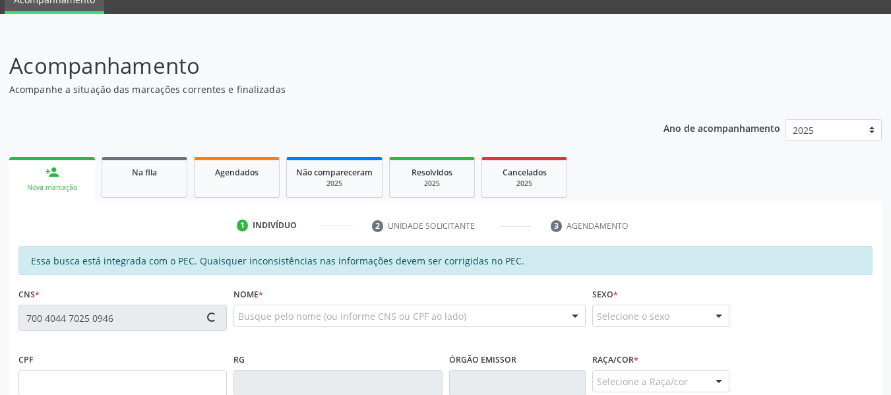
type input "049.550.134-49"
type input "[DATE]"
type input "[PERSON_NAME]"
type input "[PHONE_NUMBER]"
type input "S/N"
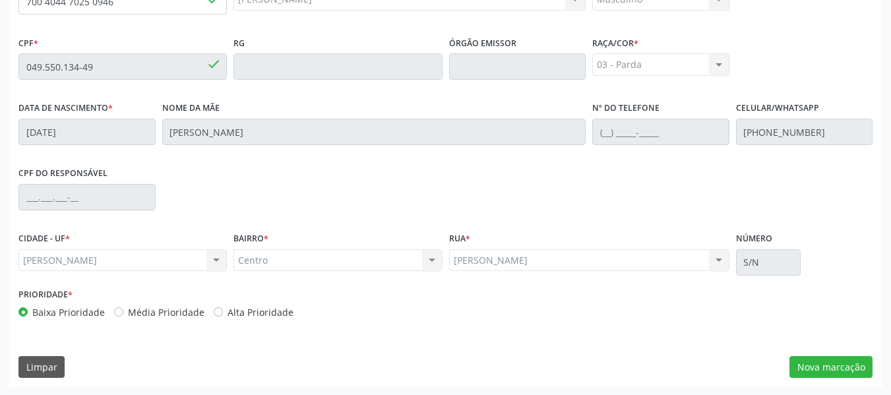
scroll to position [377, 0]
click at [818, 364] on button "Nova marcação" at bounding box center [831, 366] width 83 height 22
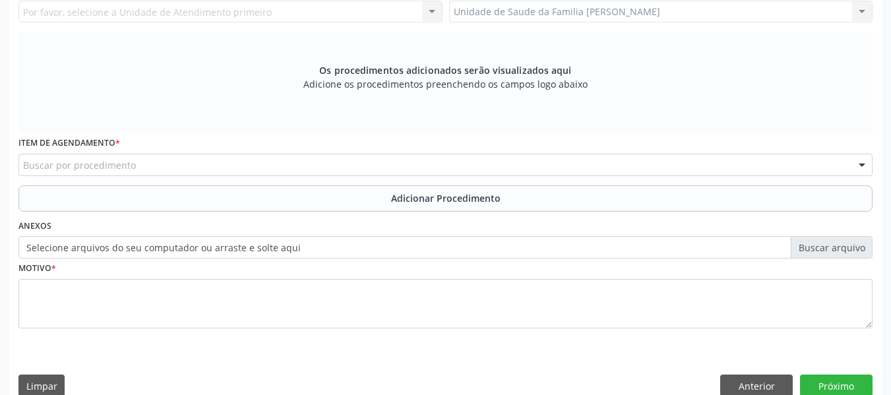
click at [865, 9] on div "Unidade de Saude da Familia Barro Vermelho Unidade de Saude da Familia Barro Ve…" at bounding box center [661, 12] width 424 height 22
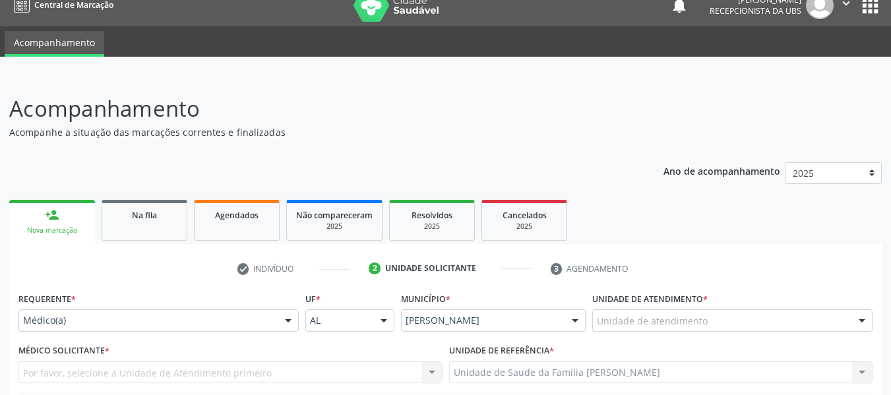
scroll to position [0, 0]
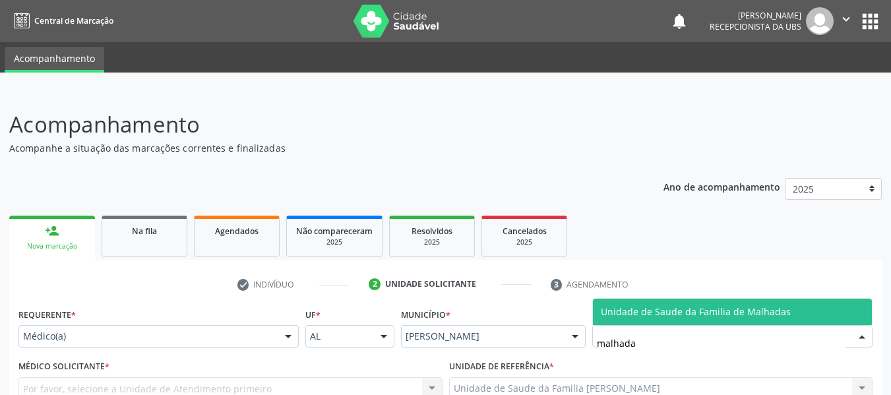
type input "malhadas"
click at [645, 307] on span "Unidade de Saude da Familia de Malhadas" at bounding box center [696, 312] width 190 height 13
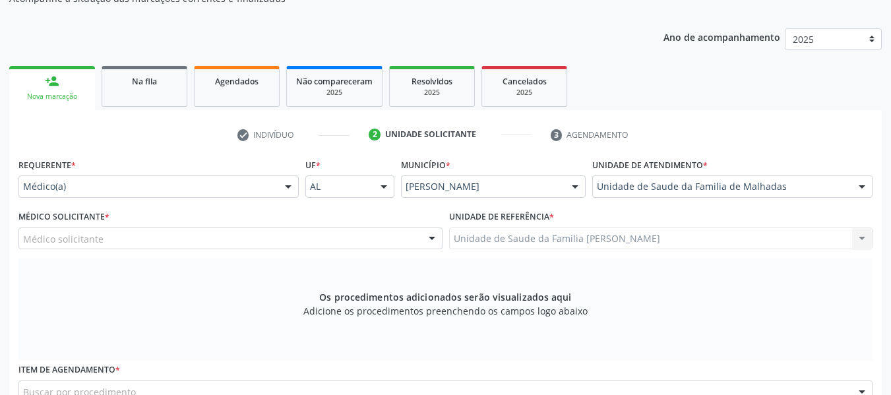
scroll to position [211, 0]
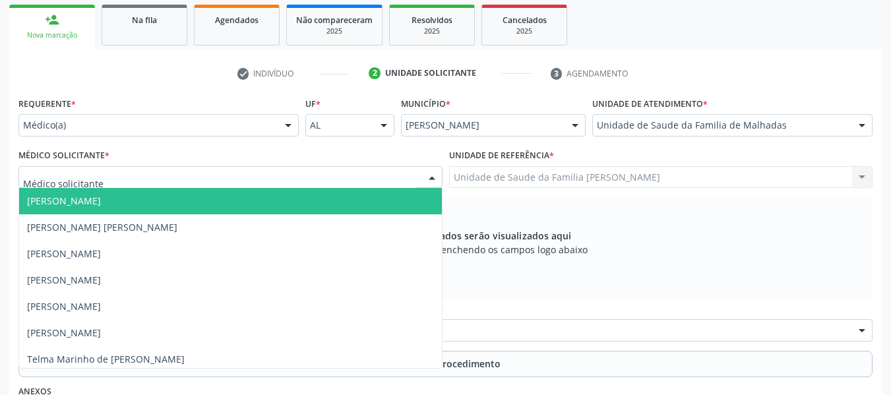
click at [434, 174] on div at bounding box center [432, 178] width 20 height 22
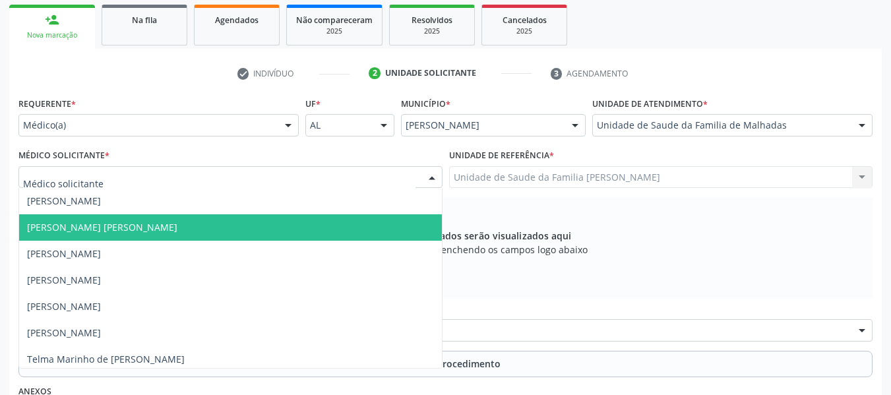
click at [90, 227] on span "Dan Reuter Ferraz de Araujo" at bounding box center [102, 227] width 150 height 13
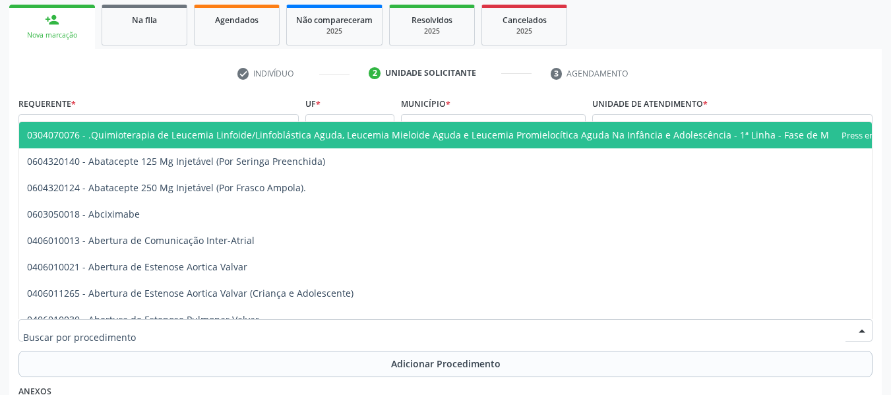
click at [348, 330] on div at bounding box center [445, 330] width 855 height 22
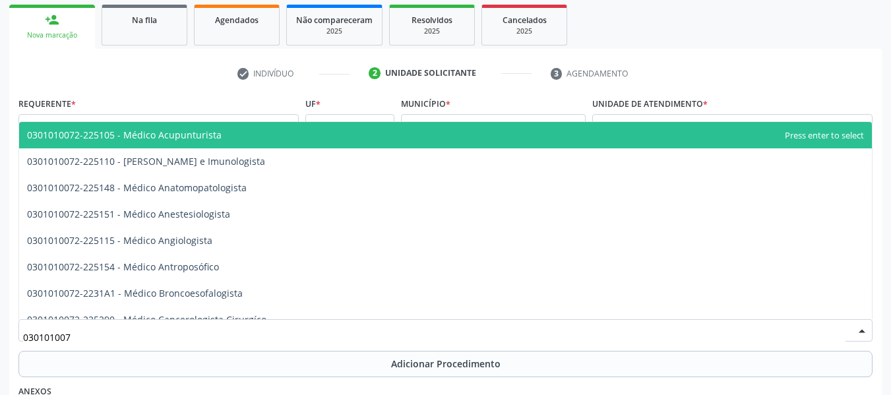
type input "0301010072"
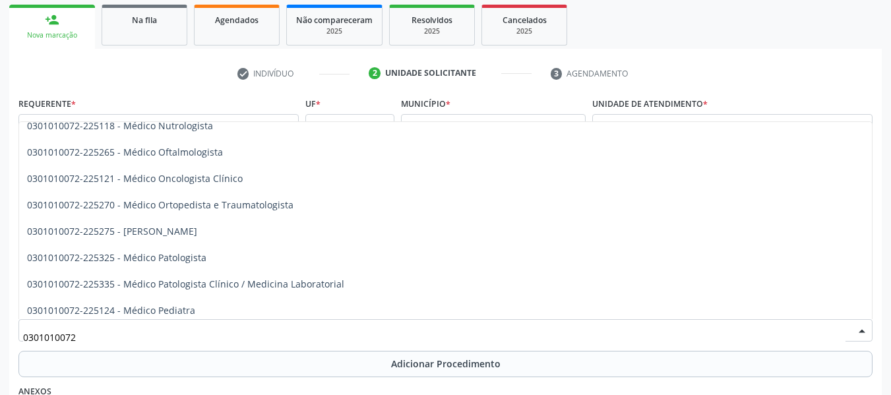
scroll to position [1118, 0]
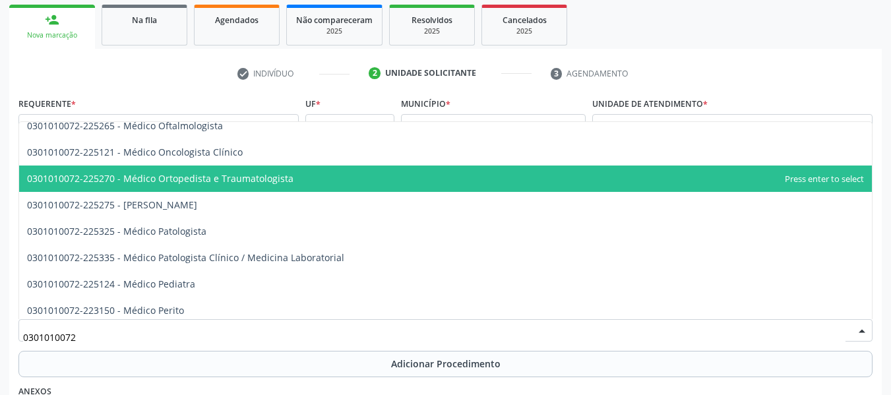
click at [221, 178] on span "0301010072-225270 - Médico Ortopedista e Traumatologista" at bounding box center [160, 178] width 267 height 13
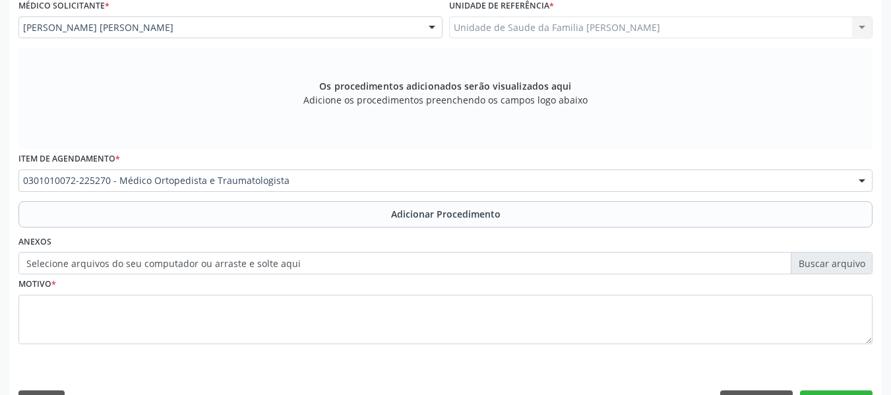
scroll to position [397, 0]
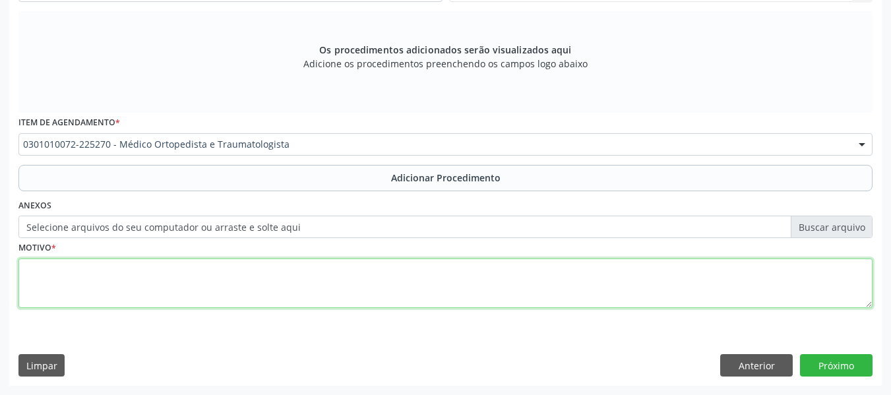
click at [85, 286] on textarea at bounding box center [445, 284] width 855 height 50
click at [63, 269] on textarea "dor lomnar crônica há 03 anos / Sem melhoras com fisioterapia? Prejuízo na marc…" at bounding box center [445, 284] width 855 height 50
click at [63, 269] on textarea "dor lonar crônica há 03 anos / Sem melhoras com fisioterapia? Prejuízo na march…" at bounding box center [445, 284] width 855 height 50
click at [30, 269] on textarea "dor lombar crônica há 03 anos / Sem melhoras com fisioterapia? Prejuízo na marc…" at bounding box center [445, 284] width 855 height 50
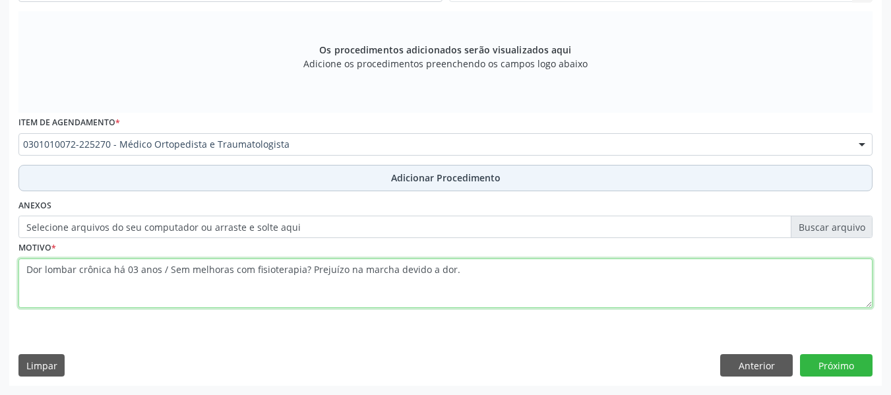
type textarea "Dor lombar crônica há 03 anos / Sem melhoras com fisioterapia? Prejuízo na marc…"
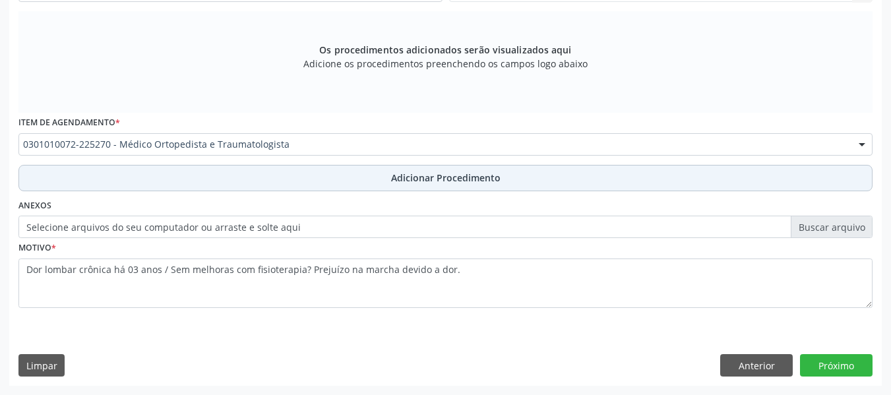
click at [447, 178] on span "Adicionar Procedimento" at bounding box center [446, 178] width 110 height 14
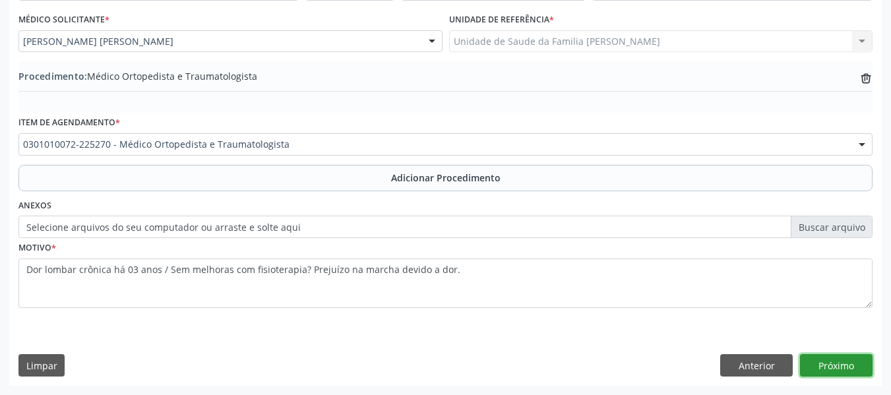
click at [851, 361] on button "Próximo" at bounding box center [836, 365] width 73 height 22
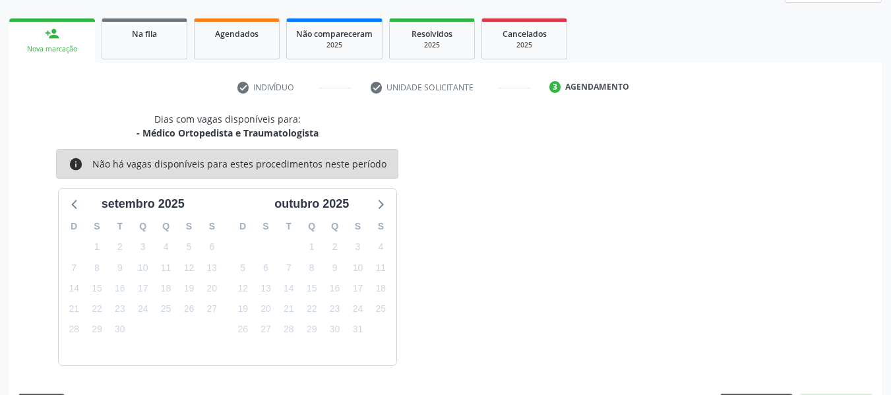
scroll to position [236, 0]
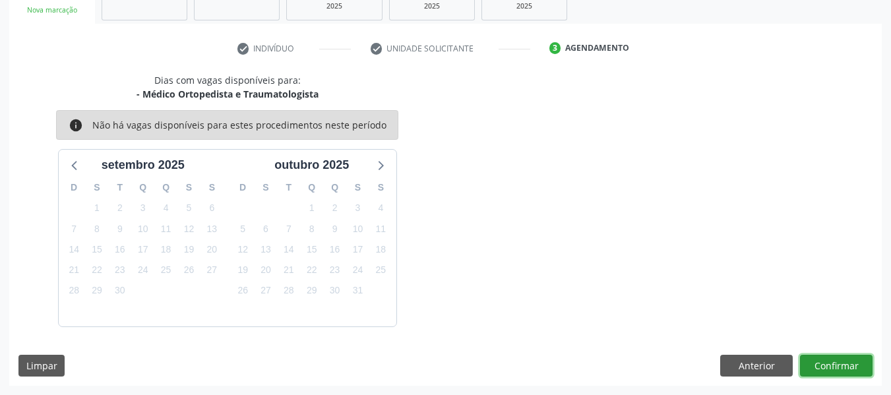
click at [847, 368] on button "Confirmar" at bounding box center [836, 366] width 73 height 22
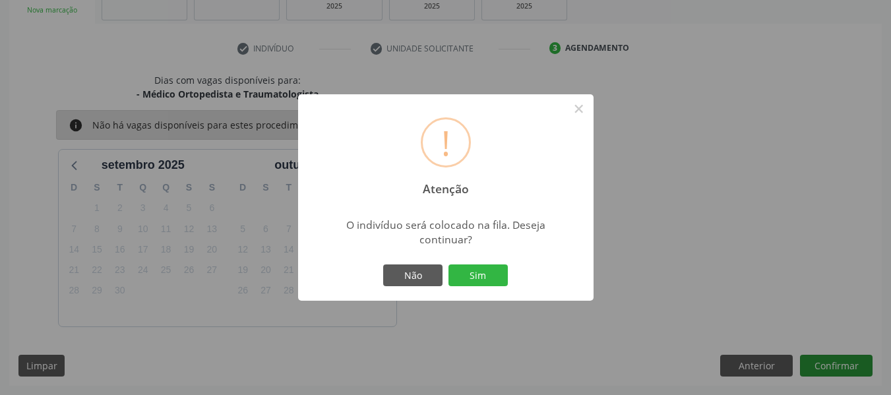
click at [847, 368] on div "! Atenção × O indivíduo será colocado na fila. Deseja continuar? Não Sim" at bounding box center [445, 197] width 891 height 395
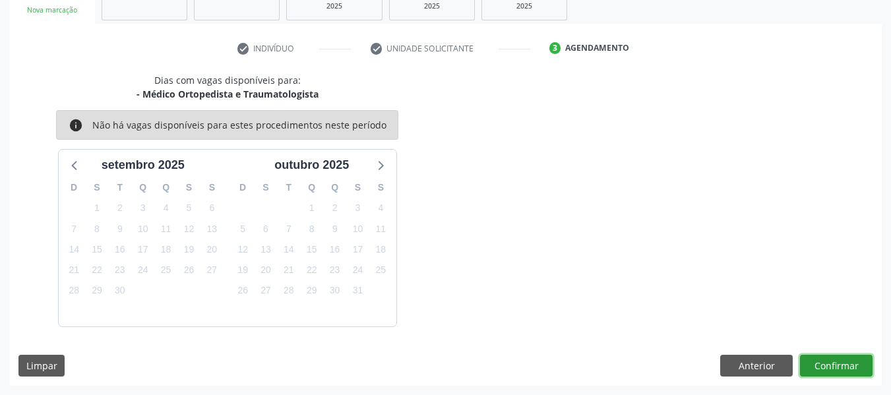
click at [847, 368] on button "Confirmar" at bounding box center [836, 366] width 73 height 22
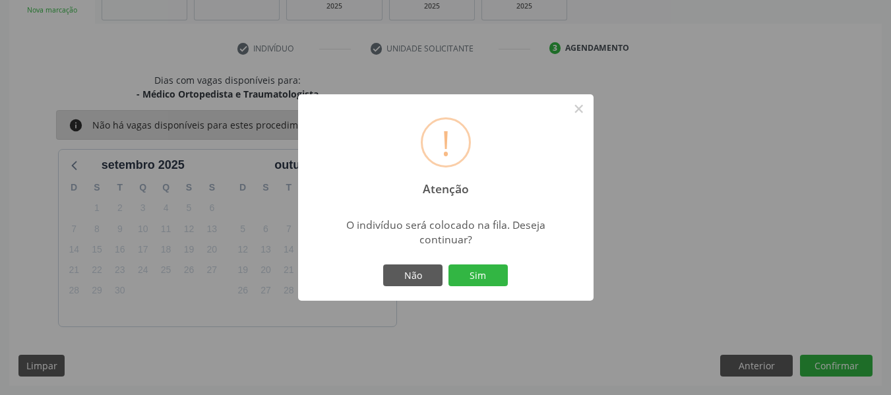
click at [846, 368] on div "! Atenção × O indivíduo será colocado na fila. Deseja continuar? Não Sim" at bounding box center [445, 197] width 891 height 395
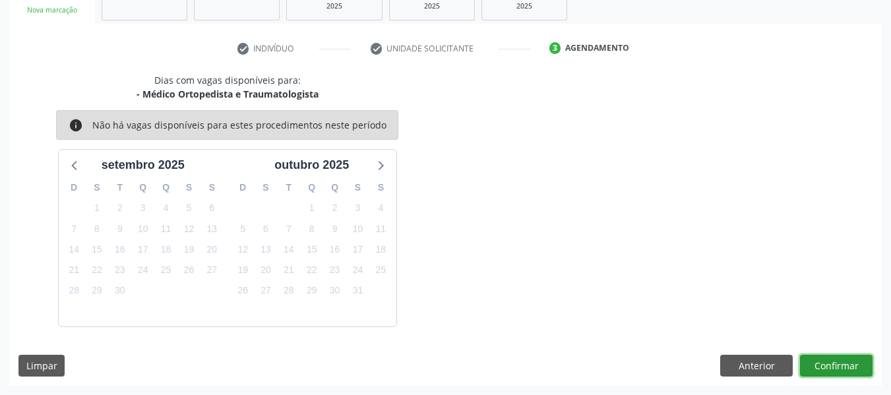
click at [846, 368] on button "Confirmar" at bounding box center [836, 366] width 73 height 22
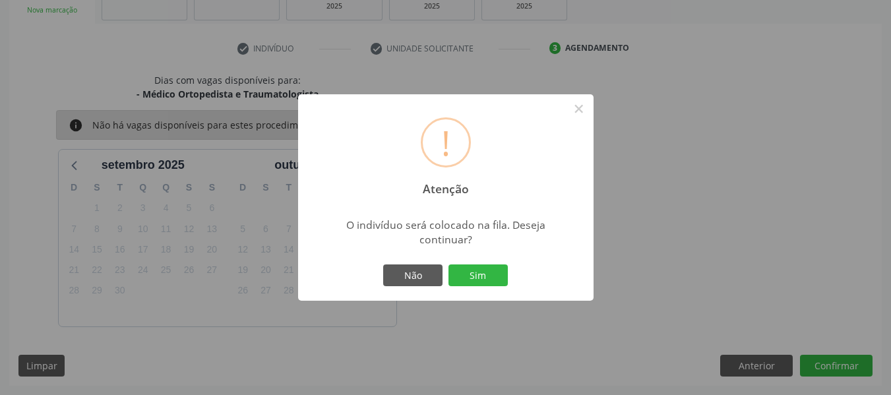
click at [841, 368] on div "! Atenção × O indivíduo será colocado na fila. Deseja continuar? Não Sim" at bounding box center [445, 197] width 891 height 395
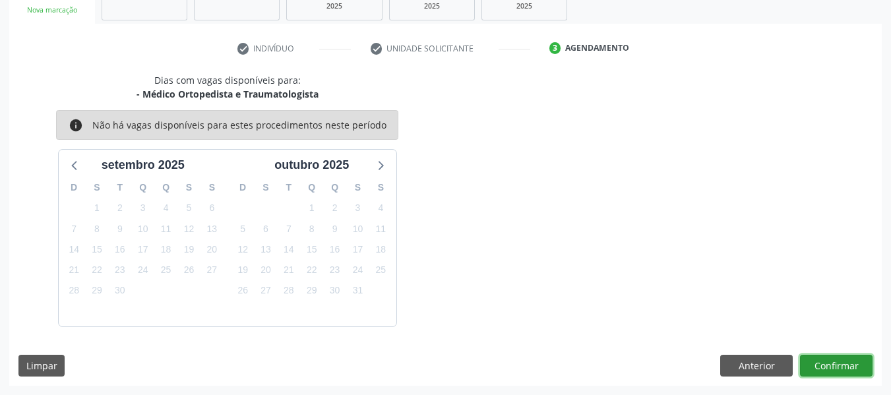
click at [824, 360] on button "Confirmar" at bounding box center [836, 366] width 73 height 22
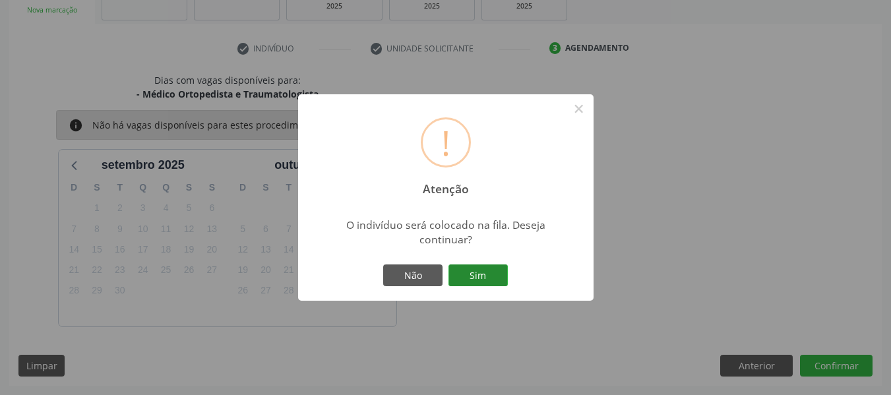
click at [486, 269] on button "Sim" at bounding box center [478, 276] width 59 height 22
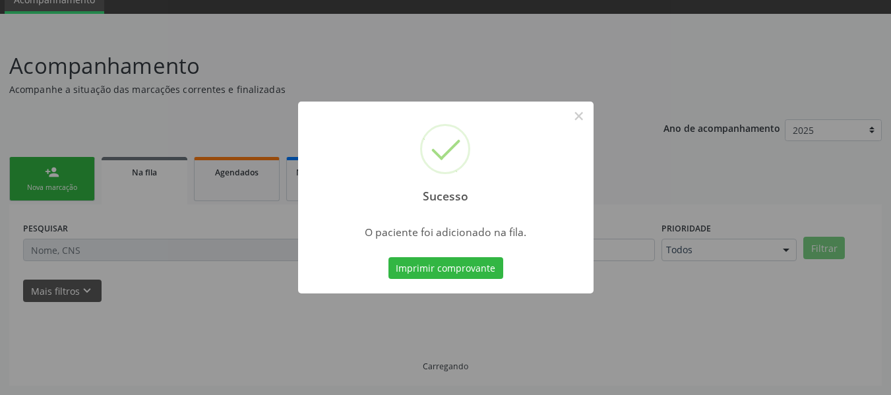
scroll to position [59, 0]
